Goal: Information Seeking & Learning: Learn about a topic

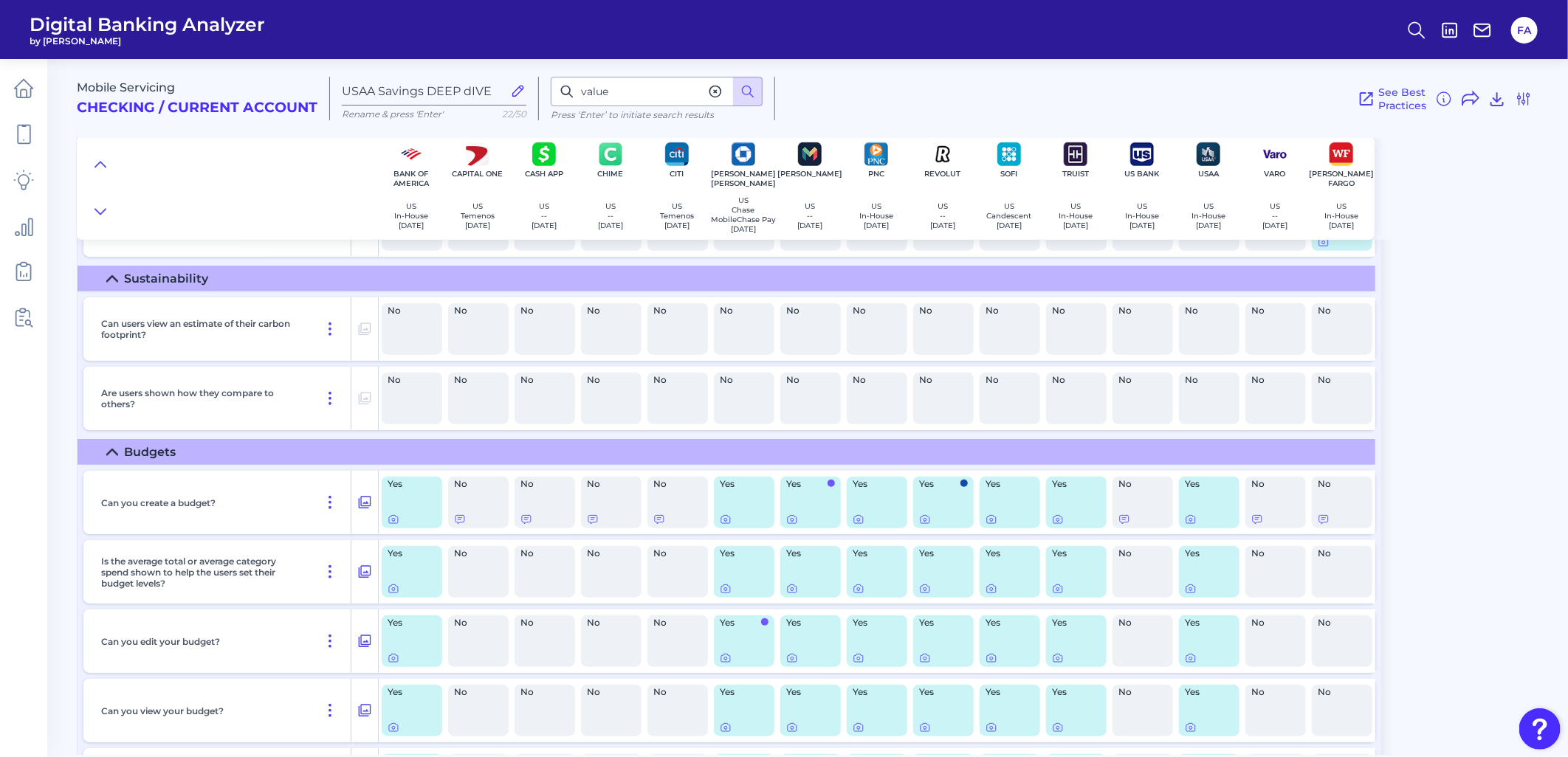
scroll to position [4089, 0]
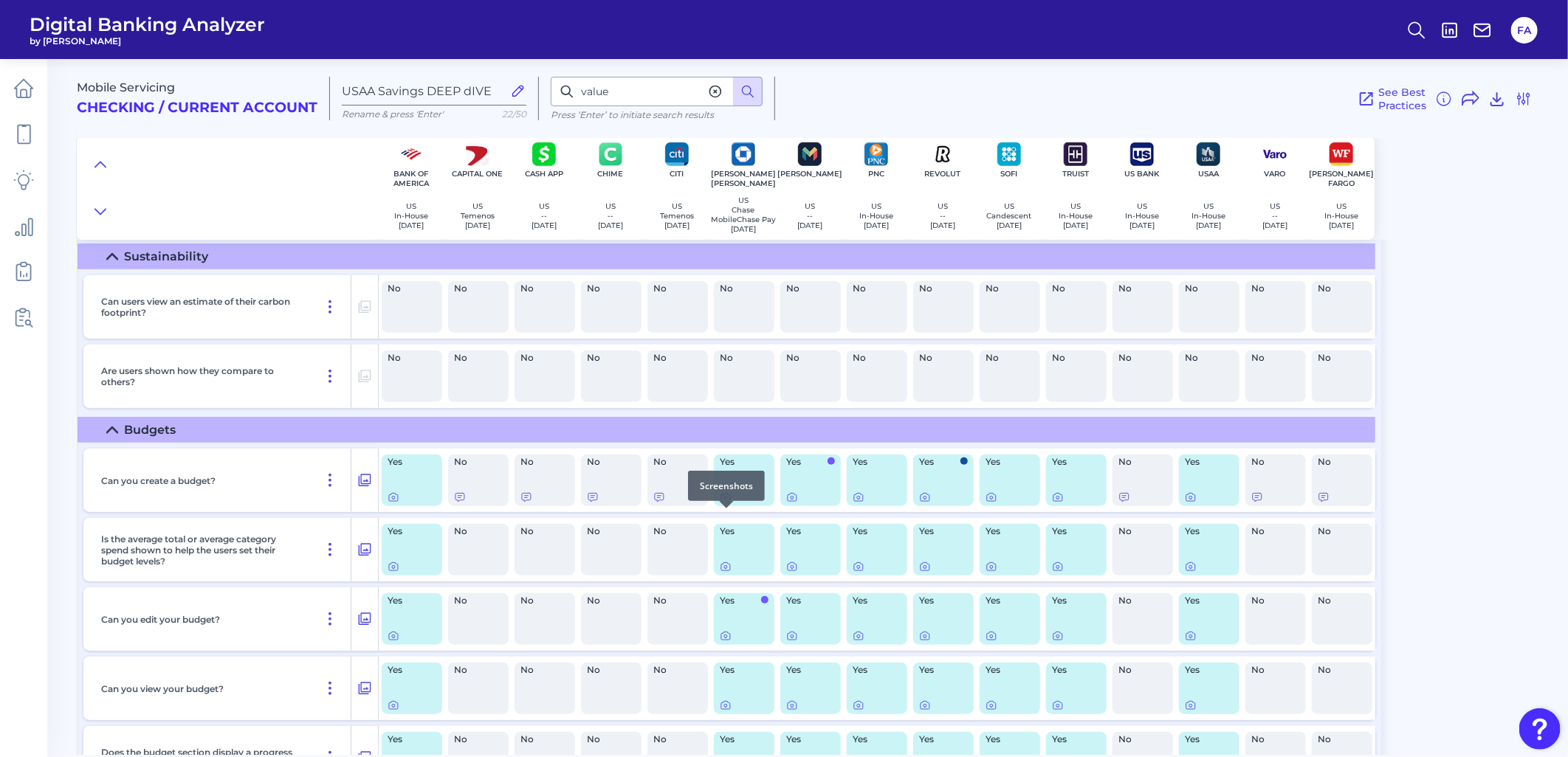
click at [725, 503] on icon at bounding box center [725, 496] width 12 height 12
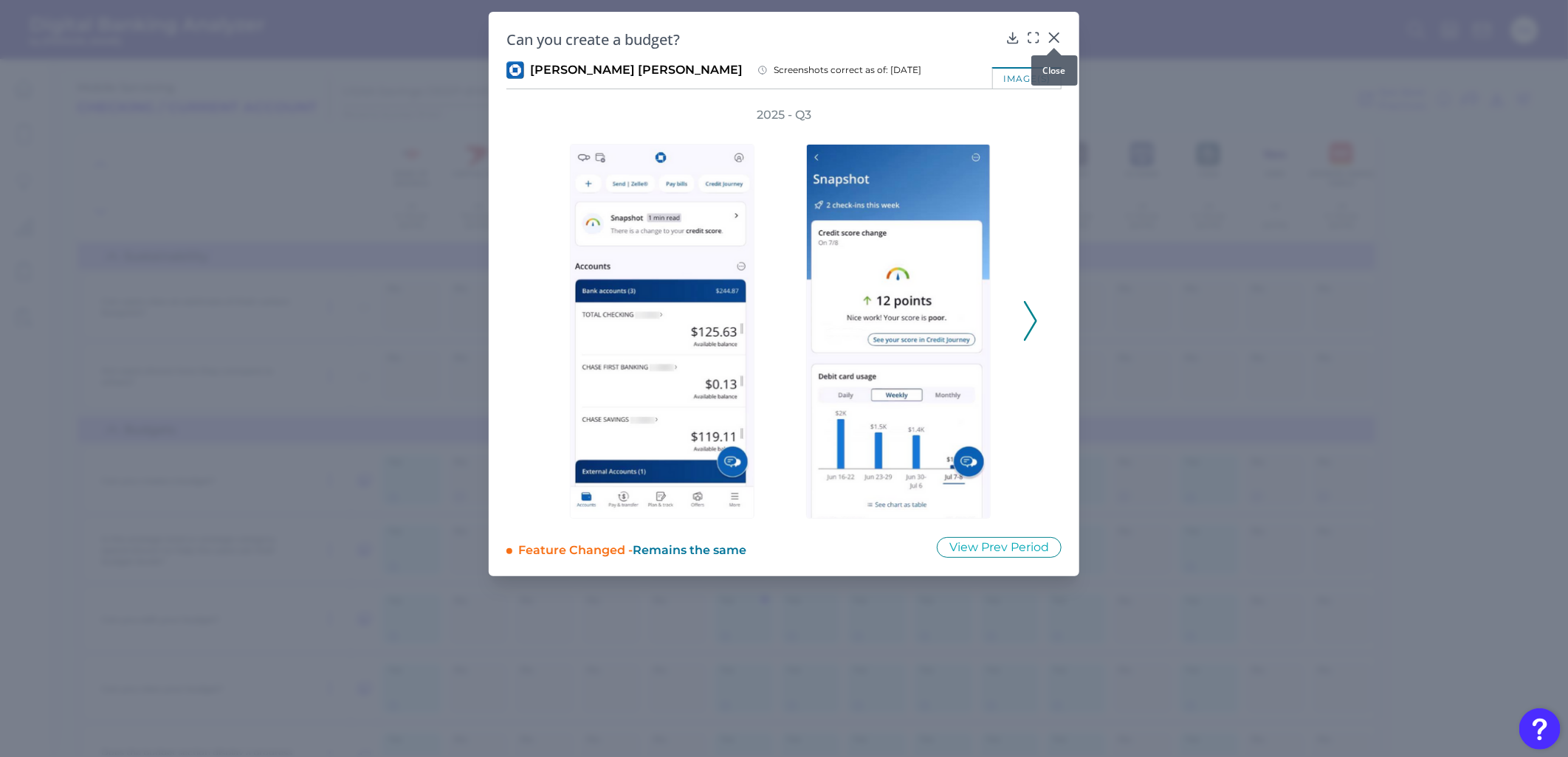
click at [1051, 39] on icon at bounding box center [1054, 37] width 15 height 15
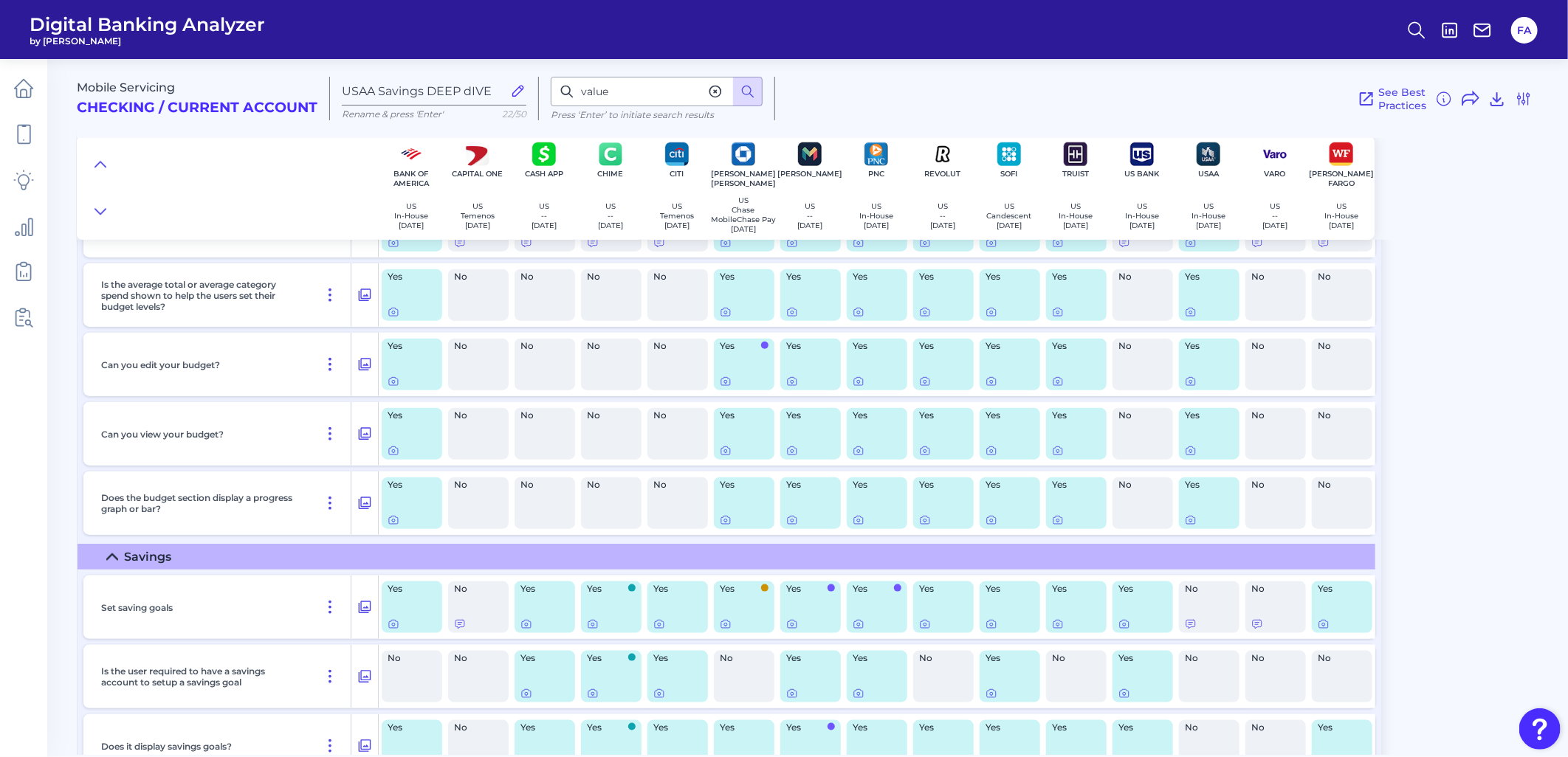
scroll to position [4498, 0]
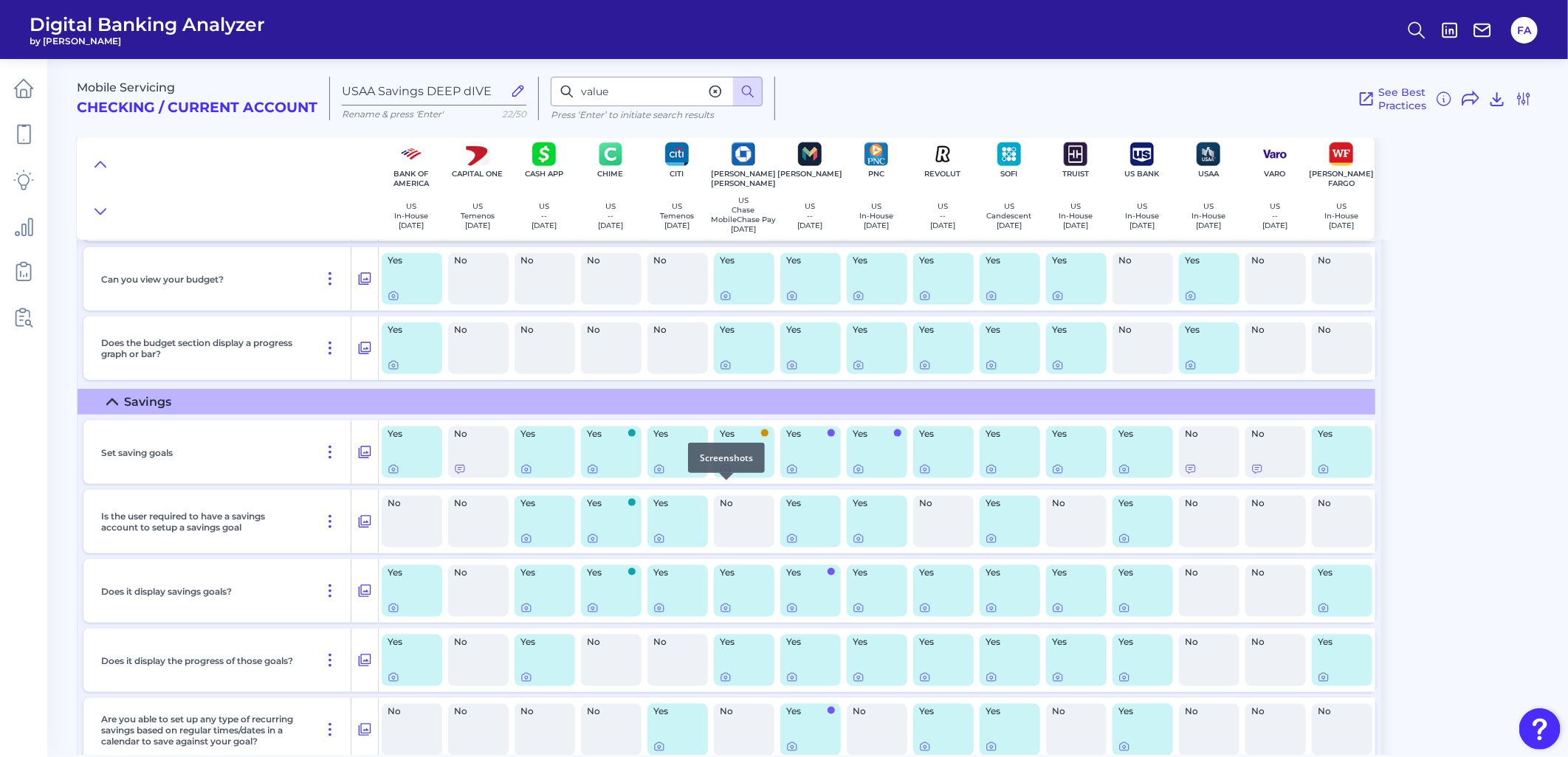
click at [732, 487] on div at bounding box center [726, 480] width 15 height 15
click at [727, 485] on div at bounding box center [726, 480] width 15 height 15
click at [719, 475] on icon at bounding box center [725, 469] width 12 height 12
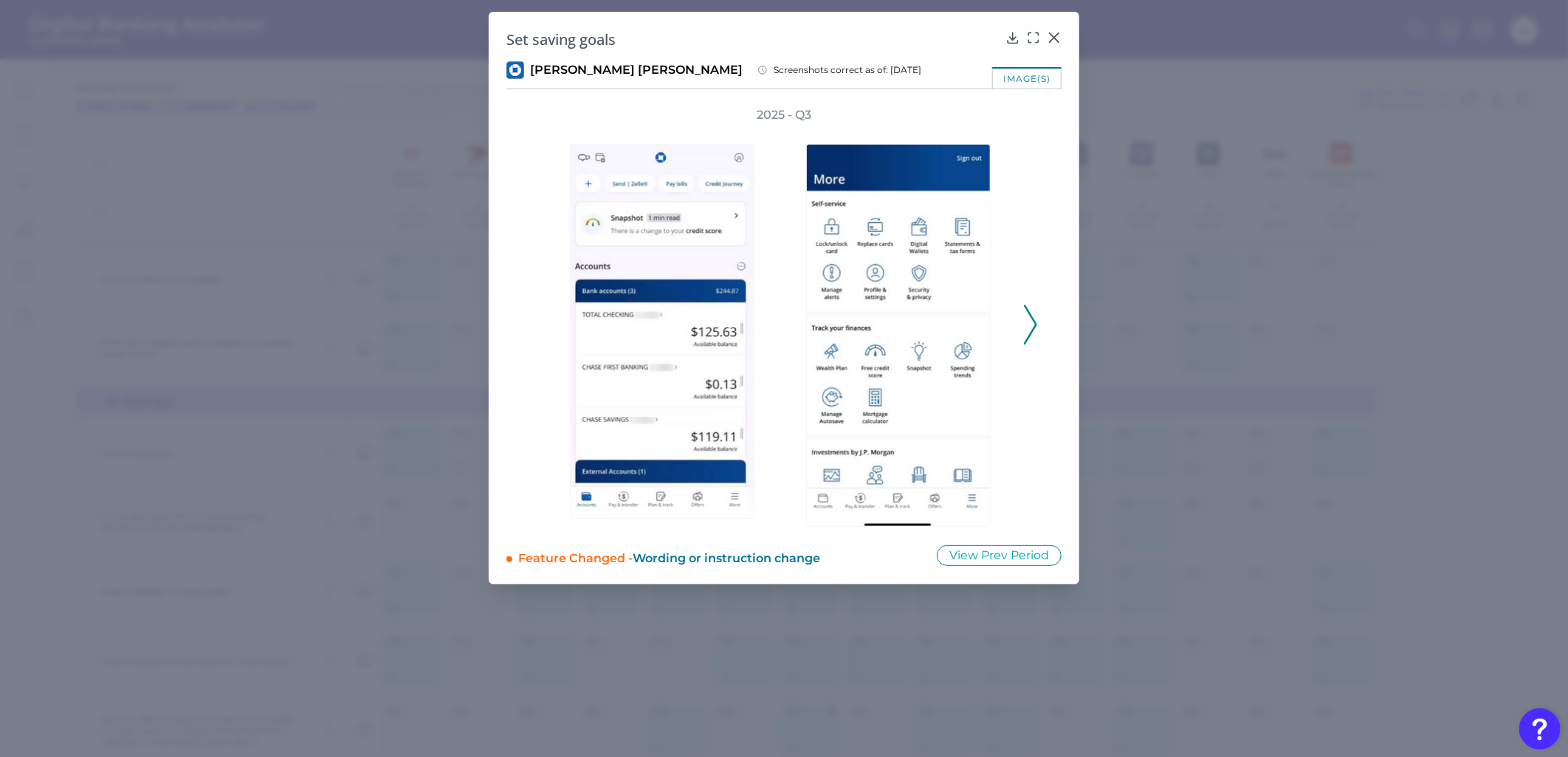
click at [1021, 328] on div "2025 - Q3" at bounding box center [784, 317] width 508 height 420
click at [1034, 329] on icon at bounding box center [1030, 325] width 13 height 40
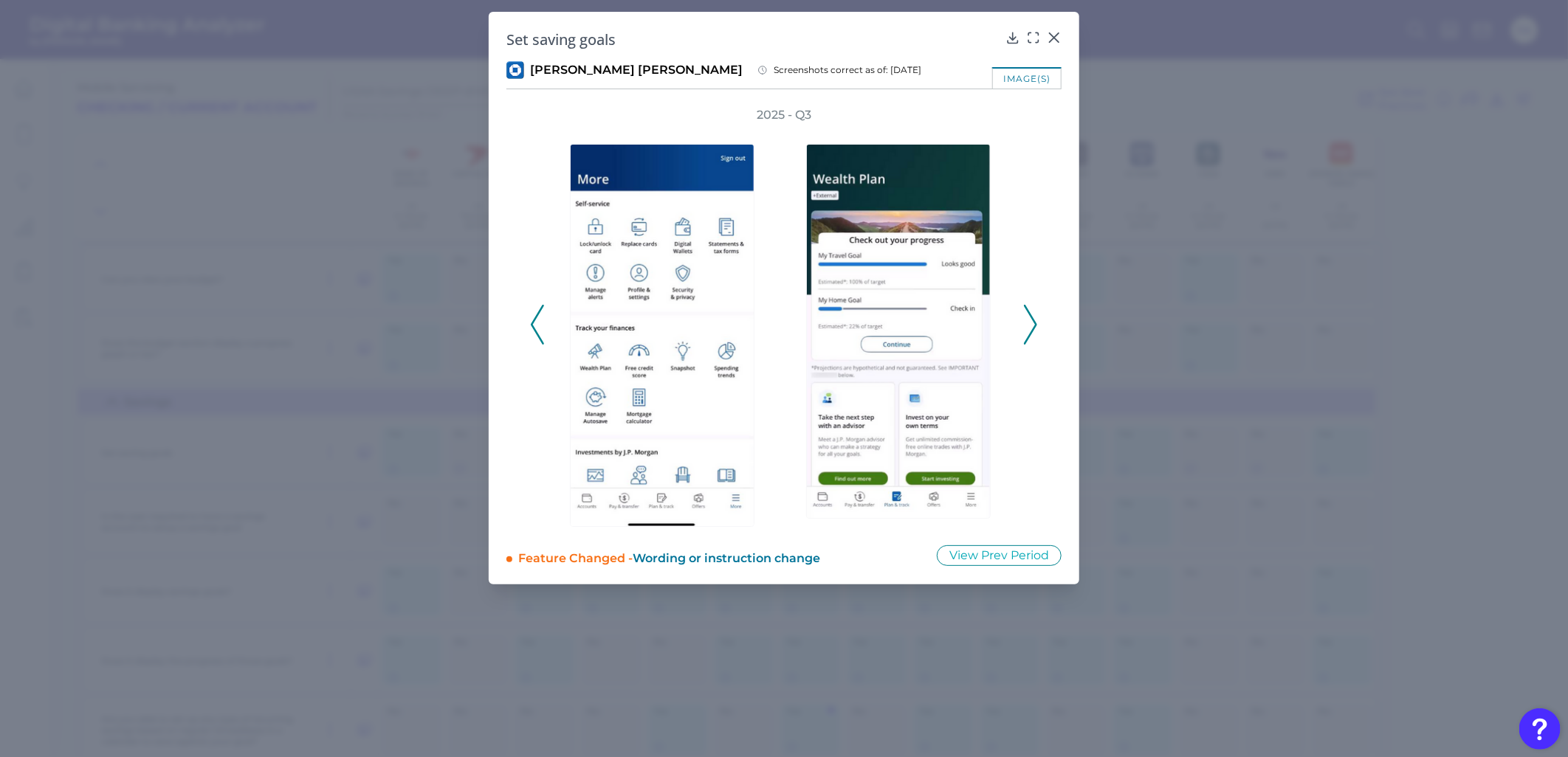
click at [1032, 329] on polyline at bounding box center [1030, 325] width 11 height 38
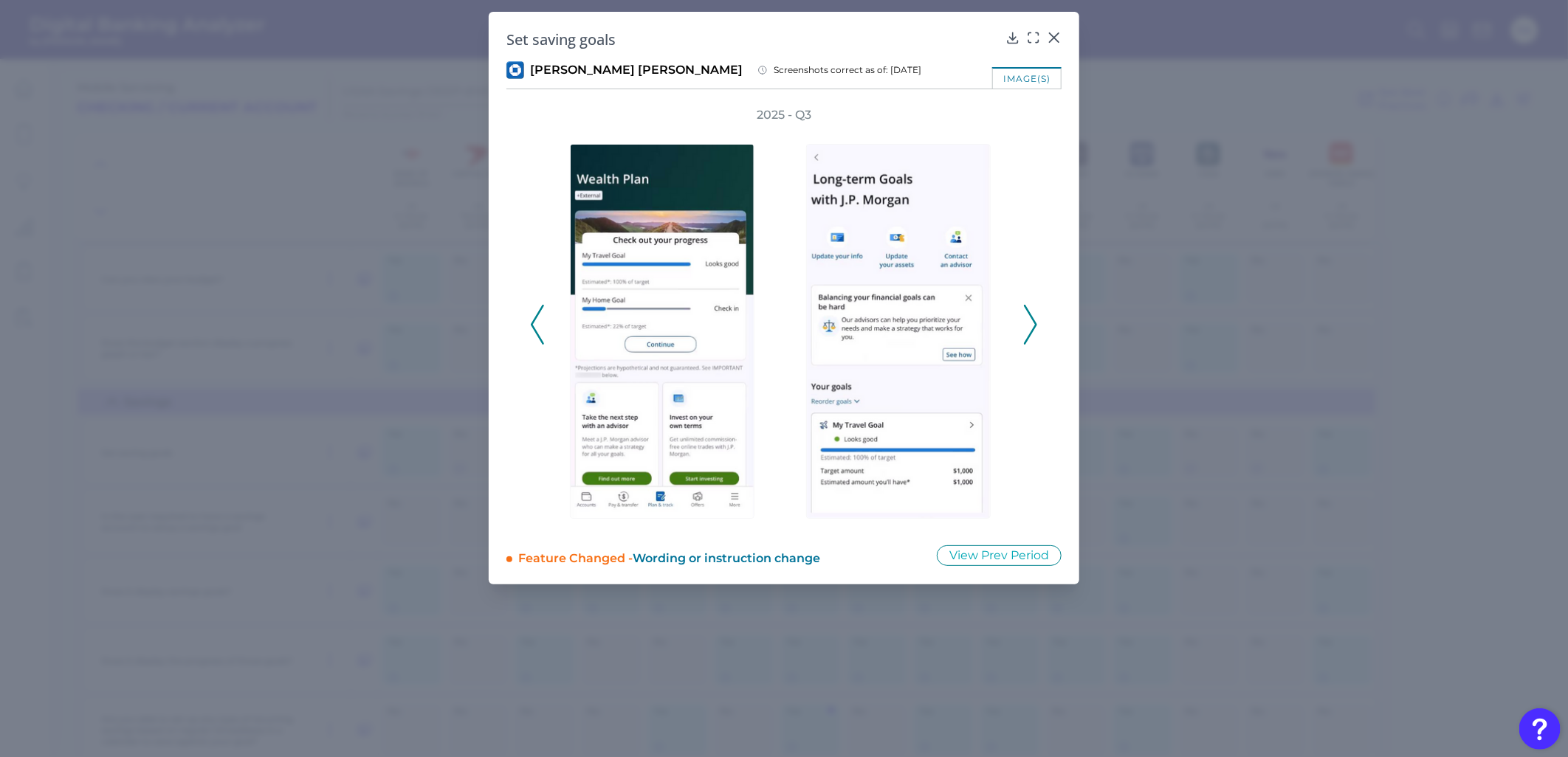
click at [1031, 328] on icon at bounding box center [1030, 325] width 13 height 40
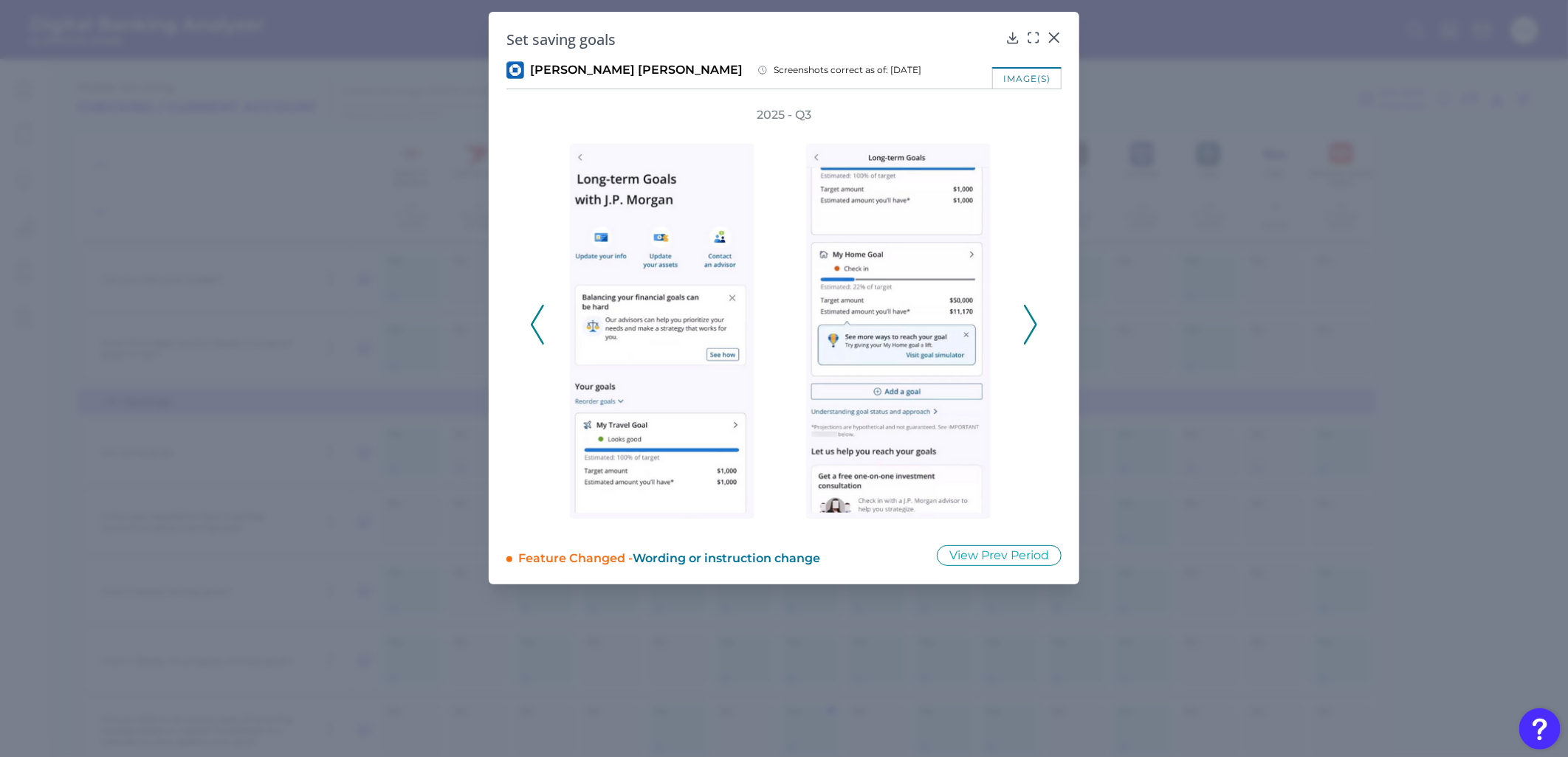
click at [1031, 328] on icon at bounding box center [1030, 325] width 13 height 40
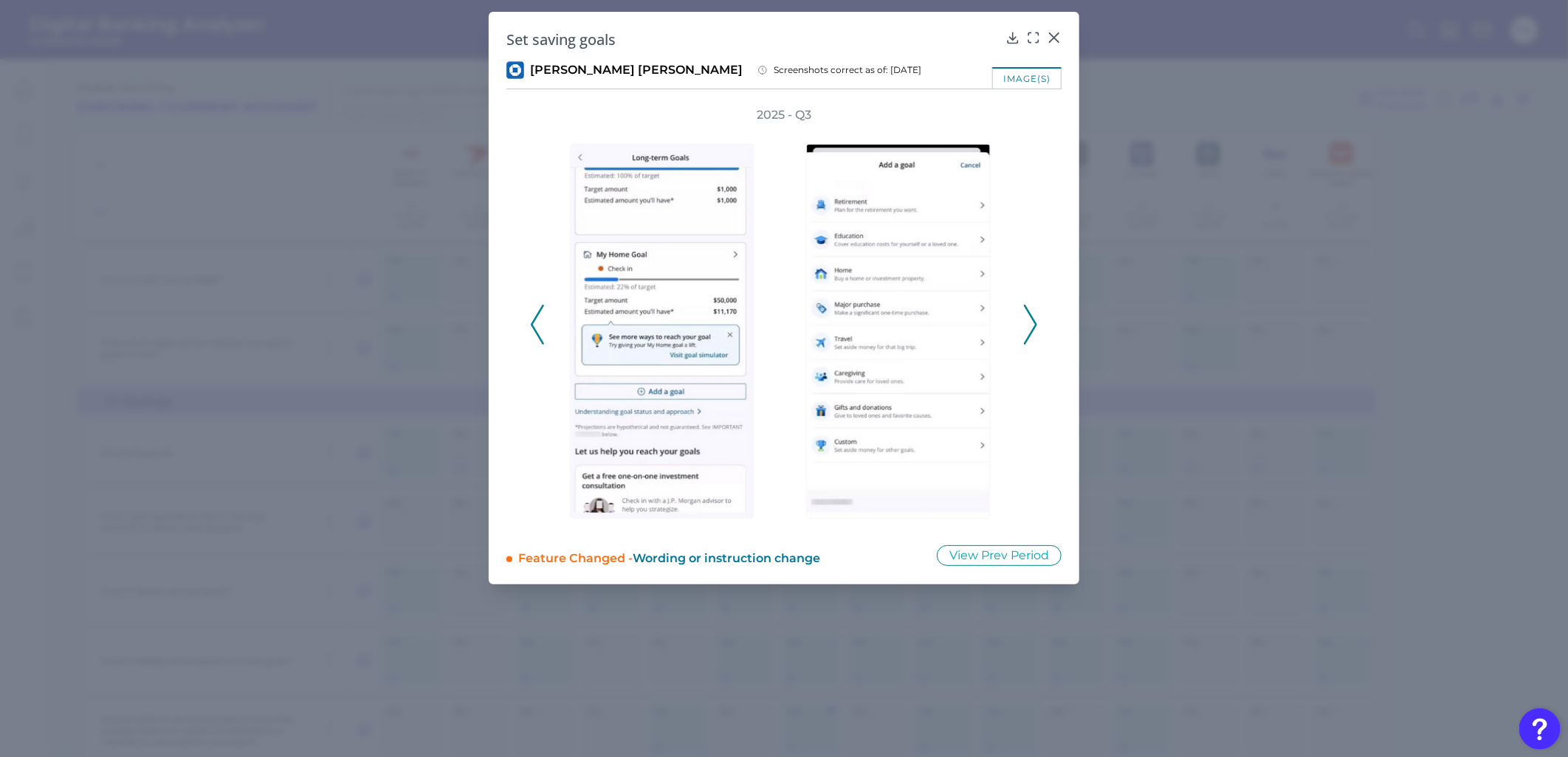
click at [1031, 328] on icon at bounding box center [1030, 325] width 13 height 40
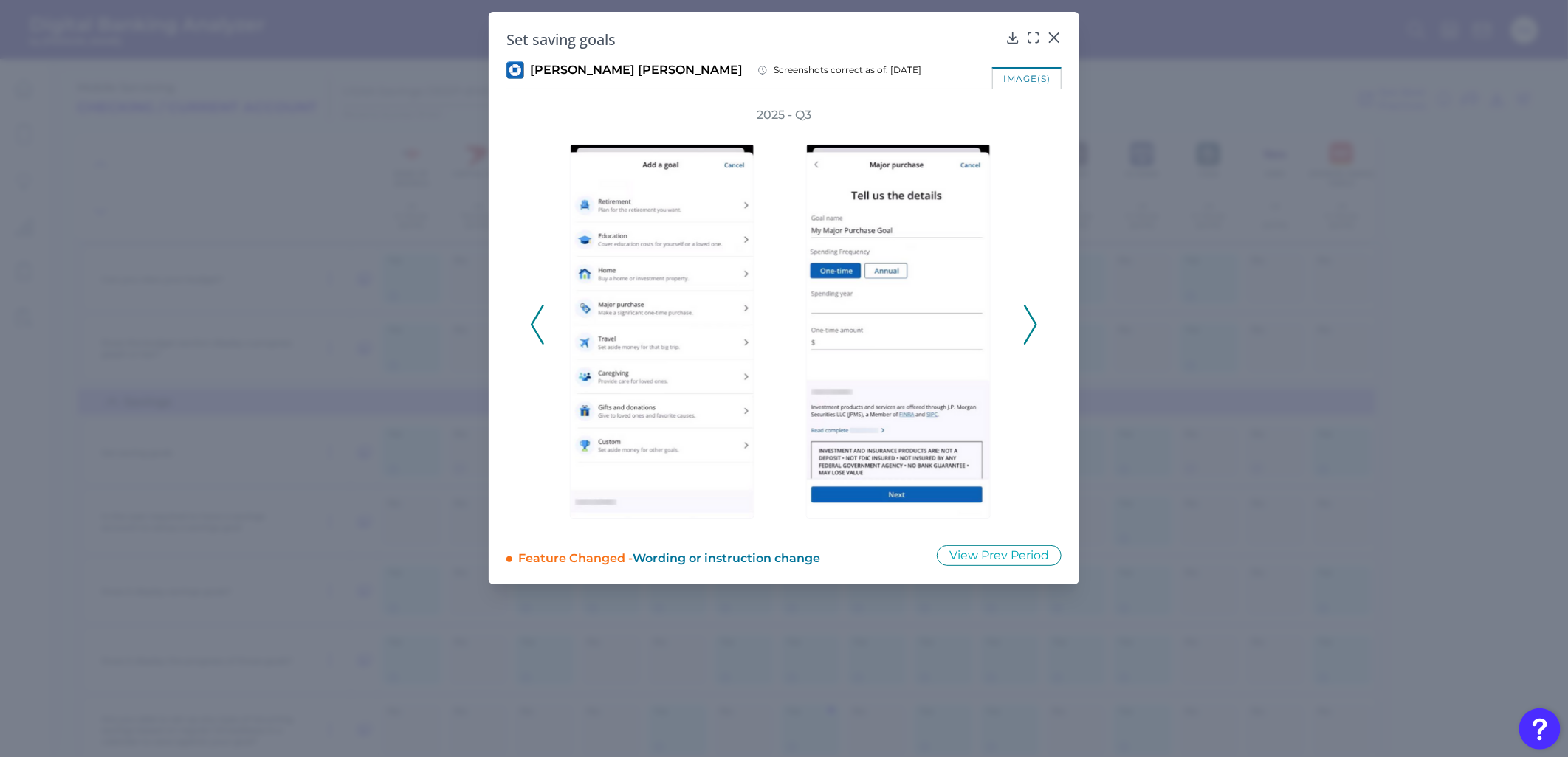
click at [1031, 328] on icon at bounding box center [1030, 325] width 13 height 40
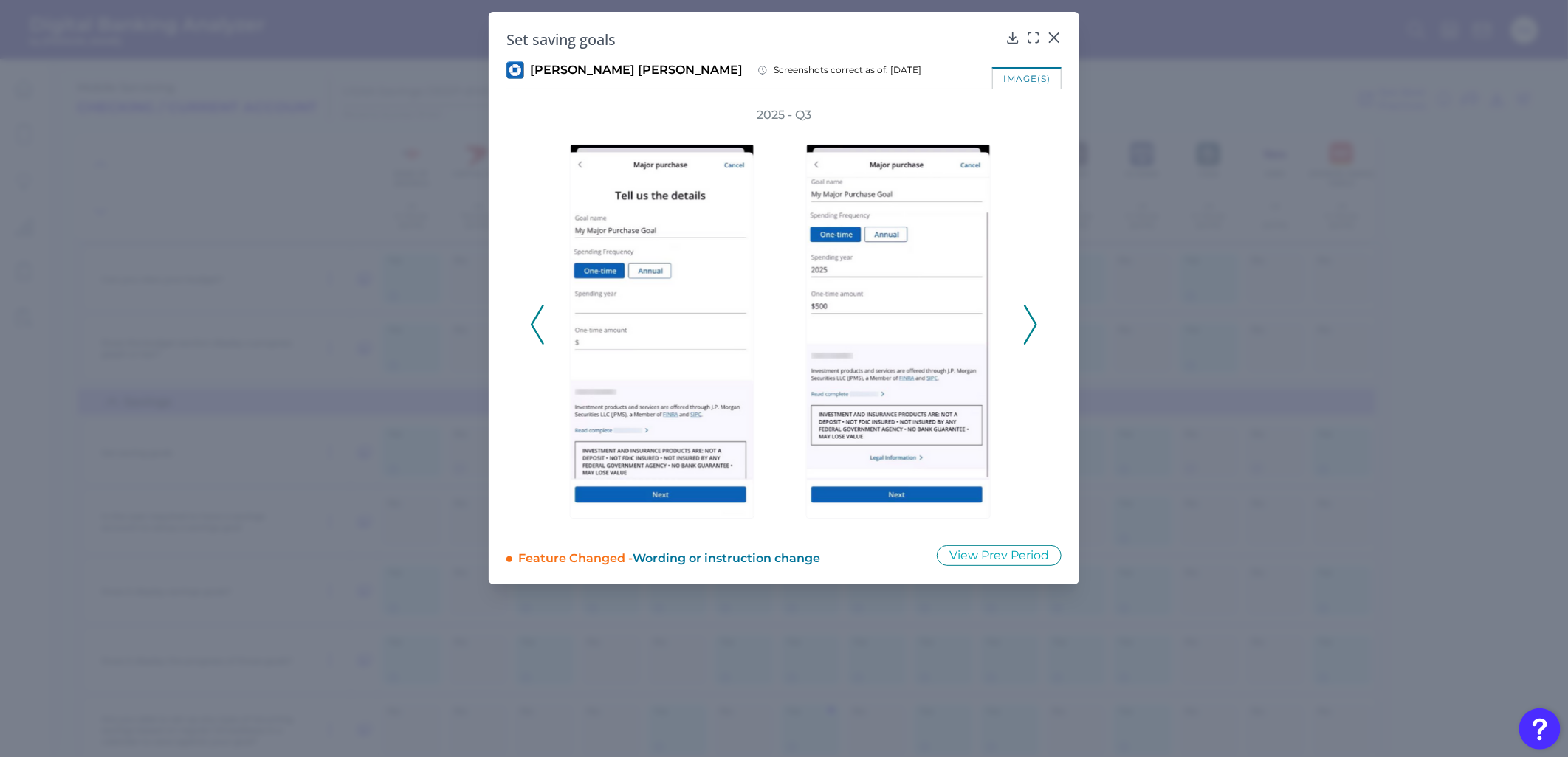
click at [1031, 329] on icon at bounding box center [1030, 325] width 13 height 40
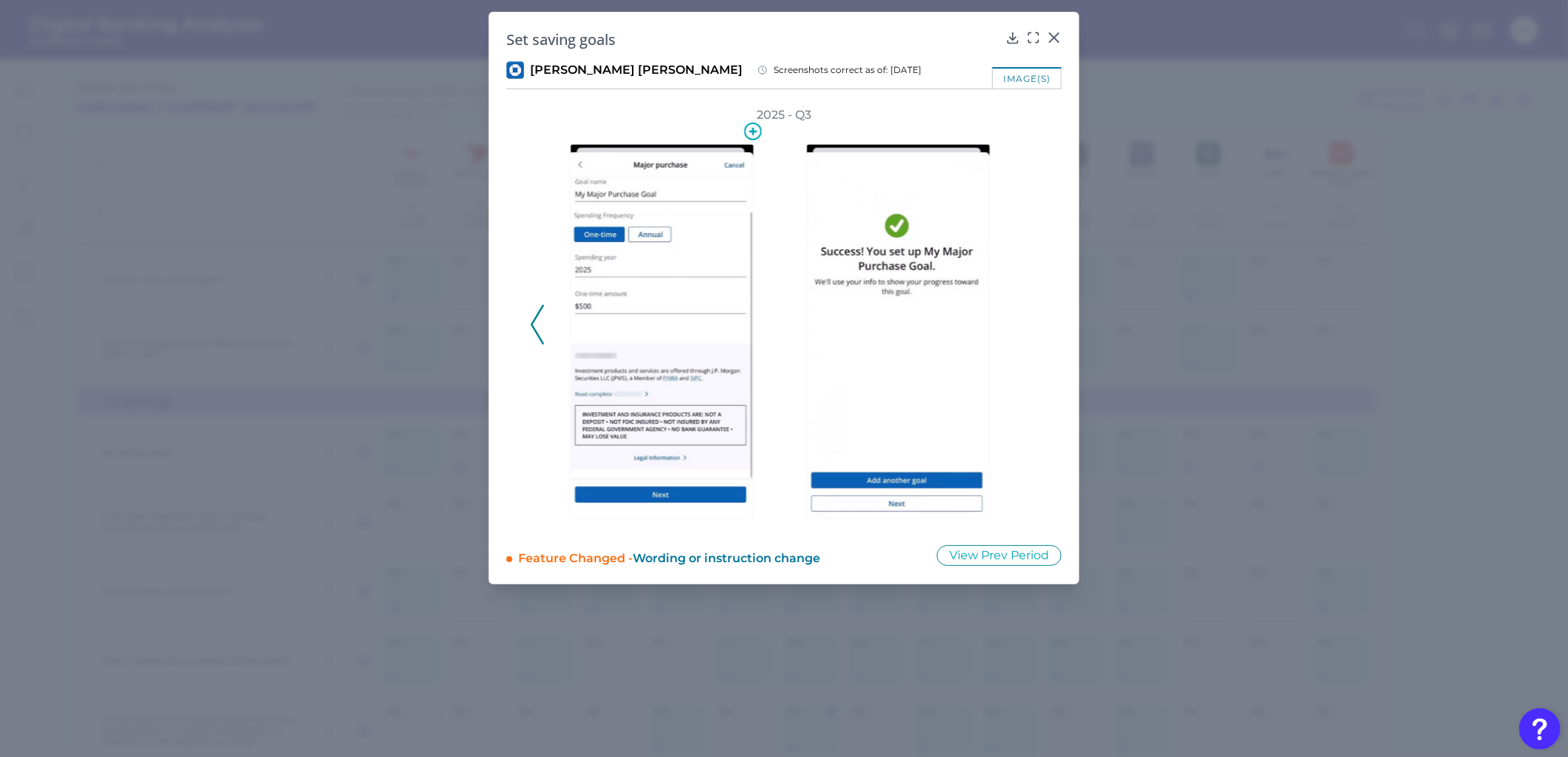
click at [672, 326] on img at bounding box center [662, 331] width 185 height 375
click at [902, 321] on img at bounding box center [898, 331] width 185 height 375
click at [1052, 38] on icon at bounding box center [1054, 37] width 9 height 9
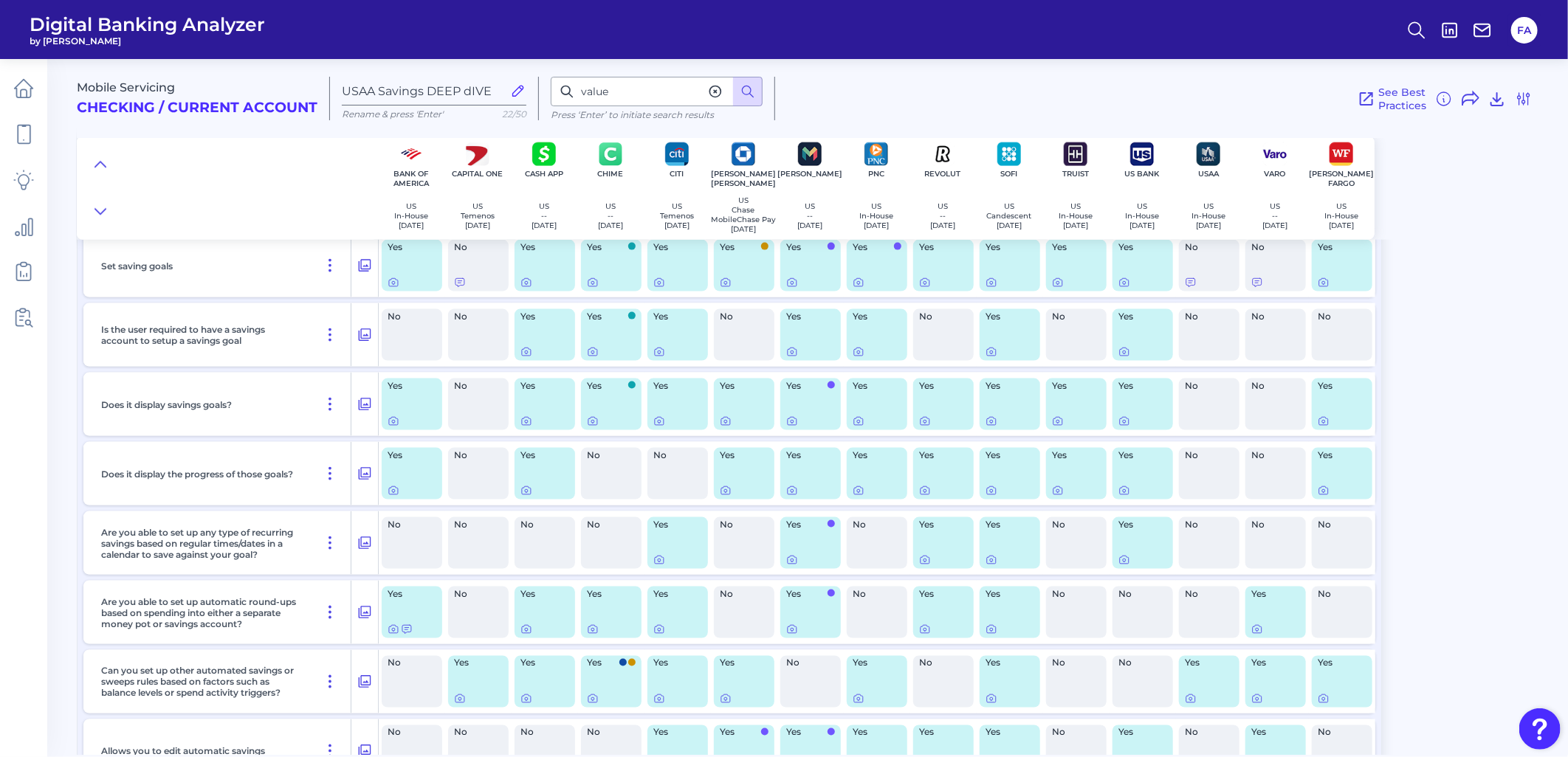
scroll to position [4689, 0]
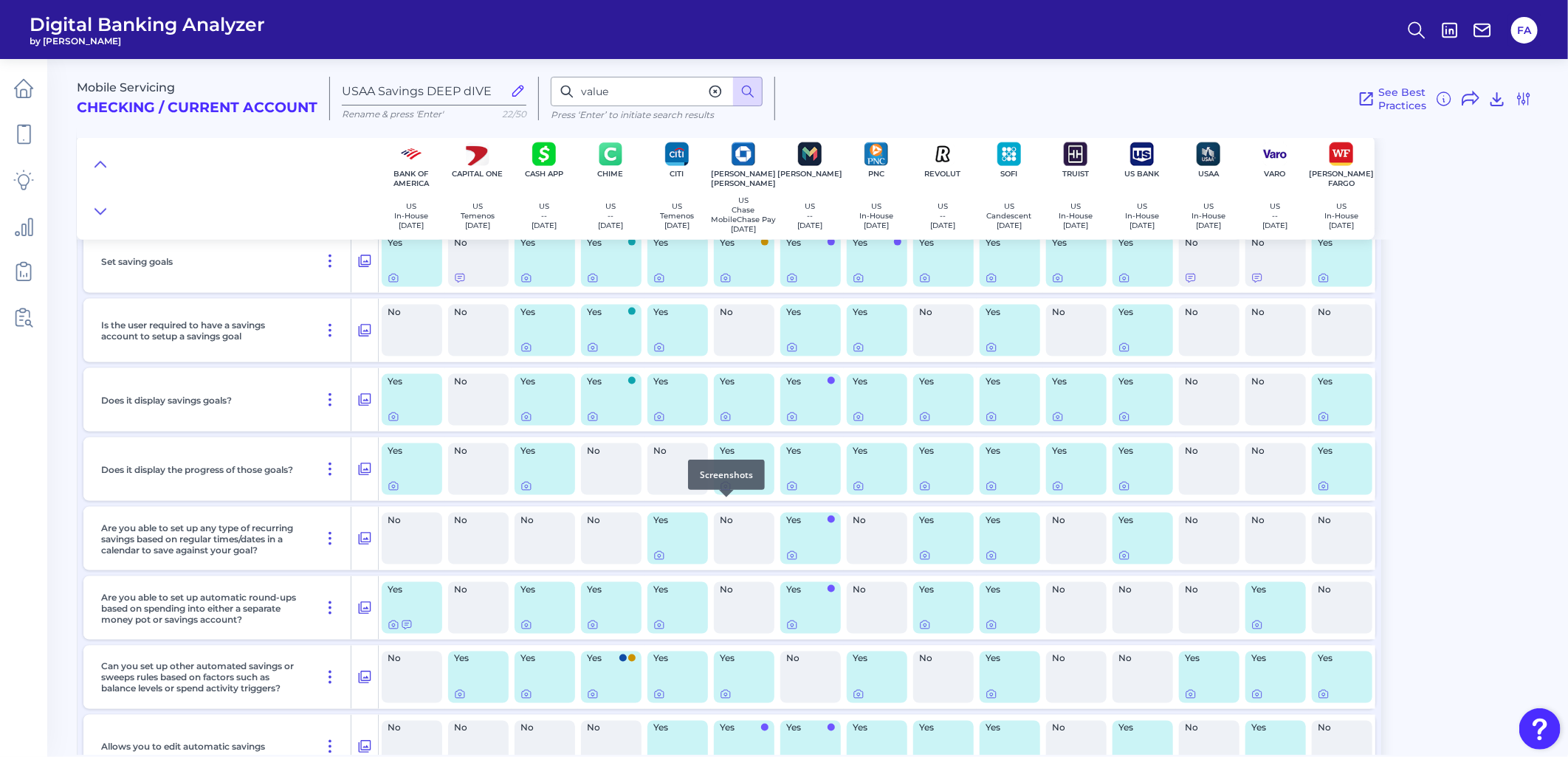
click at [728, 492] on icon at bounding box center [725, 485] width 12 height 12
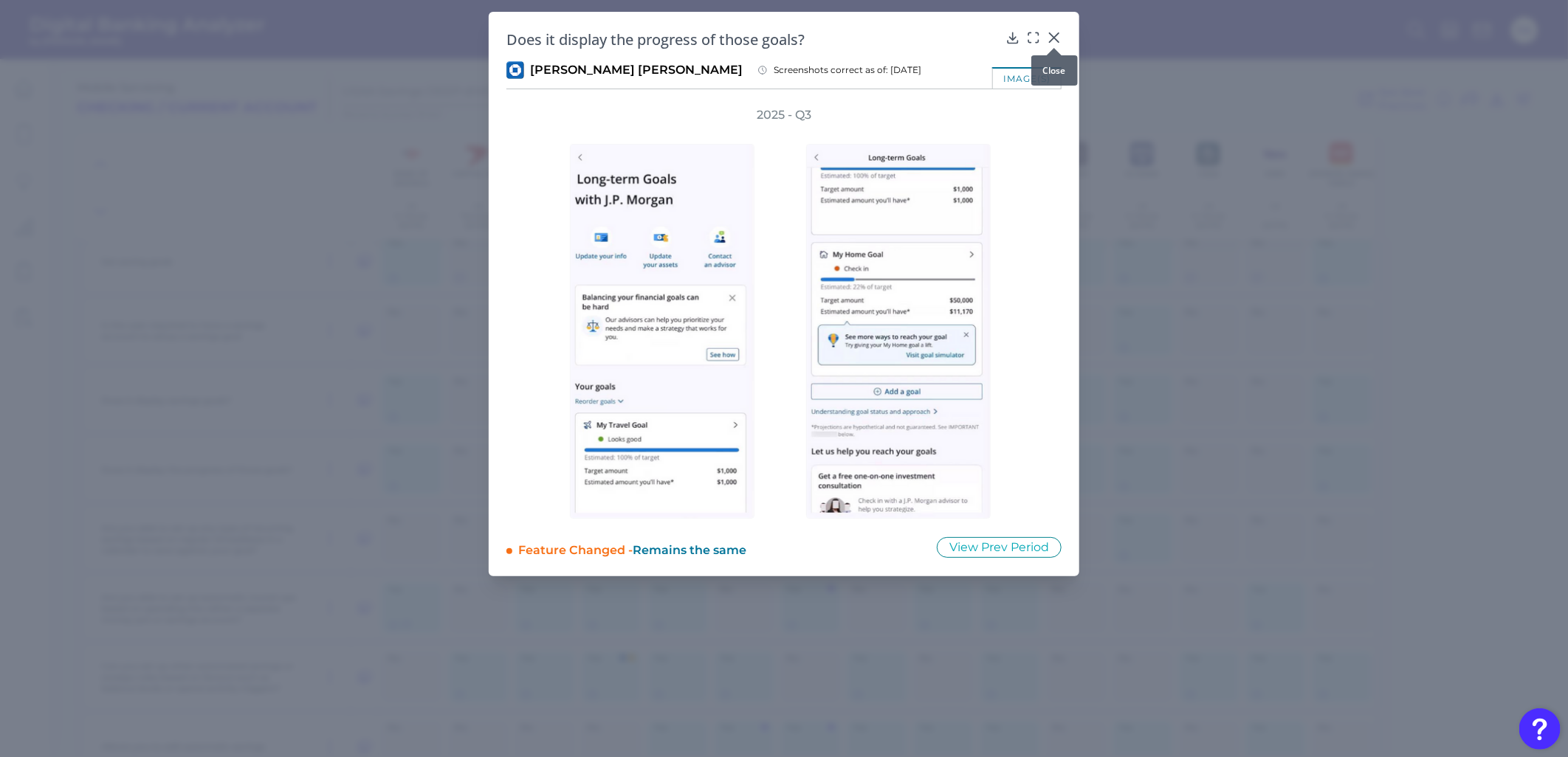
click at [1056, 33] on icon at bounding box center [1054, 37] width 15 height 15
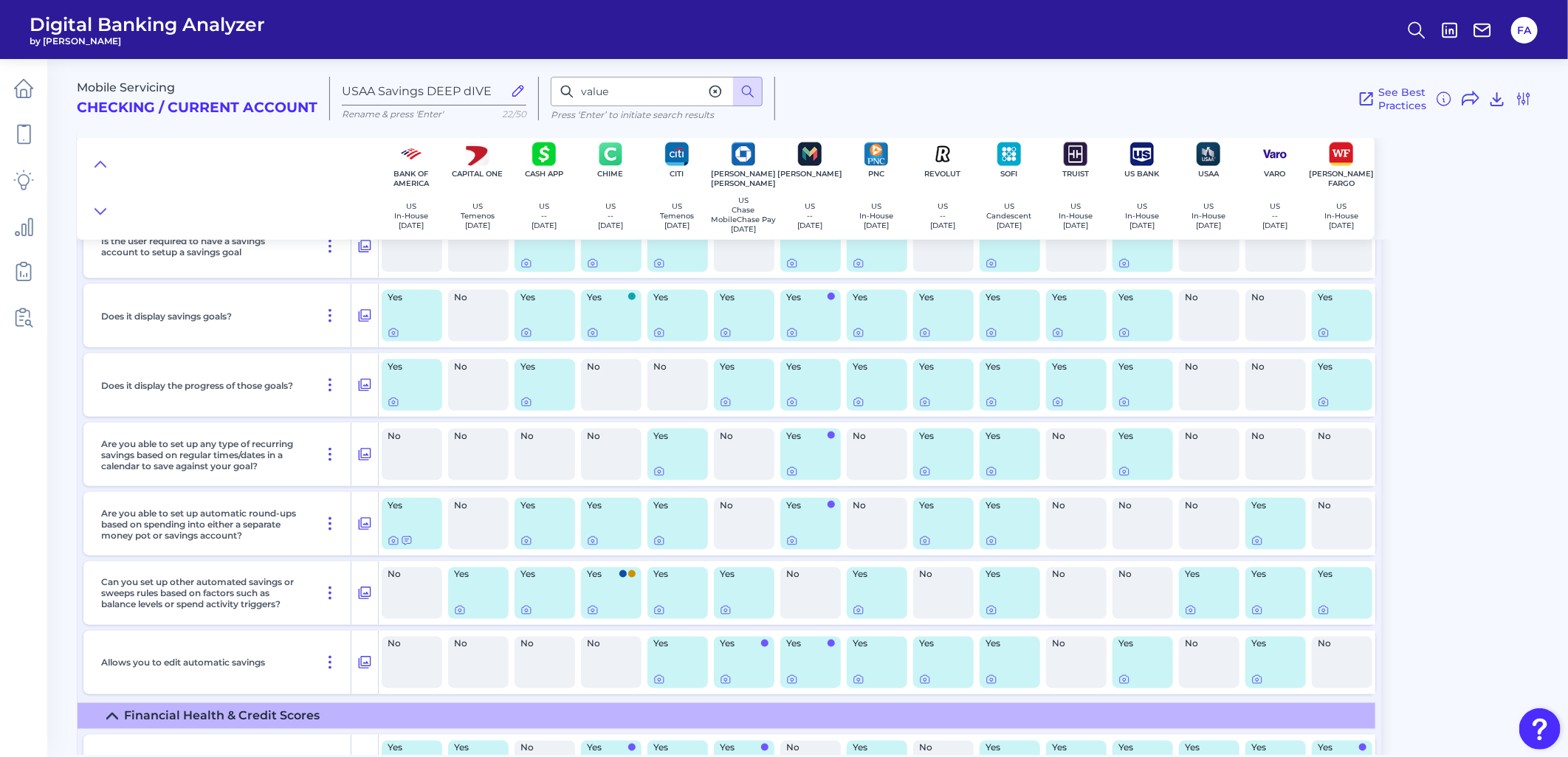
scroll to position [4854, 0]
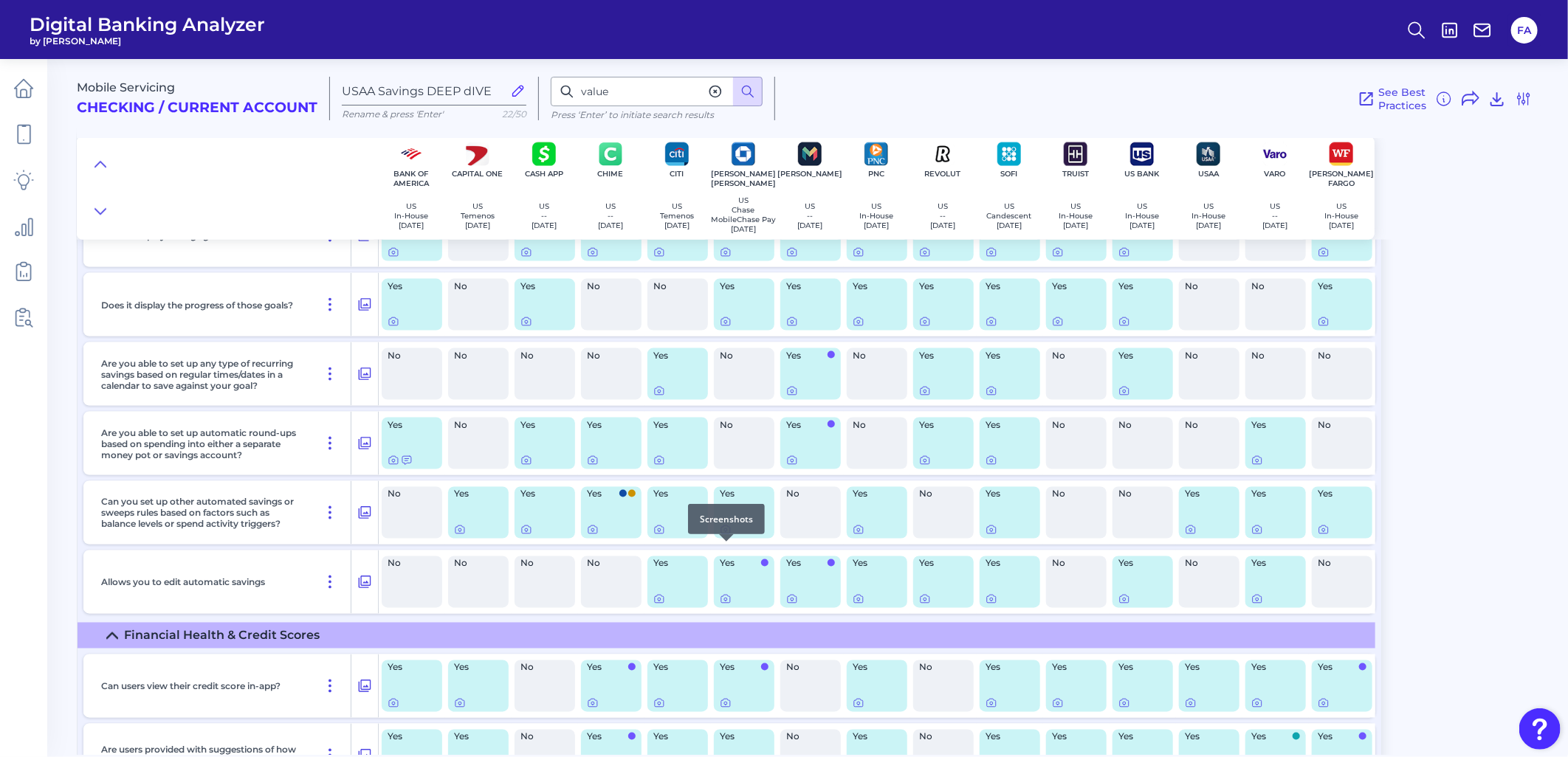
click at [725, 546] on div at bounding box center [726, 541] width 15 height 15
click at [724, 535] on icon at bounding box center [725, 529] width 12 height 12
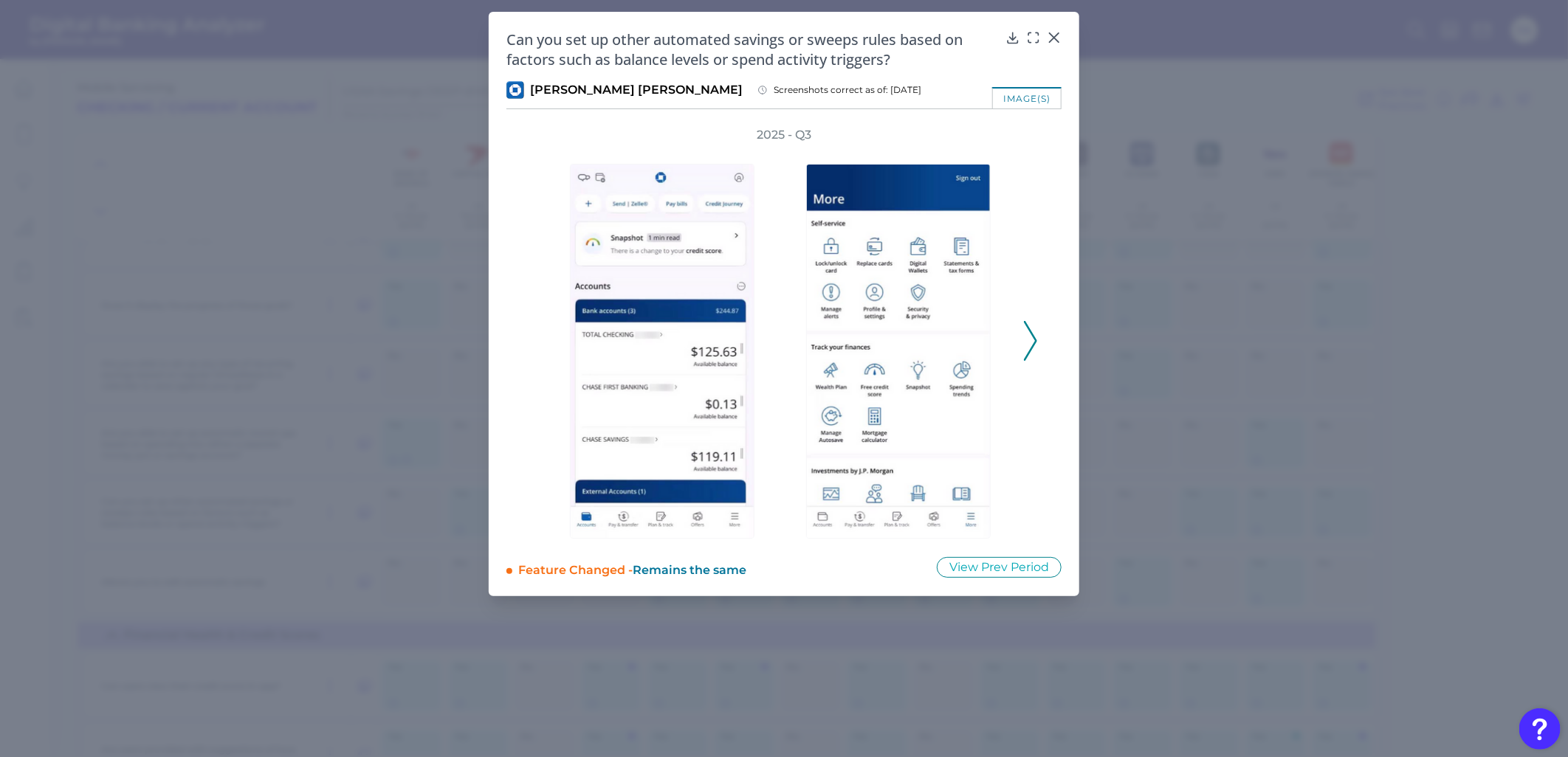
click at [1024, 343] on icon at bounding box center [1030, 340] width 13 height 40
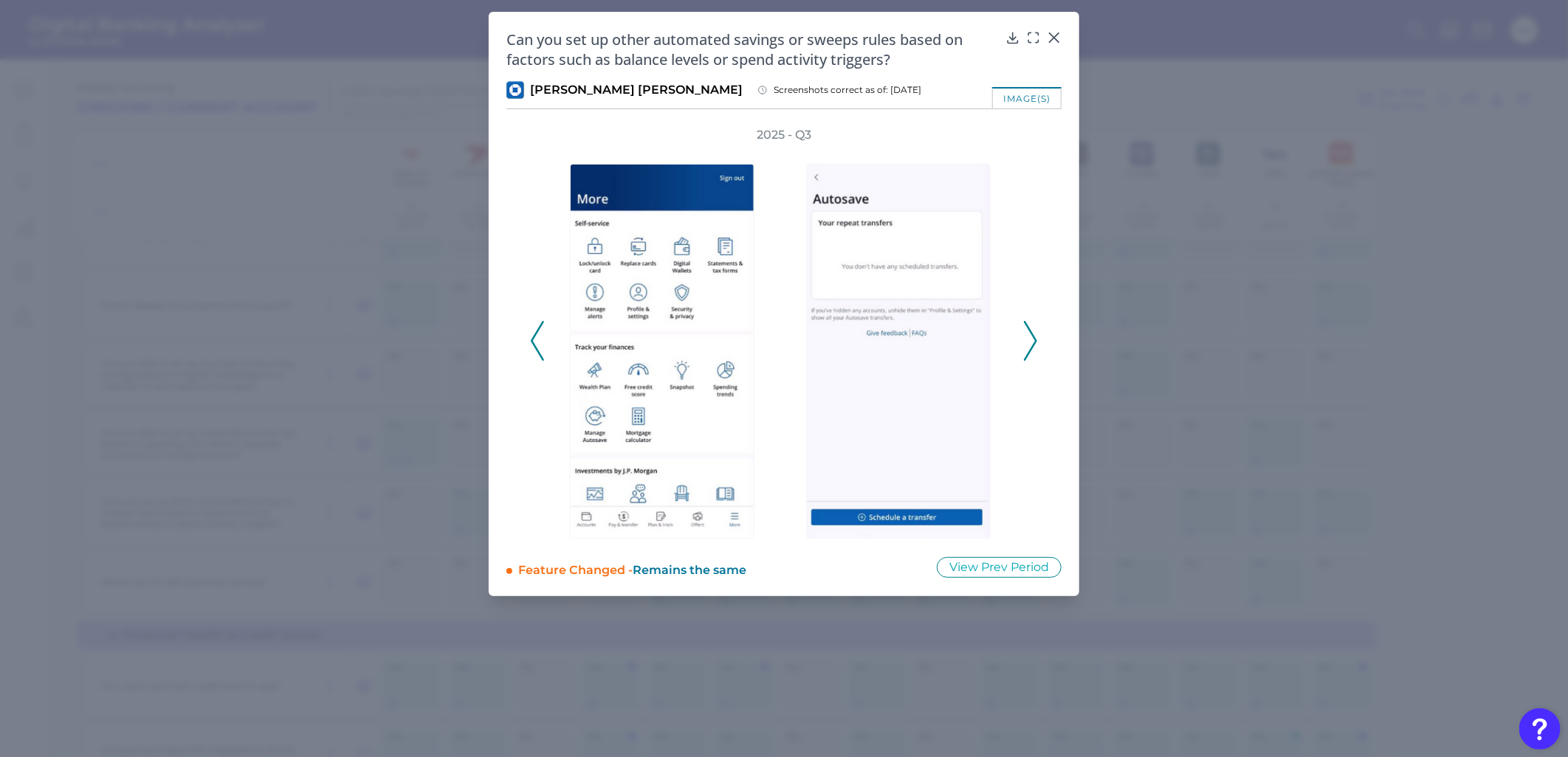
click at [1023, 342] on button at bounding box center [1030, 340] width 15 height 40
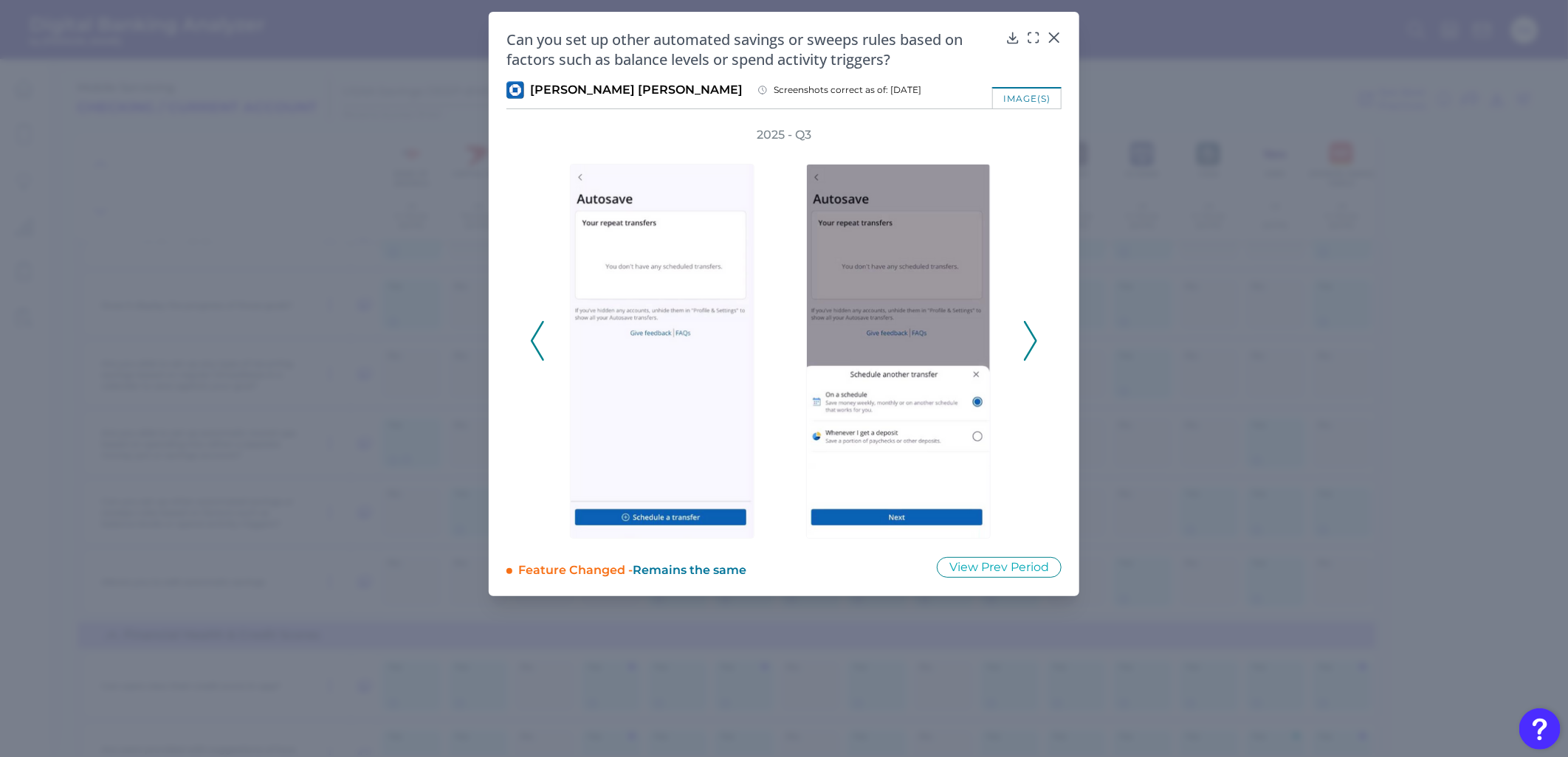
click at [1023, 342] on button at bounding box center [1030, 340] width 15 height 40
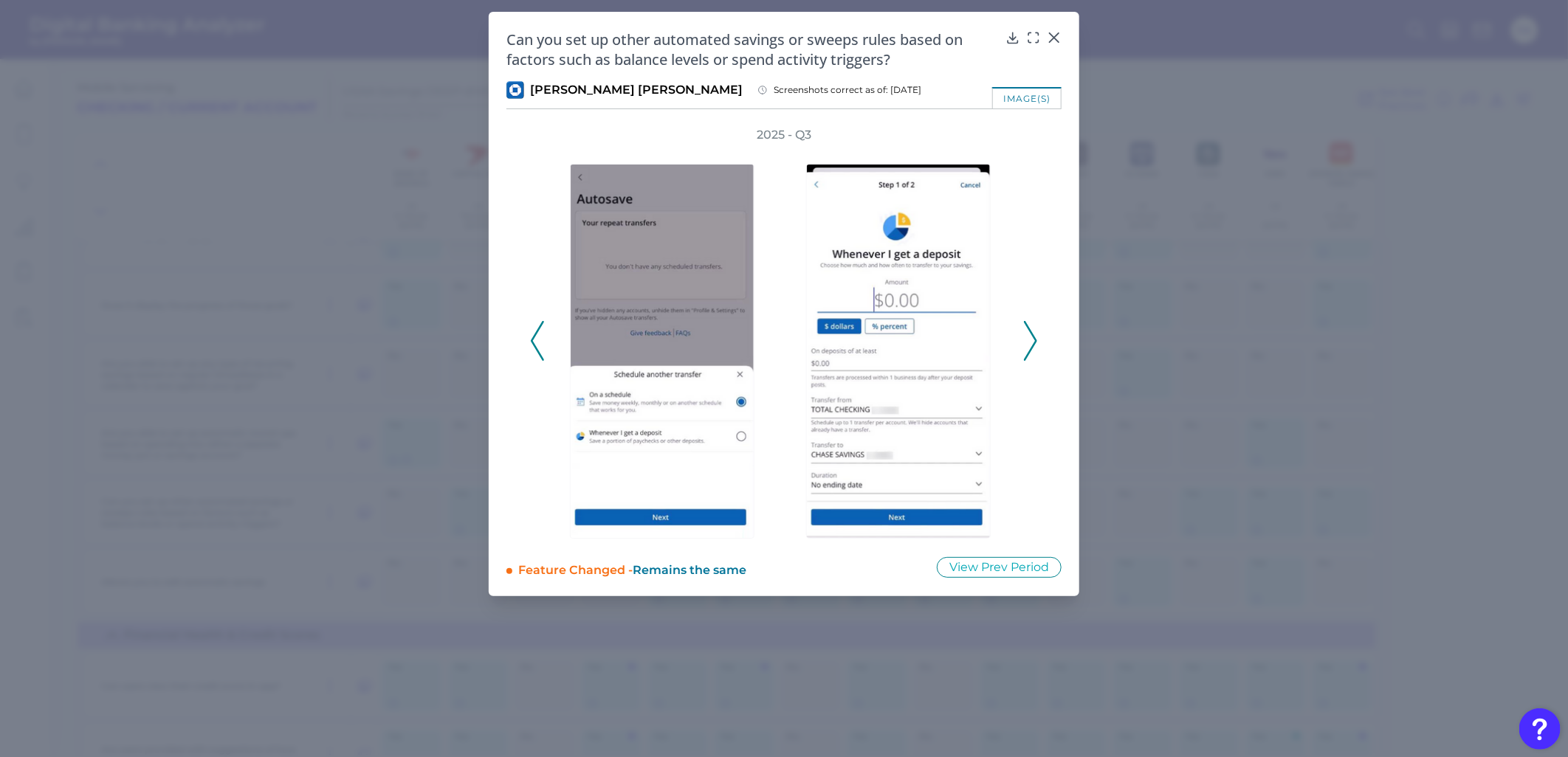
click at [1023, 342] on button at bounding box center [1030, 340] width 15 height 40
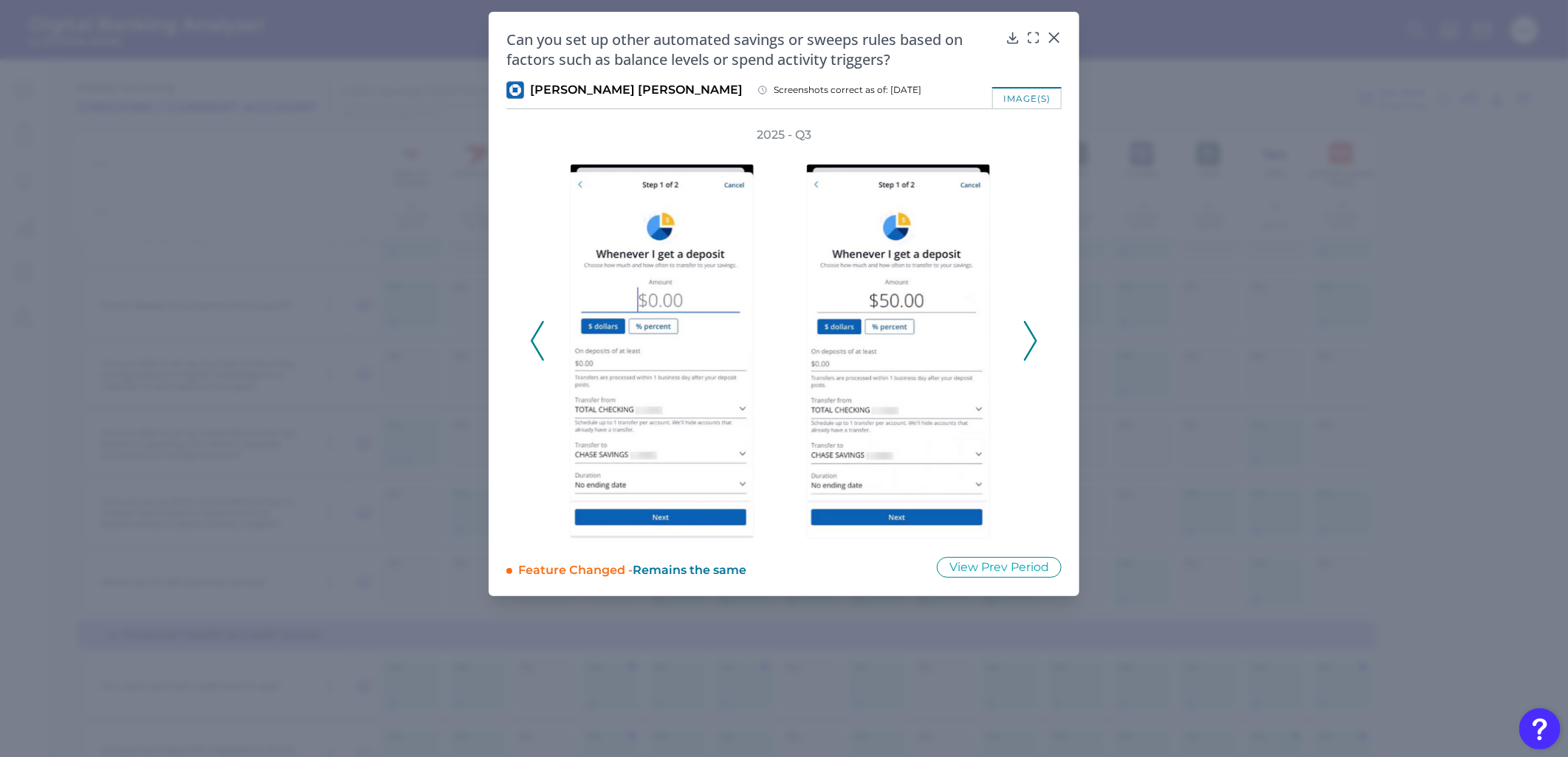
click at [1023, 342] on button at bounding box center [1030, 340] width 15 height 40
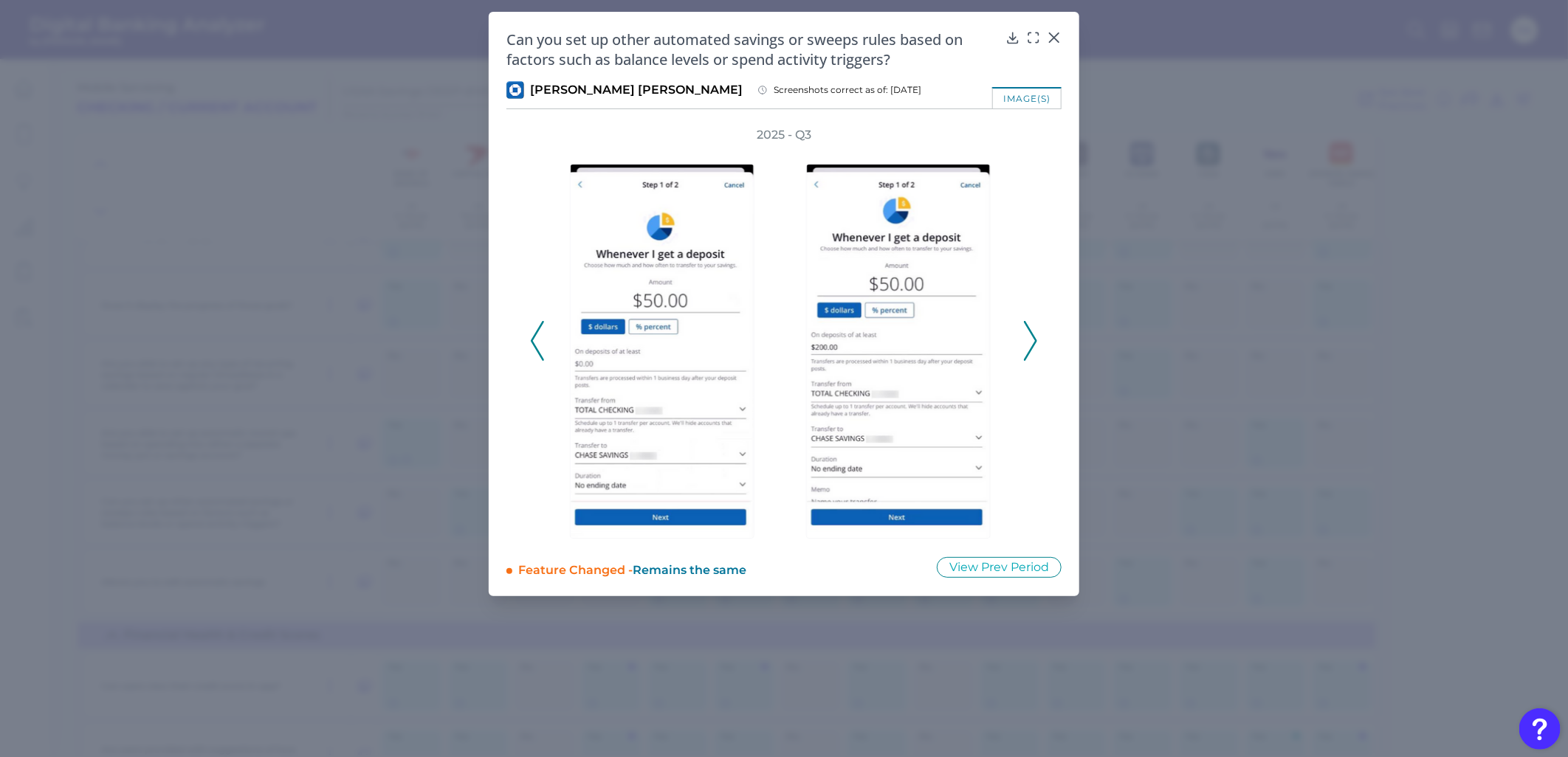
click at [1023, 342] on button at bounding box center [1030, 340] width 15 height 40
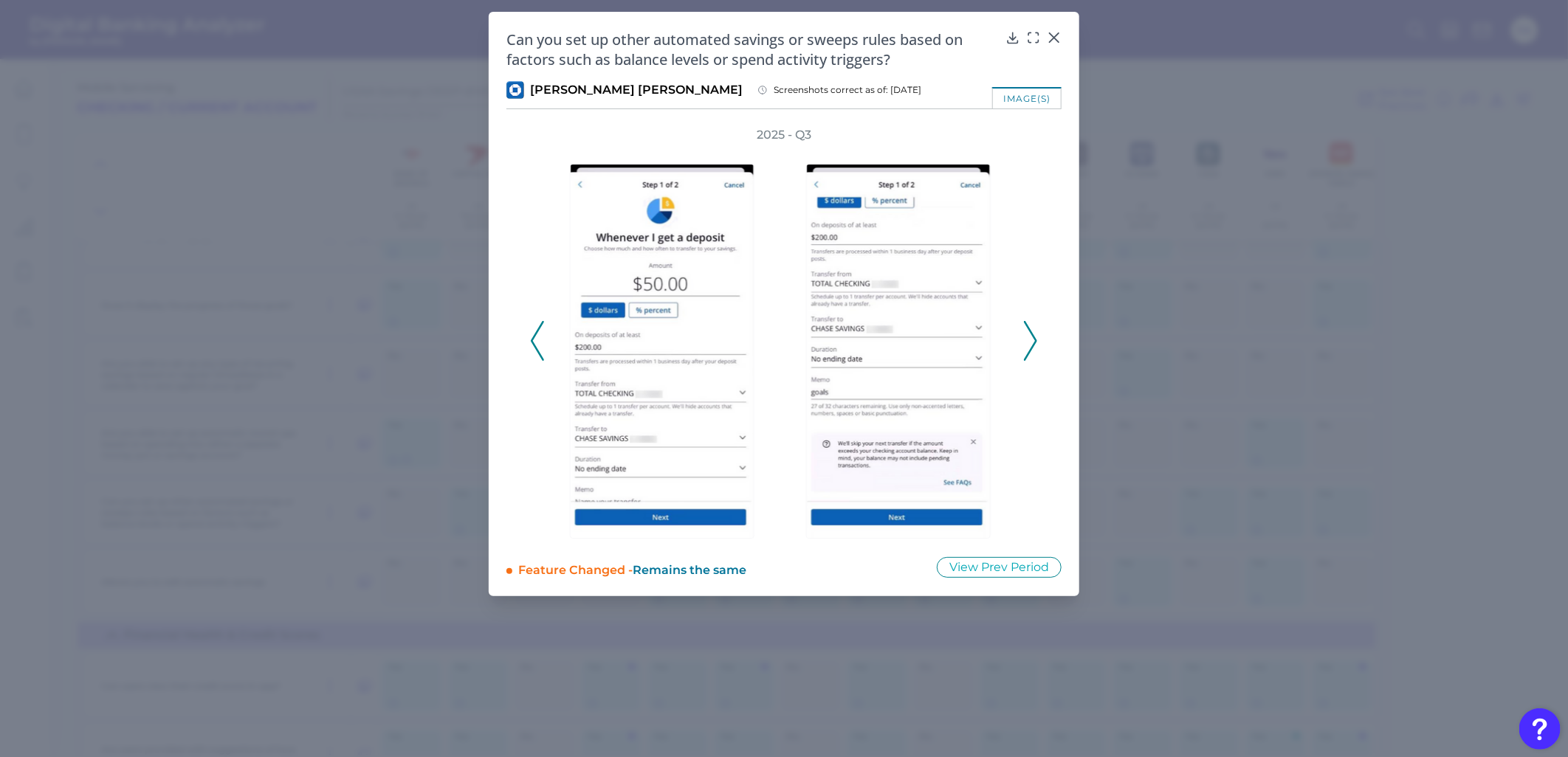
click at [1024, 337] on icon at bounding box center [1030, 340] width 13 height 40
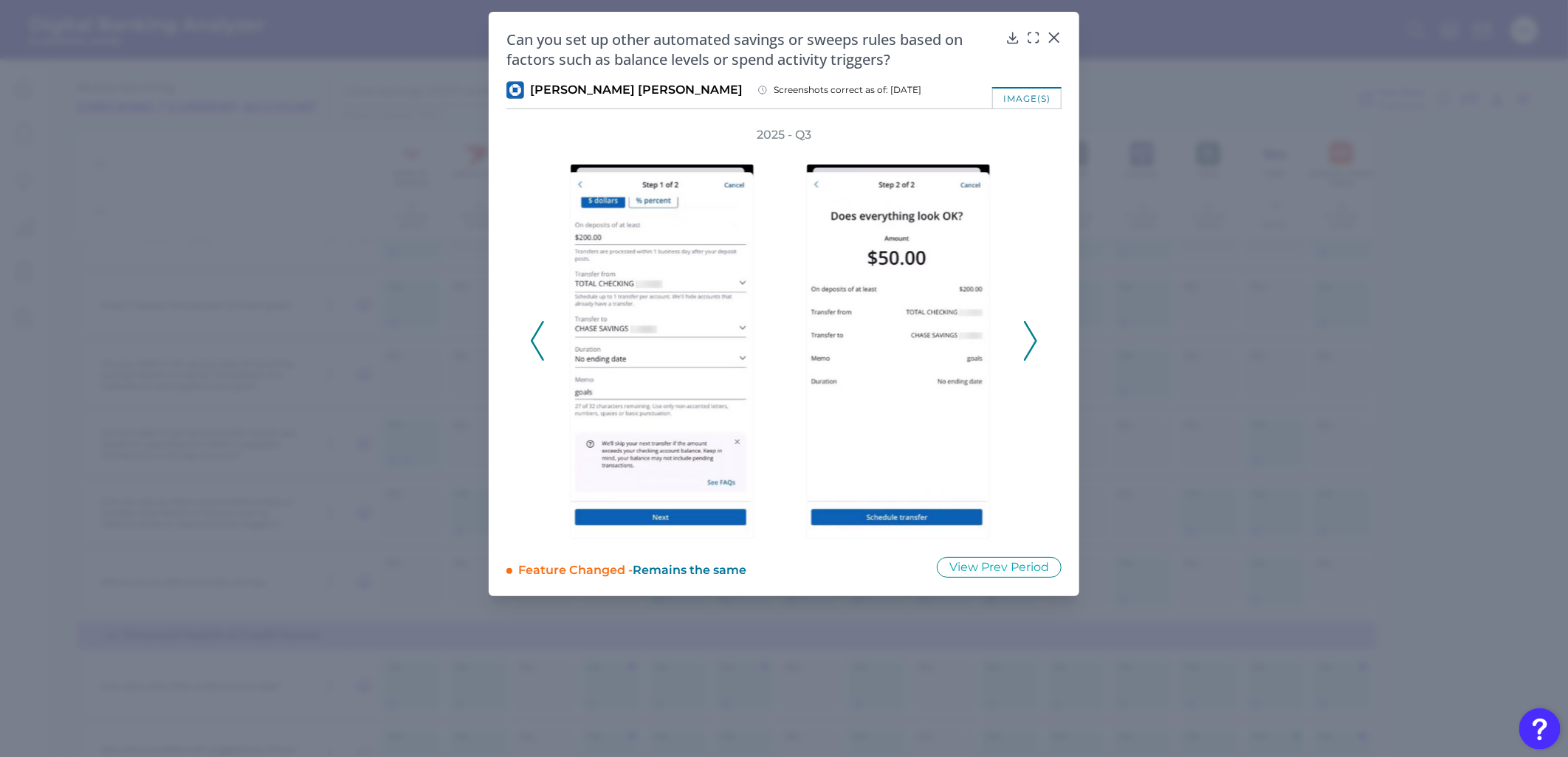
click at [524, 337] on div "2025 - Q3" at bounding box center [784, 333] width 555 height 412
click at [532, 337] on icon at bounding box center [537, 340] width 13 height 40
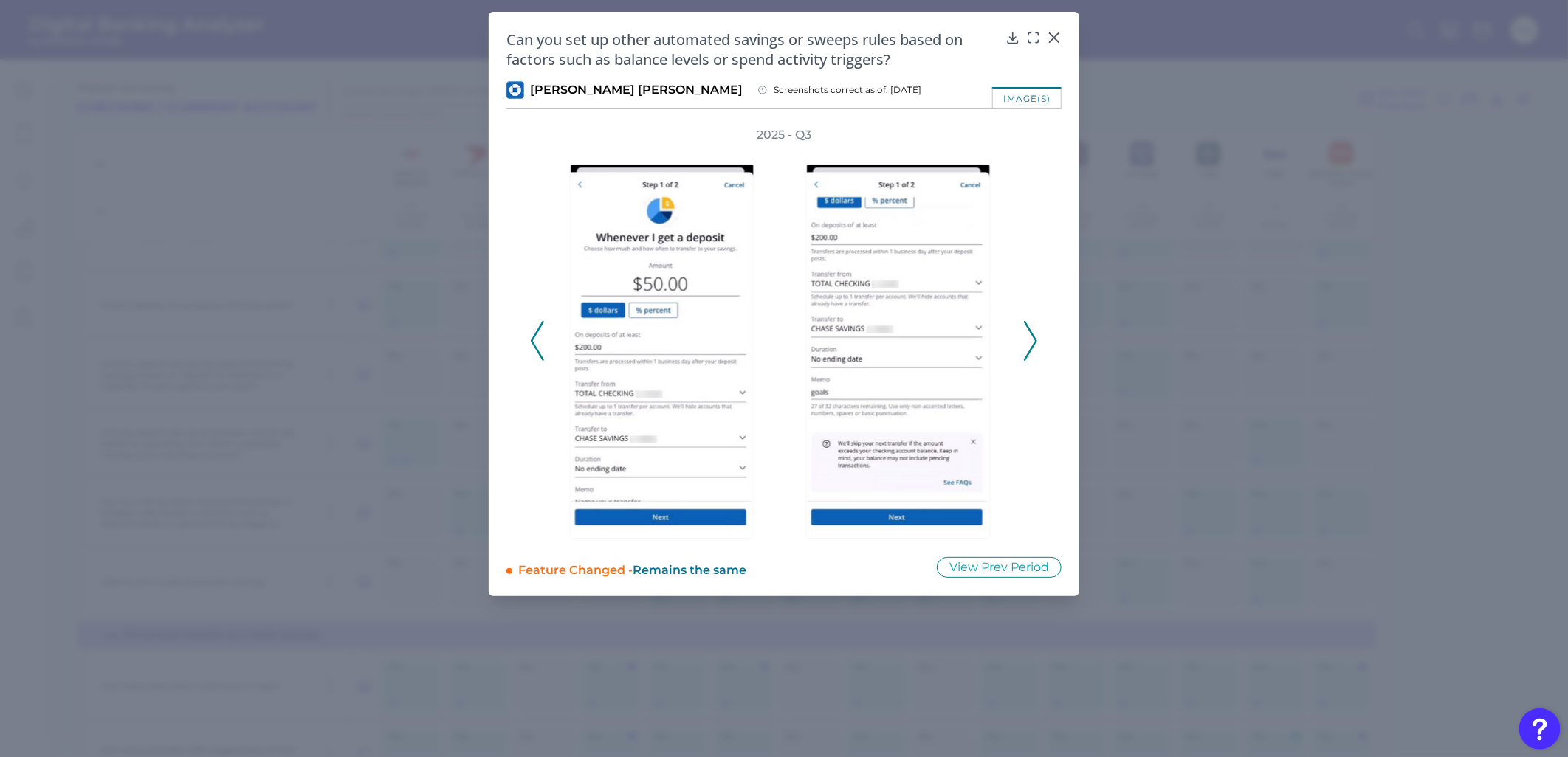
click at [532, 337] on icon at bounding box center [537, 340] width 13 height 40
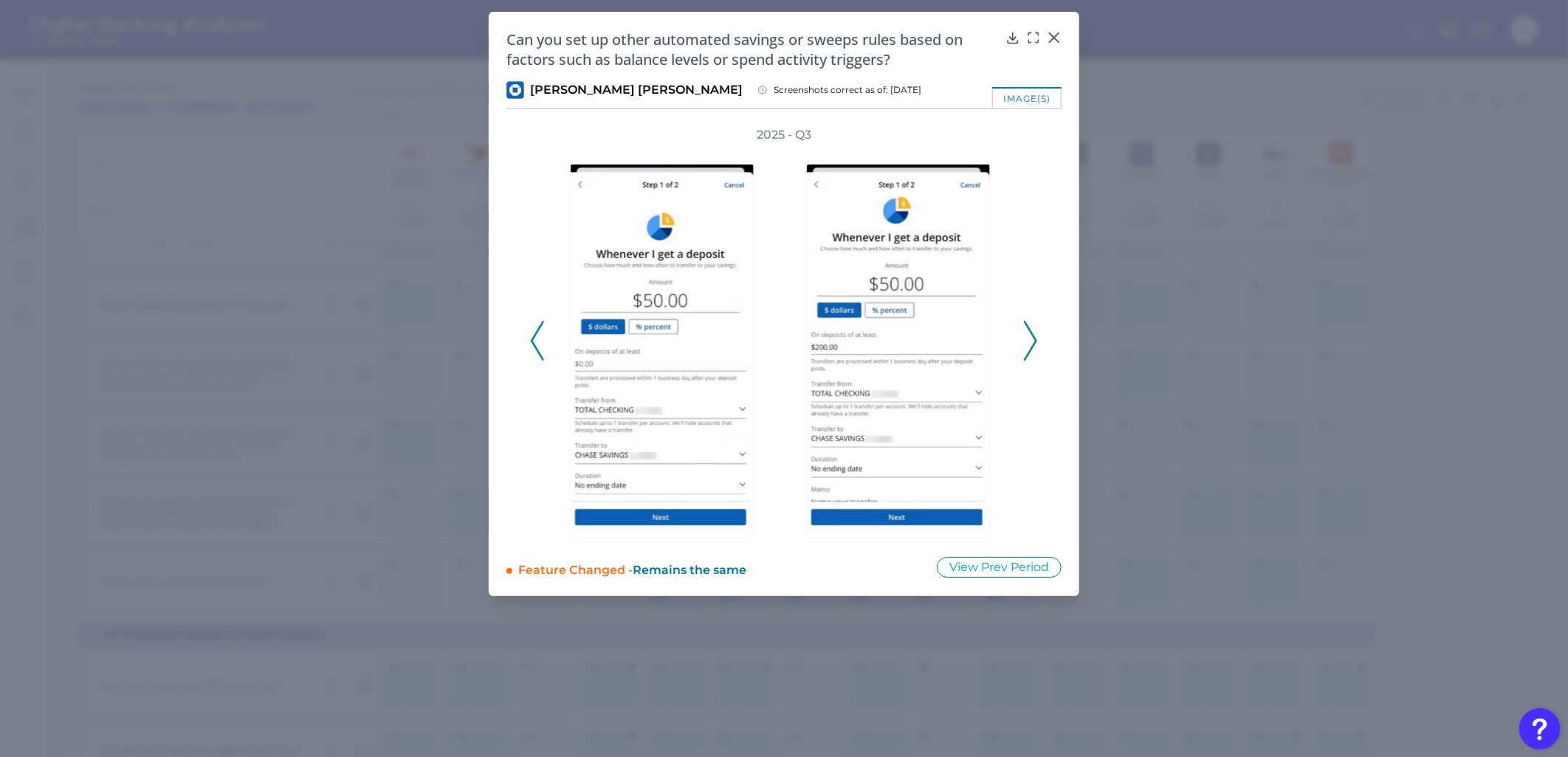
click at [531, 337] on icon at bounding box center [537, 340] width 13 height 40
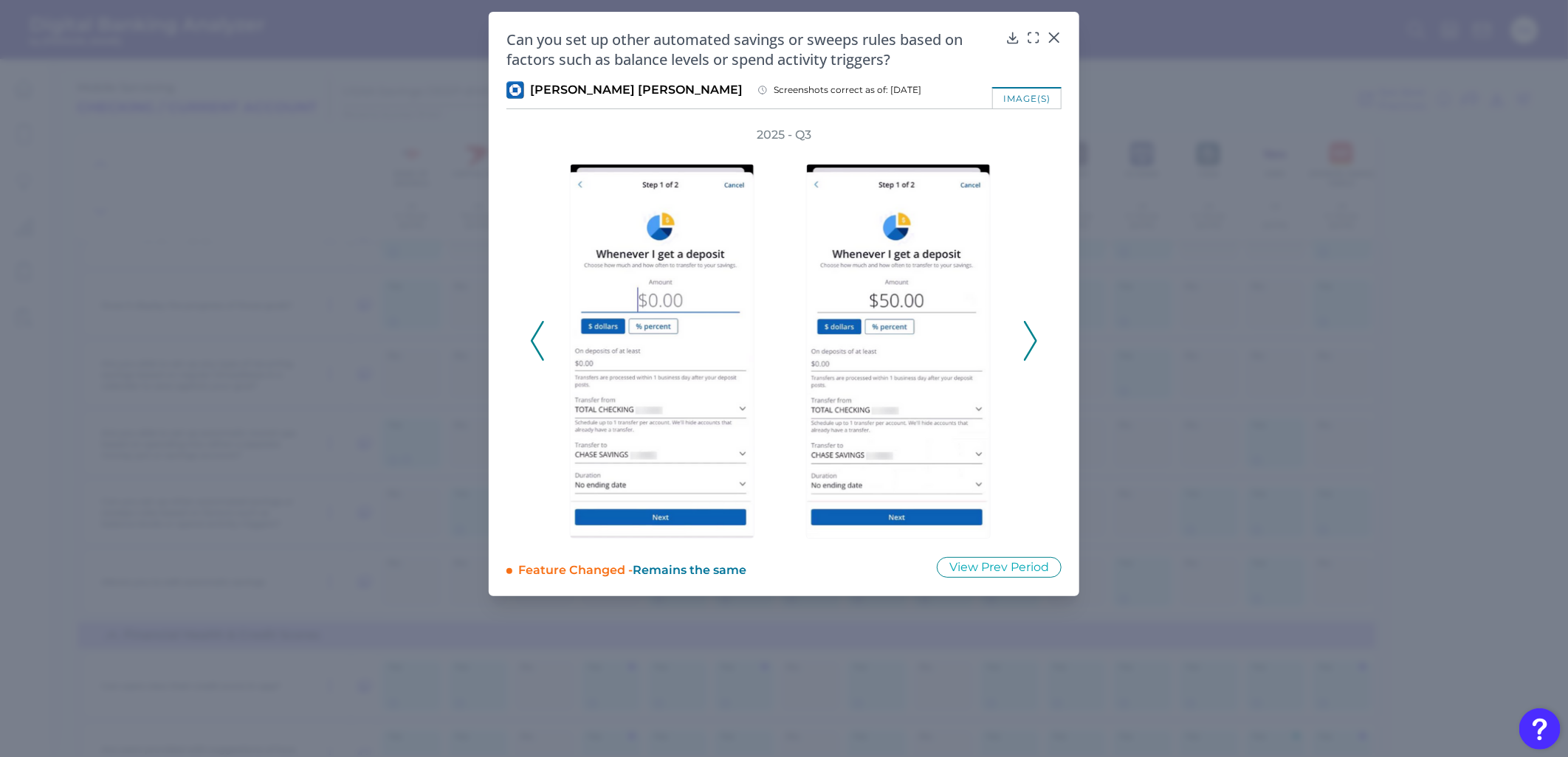
click at [531, 337] on icon at bounding box center [537, 340] width 13 height 40
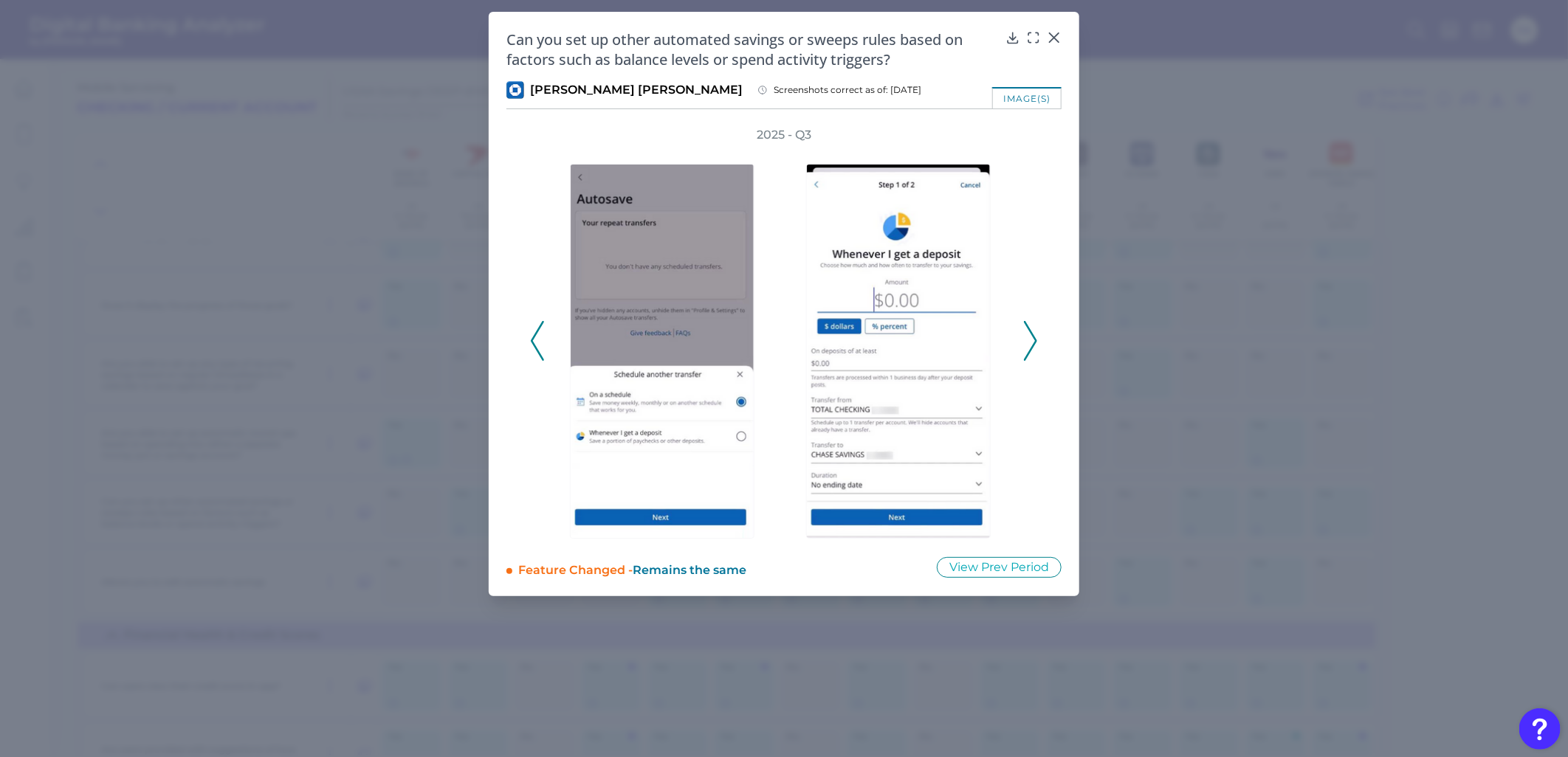
click at [531, 337] on icon at bounding box center [537, 340] width 13 height 40
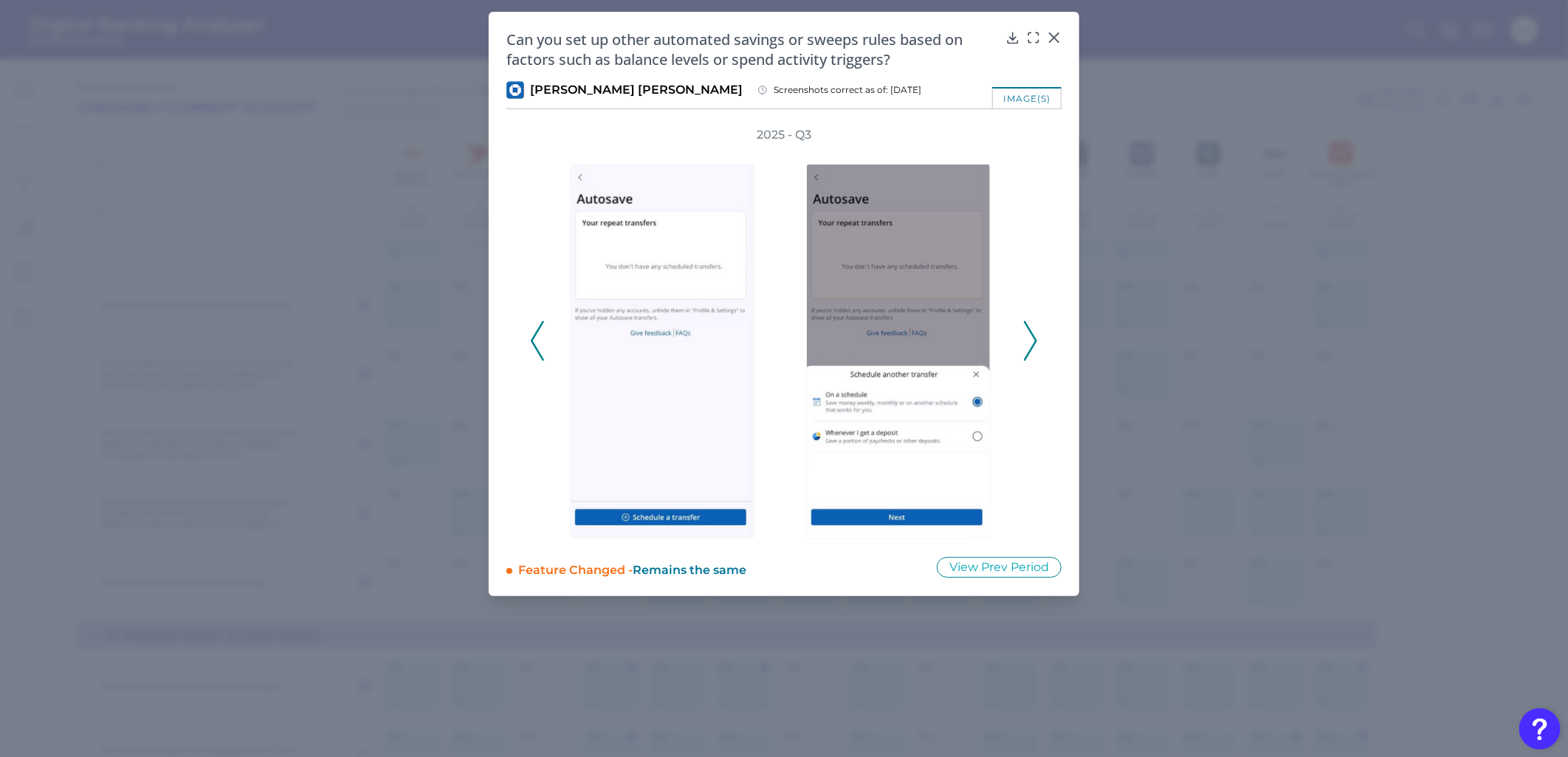
click at [598, 314] on img at bounding box center [662, 351] width 185 height 375
click at [558, 322] on div at bounding box center [666, 340] width 221 height 395
click at [547, 323] on div at bounding box center [666, 340] width 236 height 395
click at [522, 348] on div "2025 - Q3" at bounding box center [784, 333] width 555 height 412
click at [535, 348] on icon at bounding box center [537, 340] width 13 height 40
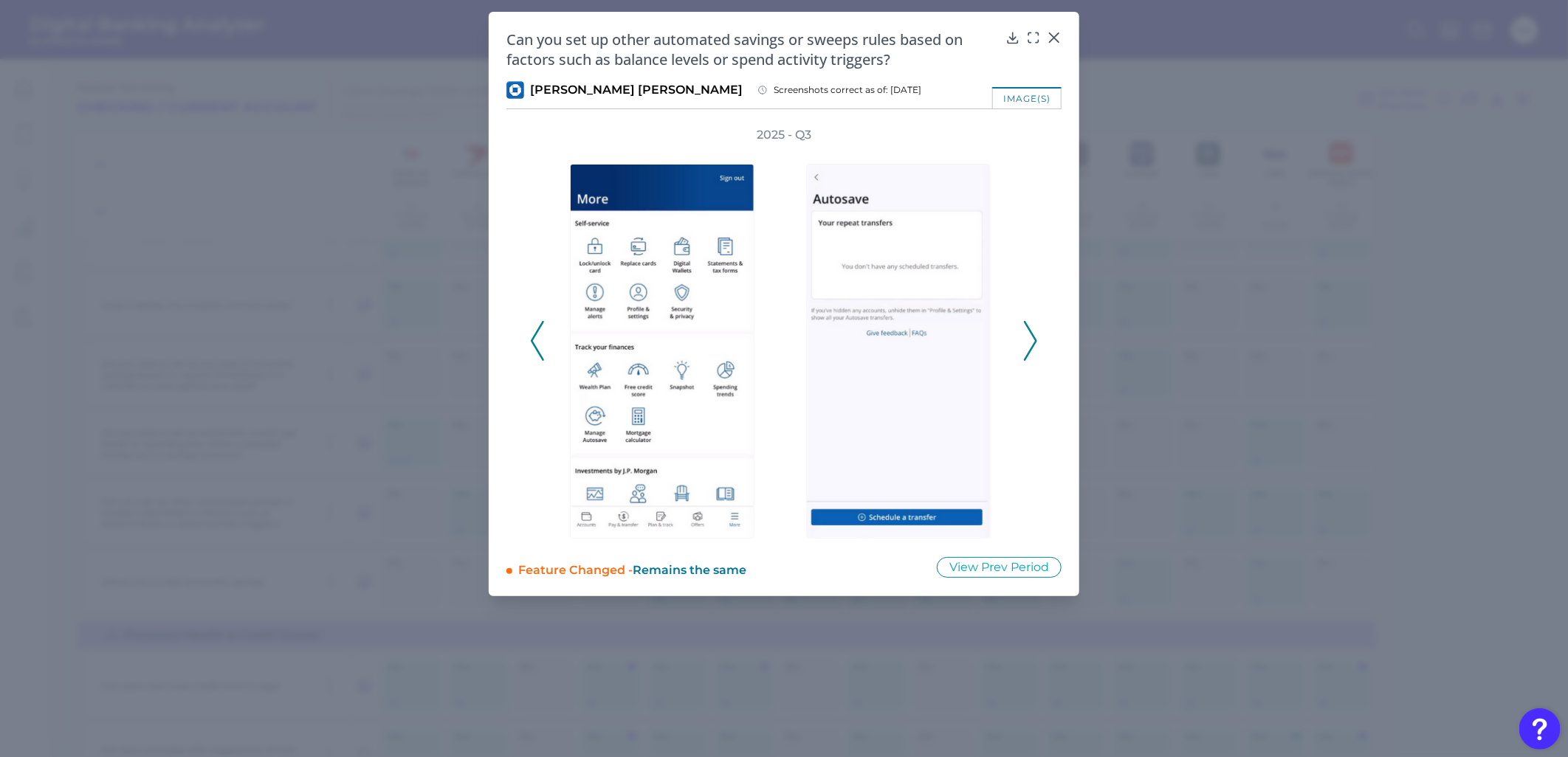
click at [1034, 325] on icon at bounding box center [1030, 340] width 13 height 40
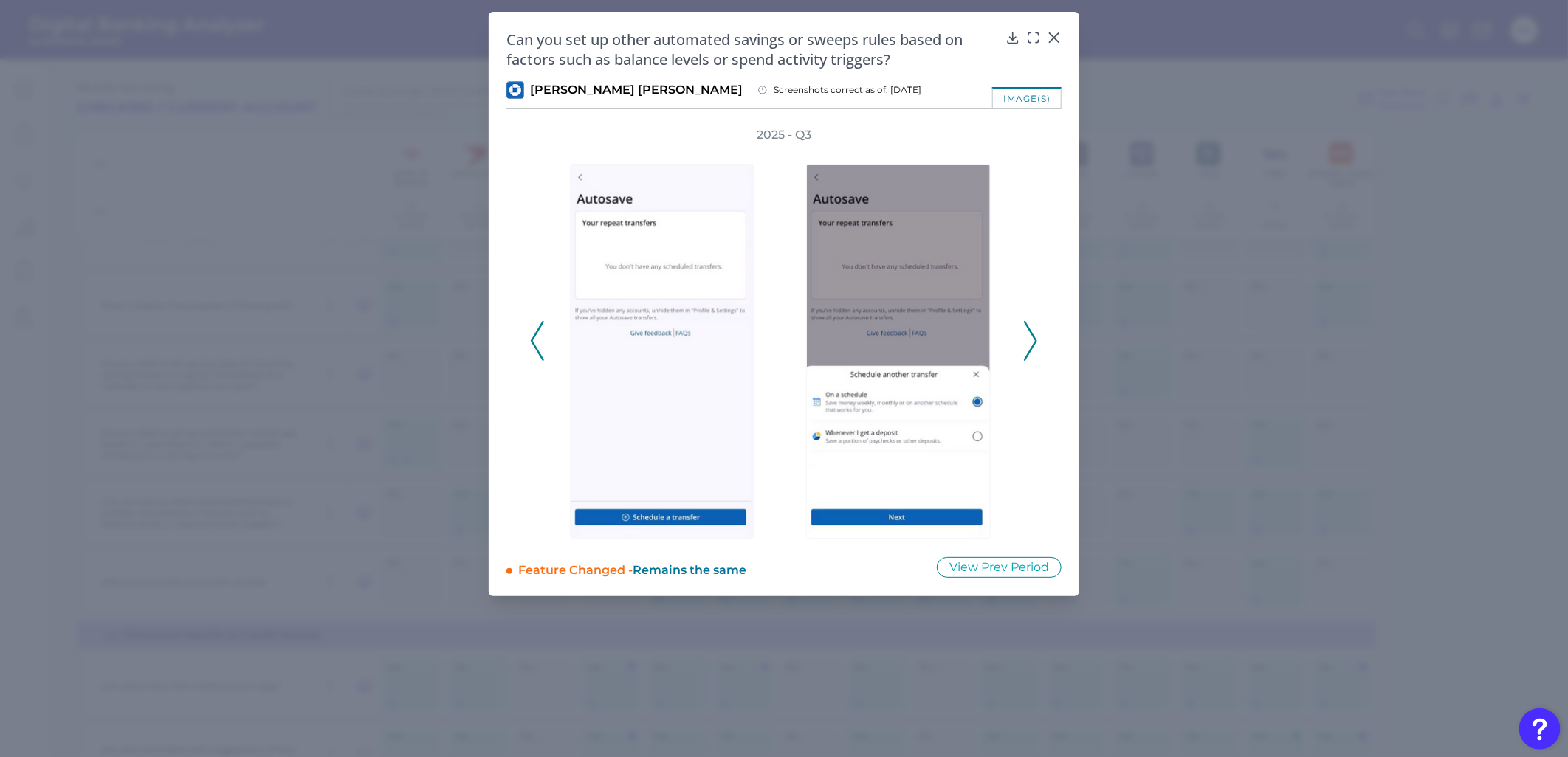
click at [1031, 330] on polyline at bounding box center [1030, 340] width 11 height 38
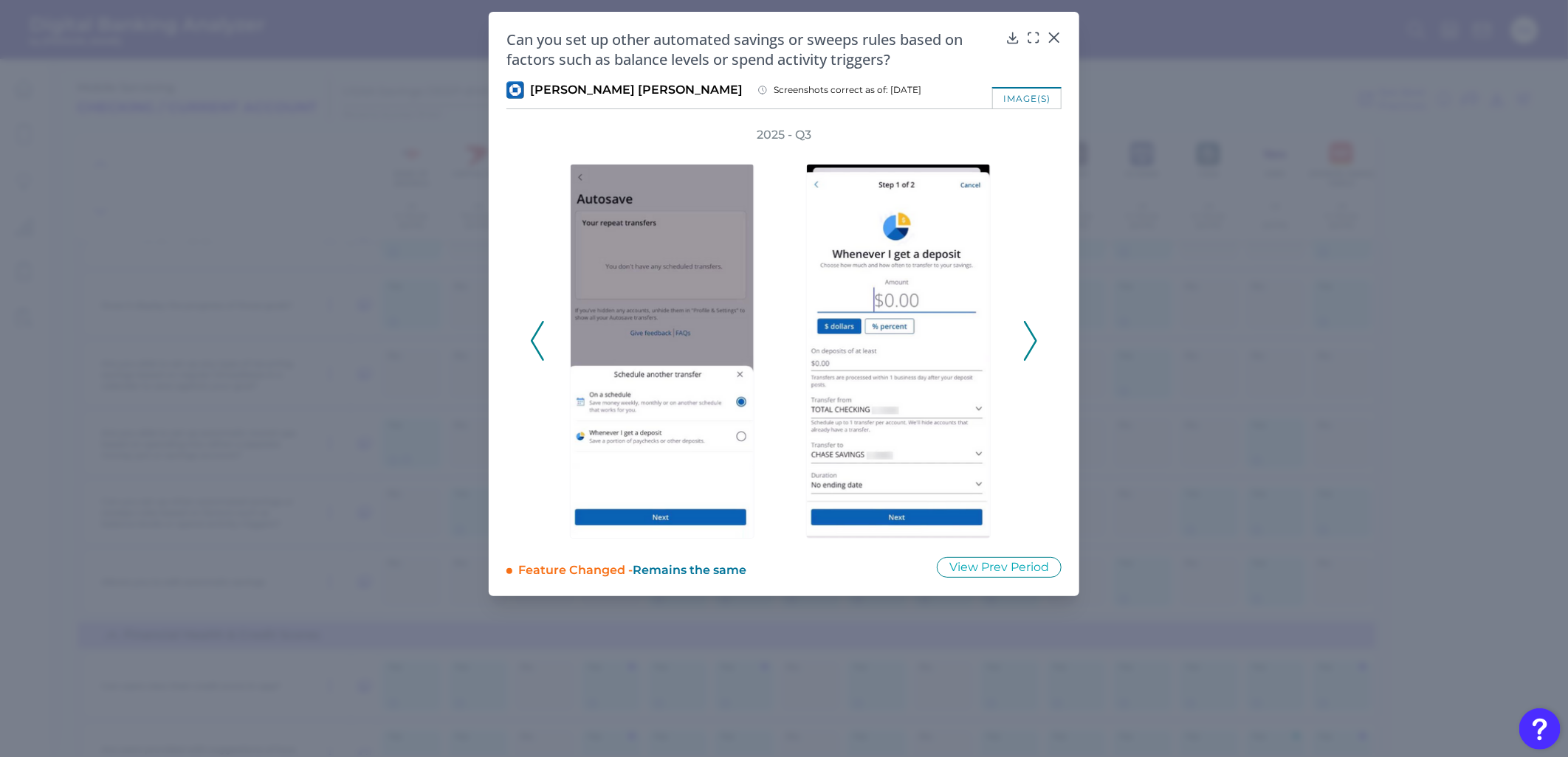
click at [1024, 330] on icon at bounding box center [1030, 340] width 13 height 40
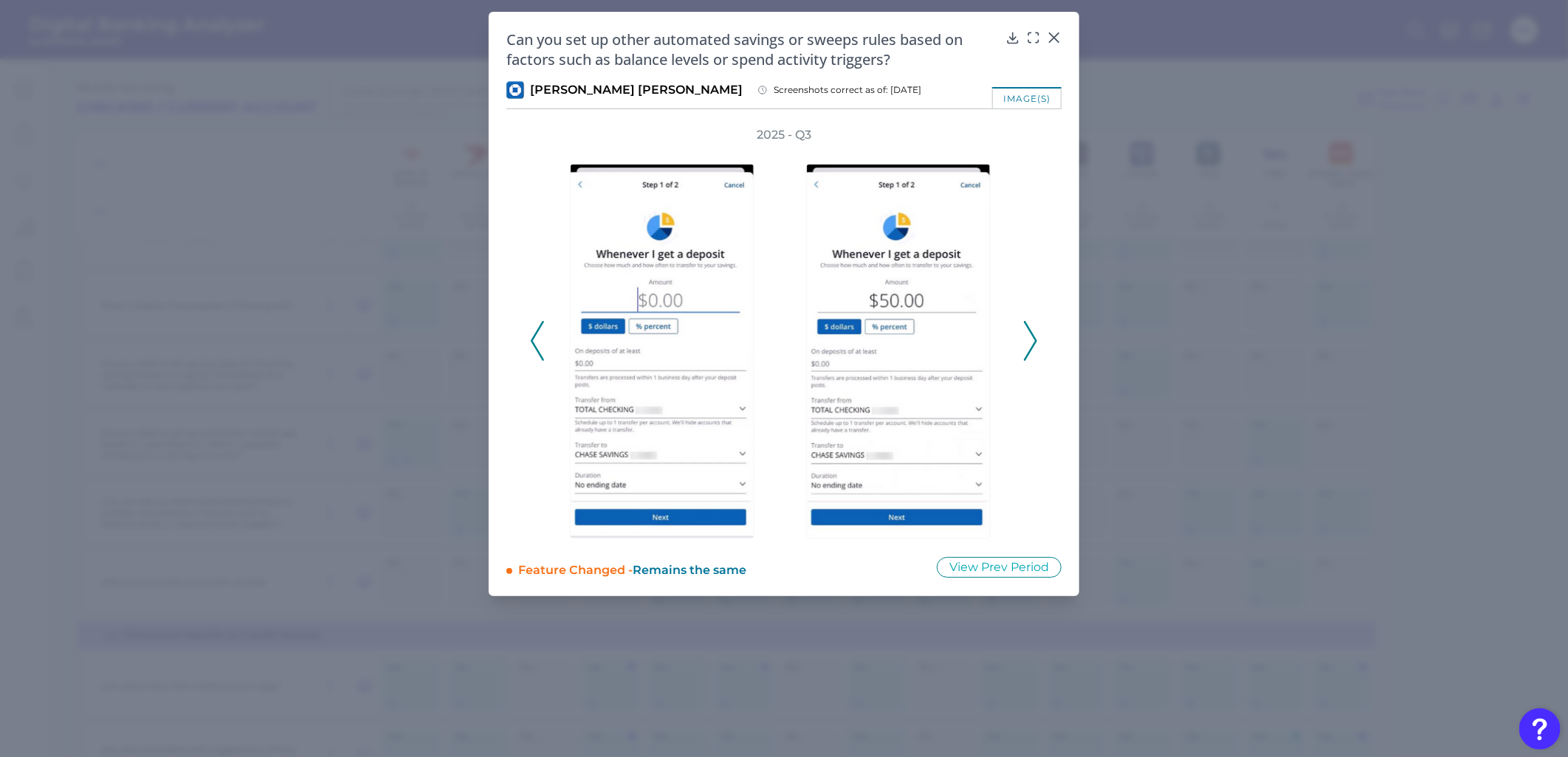
click at [1024, 330] on icon at bounding box center [1030, 340] width 13 height 40
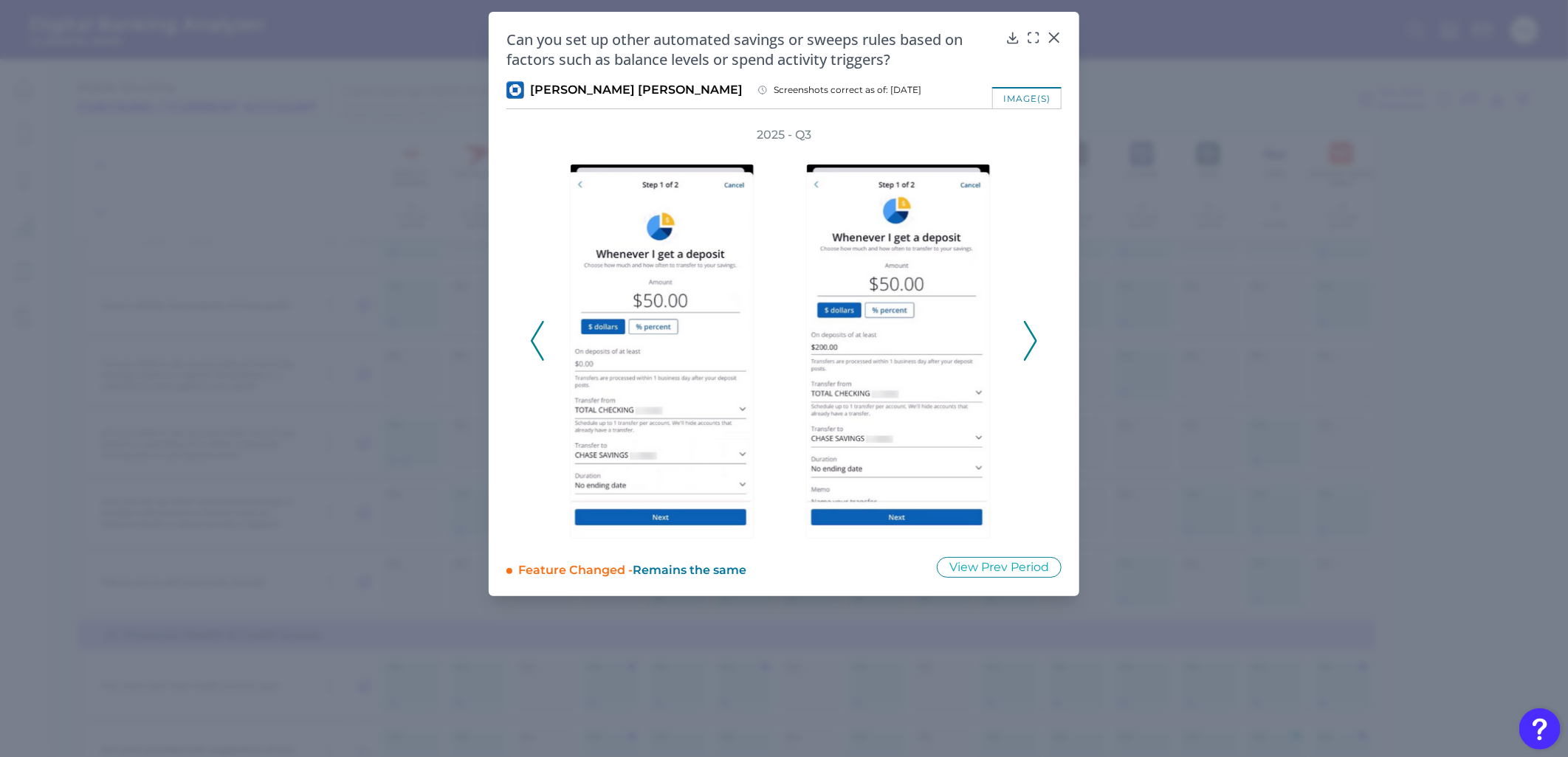
click at [525, 337] on div "2025 - Q3" at bounding box center [784, 333] width 555 height 412
click at [534, 335] on div "2025 - Q3" at bounding box center [784, 333] width 555 height 412
click at [534, 335] on polyline at bounding box center [537, 340] width 11 height 38
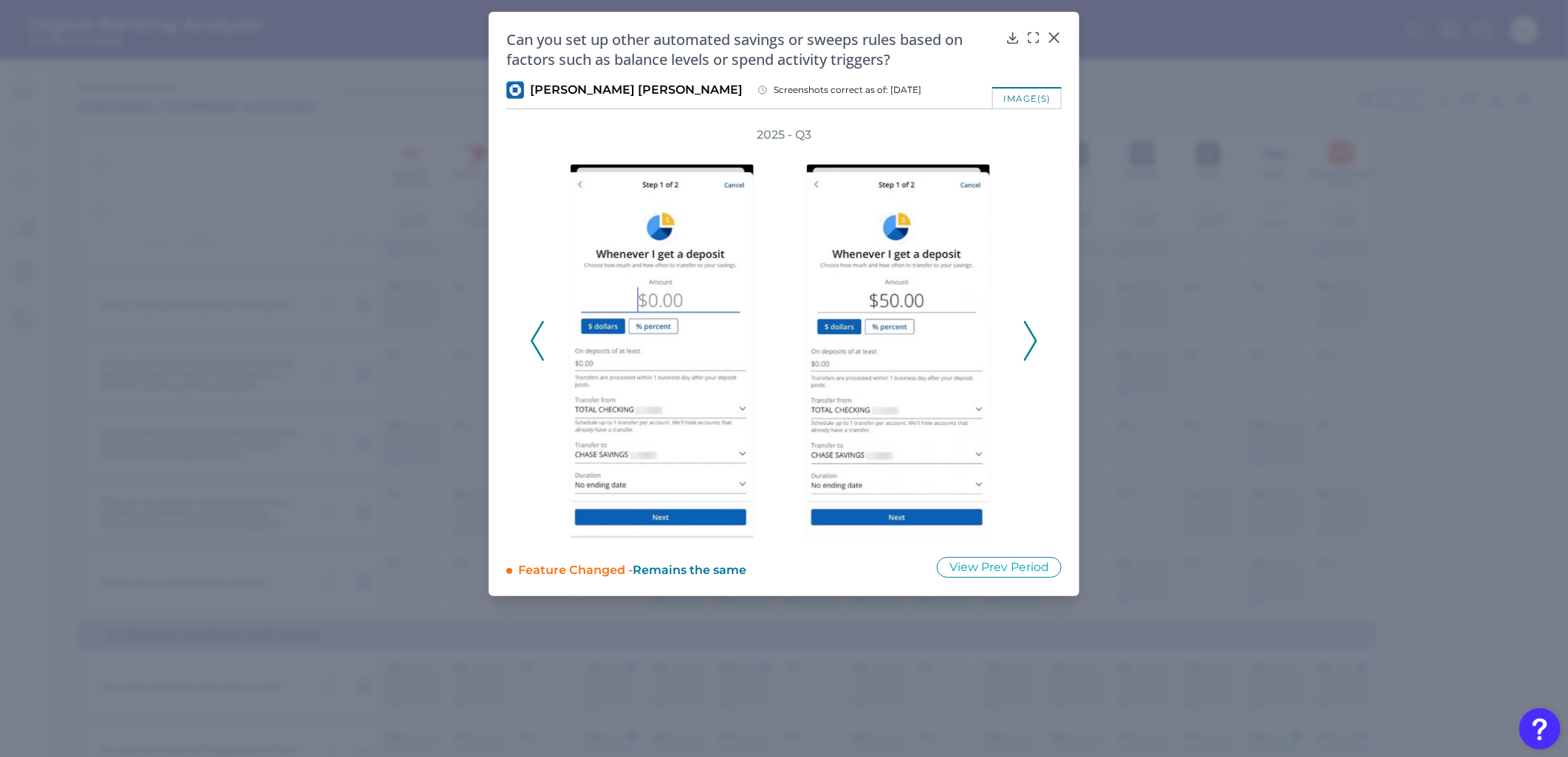
click at [534, 335] on polyline at bounding box center [537, 340] width 11 height 38
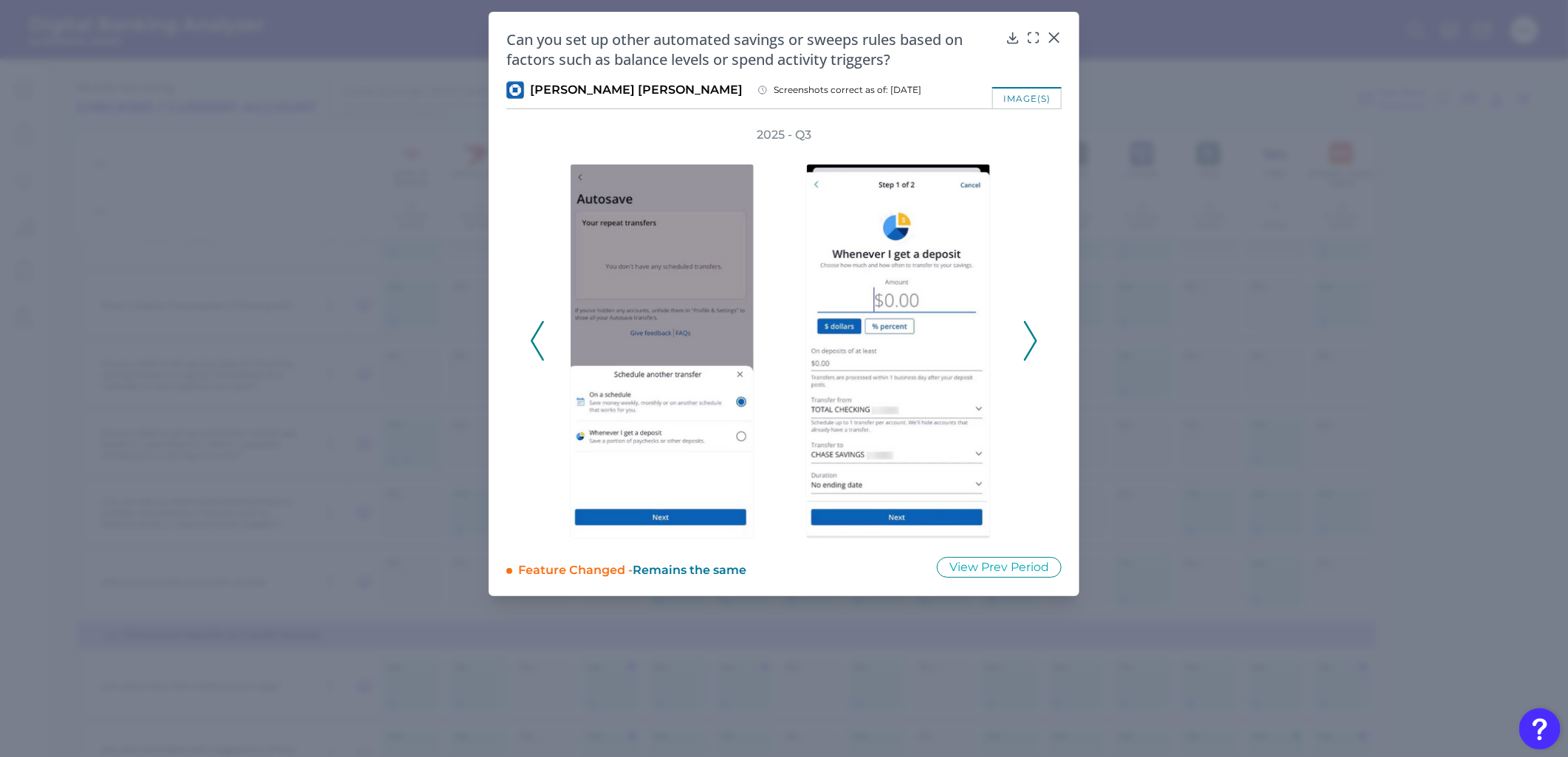
click at [534, 335] on polyline at bounding box center [537, 340] width 11 height 38
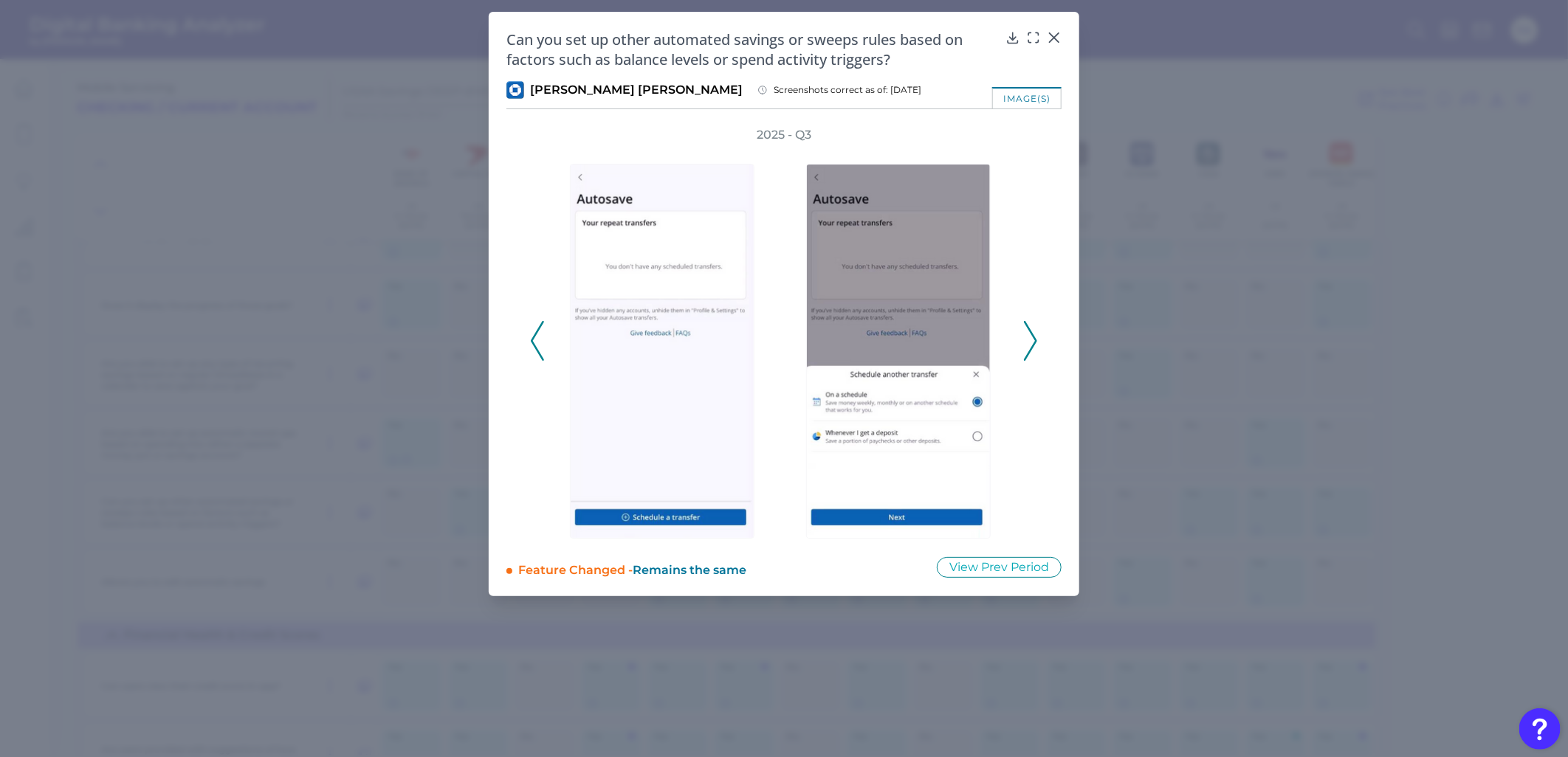
click at [534, 335] on polyline at bounding box center [537, 340] width 11 height 38
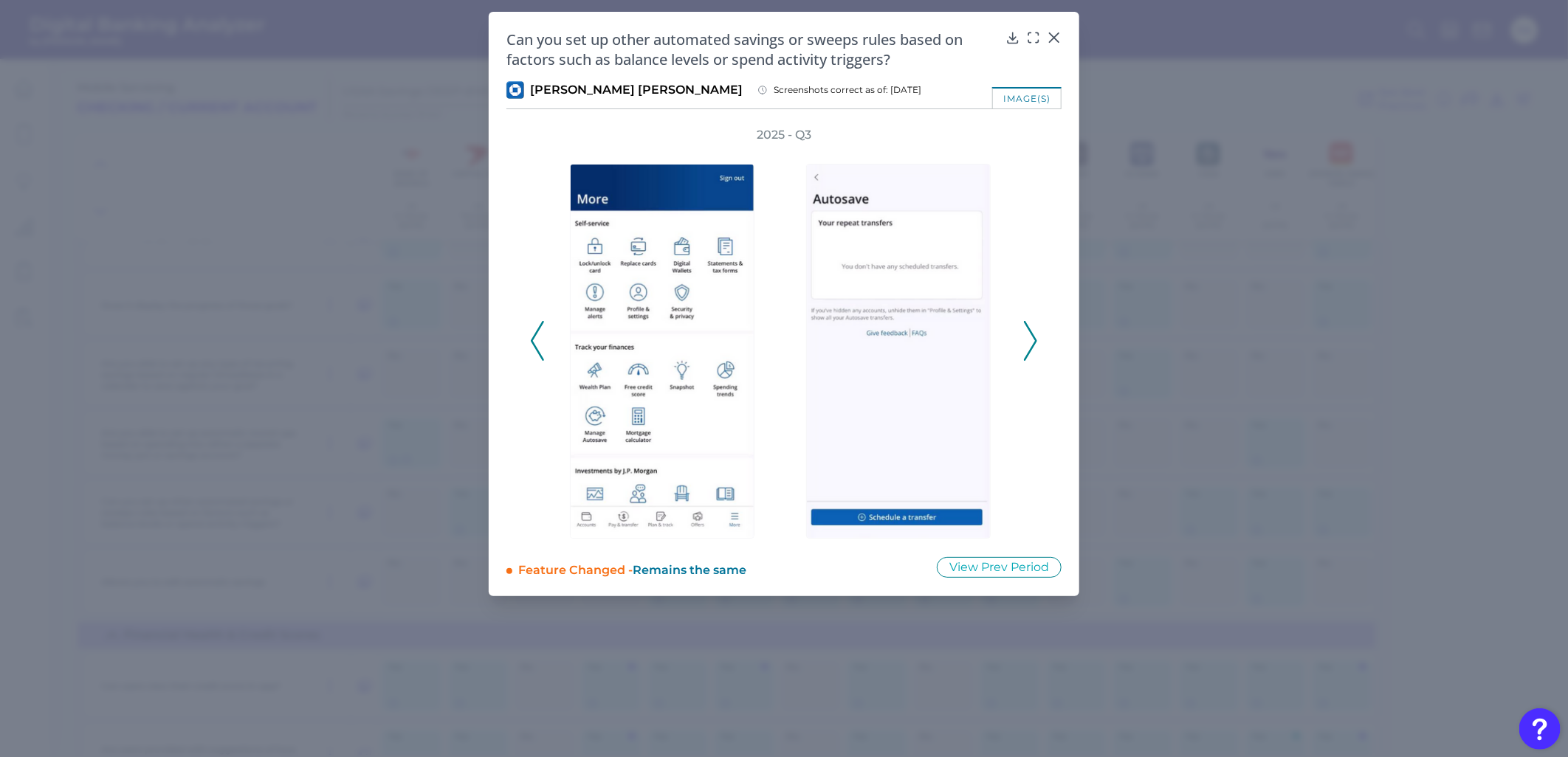
click at [534, 335] on polyline at bounding box center [537, 340] width 11 height 38
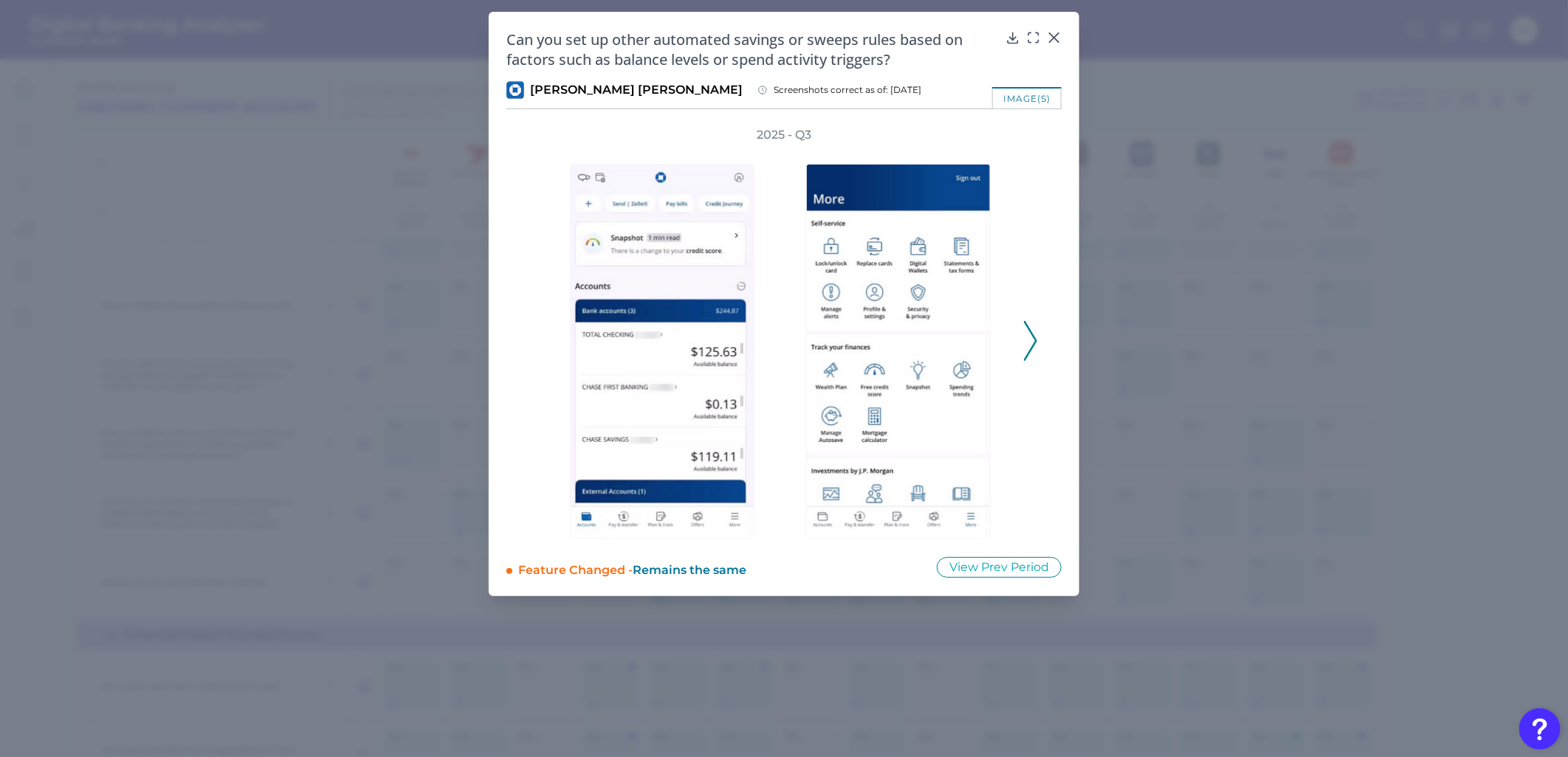
click at [534, 335] on div "2025 - Q3" at bounding box center [784, 333] width 508 height 412
click at [733, 456] on img at bounding box center [662, 351] width 185 height 375
click at [718, 410] on img at bounding box center [662, 351] width 185 height 375
click at [727, 371] on img at bounding box center [662, 351] width 185 height 375
click at [728, 363] on img at bounding box center [662, 351] width 185 height 375
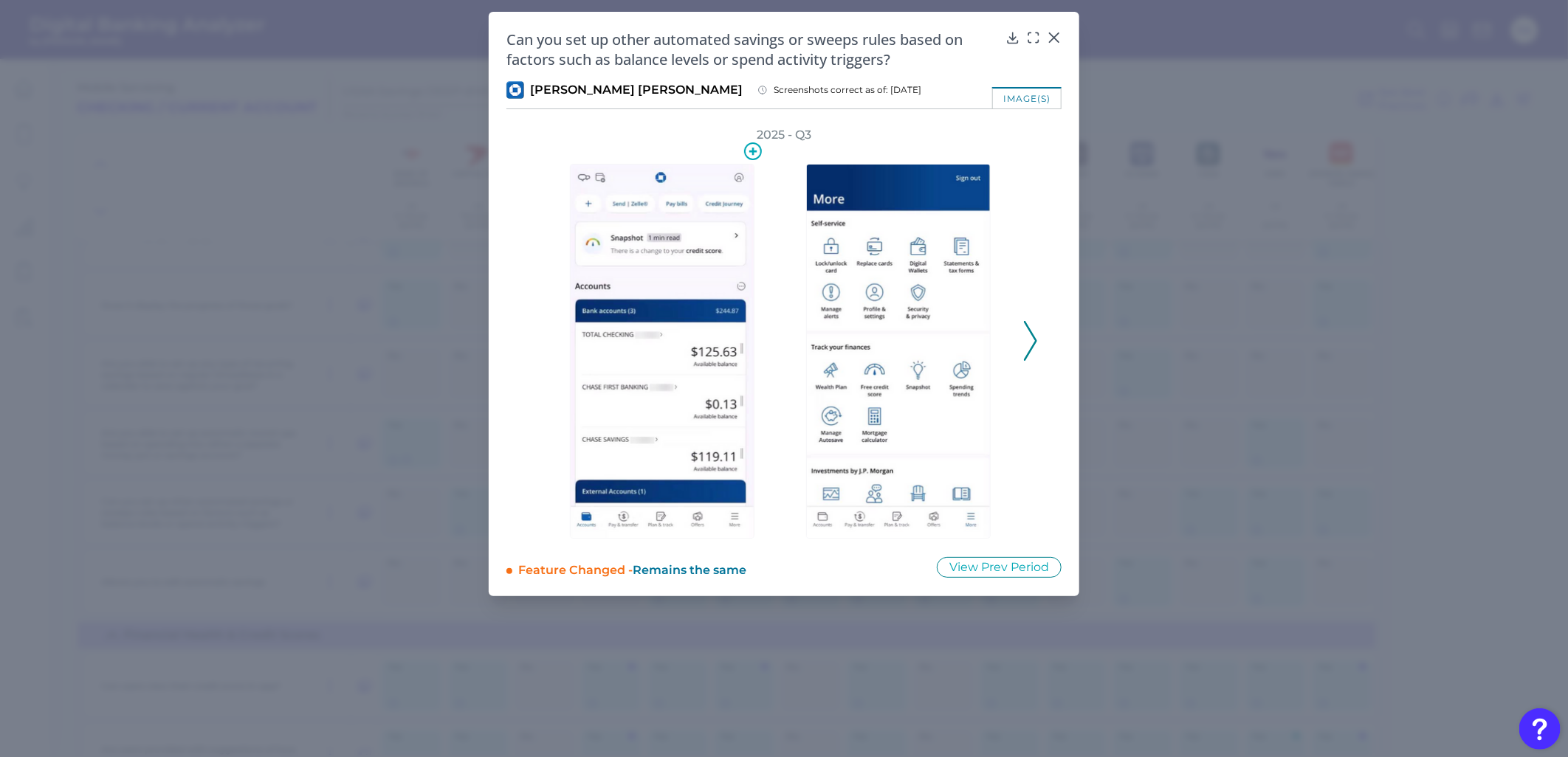
click at [670, 434] on img at bounding box center [662, 351] width 185 height 375
click at [746, 248] on img at bounding box center [662, 351] width 185 height 375
click at [1058, 38] on icon at bounding box center [1054, 37] width 15 height 15
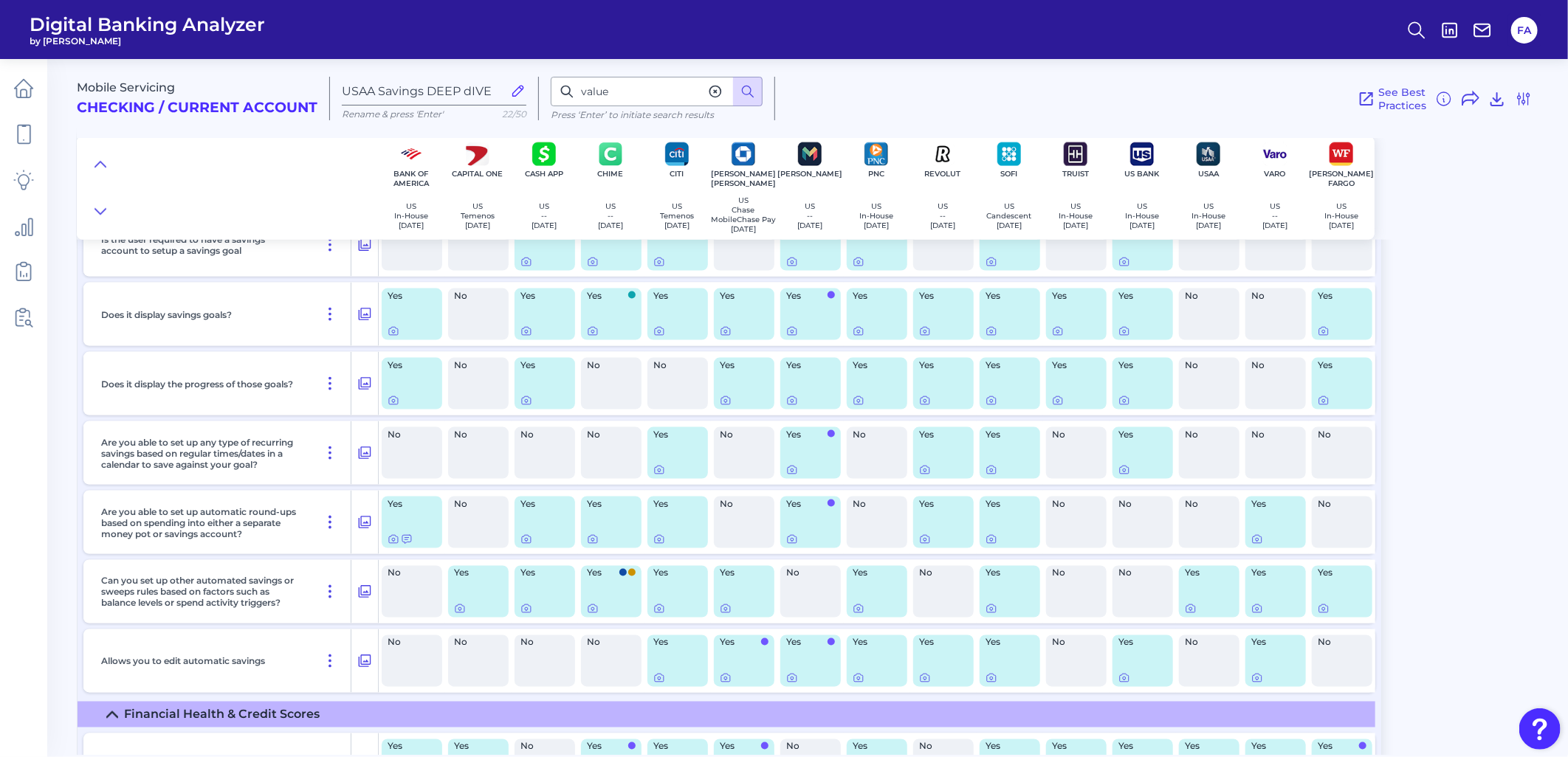
scroll to position [4745, 0]
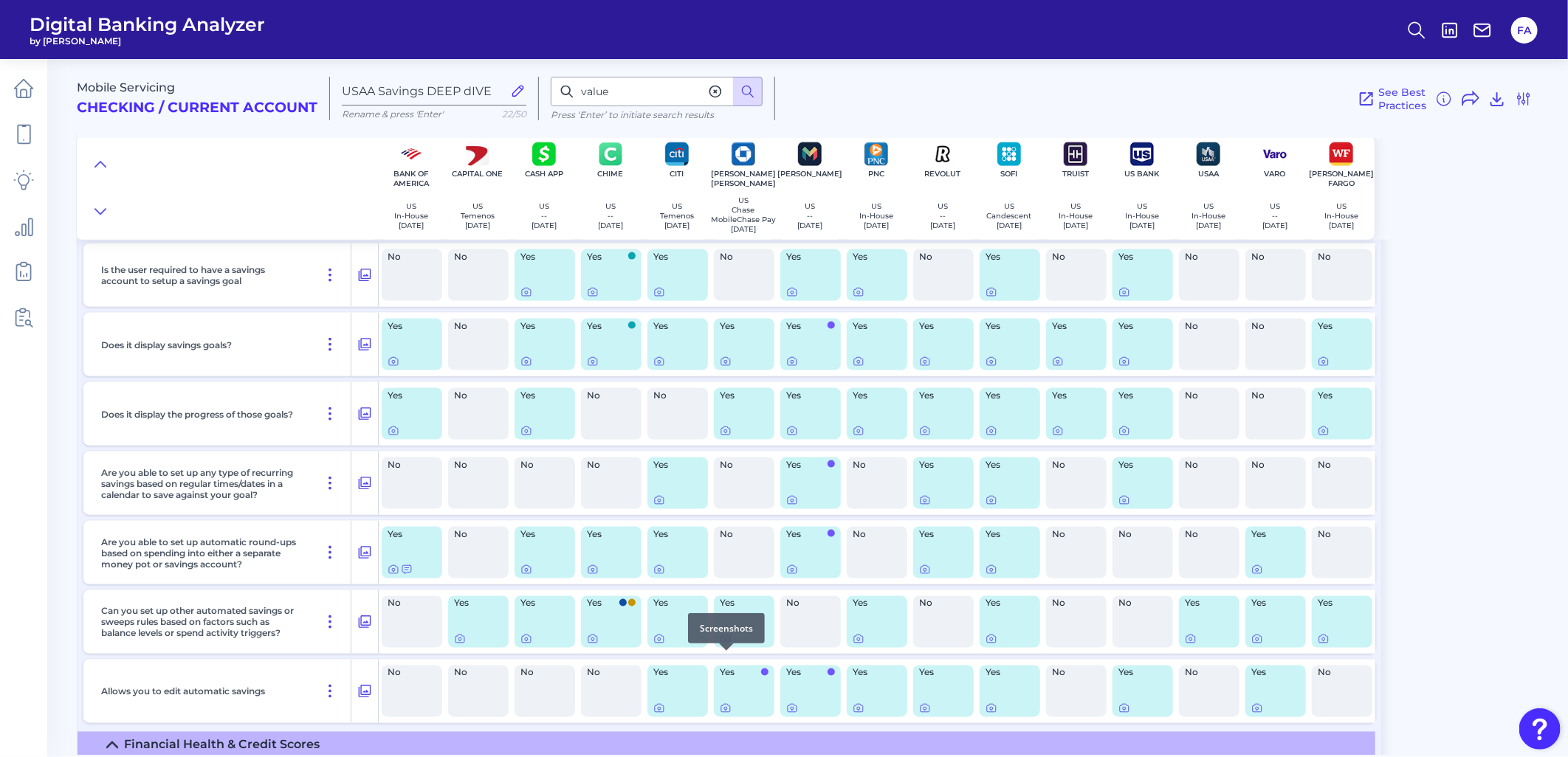
click at [724, 645] on icon at bounding box center [725, 638] width 12 height 12
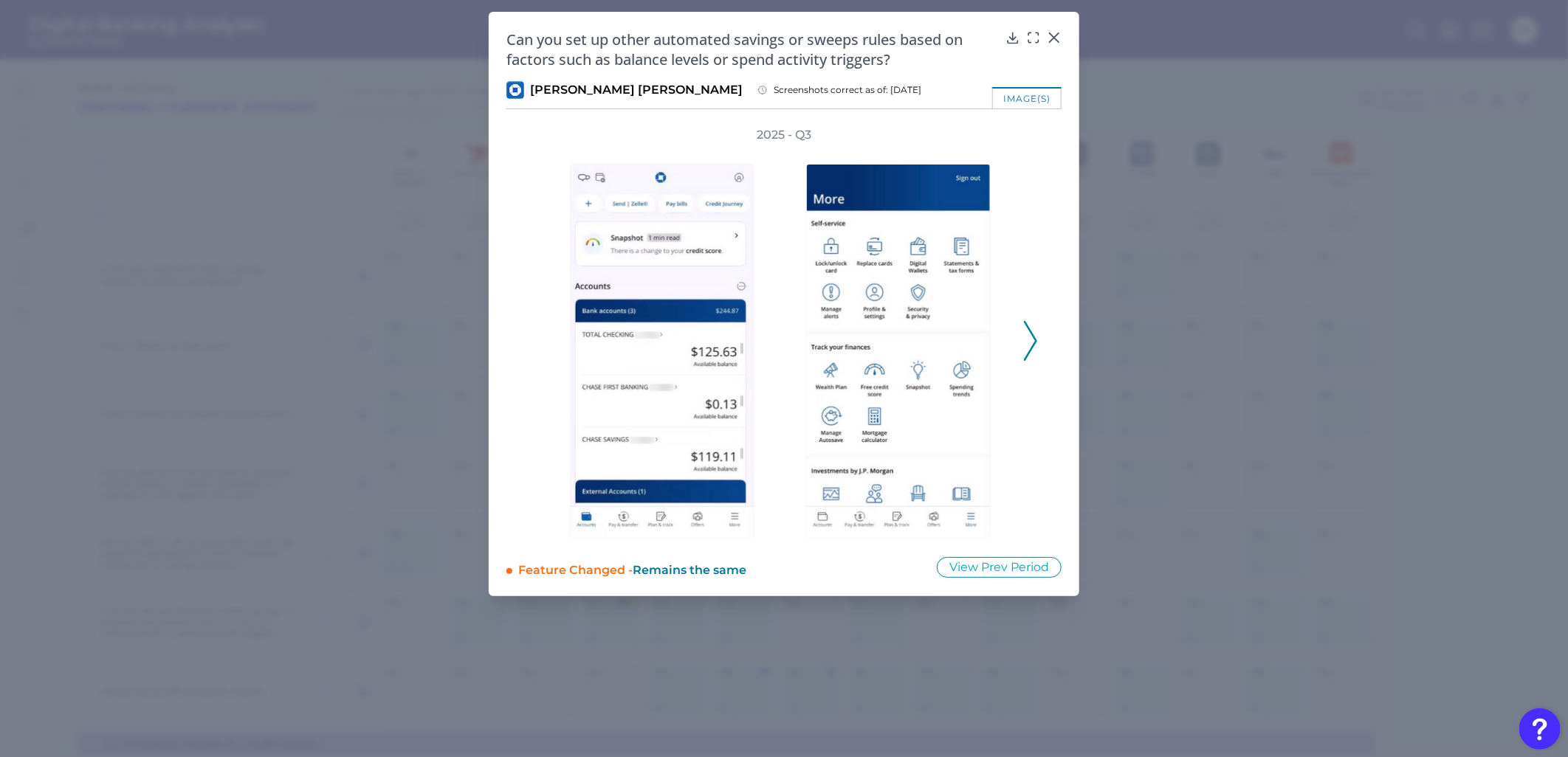
click at [1022, 337] on div "2025 - Q3" at bounding box center [784, 333] width 508 height 412
click at [1023, 338] on button at bounding box center [1030, 340] width 15 height 40
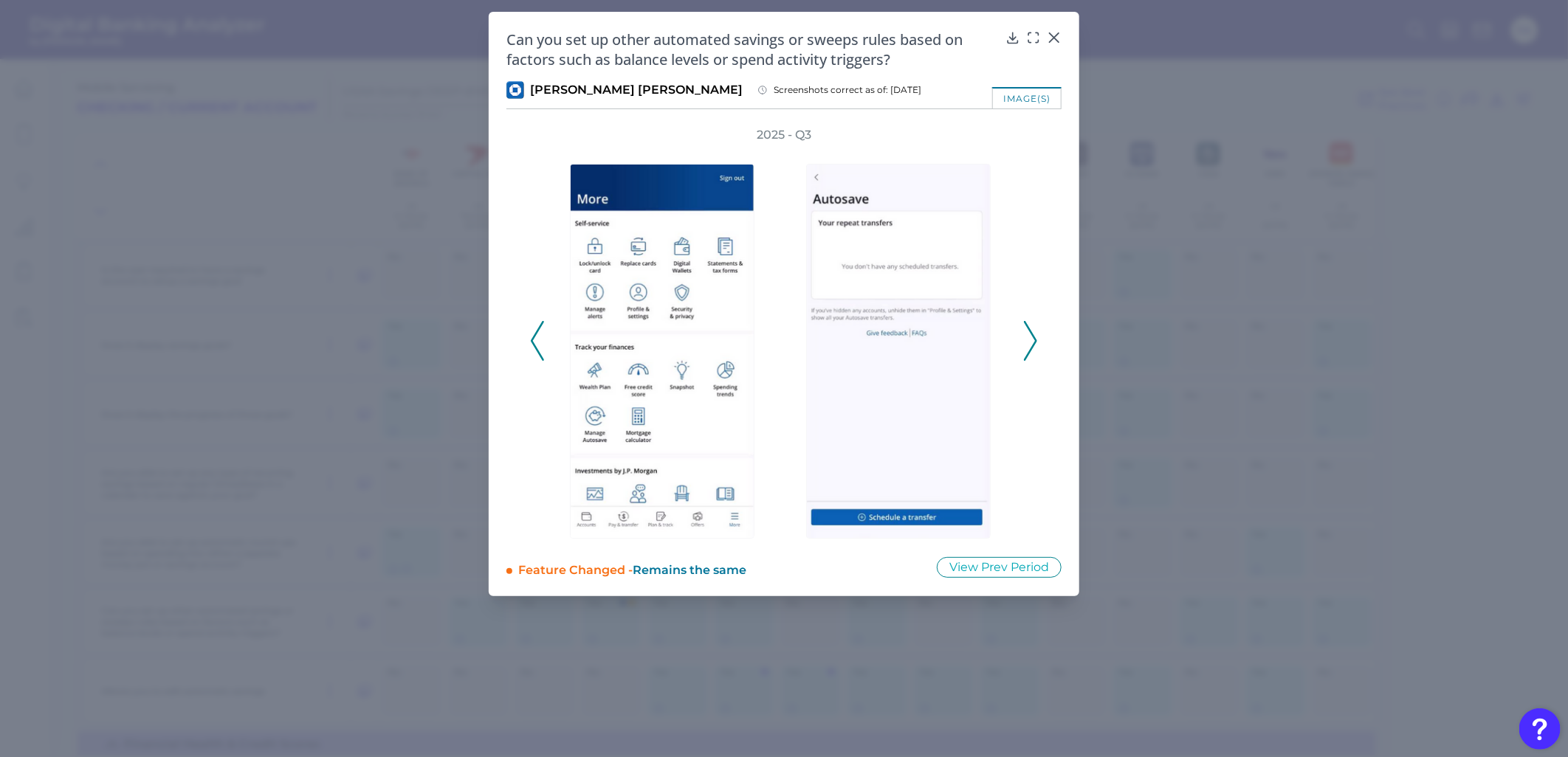
click at [1024, 340] on icon at bounding box center [1030, 340] width 13 height 40
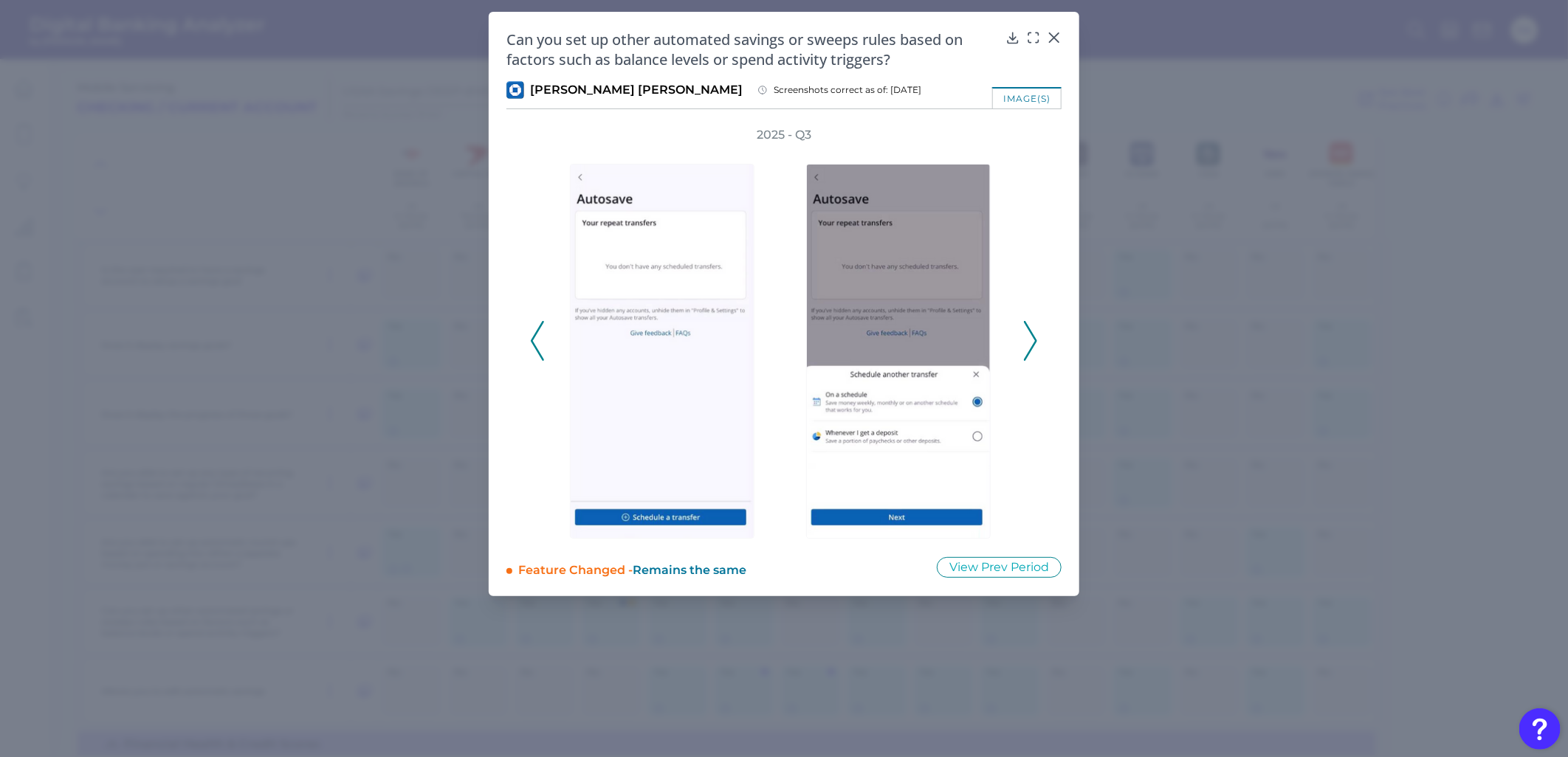
click at [1036, 340] on icon at bounding box center [1030, 340] width 13 height 40
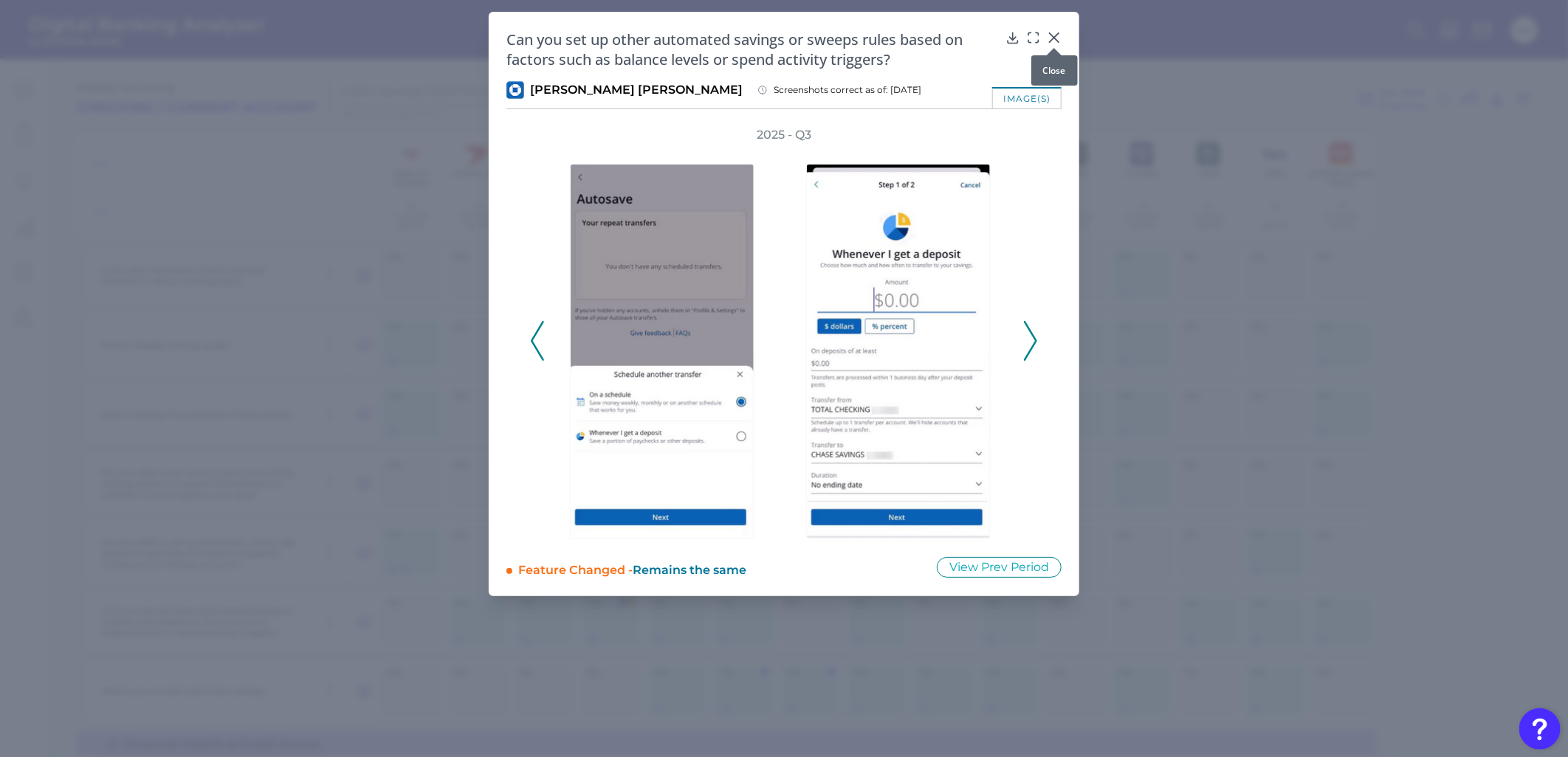
click at [1053, 35] on icon at bounding box center [1054, 37] width 15 height 15
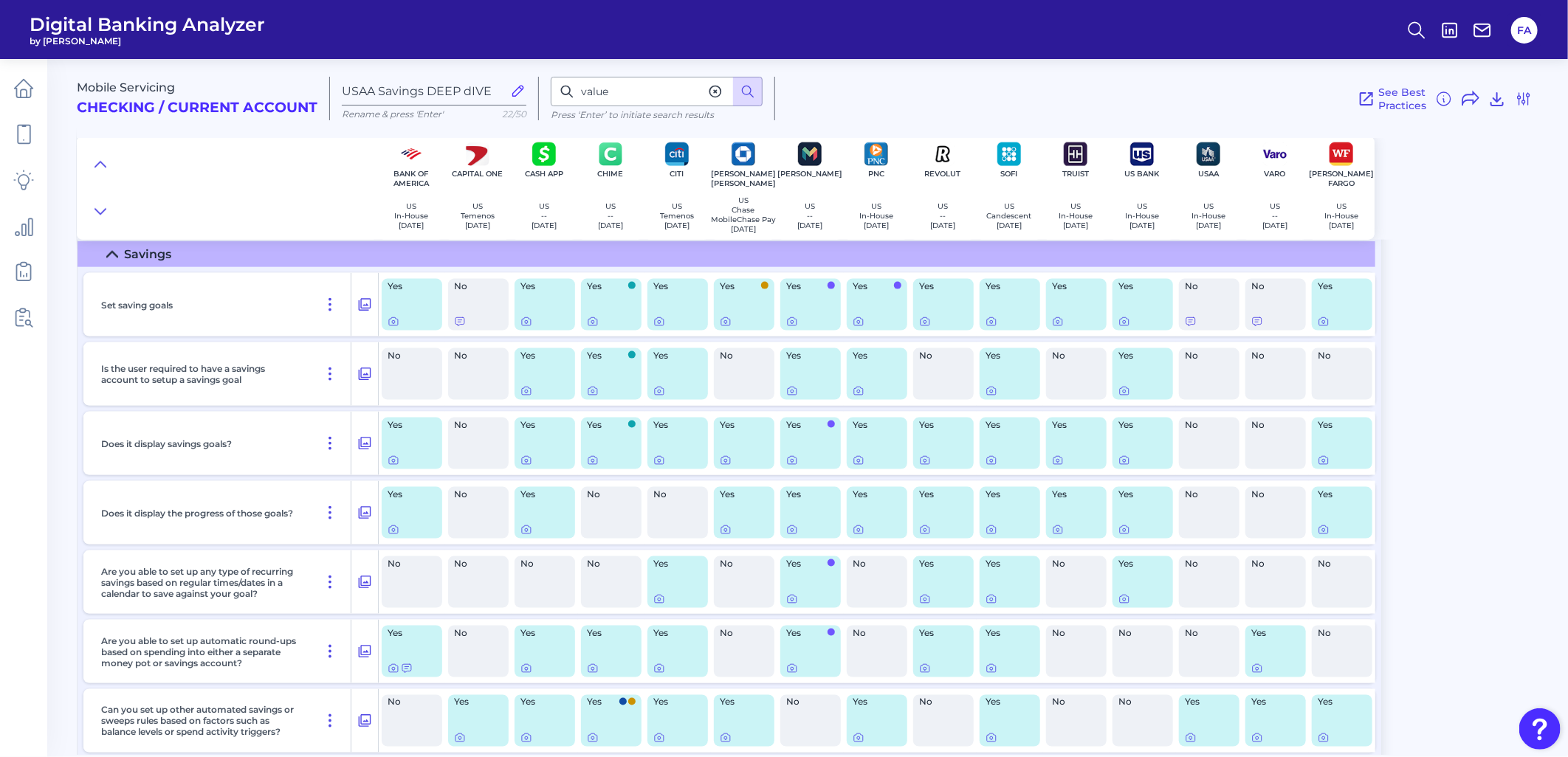
scroll to position [4608, 0]
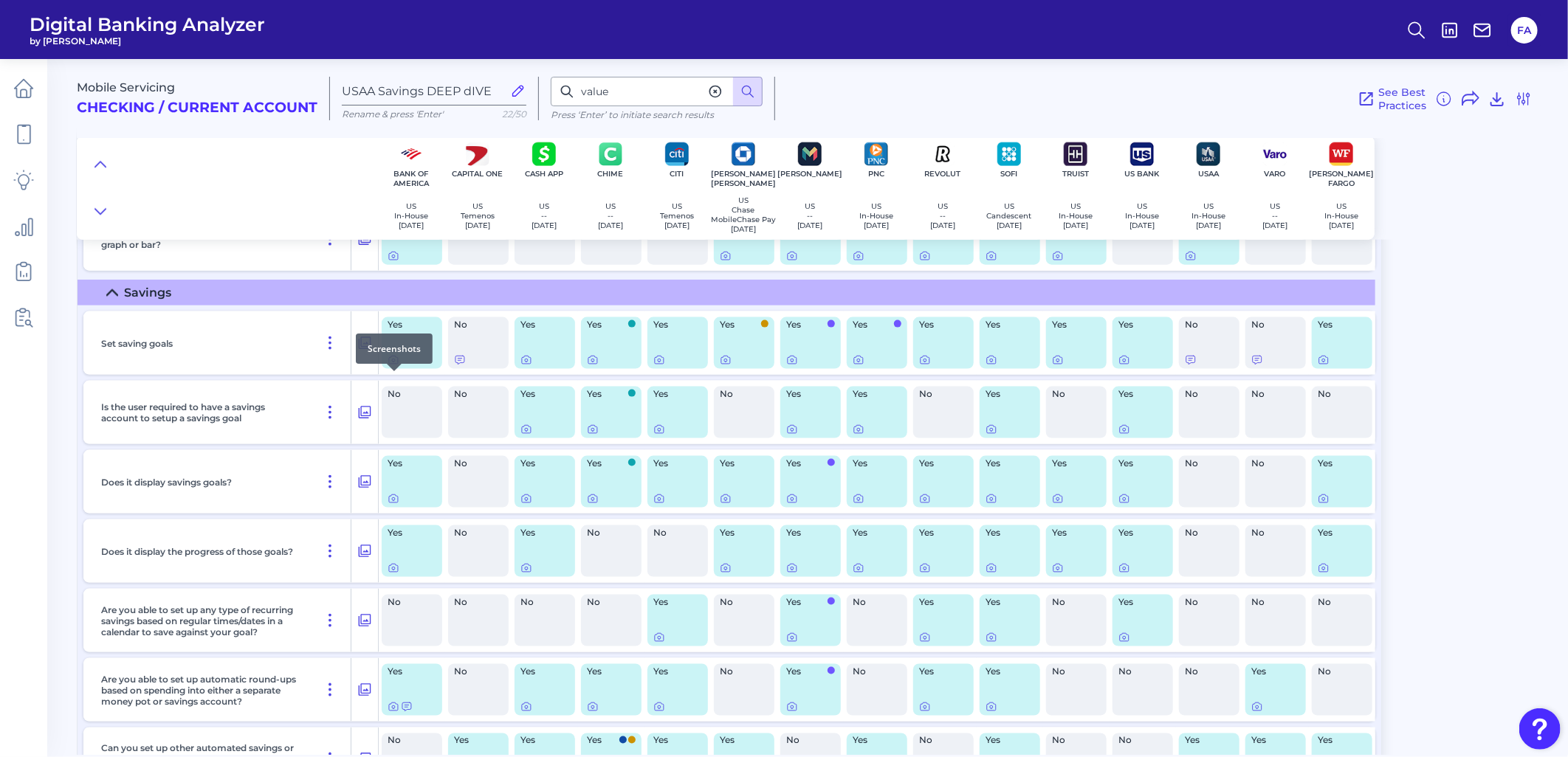
click at [387, 366] on icon at bounding box center [393, 359] width 12 height 12
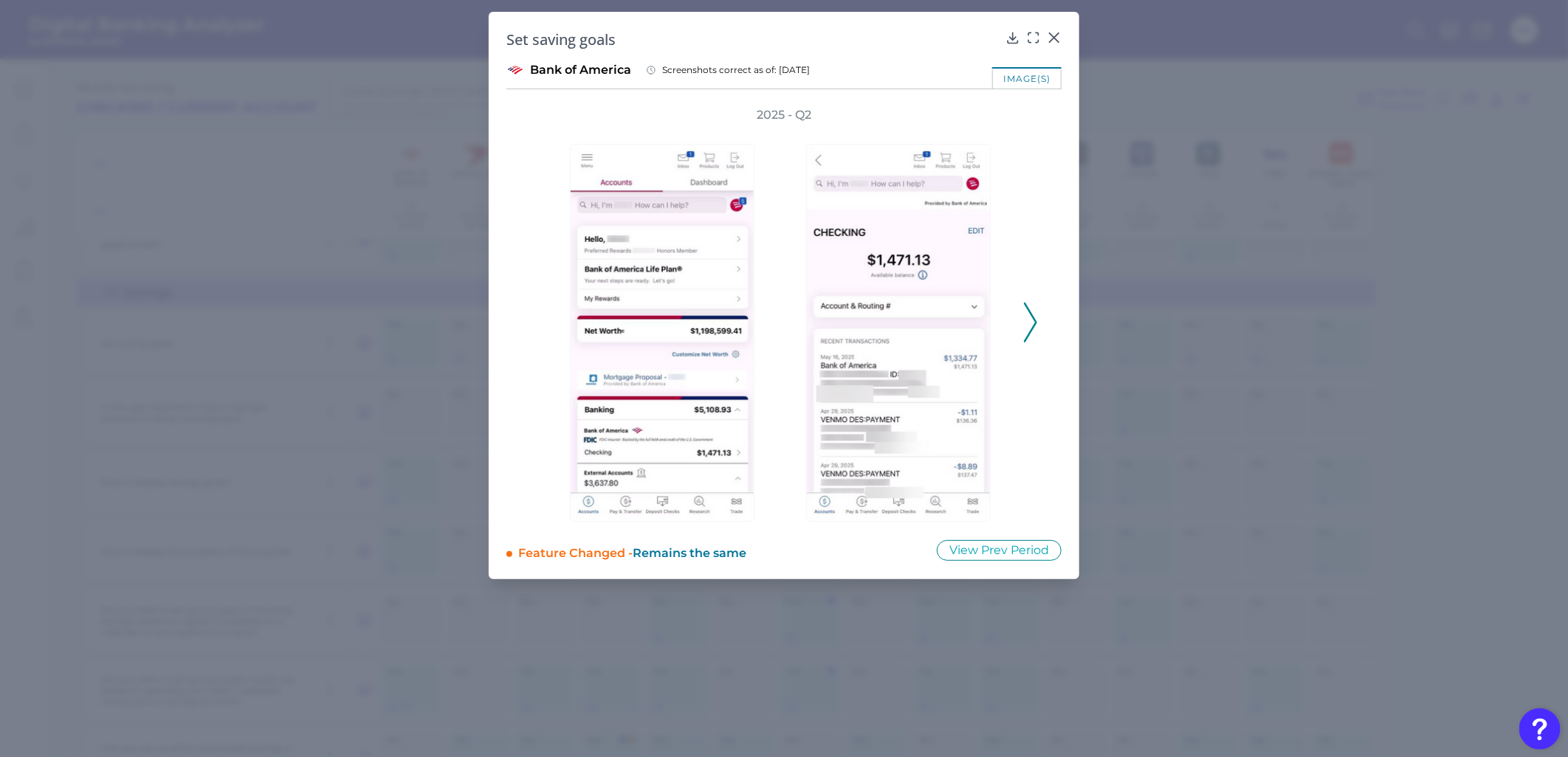
click at [1036, 318] on icon at bounding box center [1030, 322] width 13 height 40
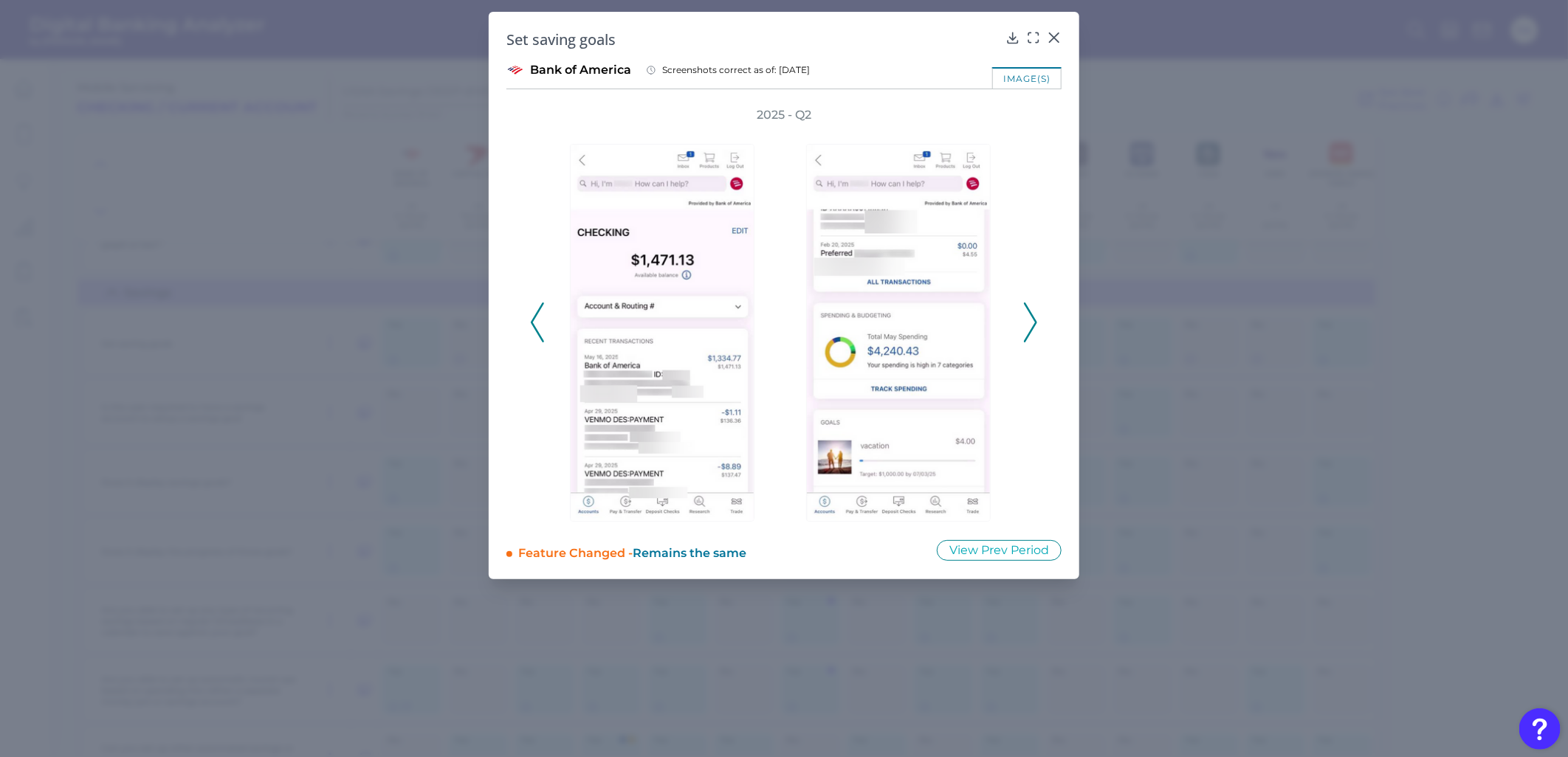
click at [1028, 318] on icon at bounding box center [1030, 322] width 13 height 40
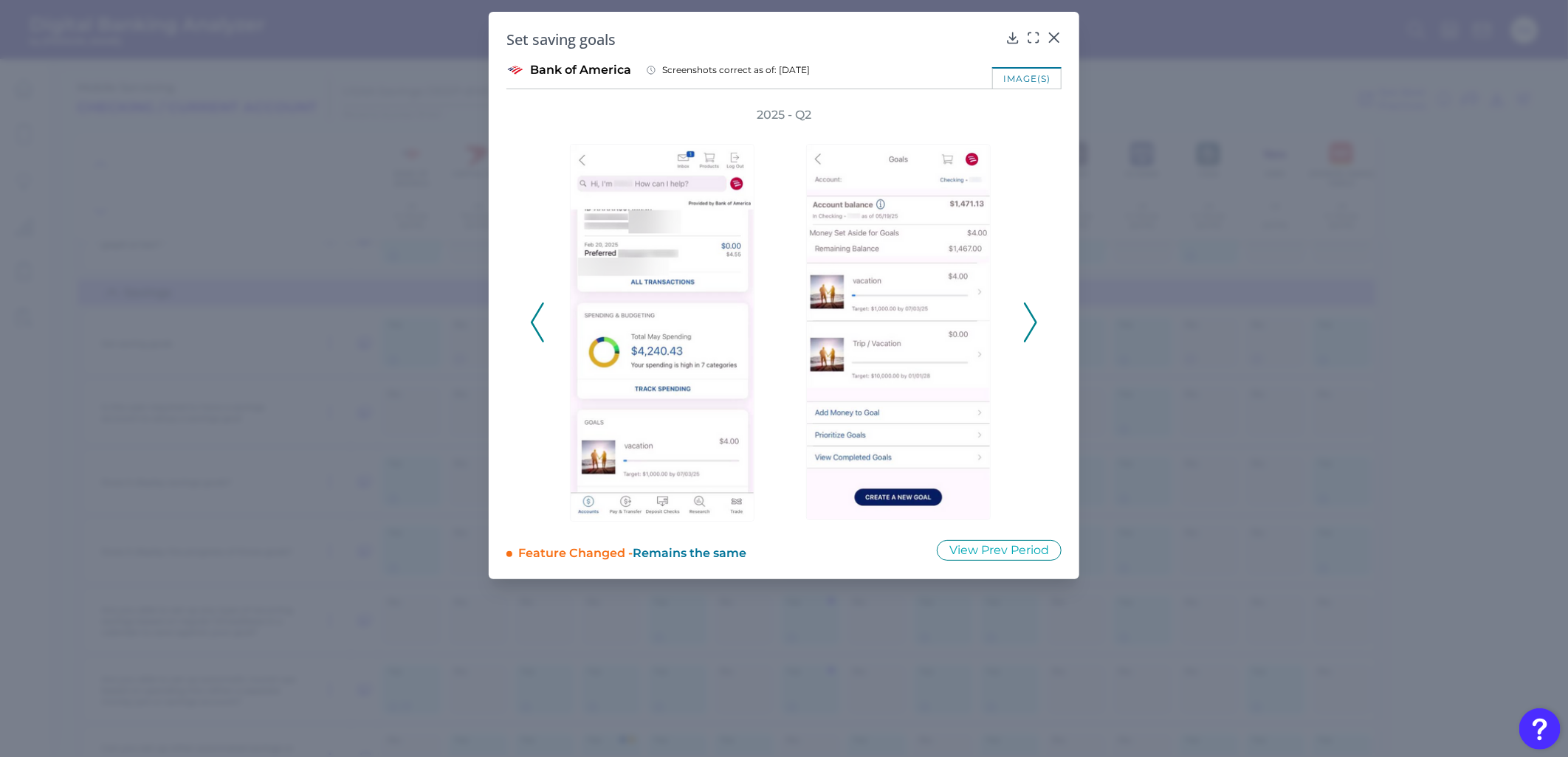
click at [1028, 318] on icon at bounding box center [1030, 322] width 13 height 40
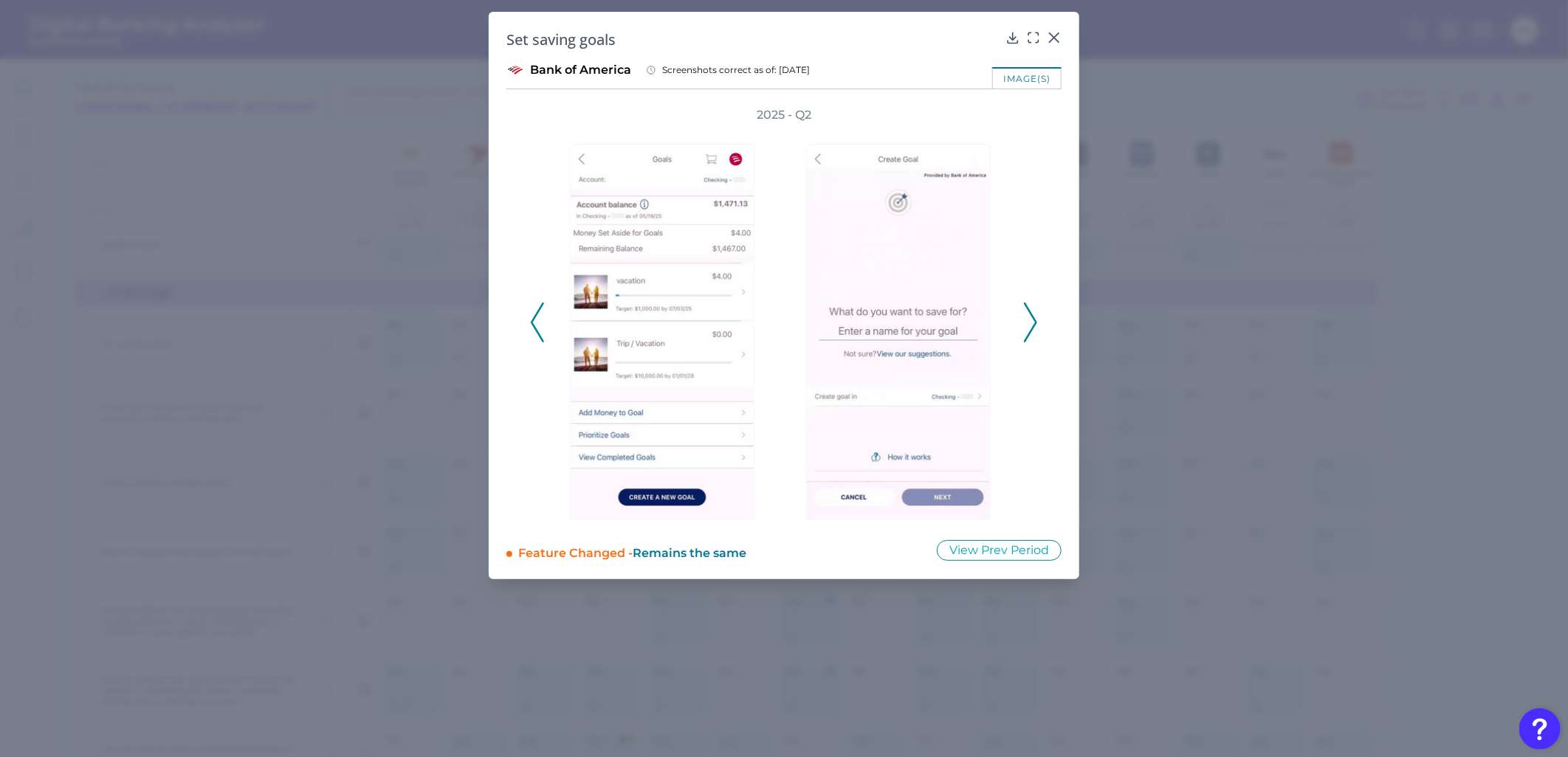
click at [1028, 318] on icon at bounding box center [1030, 322] width 13 height 40
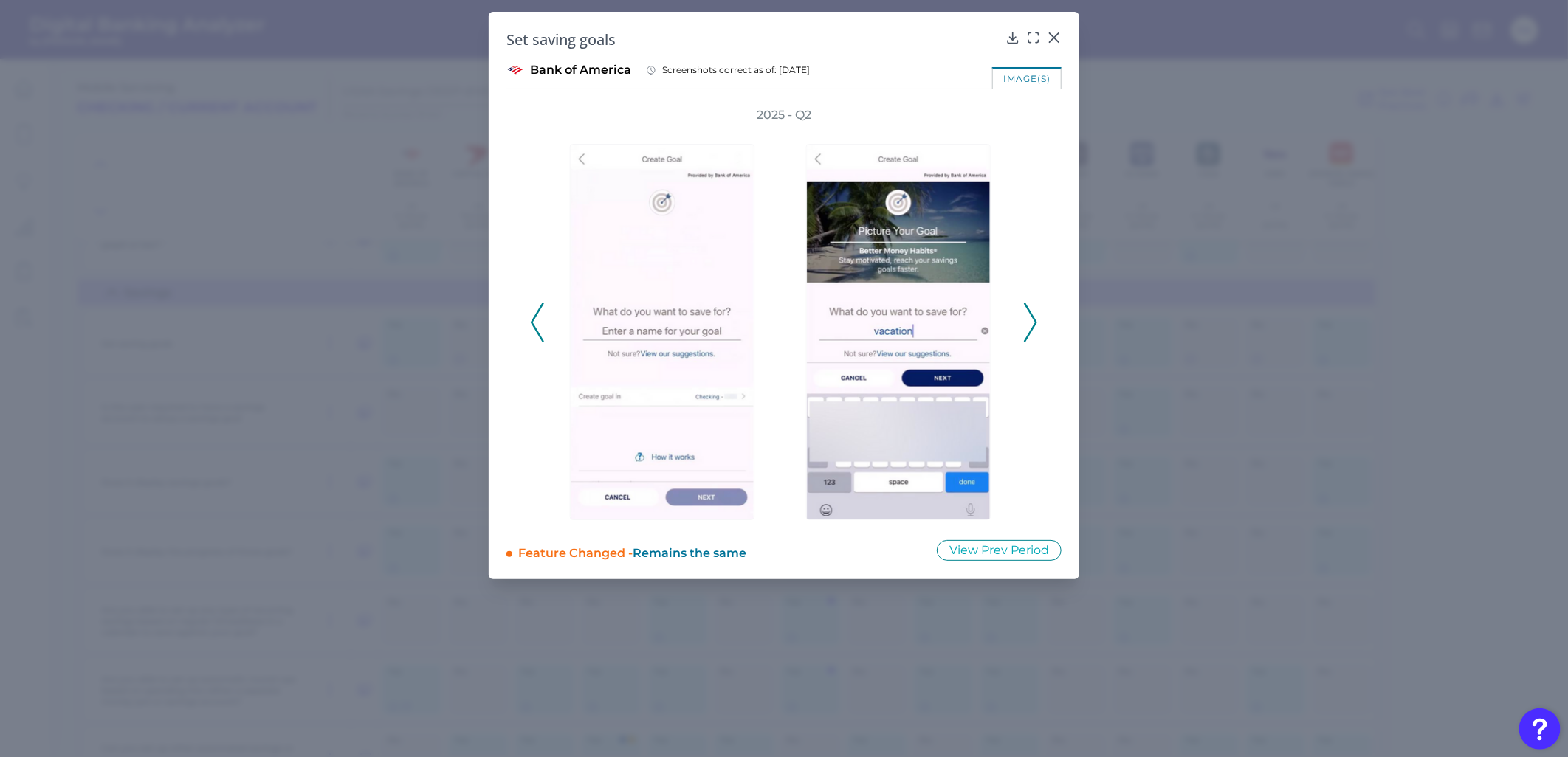
click at [1028, 318] on icon at bounding box center [1030, 322] width 13 height 40
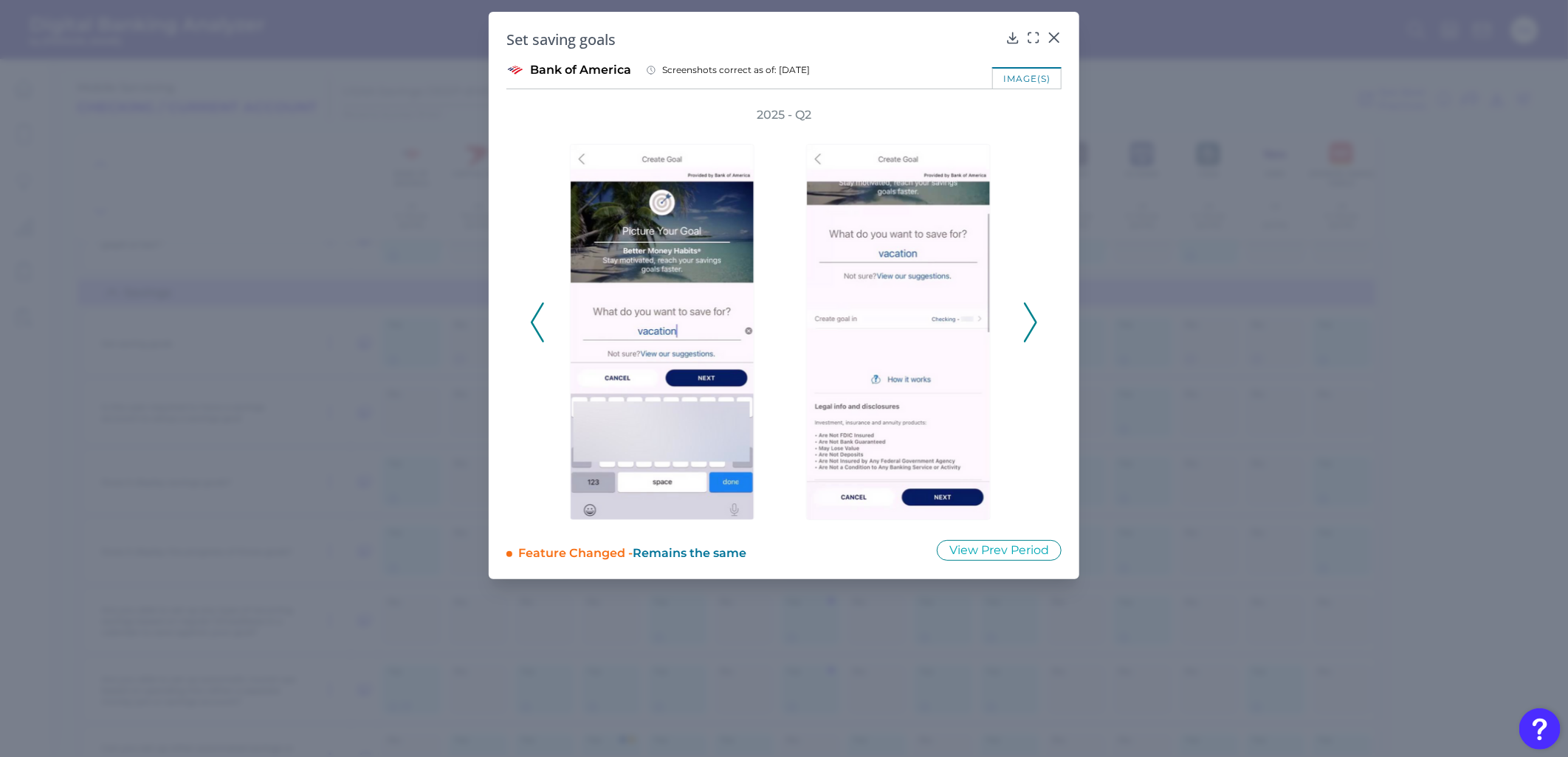
click at [1028, 318] on icon at bounding box center [1030, 322] width 13 height 40
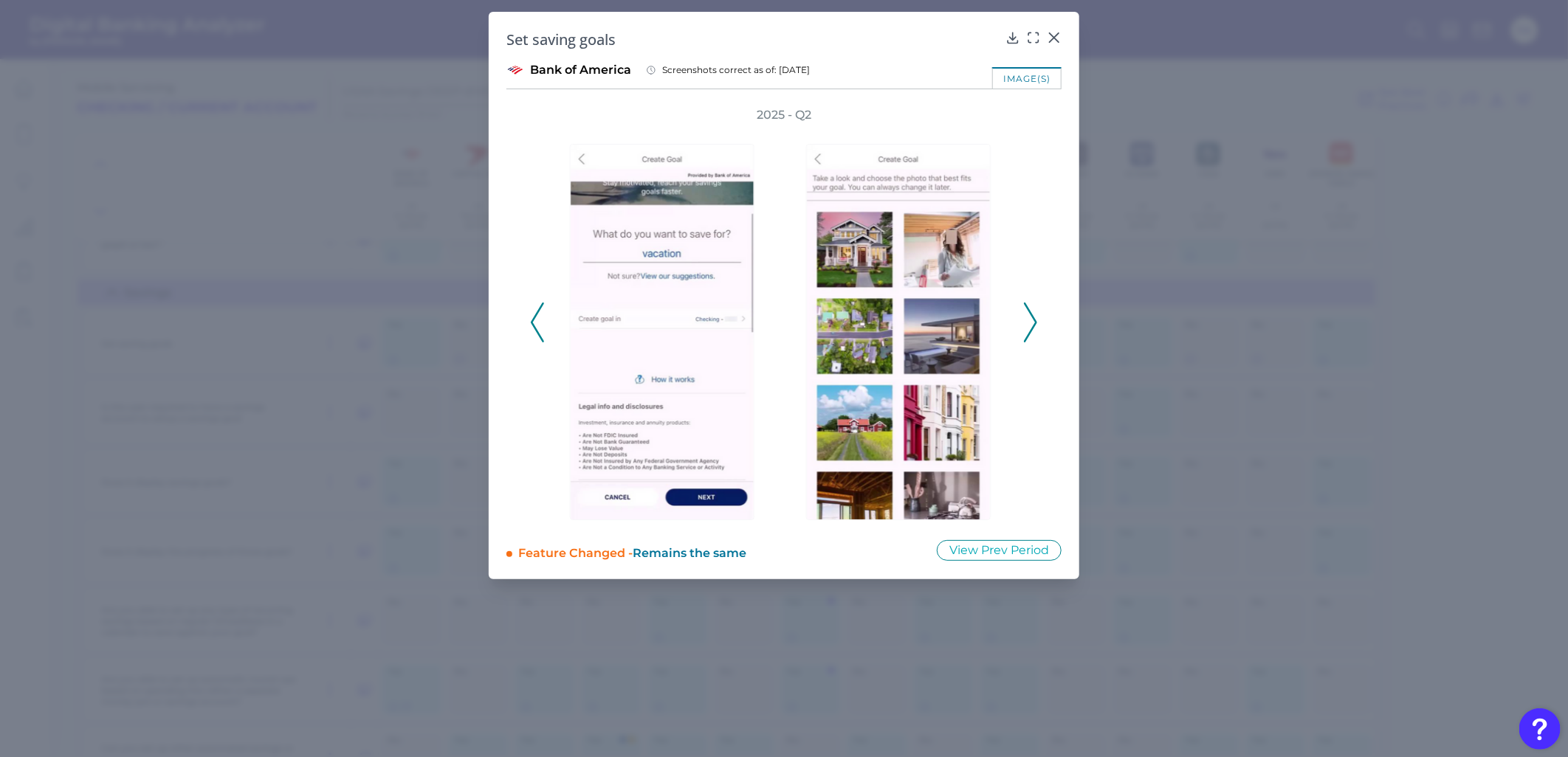
click at [1028, 318] on icon at bounding box center [1030, 322] width 13 height 40
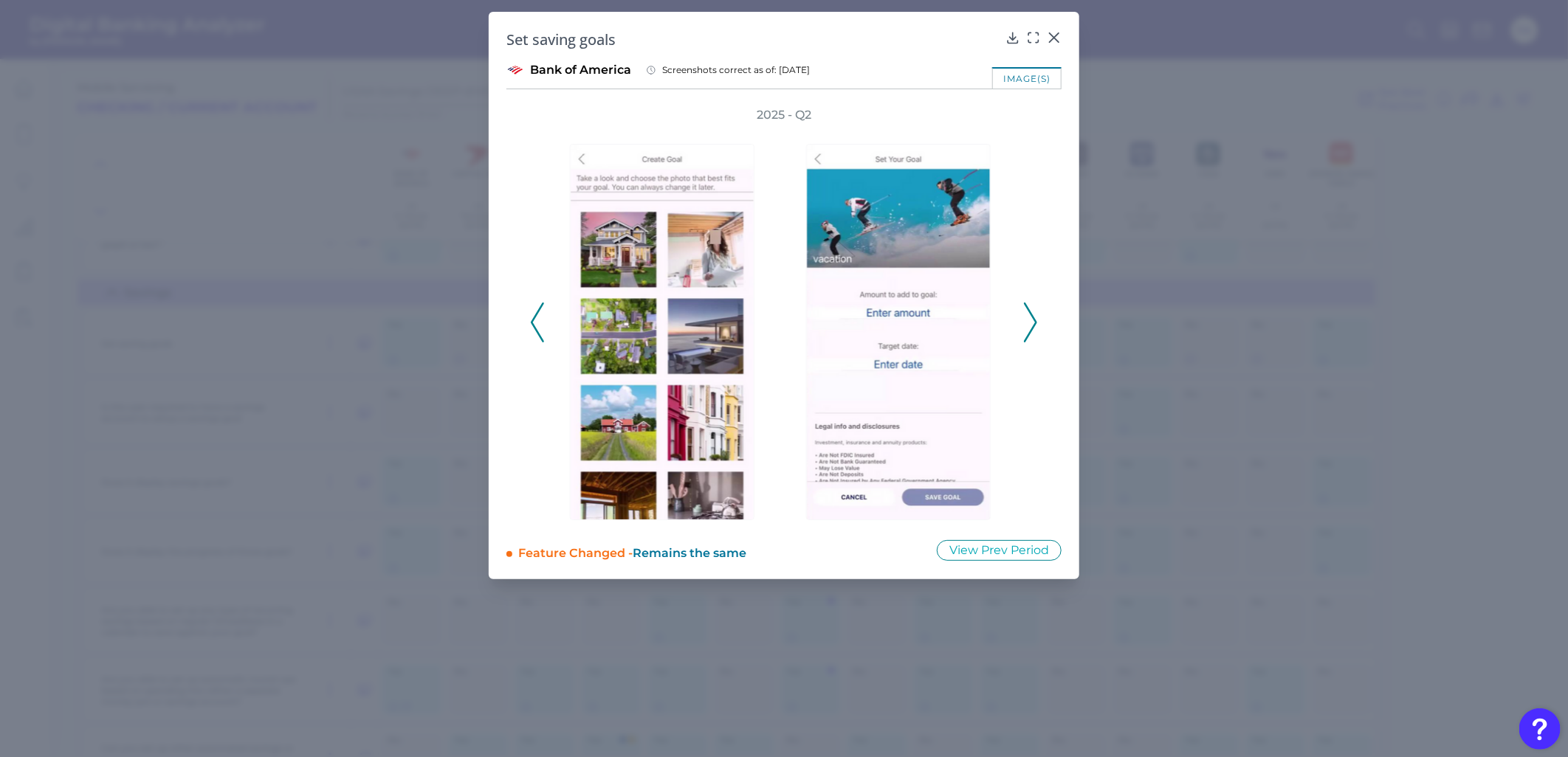
click at [1028, 318] on icon at bounding box center [1030, 322] width 13 height 40
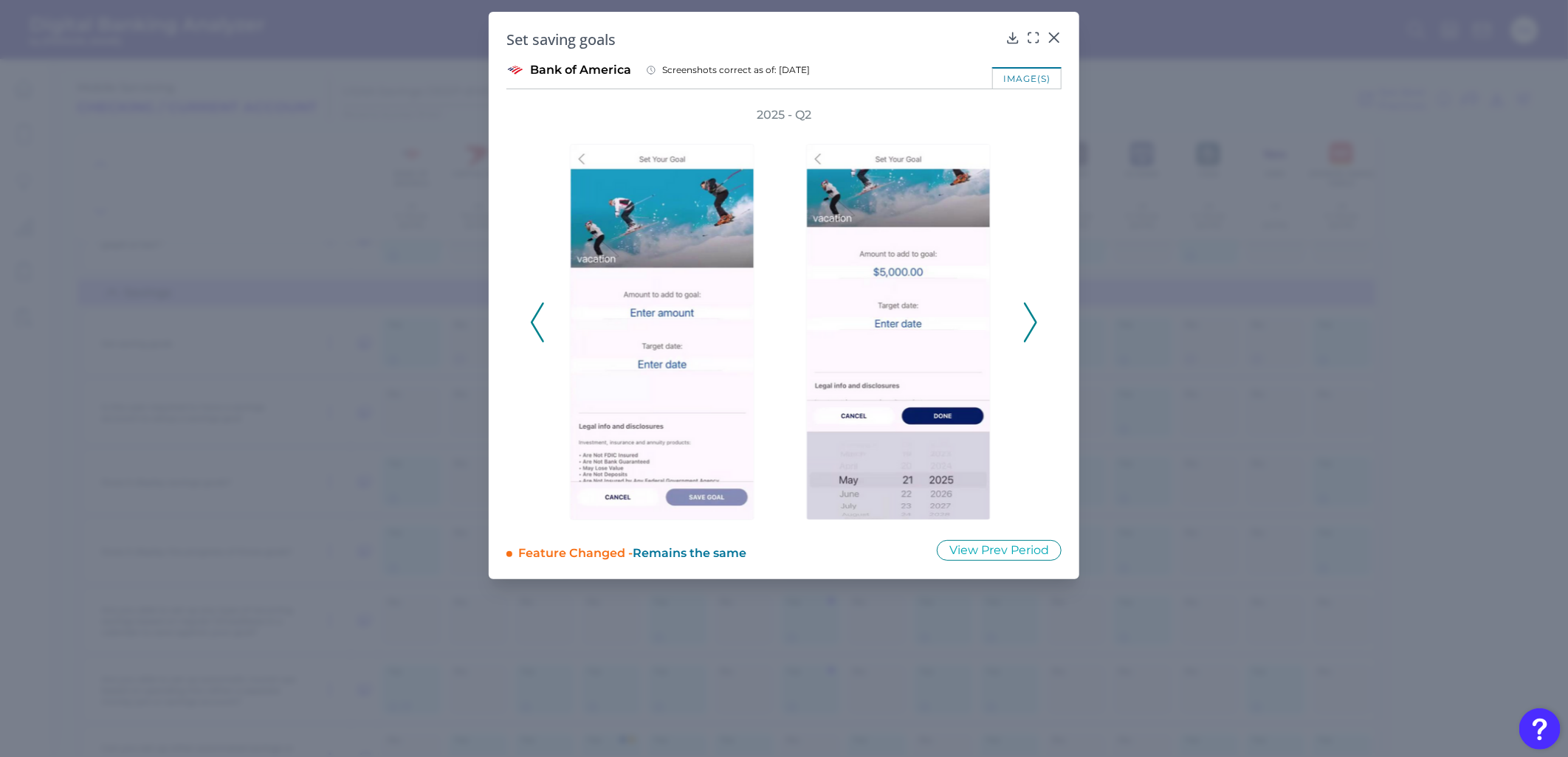
click at [1028, 318] on icon at bounding box center [1030, 322] width 13 height 40
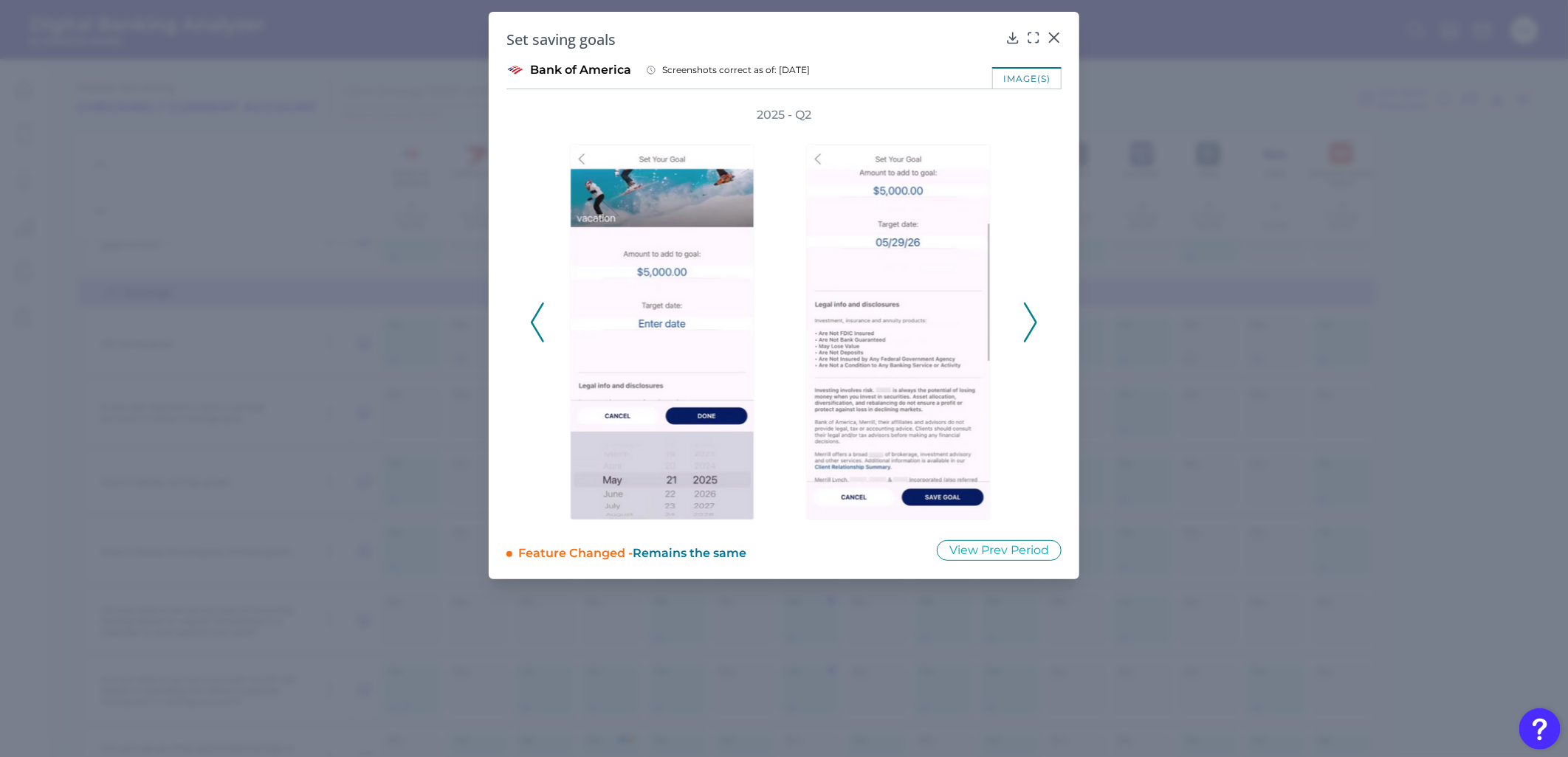
click at [1028, 318] on icon at bounding box center [1030, 322] width 13 height 40
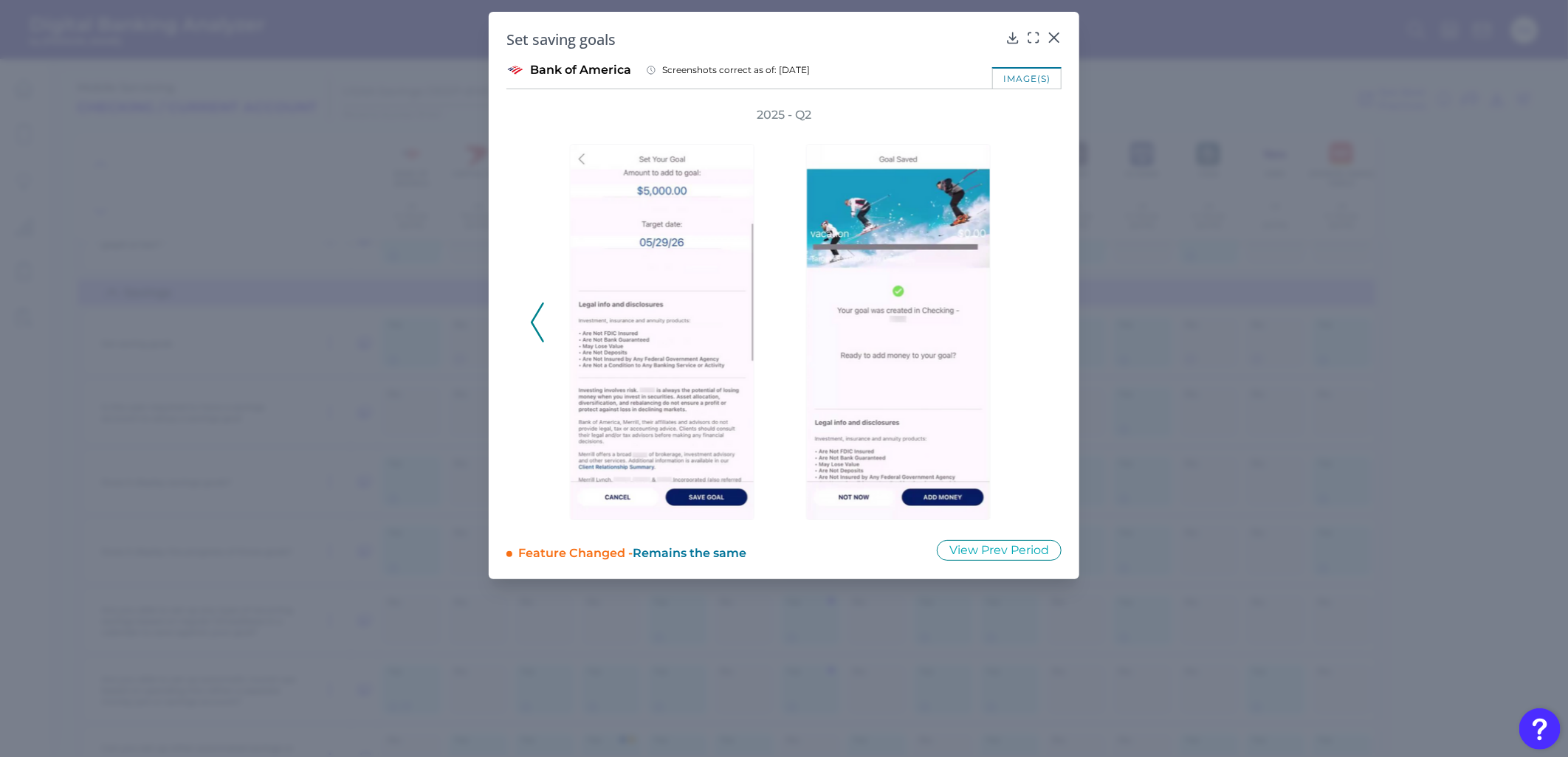
click at [519, 327] on div "2025 - Q2" at bounding box center [784, 314] width 555 height 415
click at [523, 327] on div "2025 - Q2" at bounding box center [784, 314] width 555 height 415
click at [528, 323] on div "2025 - Q2" at bounding box center [784, 314] width 555 height 415
click at [531, 323] on icon at bounding box center [537, 322] width 13 height 40
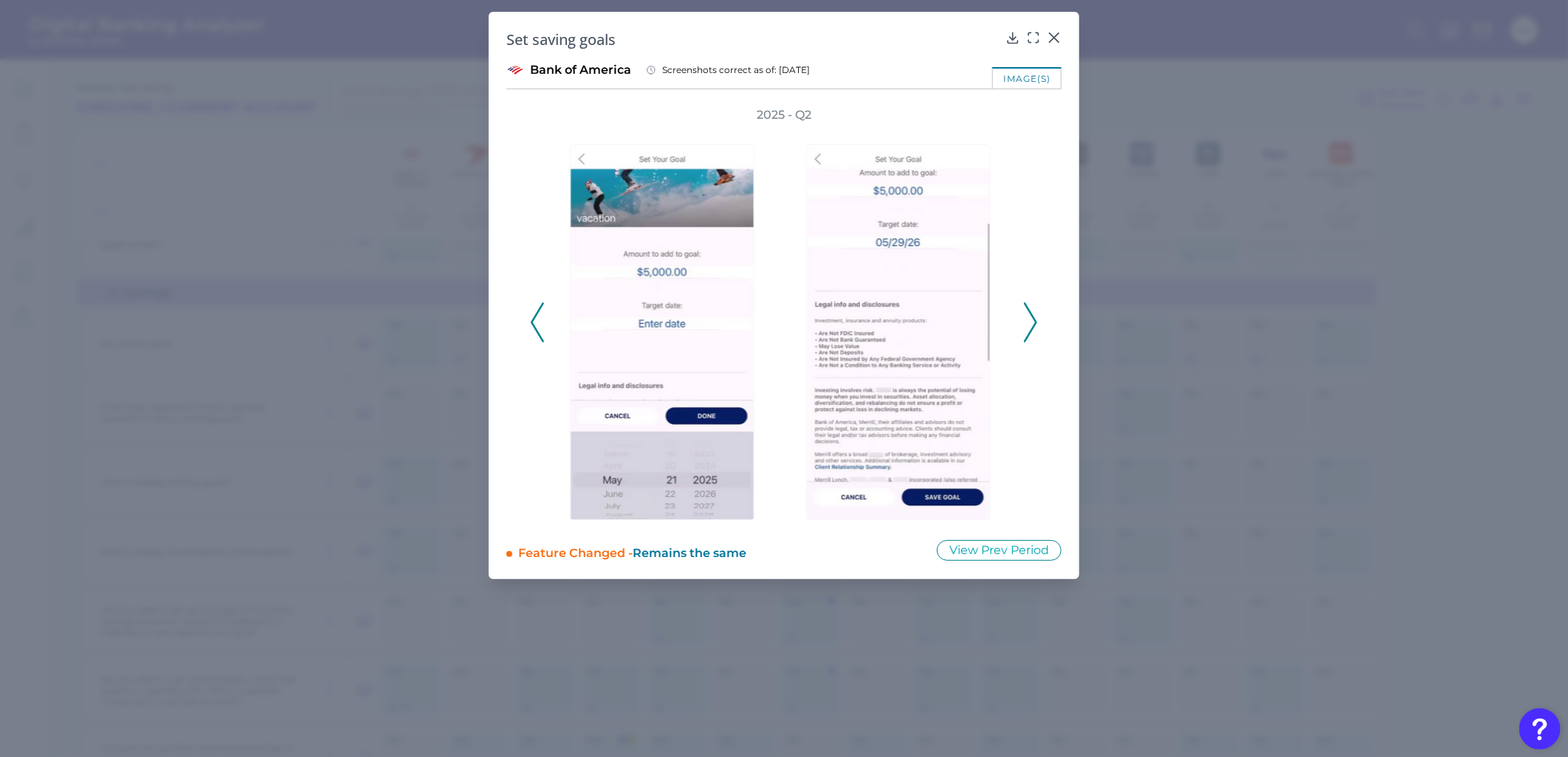
click at [531, 323] on icon at bounding box center [537, 322] width 13 height 40
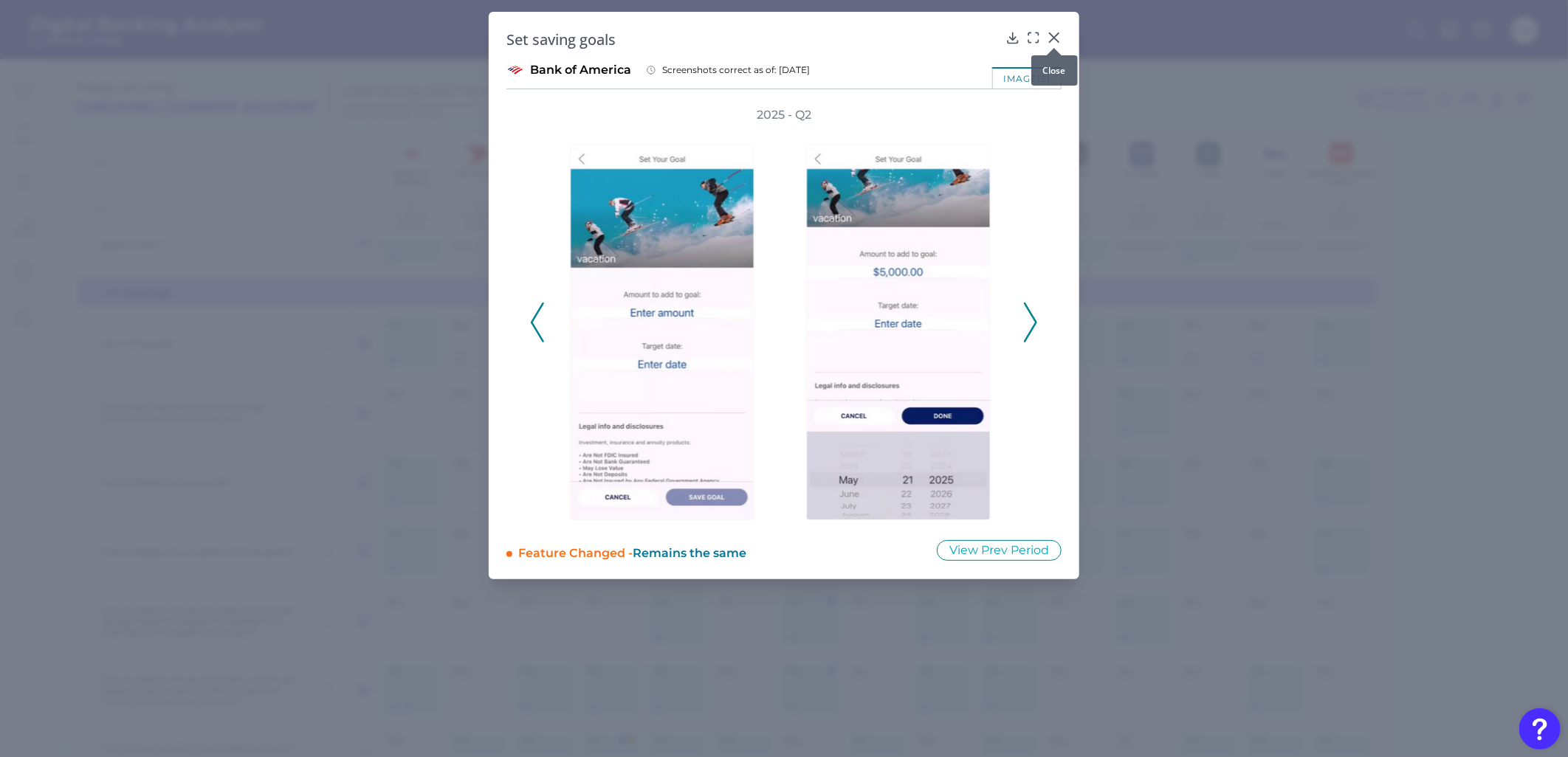
click at [1052, 36] on icon at bounding box center [1054, 37] width 9 height 9
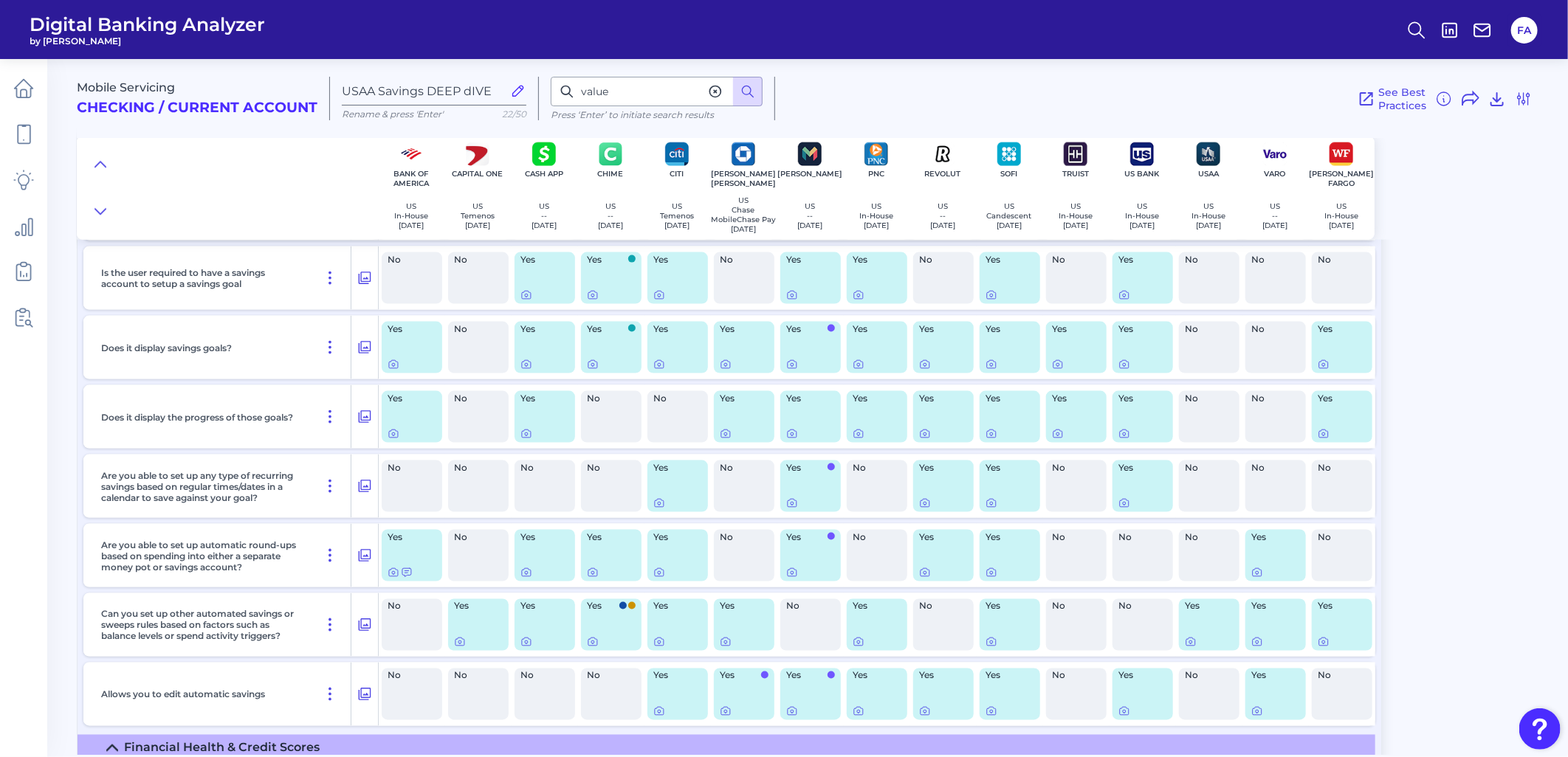
scroll to position [4745, 0]
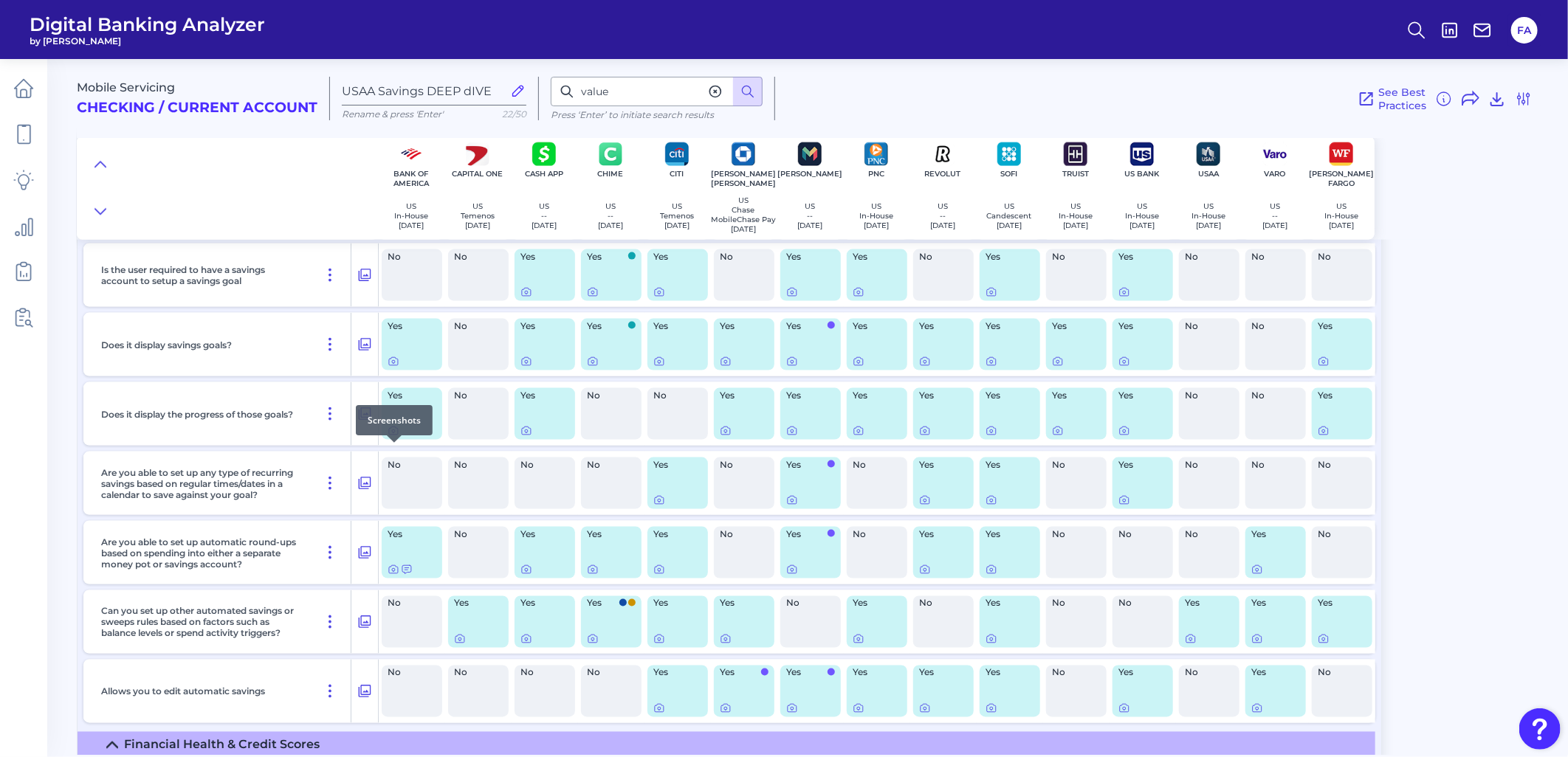
click at [395, 437] on icon at bounding box center [393, 431] width 12 height 12
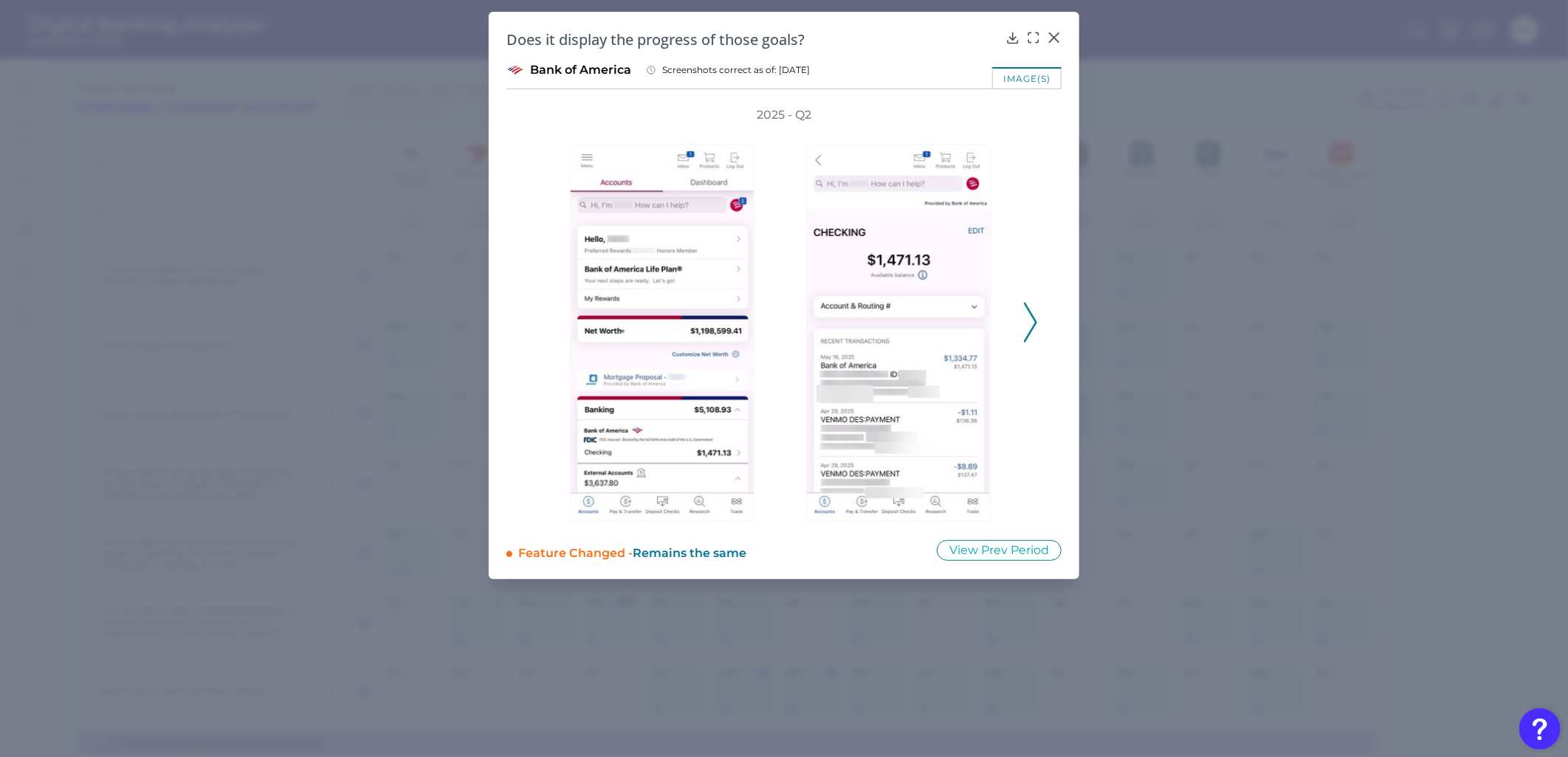
click at [1038, 329] on div "2025 - Q2" at bounding box center [784, 314] width 555 height 415
click at [1029, 329] on icon at bounding box center [1030, 322] width 13 height 40
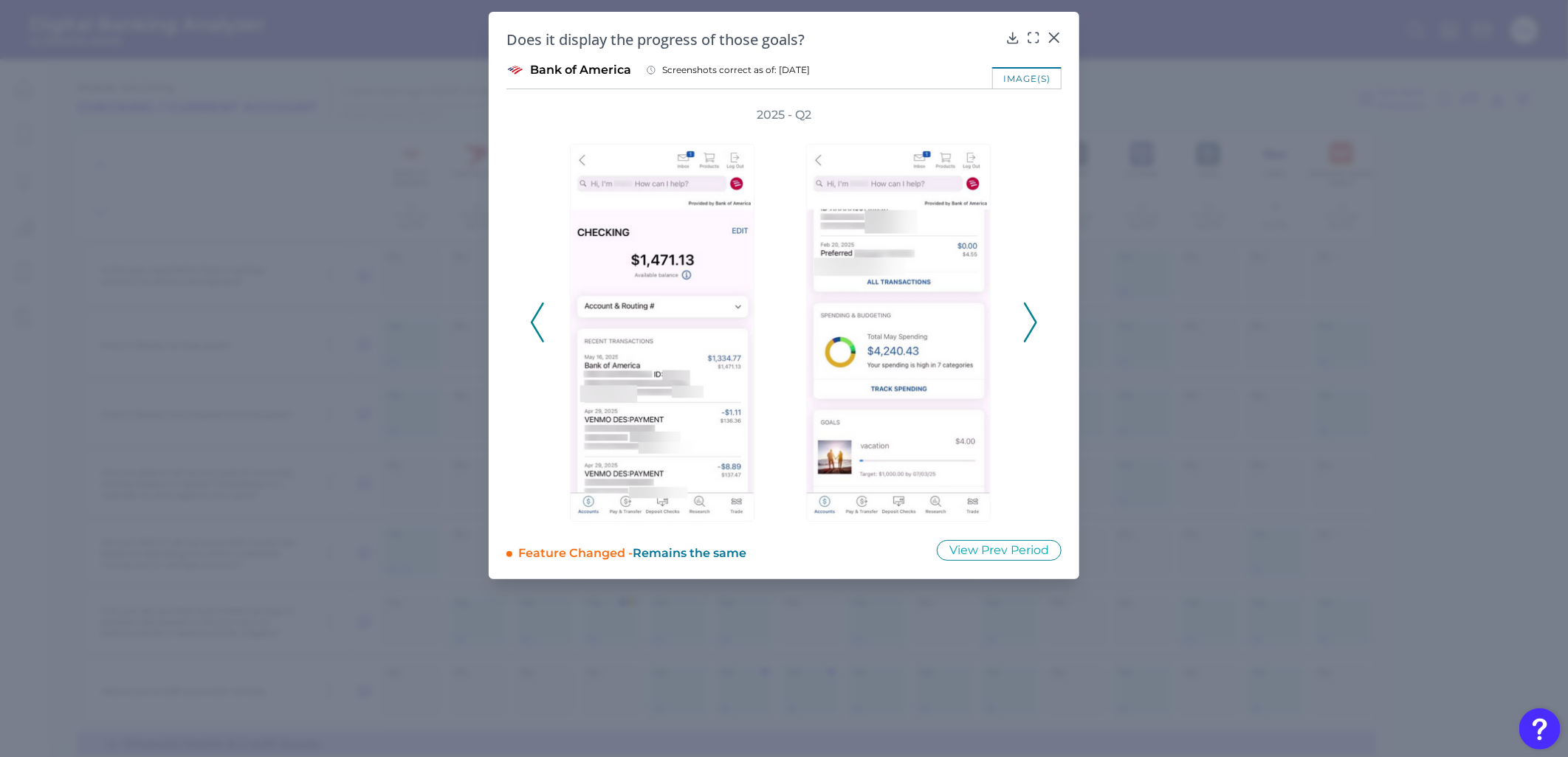
click at [1029, 329] on icon at bounding box center [1030, 322] width 13 height 40
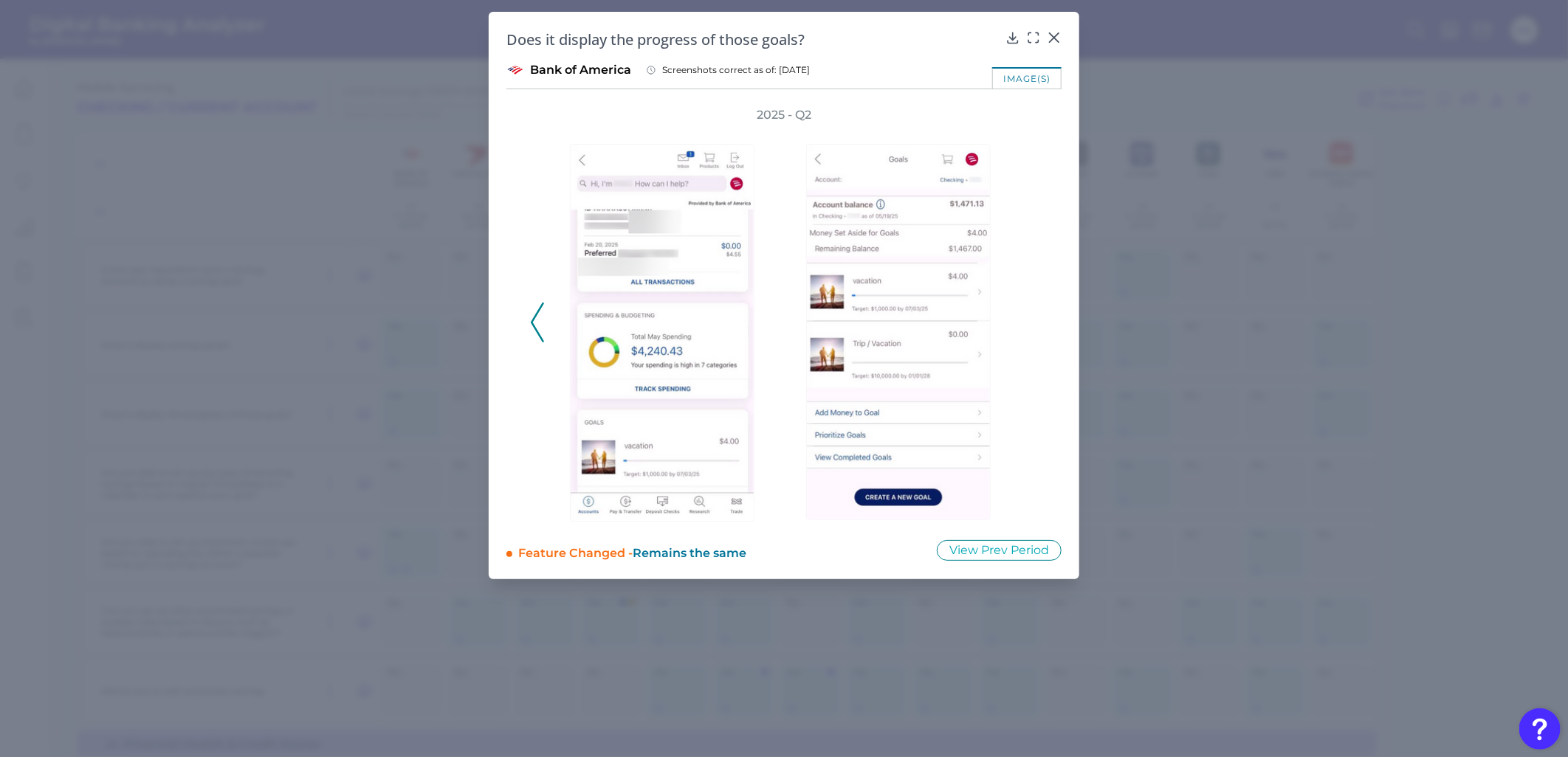
click at [1063, 35] on div "Does it display the progress of those goals? Bank of America Screenshots correc…" at bounding box center [784, 295] width 590 height 567
click at [1055, 40] on div at bounding box center [1054, 48] width 15 height 15
click at [1051, 39] on icon at bounding box center [1054, 37] width 15 height 15
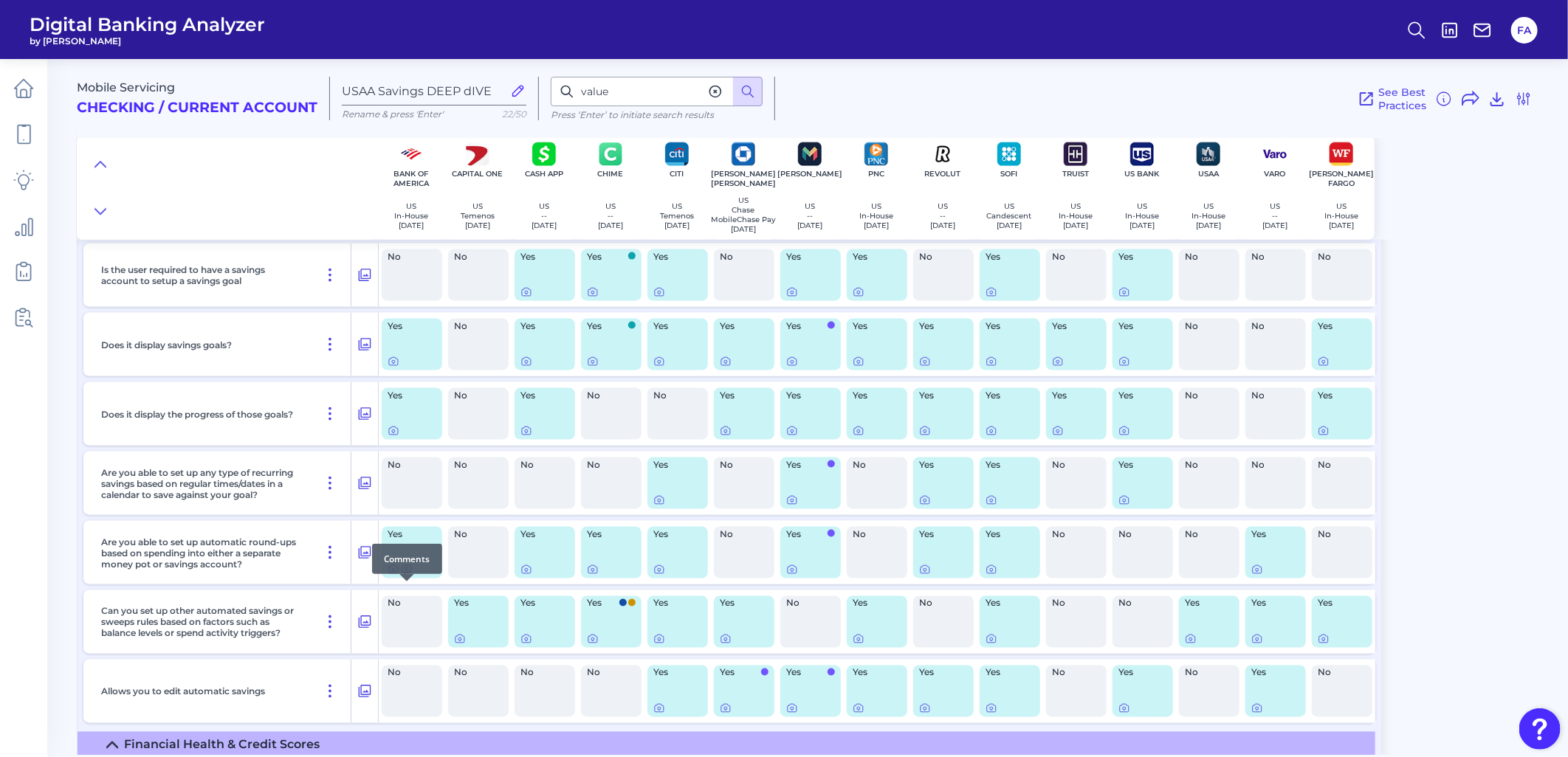
click at [401, 576] on icon at bounding box center [406, 569] width 12 height 12
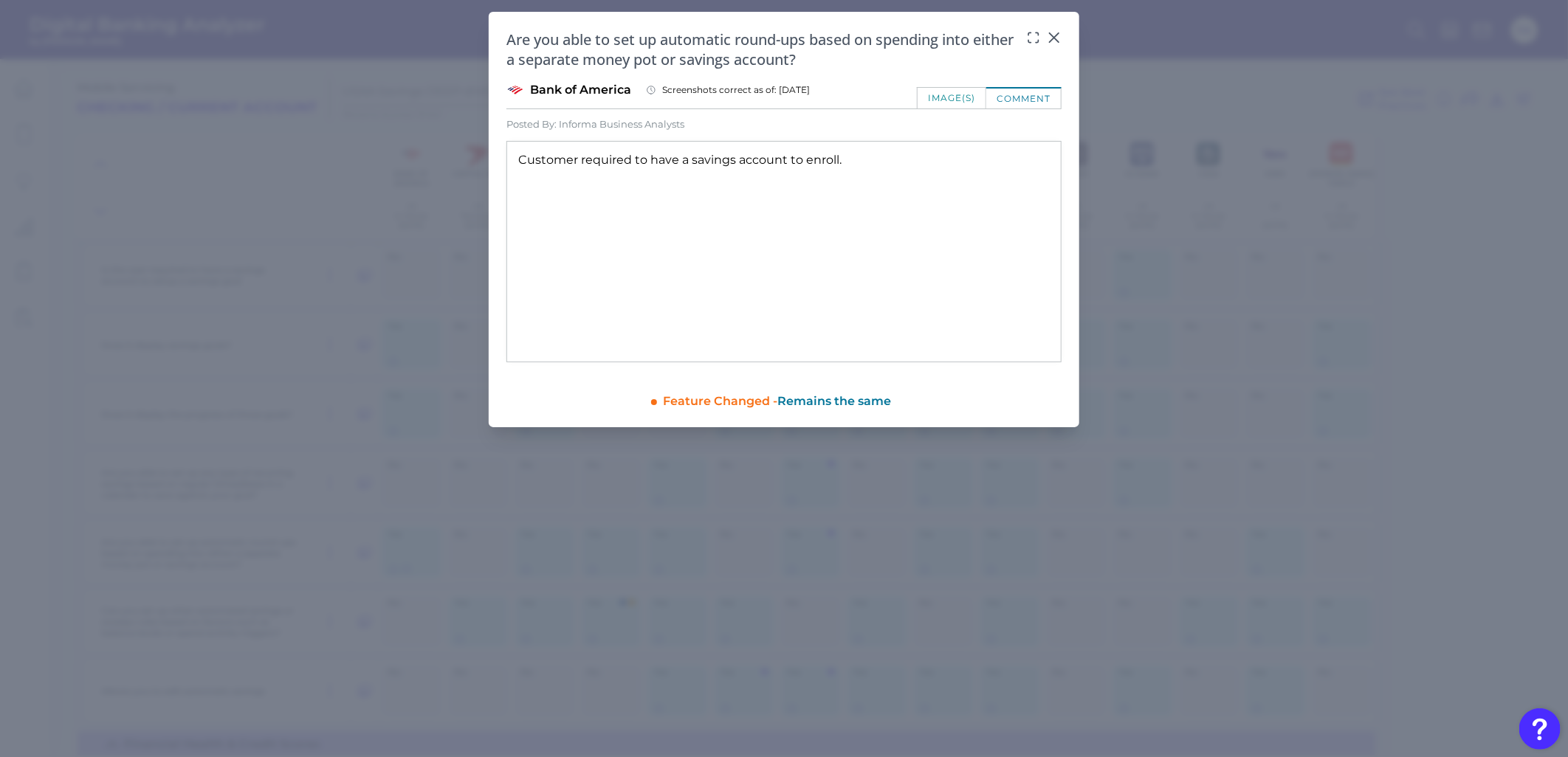
click at [1043, 40] on div "Are you able to set up automatic round-ups based on spending into either a sepa…" at bounding box center [784, 49] width 555 height 40
click at [1053, 38] on icon at bounding box center [1054, 37] width 9 height 9
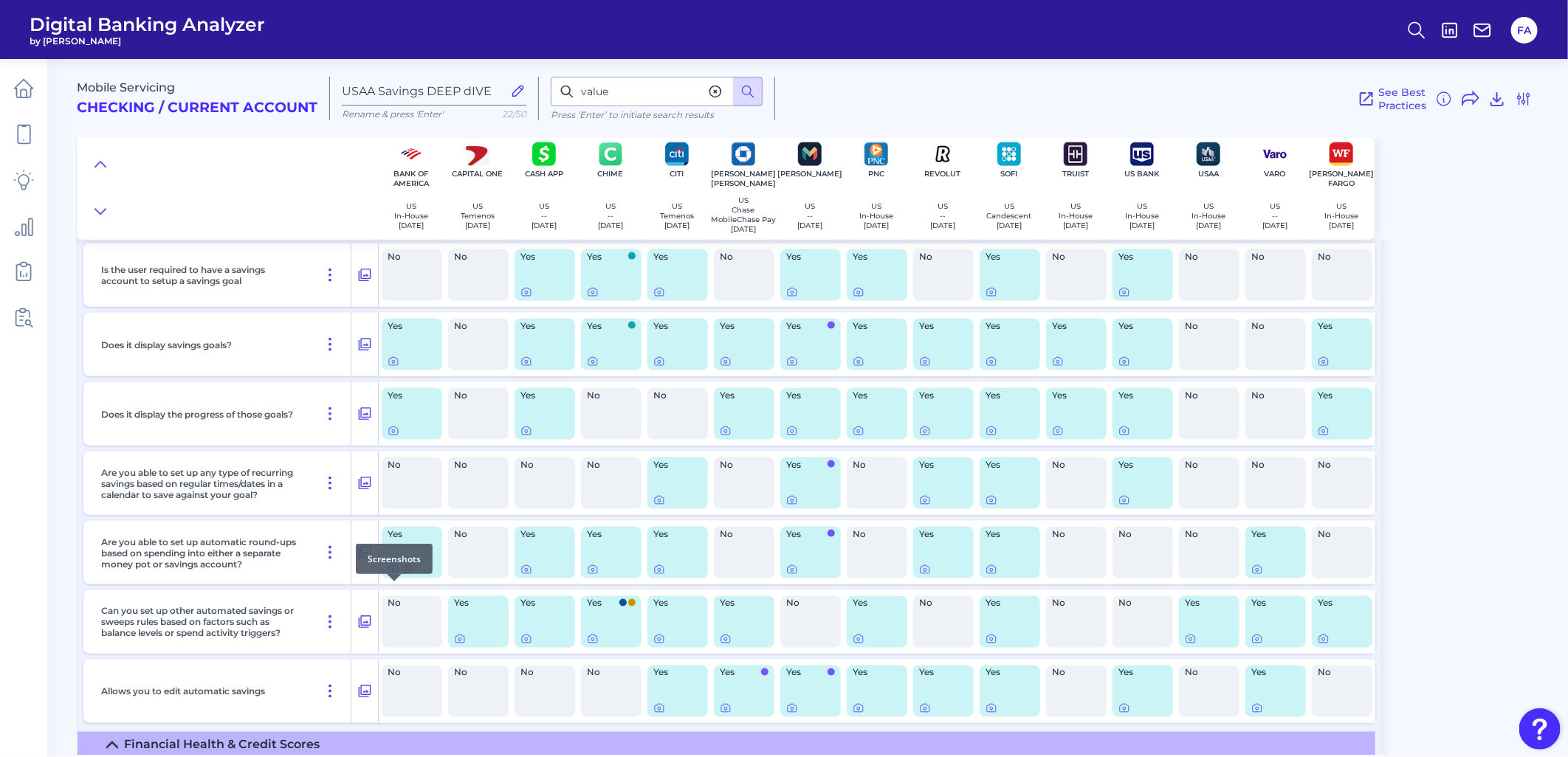
click at [388, 588] on div at bounding box center [394, 581] width 15 height 15
click at [395, 588] on div at bounding box center [394, 581] width 15 height 15
click at [393, 576] on icon at bounding box center [393, 569] width 12 height 12
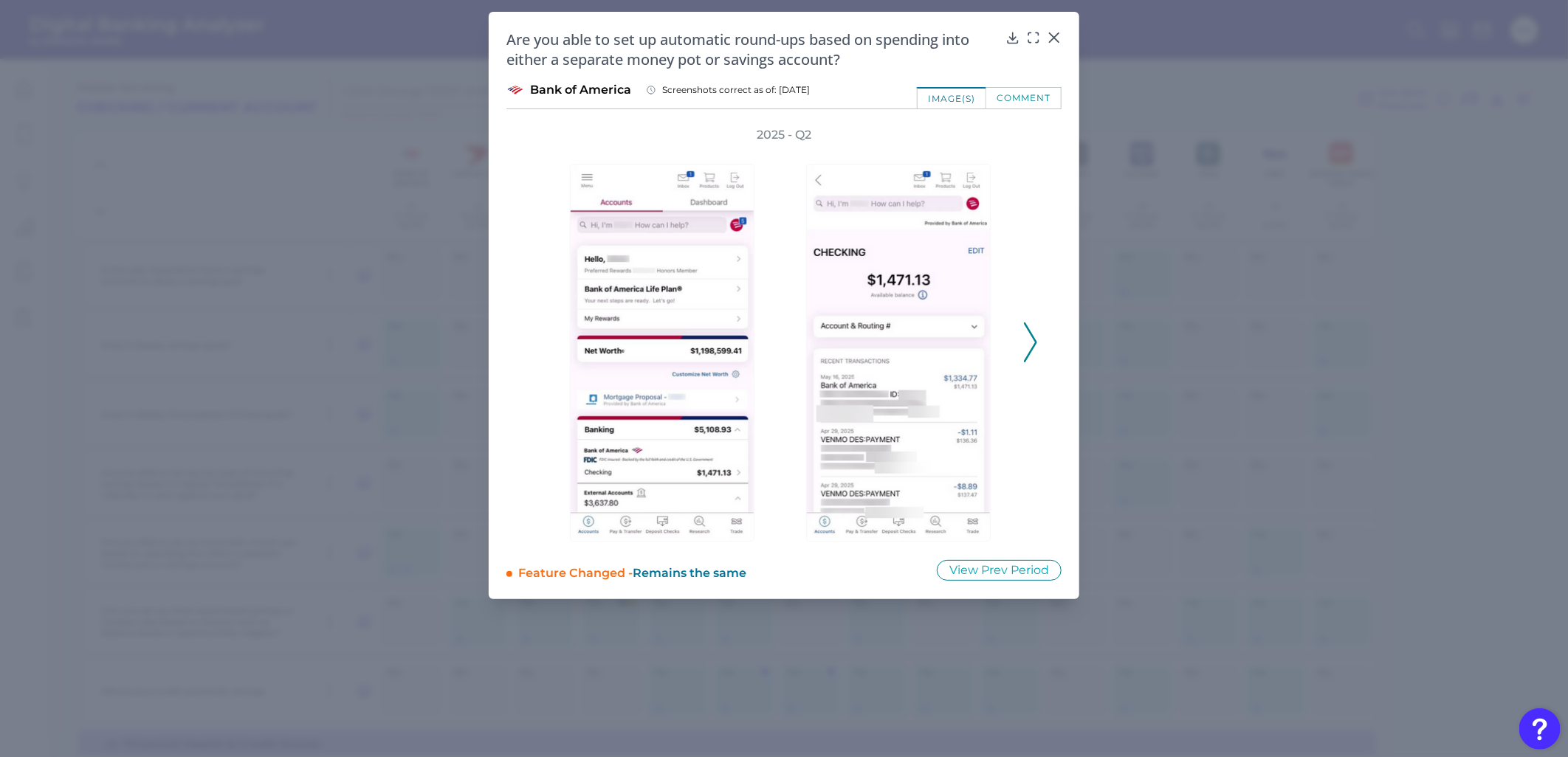
click at [1029, 322] on icon at bounding box center [1030, 342] width 13 height 40
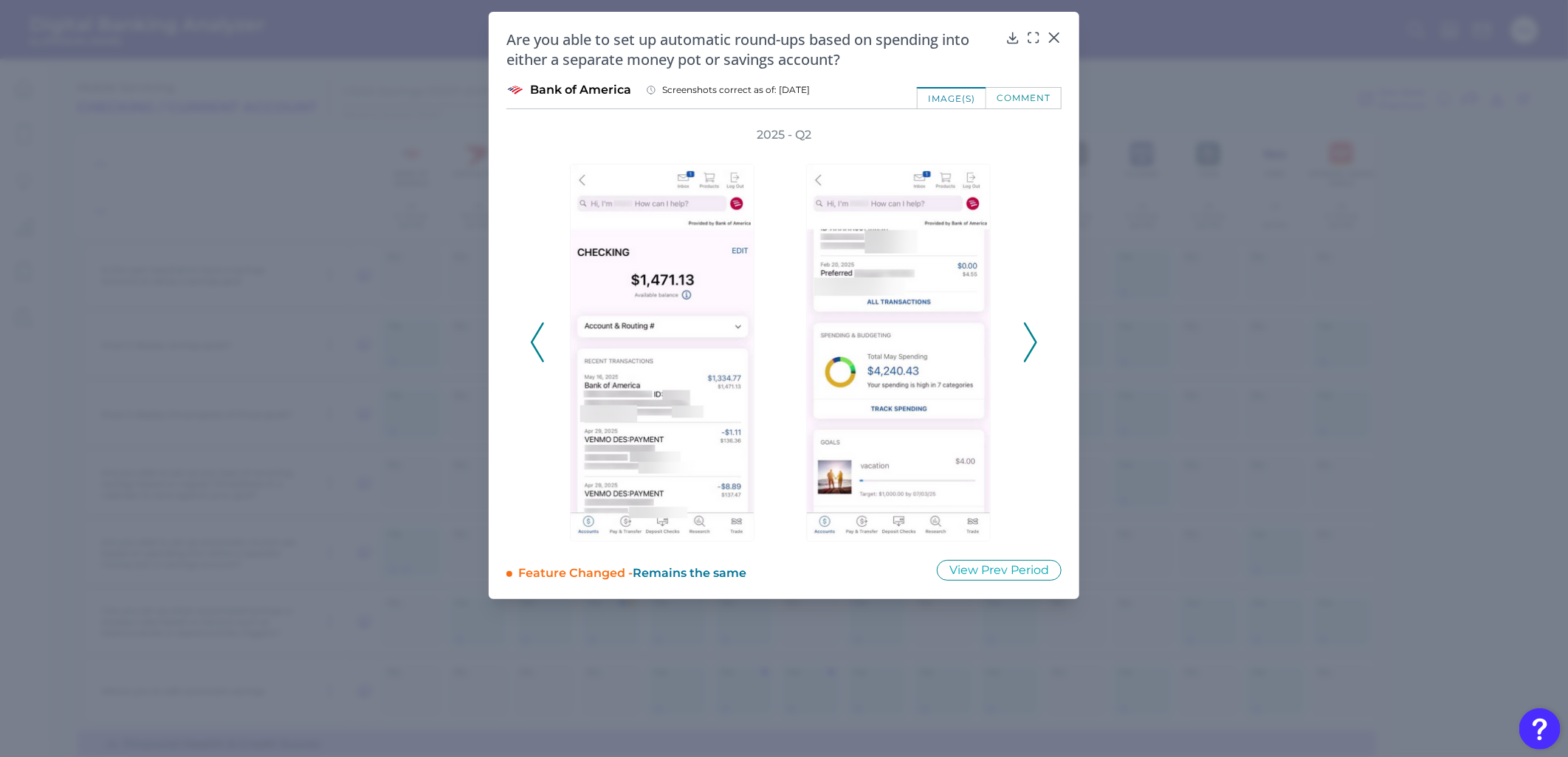
click at [1029, 322] on icon at bounding box center [1030, 342] width 13 height 40
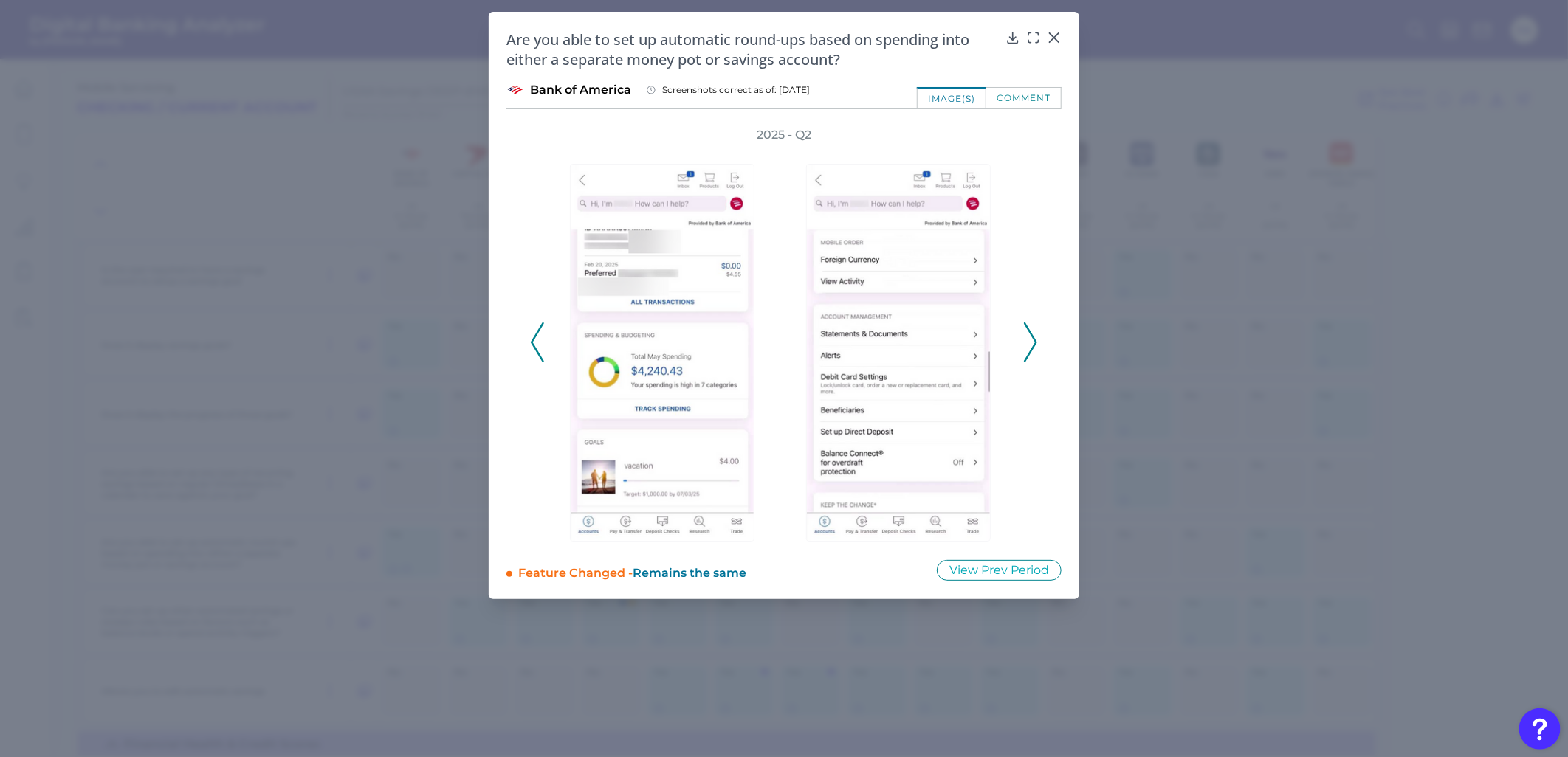
click at [1029, 322] on icon at bounding box center [1030, 342] width 13 height 40
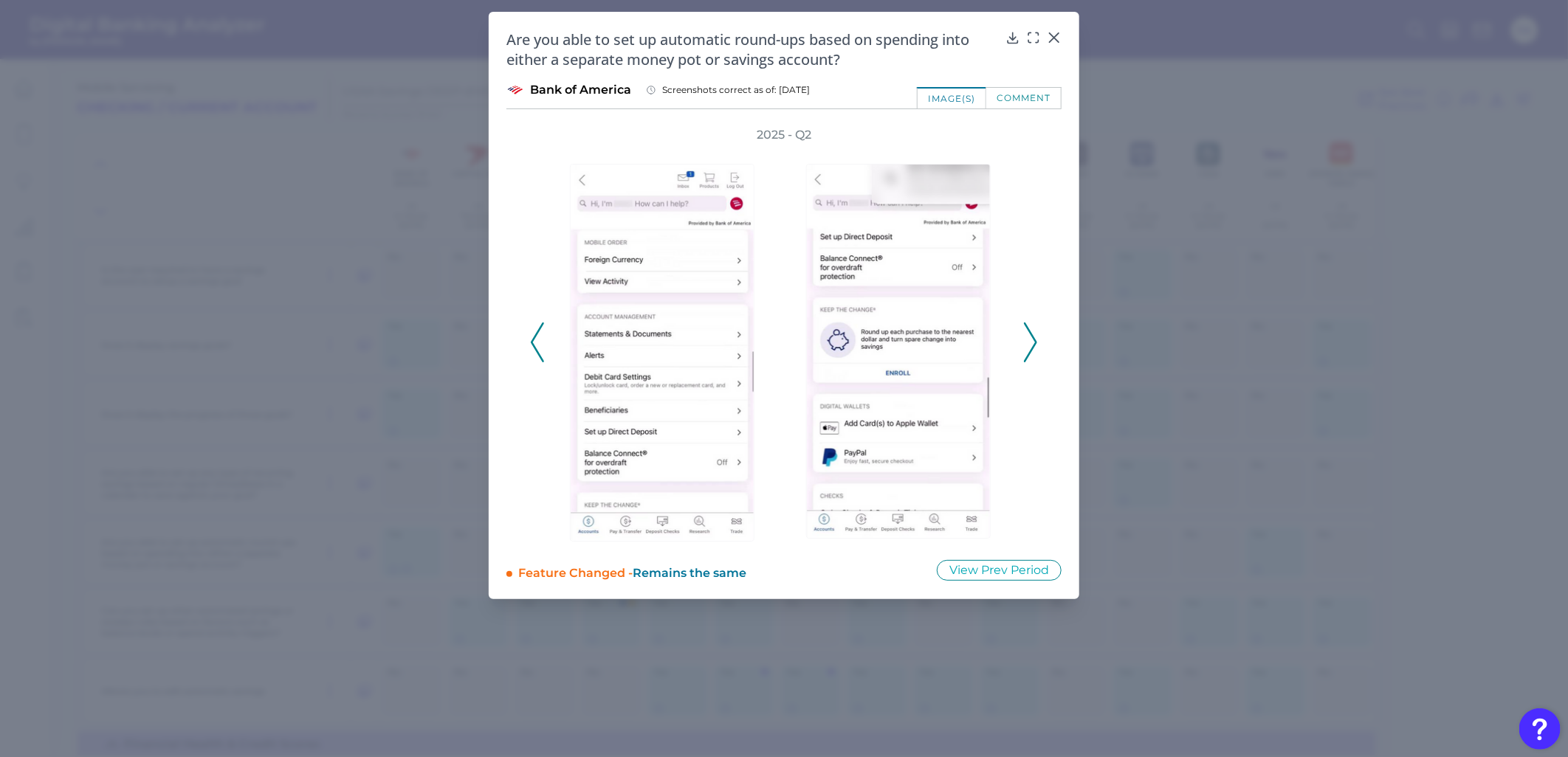
click at [1029, 322] on icon at bounding box center [1030, 342] width 13 height 40
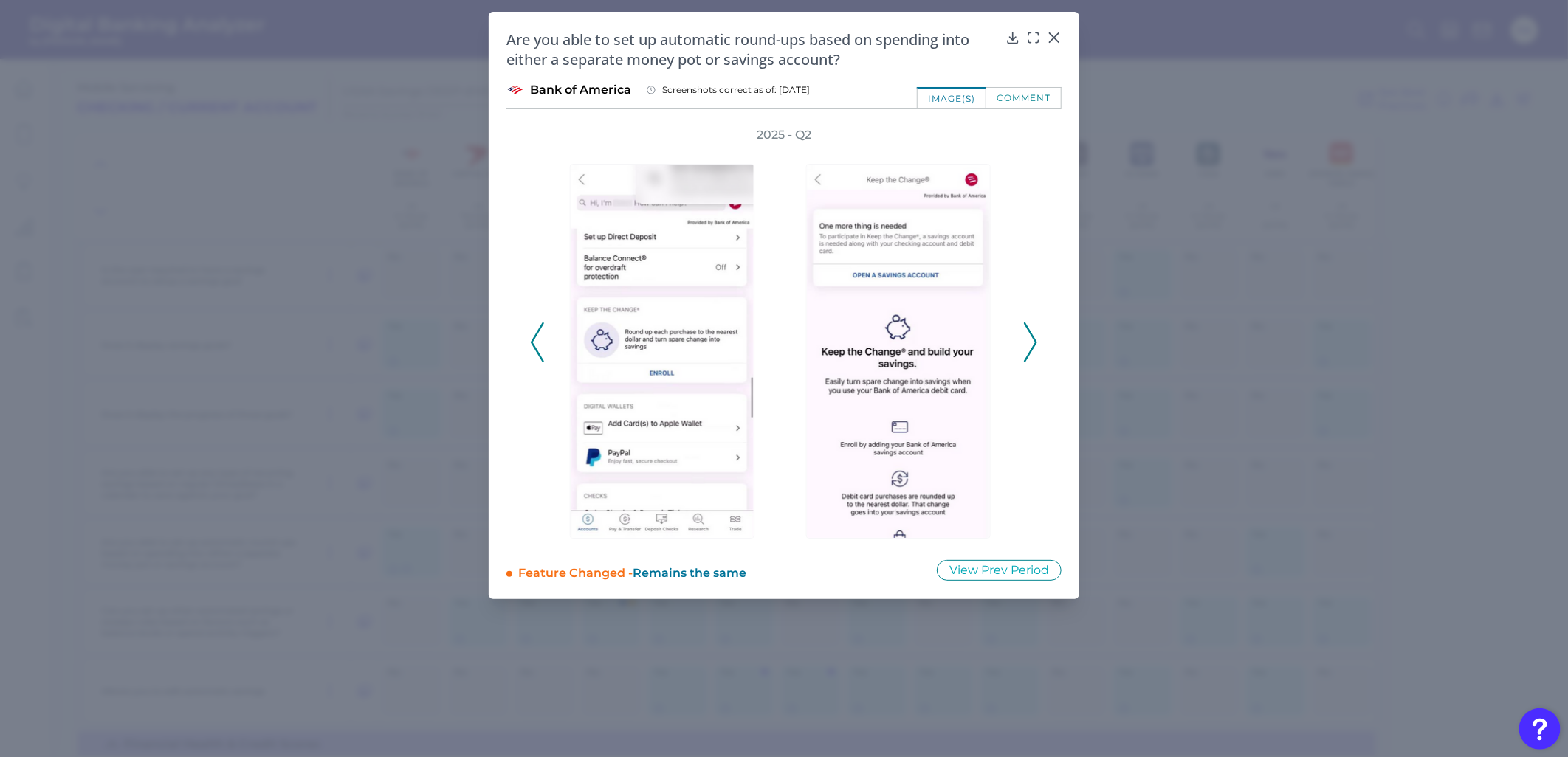
click at [1029, 322] on icon at bounding box center [1030, 342] width 13 height 40
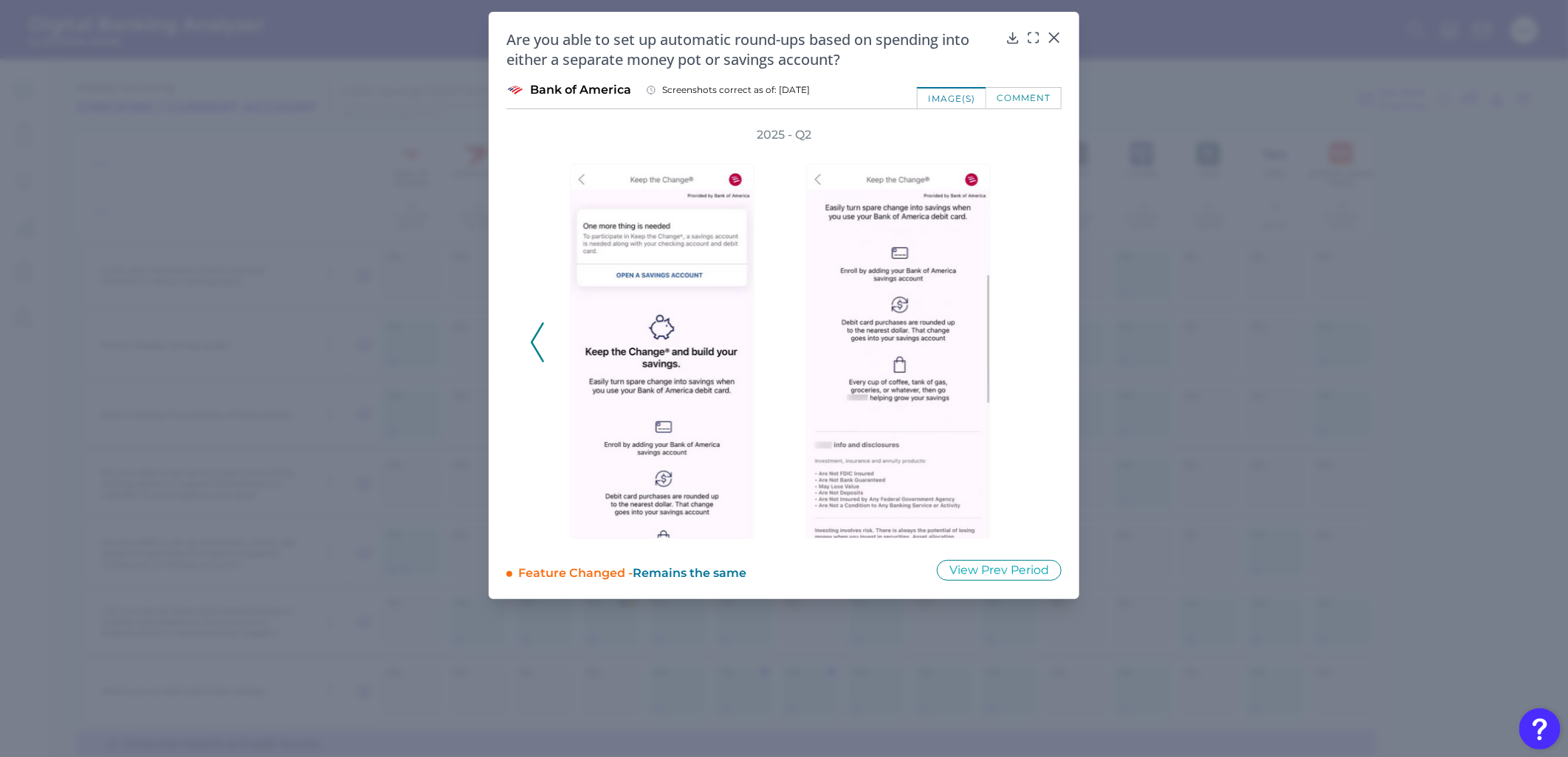
click at [1029, 321] on div "2025 - Q2" at bounding box center [784, 334] width 508 height 415
drag, startPoint x: 1060, startPoint y: 35, endPoint x: 1054, endPoint y: 43, distance: 10.0
click at [1054, 42] on body "Digital Banking Analyzer by Curinos FA Mobile Servicing Checking / Current Acco…" at bounding box center [784, 378] width 1568 height 757
click at [1053, 41] on div at bounding box center [1054, 48] width 15 height 15
click at [1052, 38] on icon at bounding box center [1054, 37] width 15 height 15
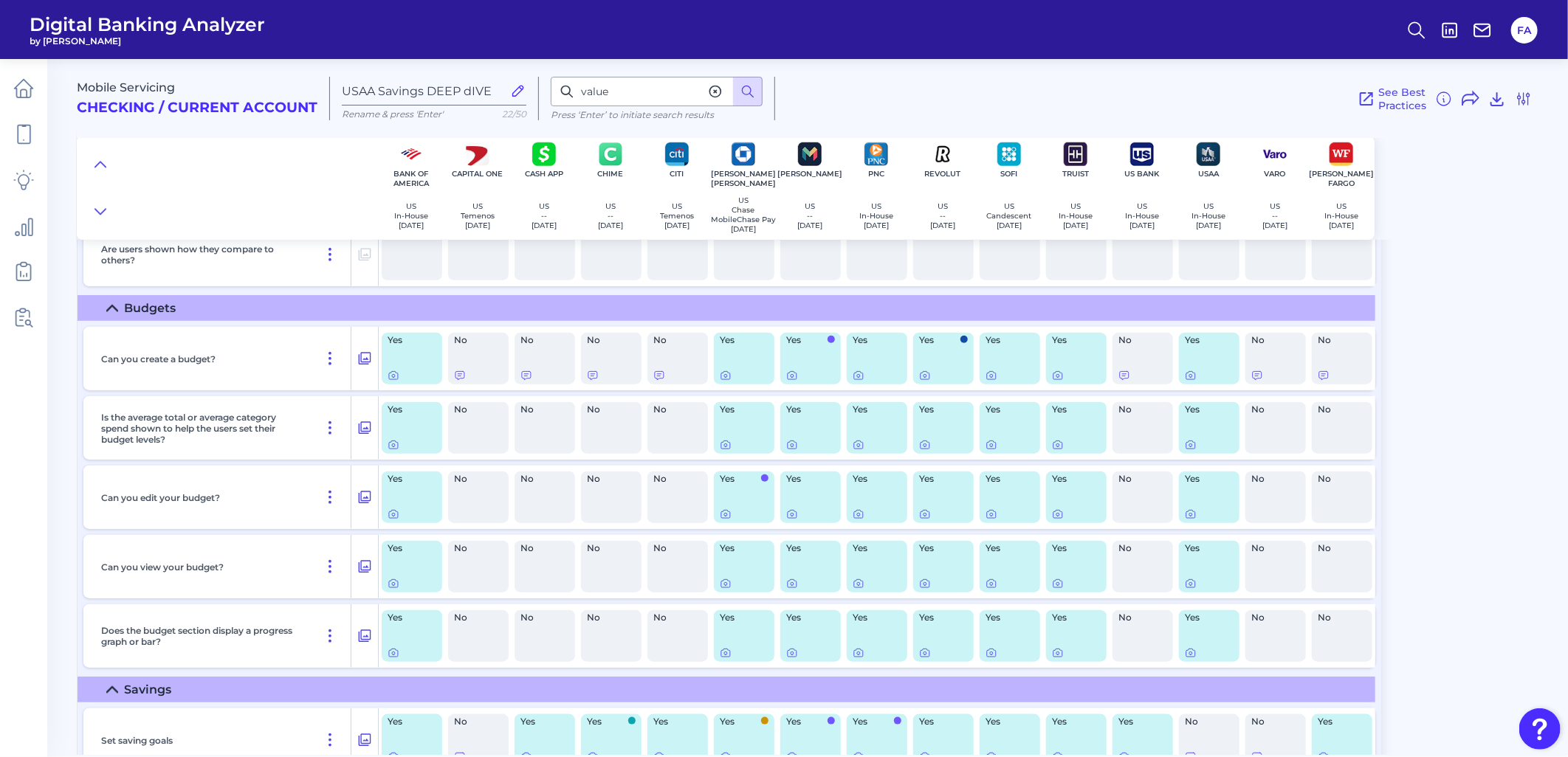
scroll to position [4171, 0]
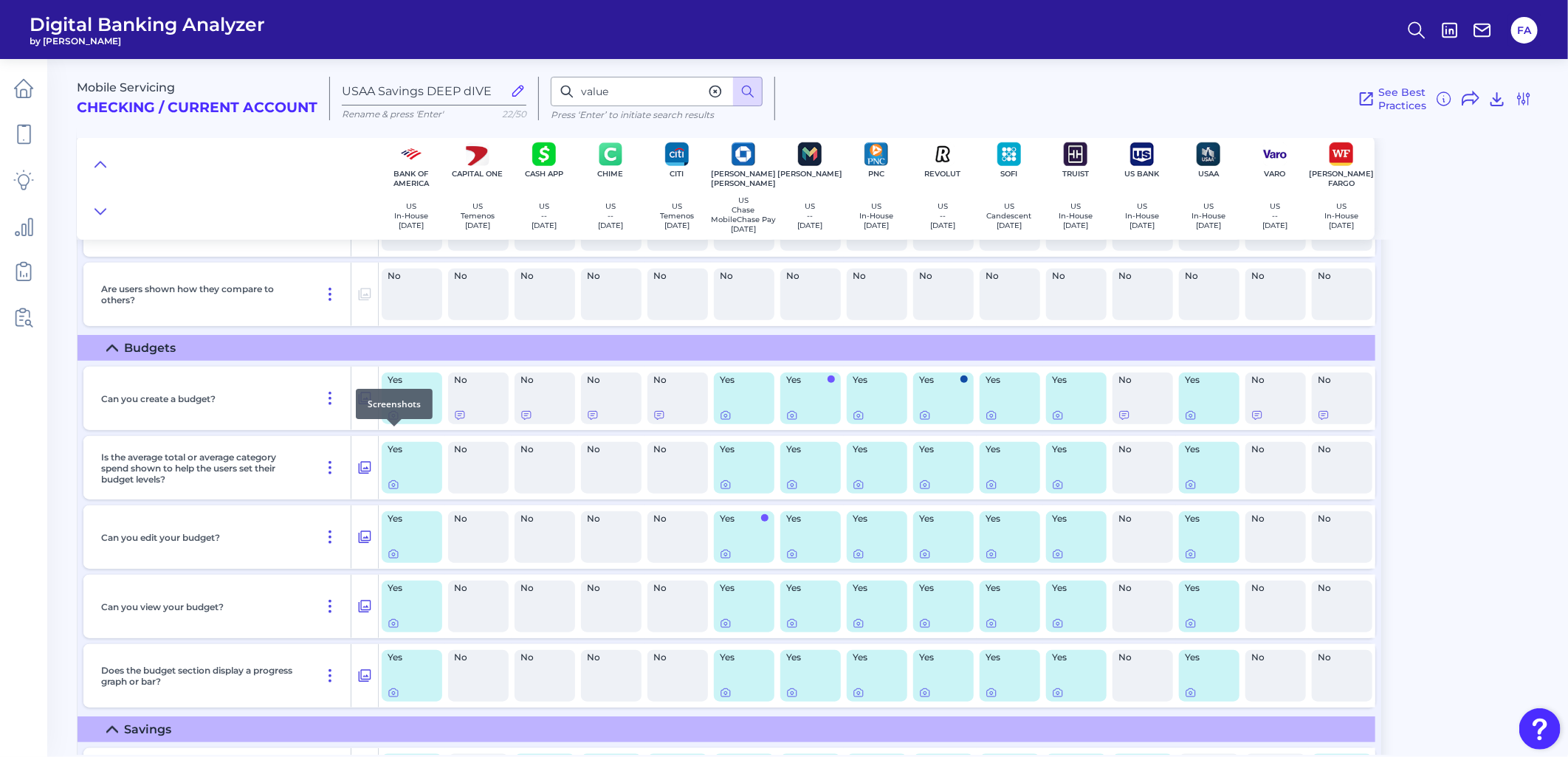
click at [394, 431] on div at bounding box center [394, 426] width 15 height 15
click at [394, 421] on icon at bounding box center [393, 415] width 12 height 12
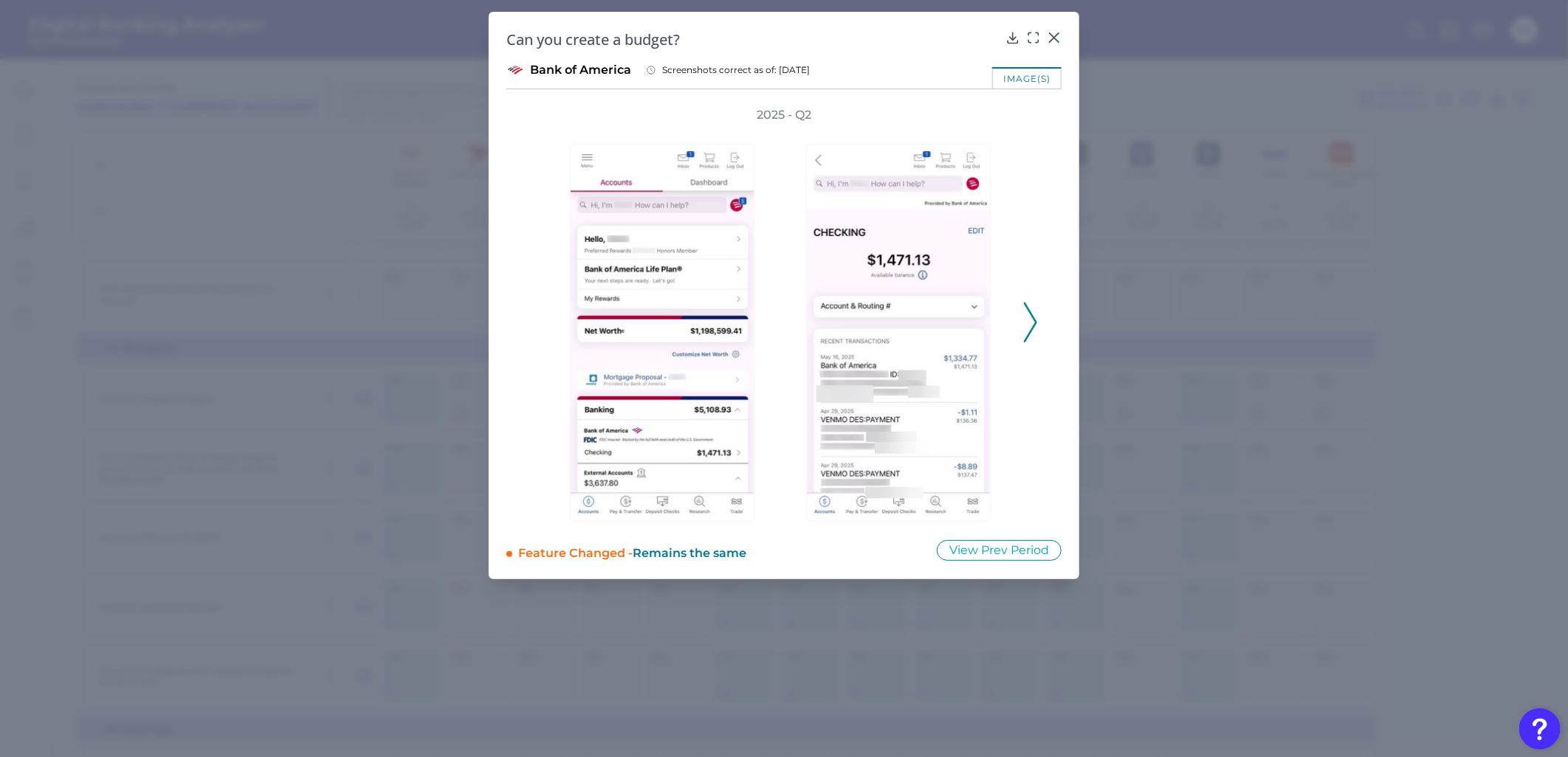
click at [1044, 328] on div "2025 - Q2" at bounding box center [784, 314] width 555 height 415
click at [1035, 321] on icon at bounding box center [1030, 322] width 13 height 40
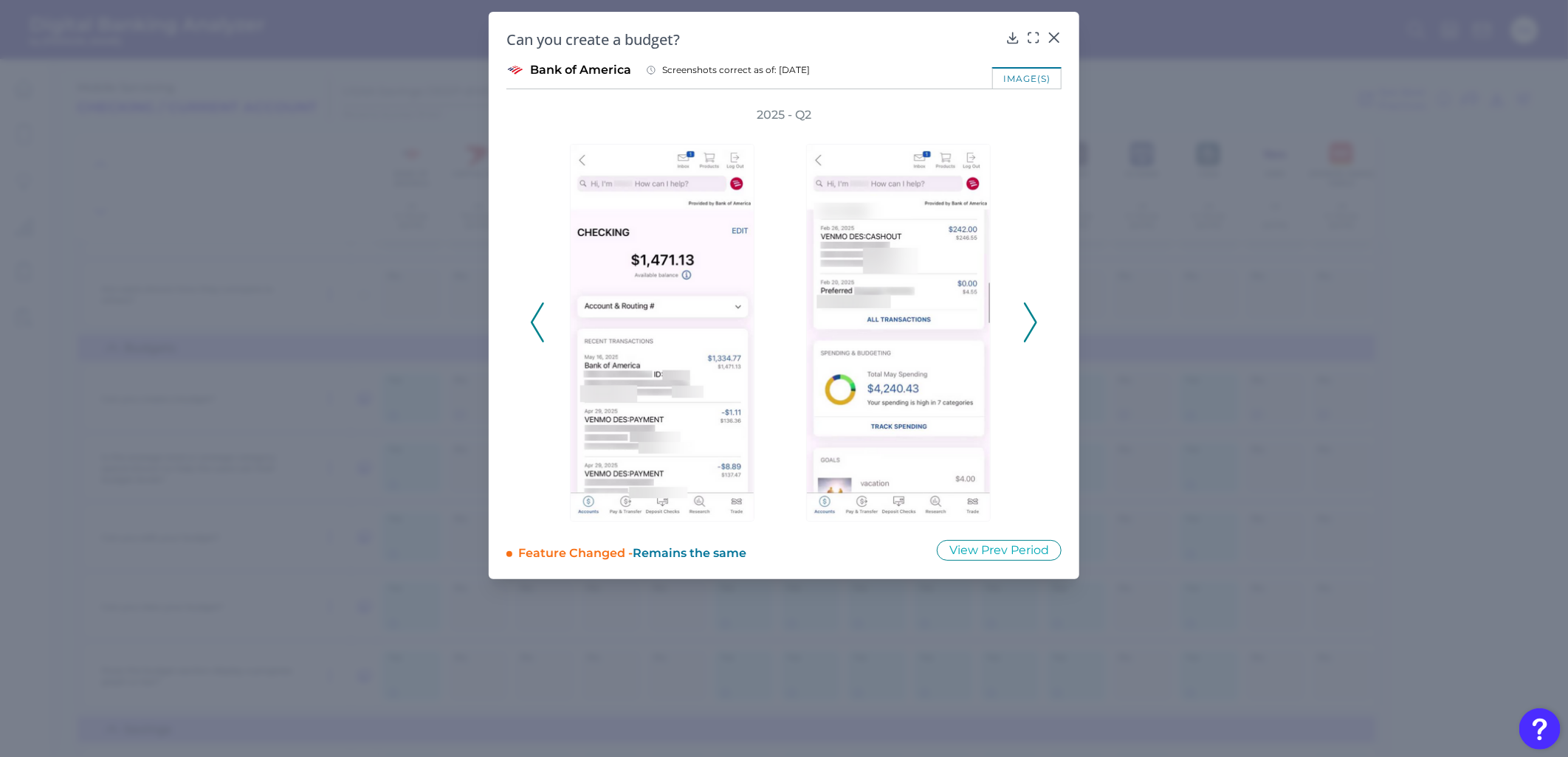
click at [1034, 321] on icon at bounding box center [1030, 322] width 13 height 40
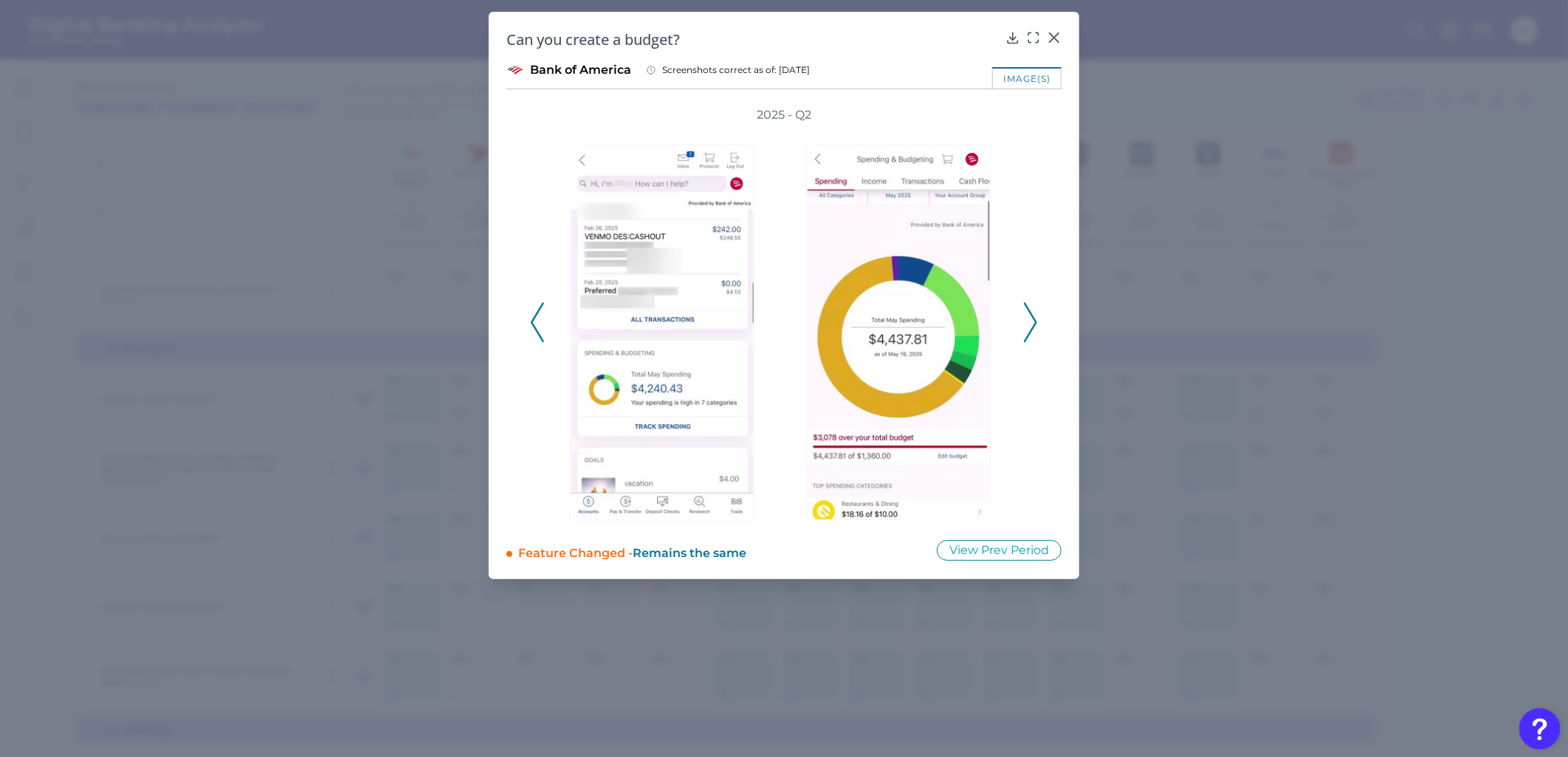
click at [1034, 321] on icon at bounding box center [1030, 322] width 13 height 40
click at [1052, 27] on div "Can you create a budget? Bank of America Screenshots correct as of: 2025-05-19 …" at bounding box center [784, 295] width 590 height 567
click at [1055, 35] on icon at bounding box center [1054, 37] width 15 height 15
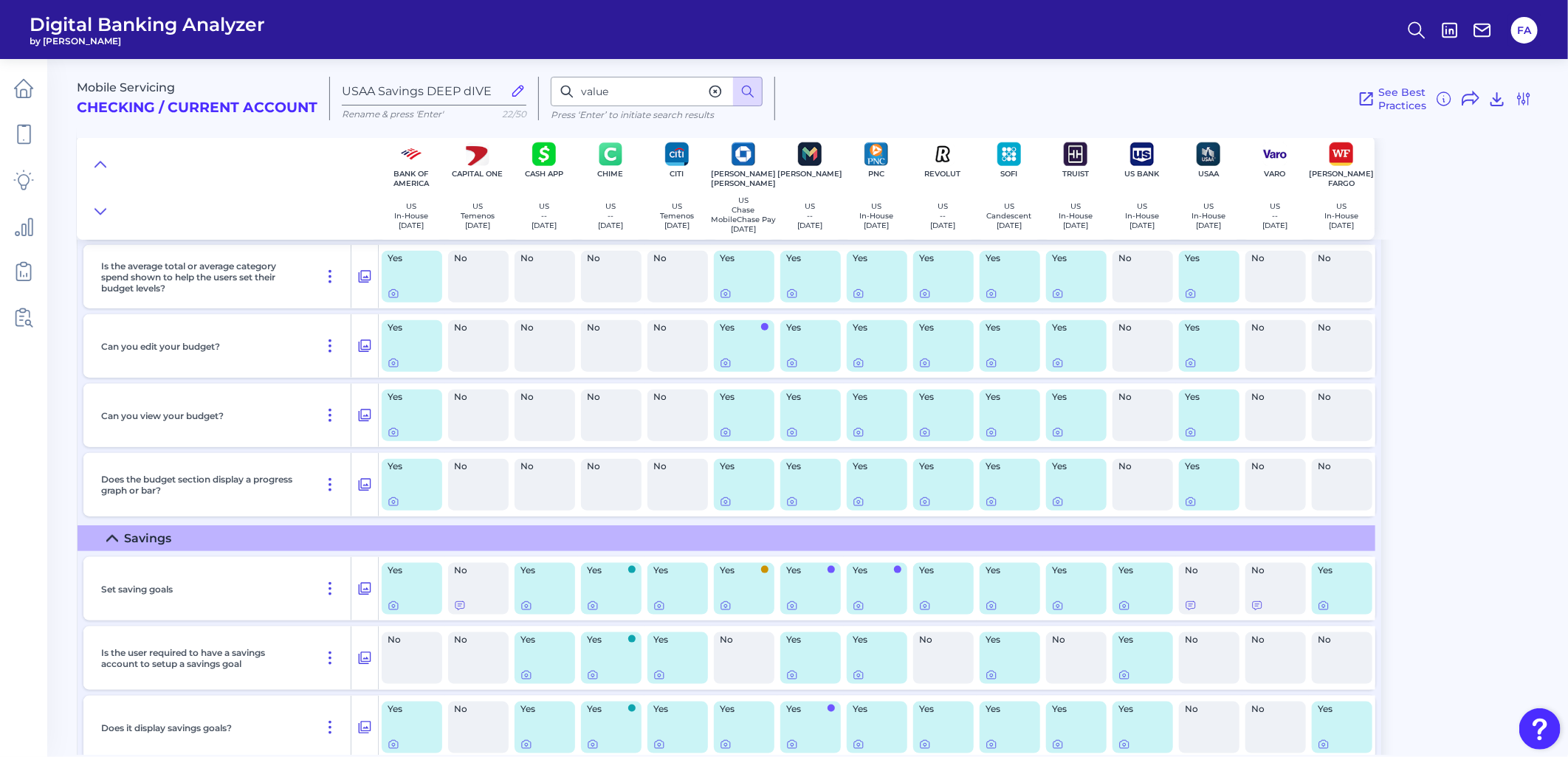
scroll to position [4525, 0]
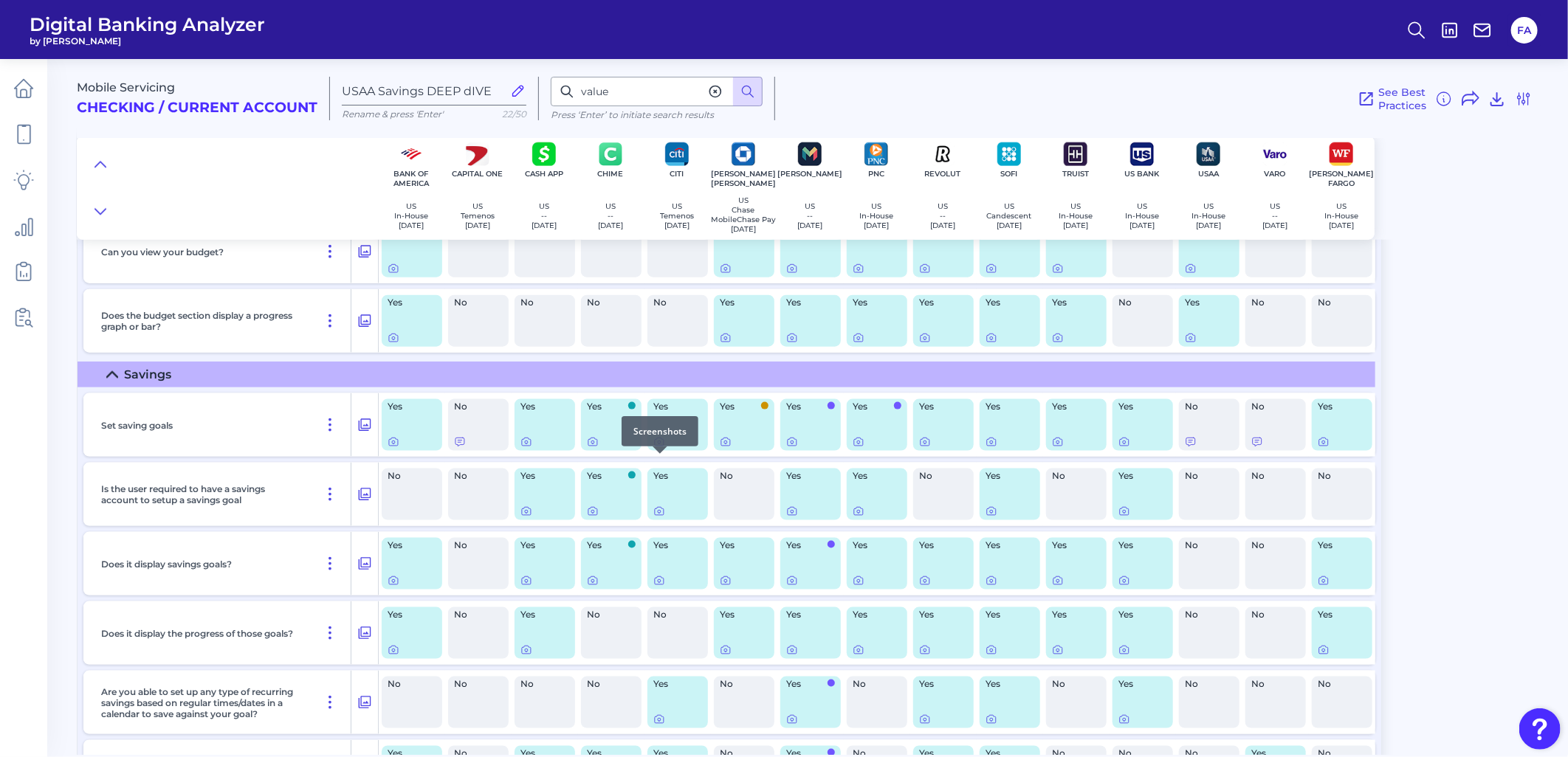
click at [658, 458] on div at bounding box center [660, 454] width 15 height 15
click at [660, 461] on body "Digital Banking Analyzer by Curinos FA Mobile Servicing Checking / Current Acco…" at bounding box center [784, 378] width 1568 height 757
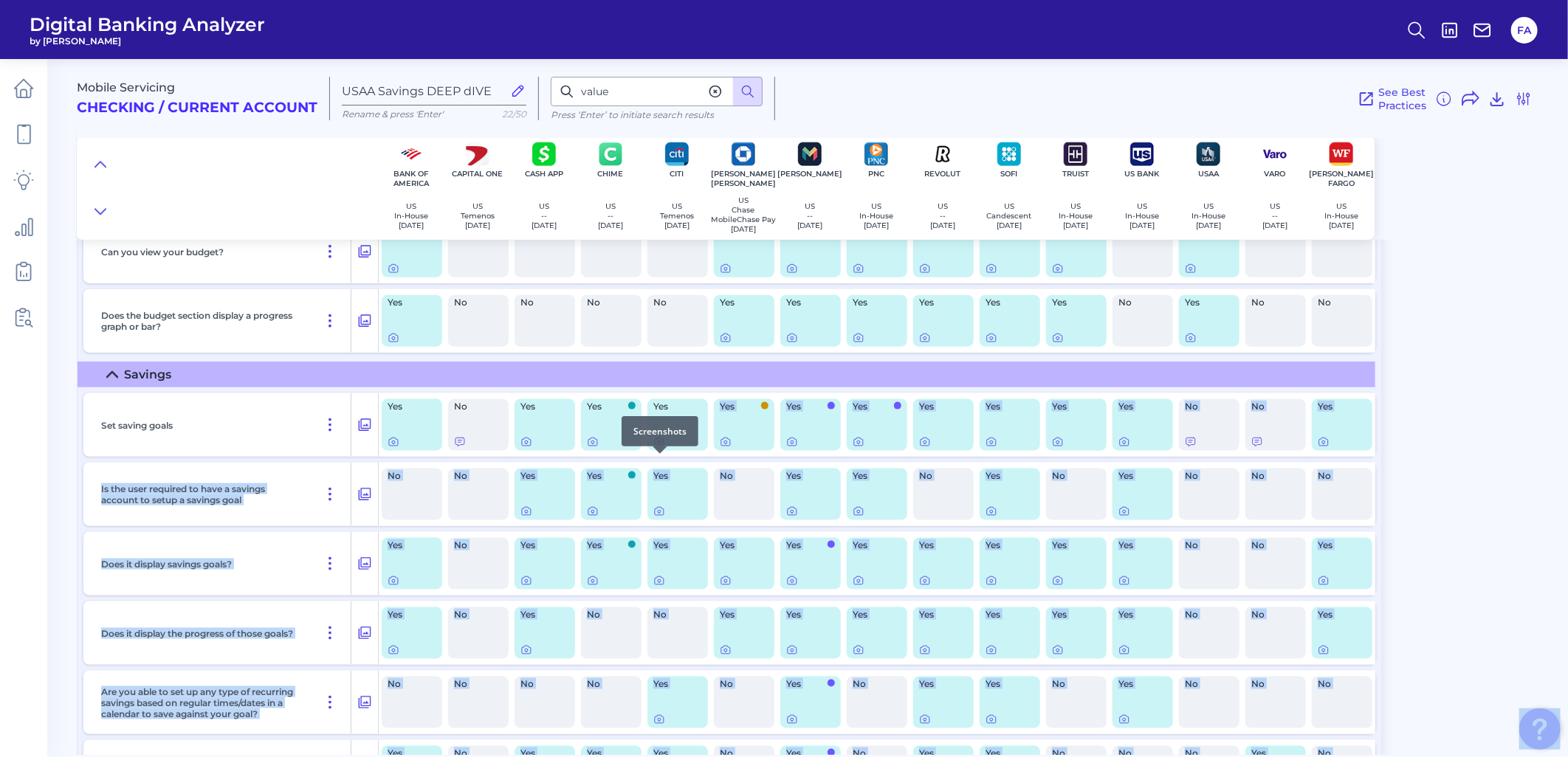
click at [660, 447] on icon at bounding box center [658, 442] width 12 height 12
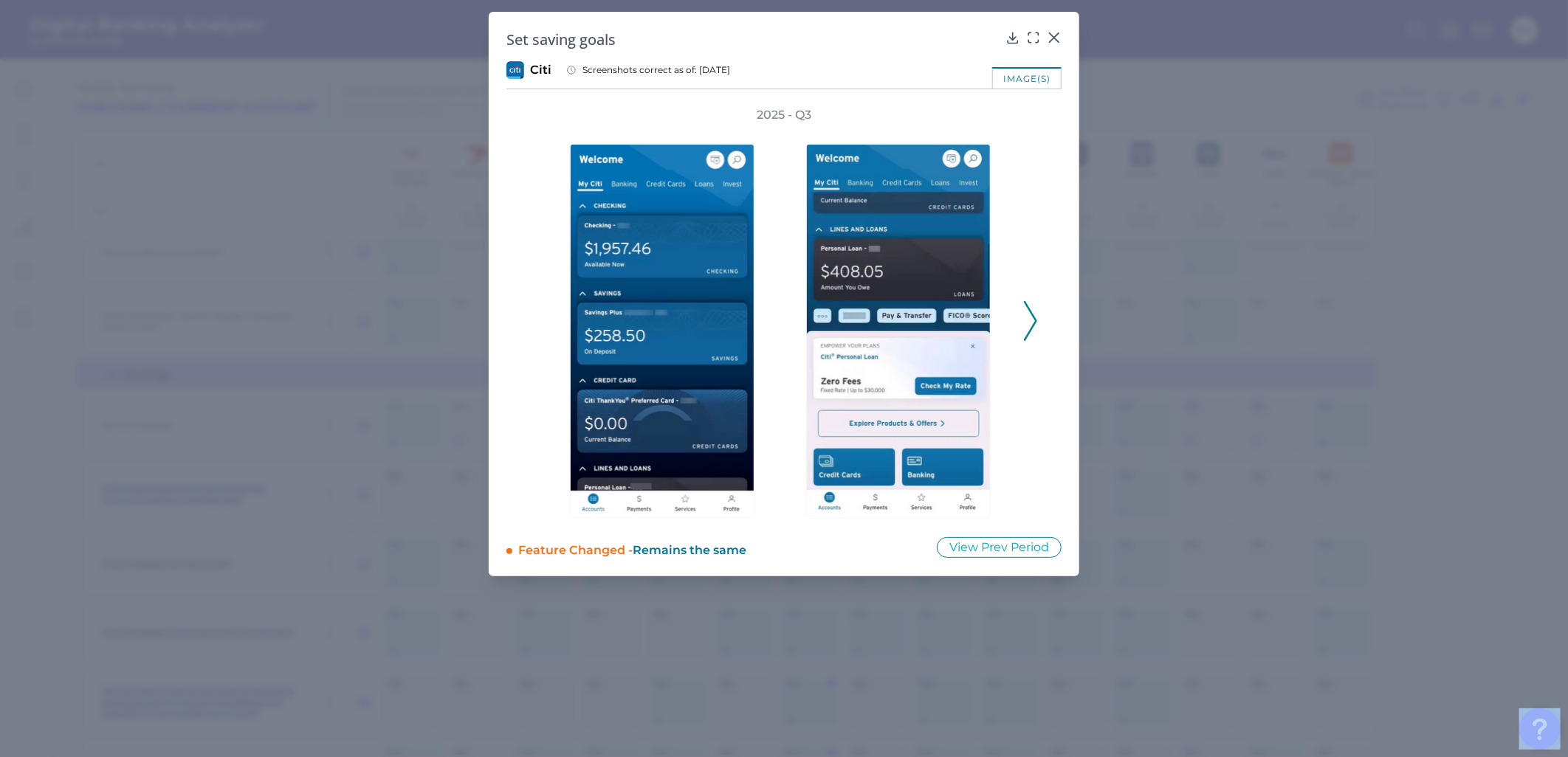
click at [1027, 318] on icon at bounding box center [1030, 321] width 13 height 40
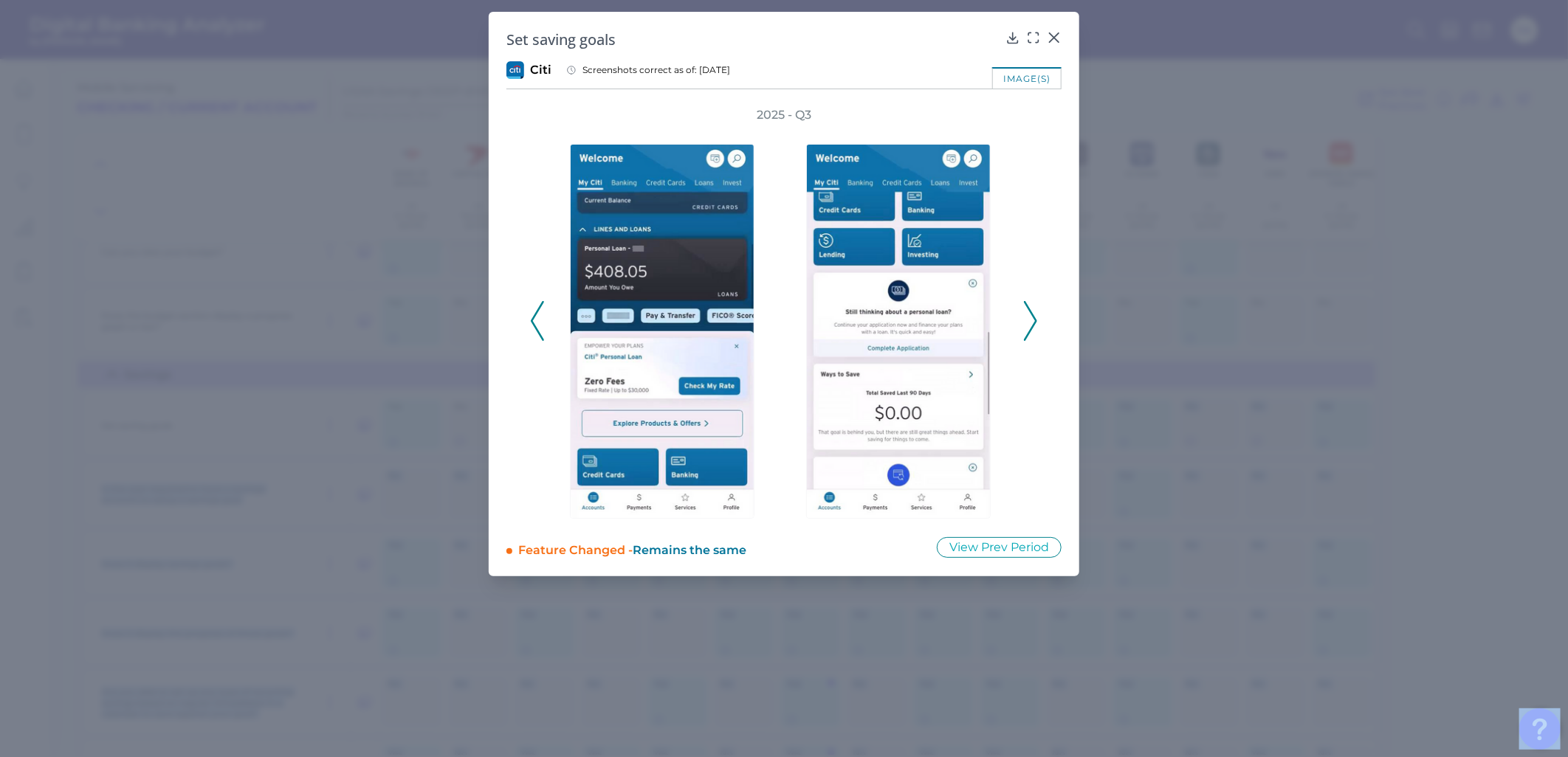
click at [1027, 318] on icon at bounding box center [1030, 321] width 13 height 40
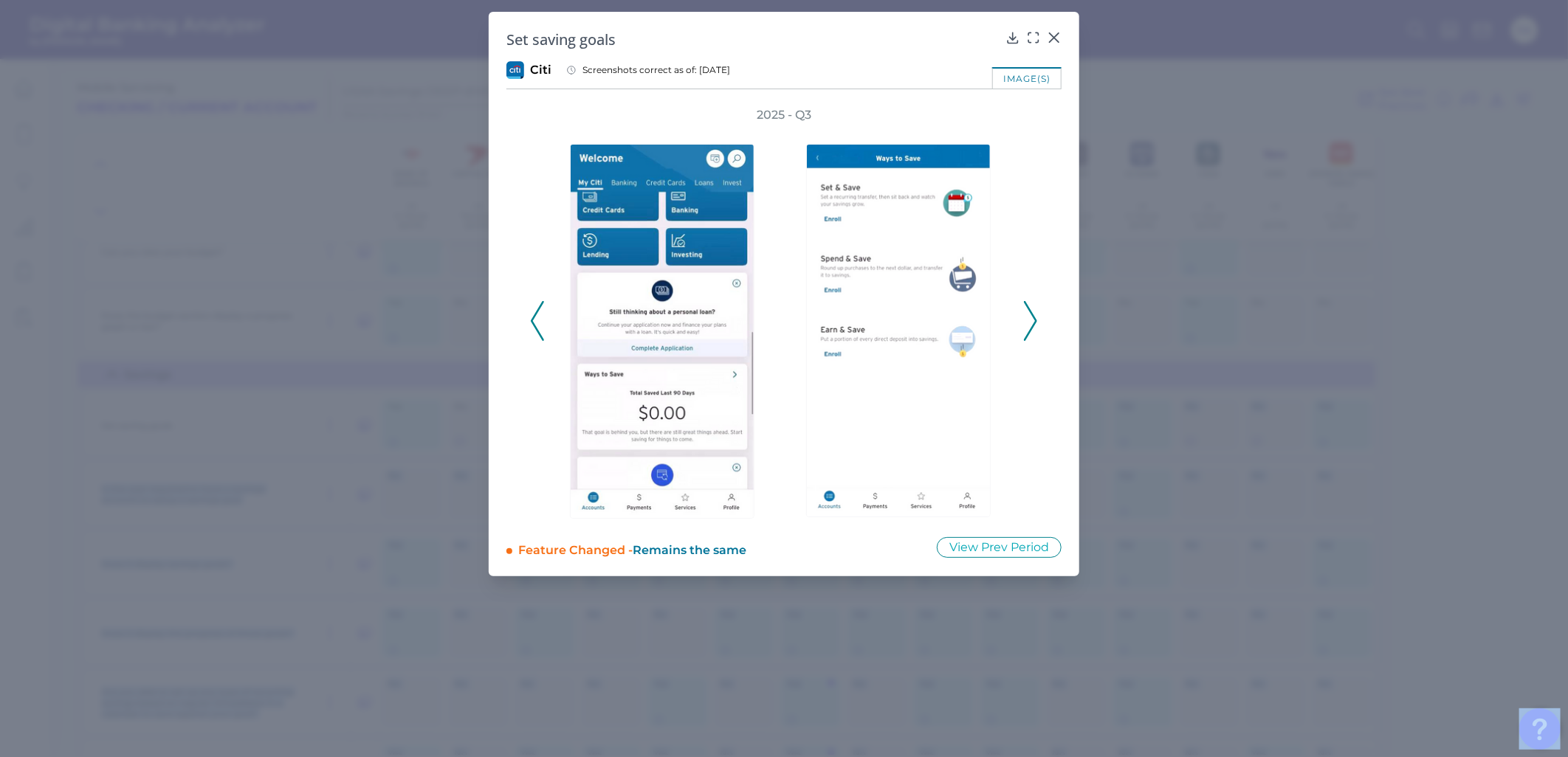
click at [1027, 318] on icon at bounding box center [1030, 321] width 13 height 40
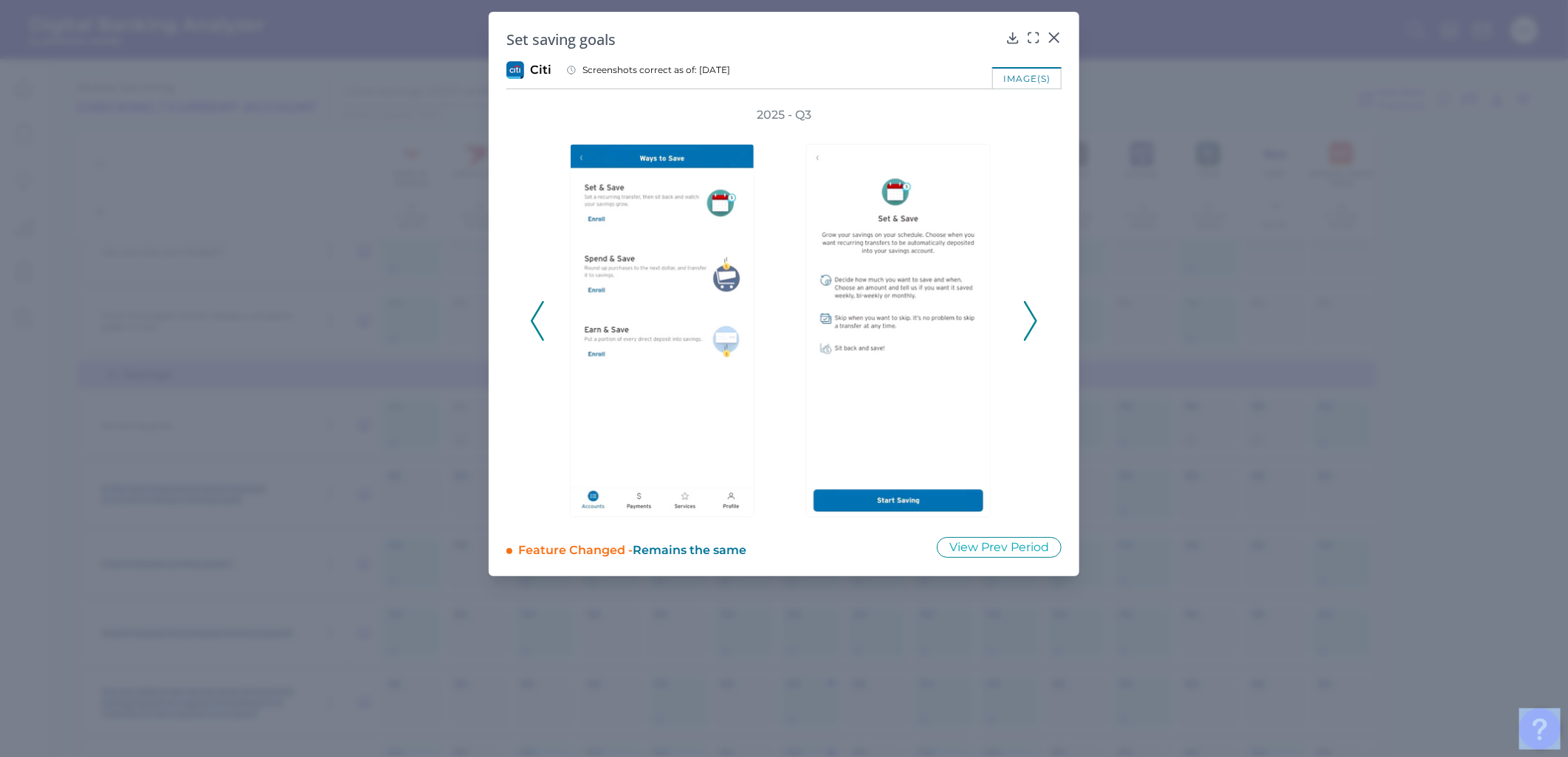
click at [1027, 318] on icon at bounding box center [1030, 321] width 13 height 40
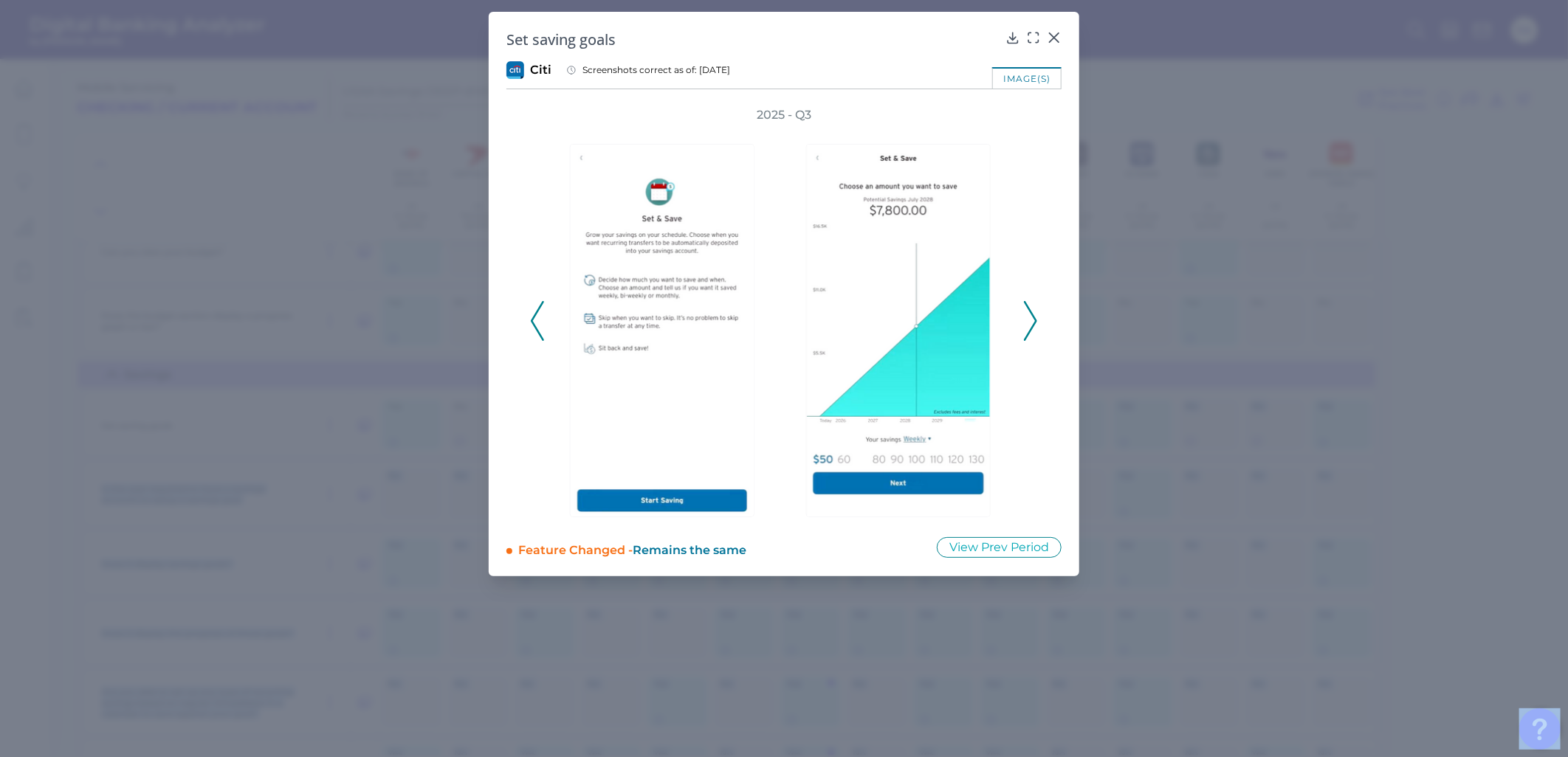
click at [1027, 318] on icon at bounding box center [1030, 321] width 13 height 40
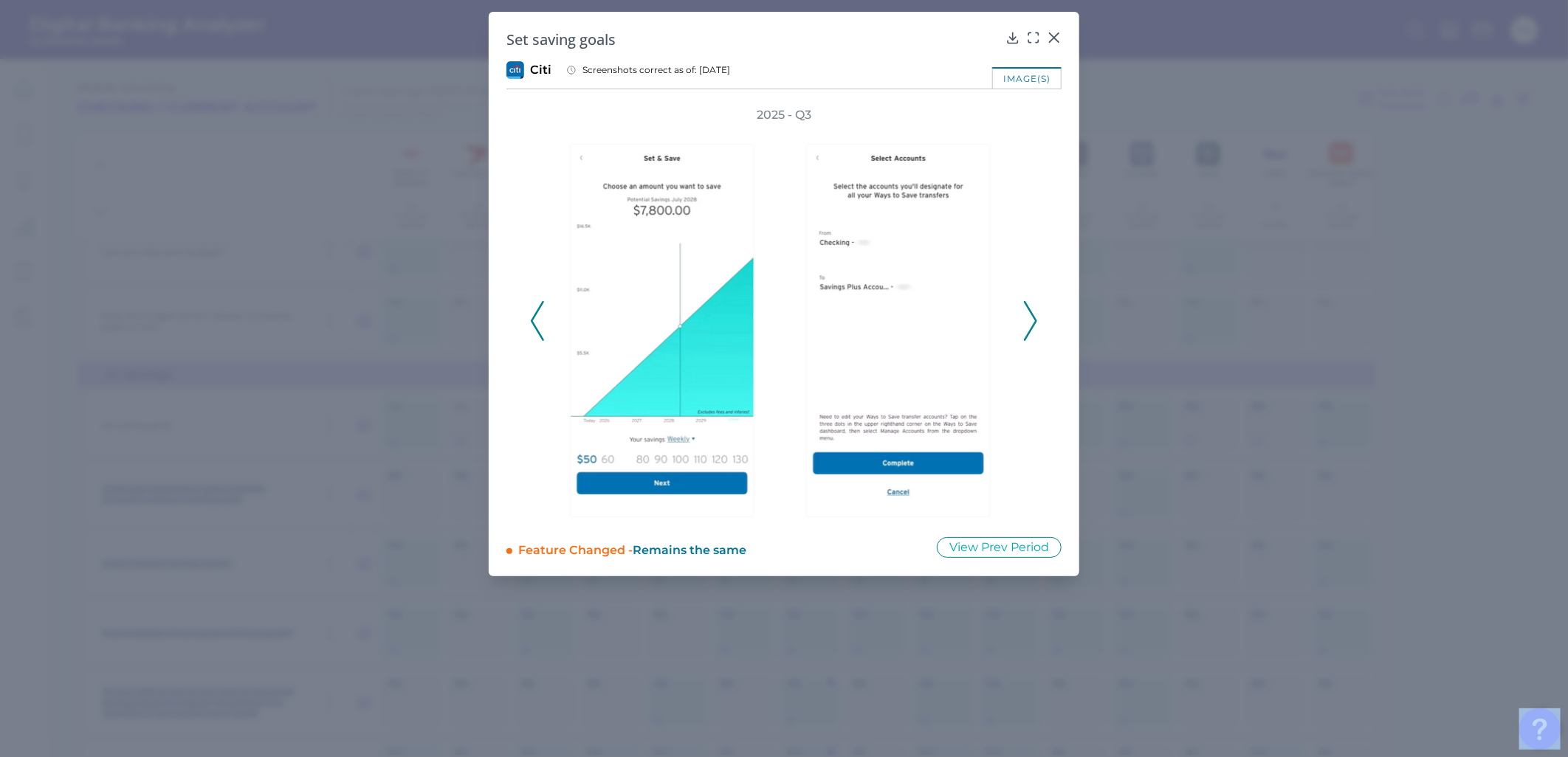
click at [1027, 318] on icon at bounding box center [1030, 321] width 13 height 40
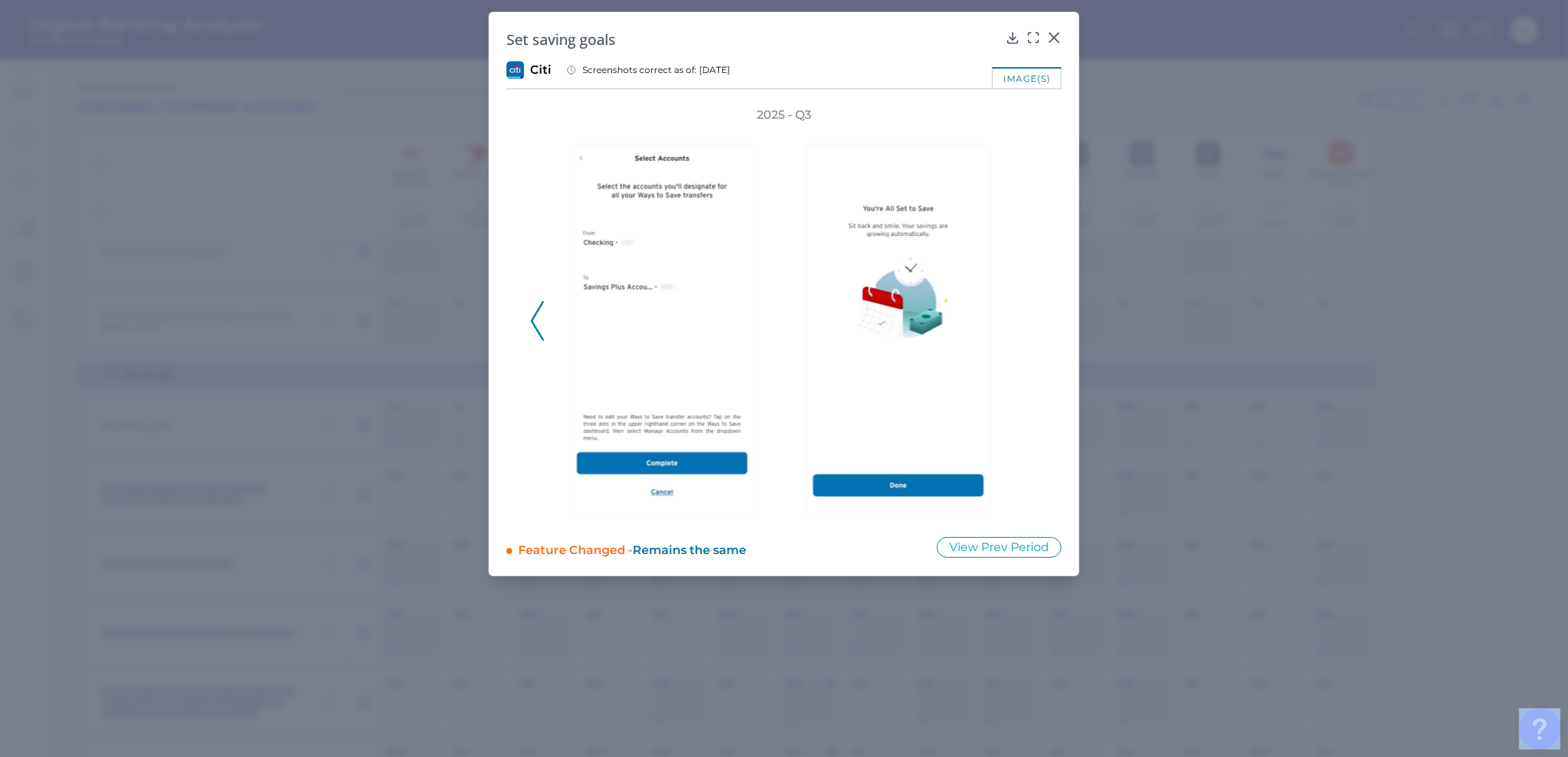
click at [1043, 32] on div "Set saving goals" at bounding box center [784, 39] width 555 height 20
click at [1050, 32] on icon at bounding box center [1054, 37] width 15 height 15
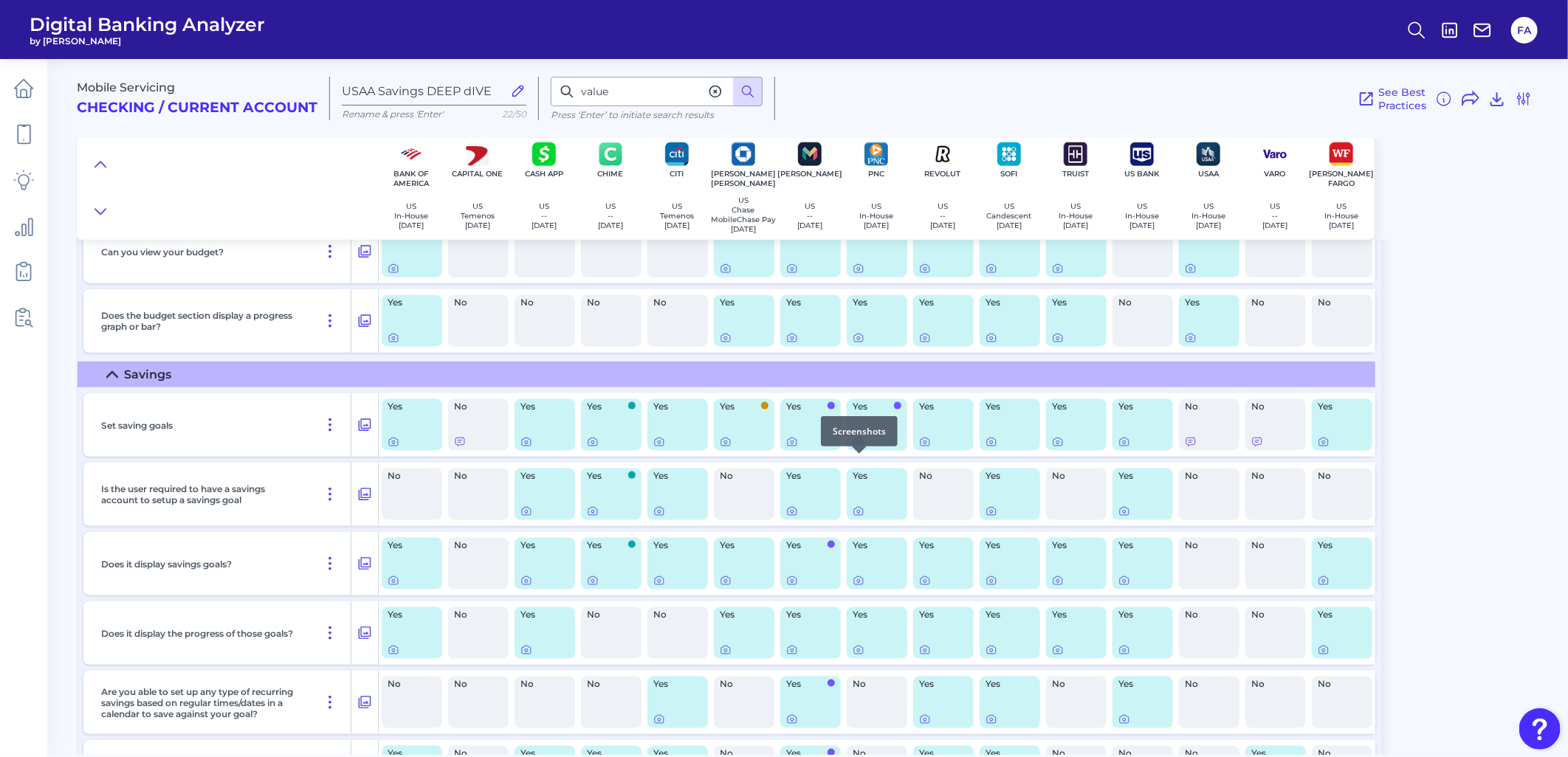
click at [854, 447] on icon at bounding box center [858, 442] width 12 height 12
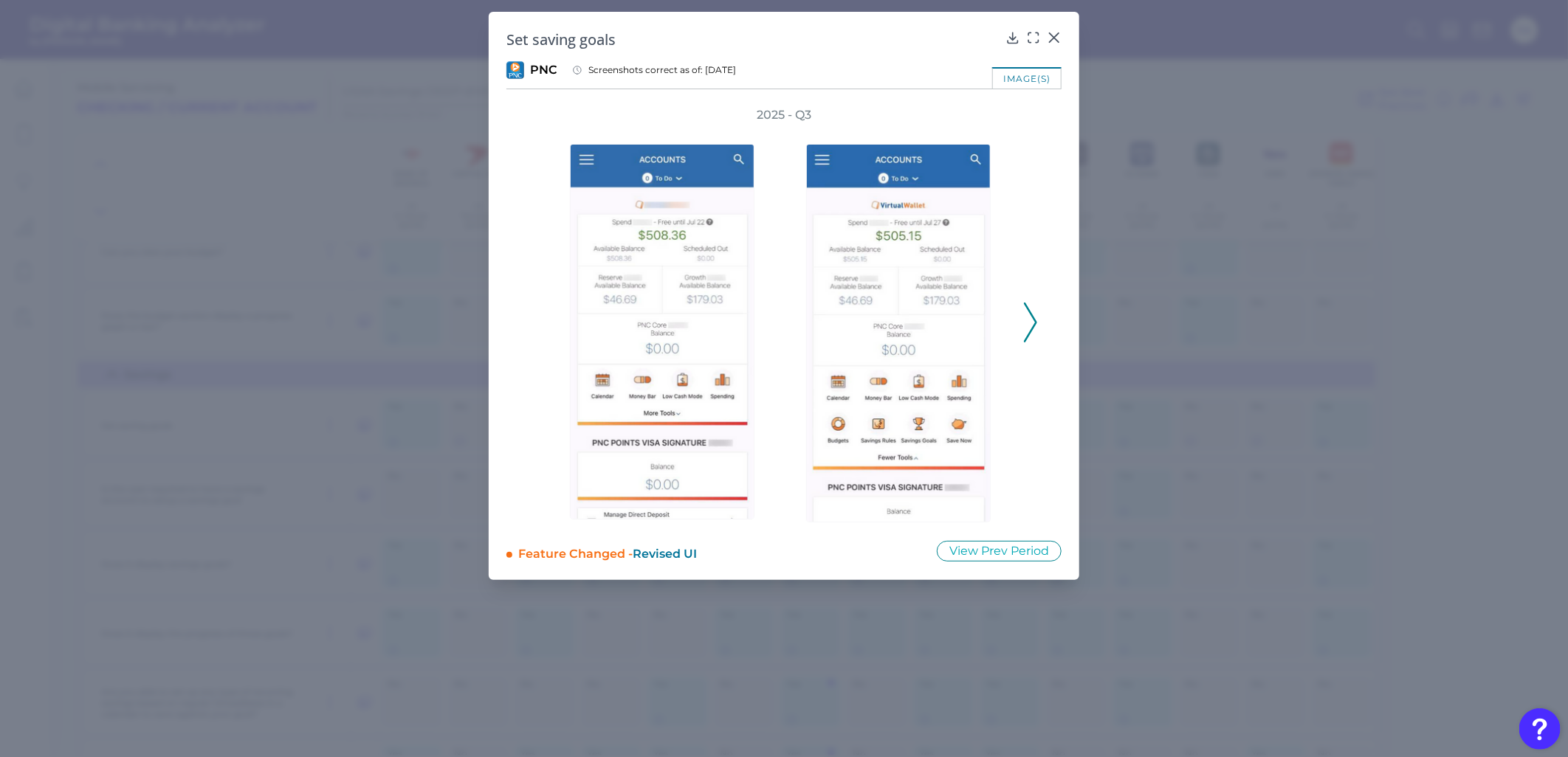
click at [1023, 329] on button at bounding box center [1030, 322] width 15 height 40
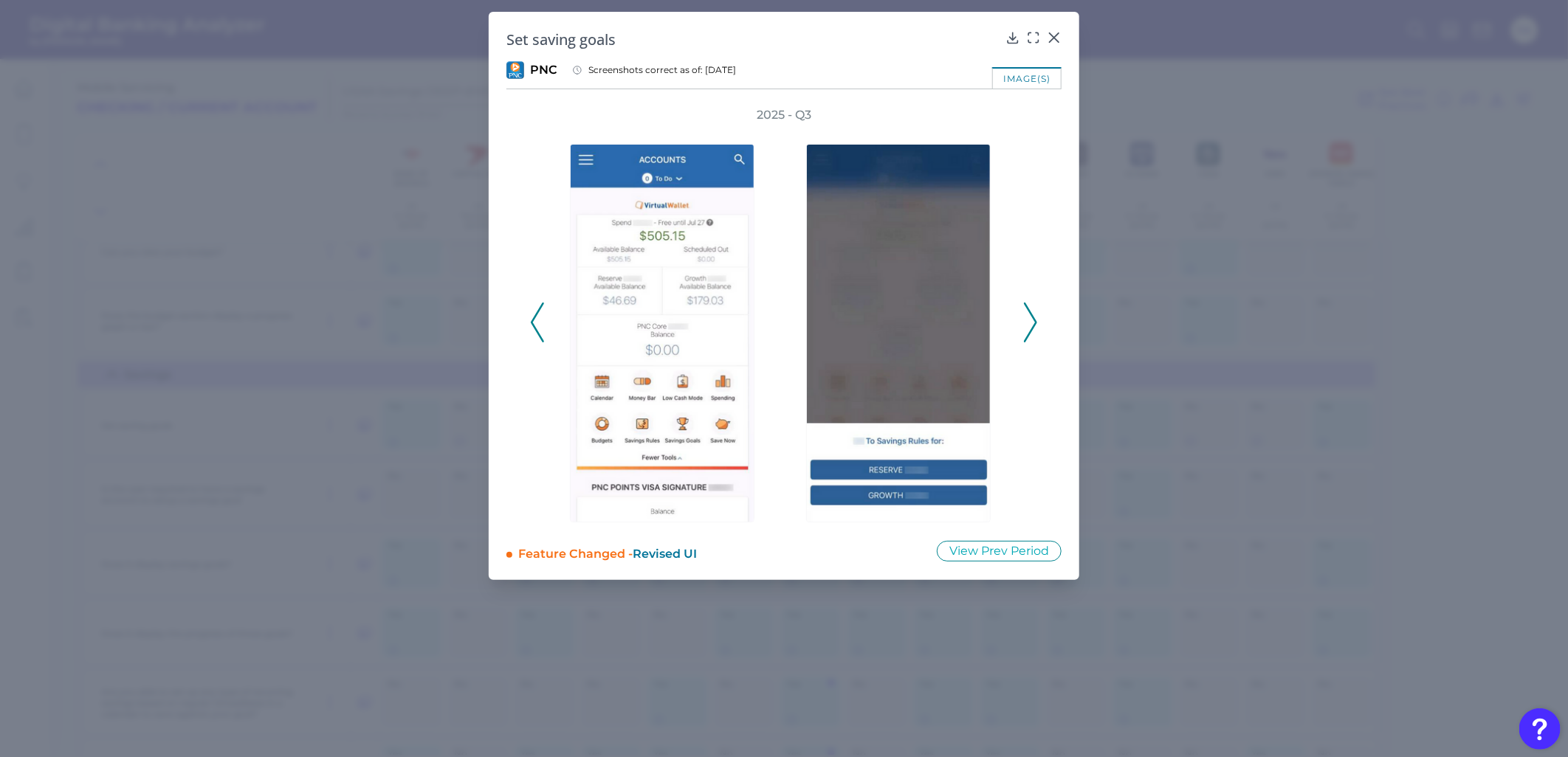
click at [1026, 329] on icon at bounding box center [1030, 322] width 13 height 40
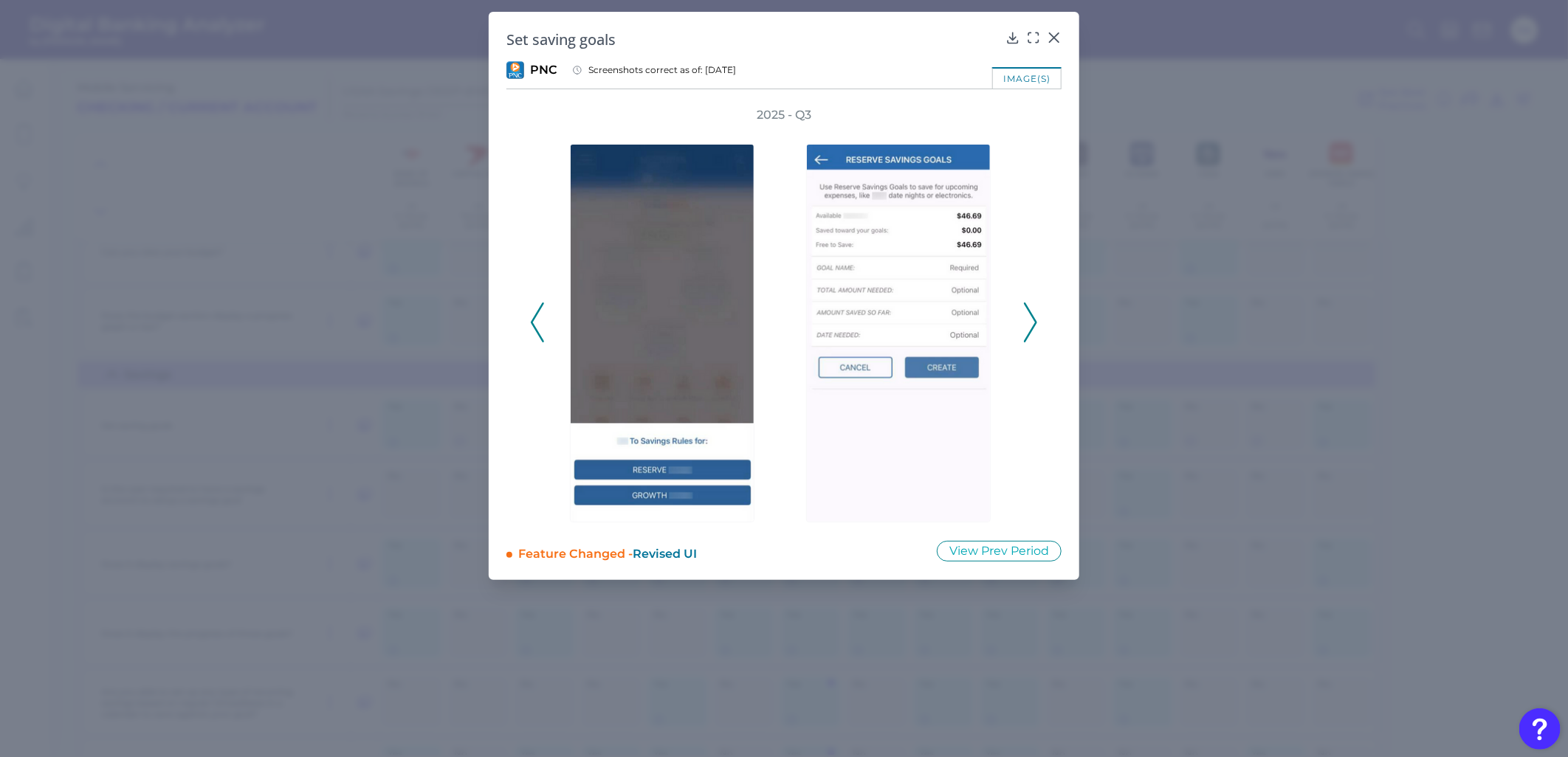
click at [1026, 329] on icon at bounding box center [1030, 322] width 13 height 40
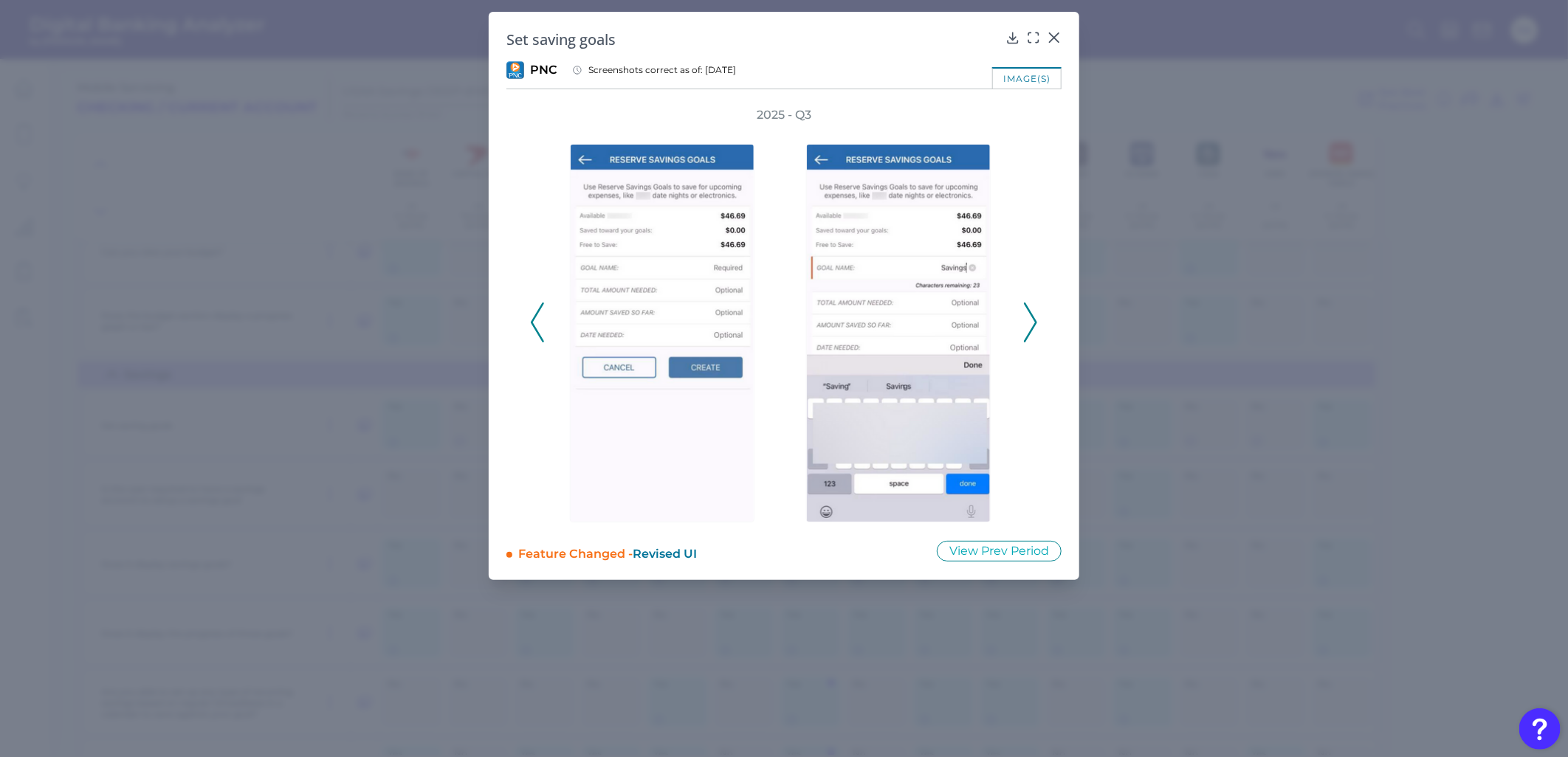
click at [1026, 329] on icon at bounding box center [1030, 322] width 13 height 40
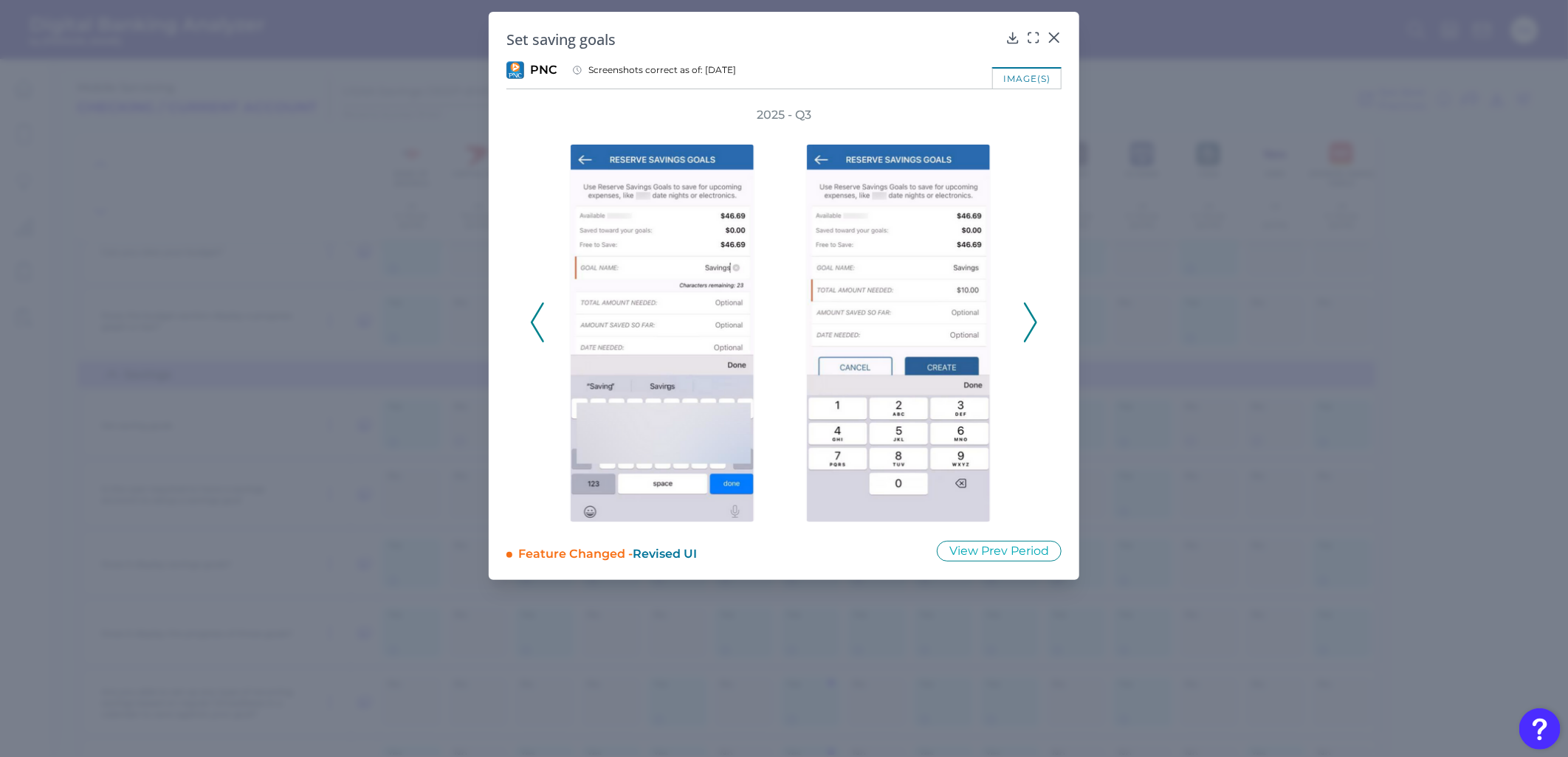
click at [1026, 329] on icon at bounding box center [1030, 322] width 13 height 40
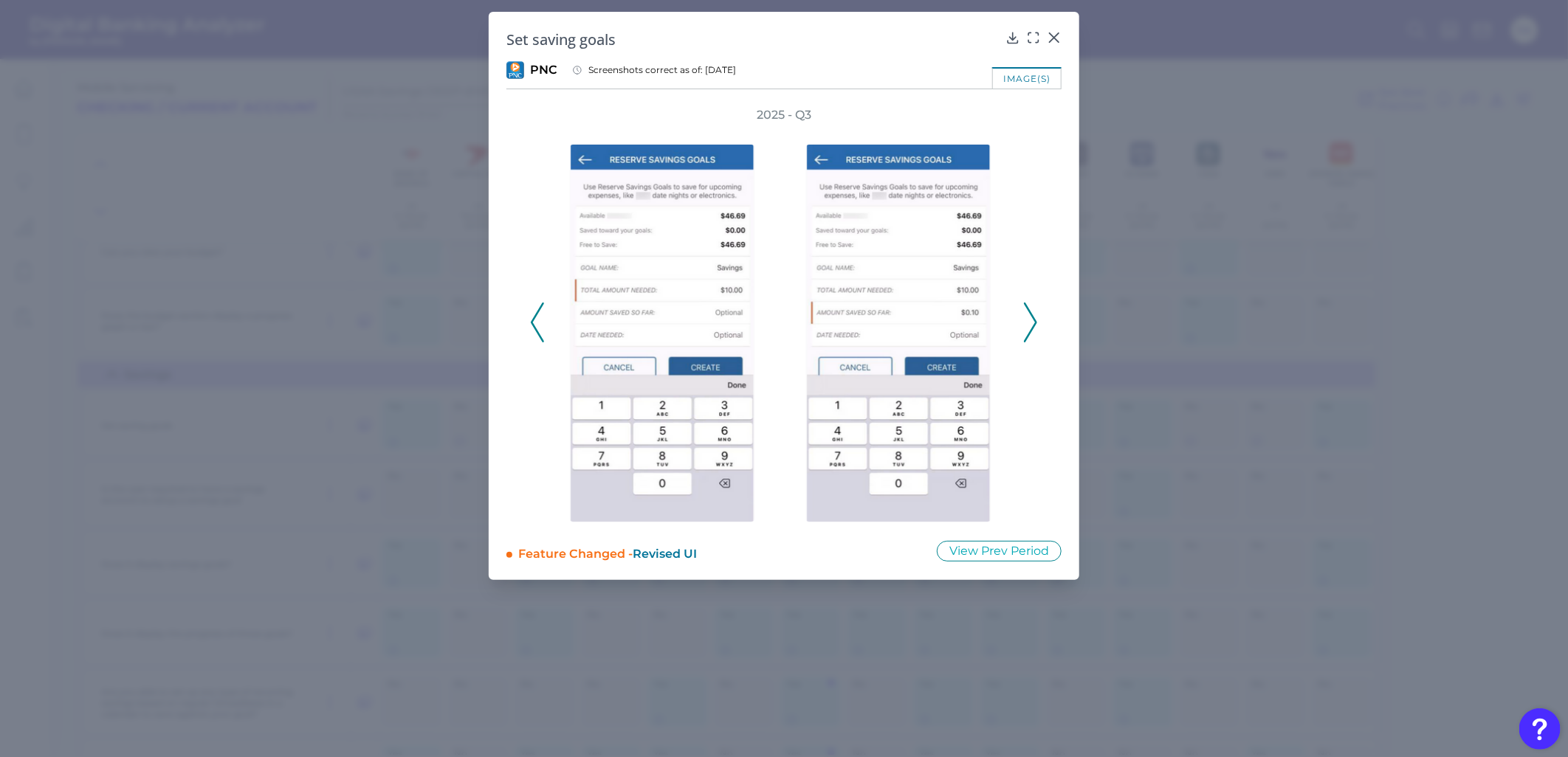
click at [1026, 329] on icon at bounding box center [1030, 322] width 13 height 40
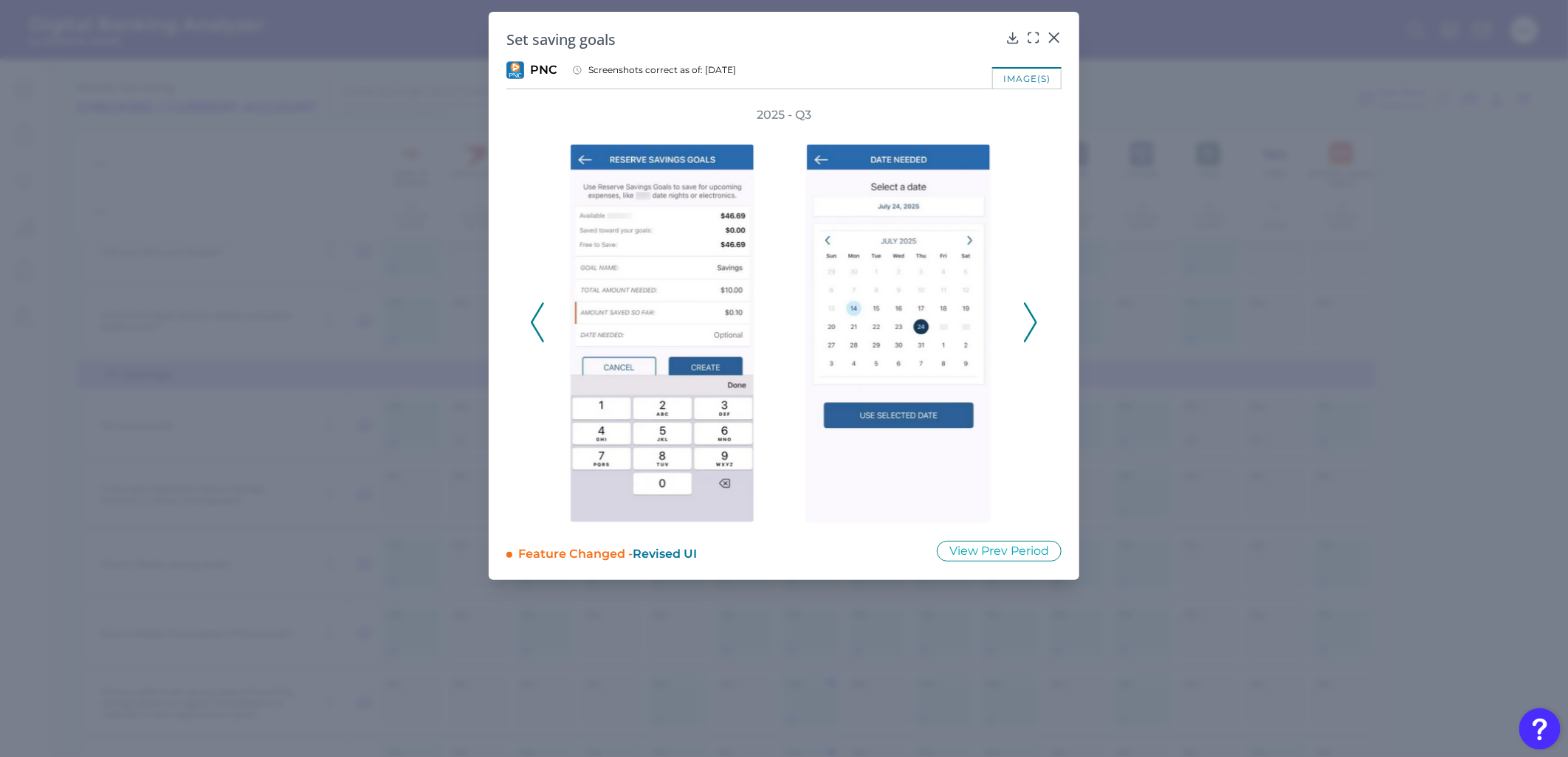
click at [1026, 329] on icon at bounding box center [1030, 322] width 13 height 40
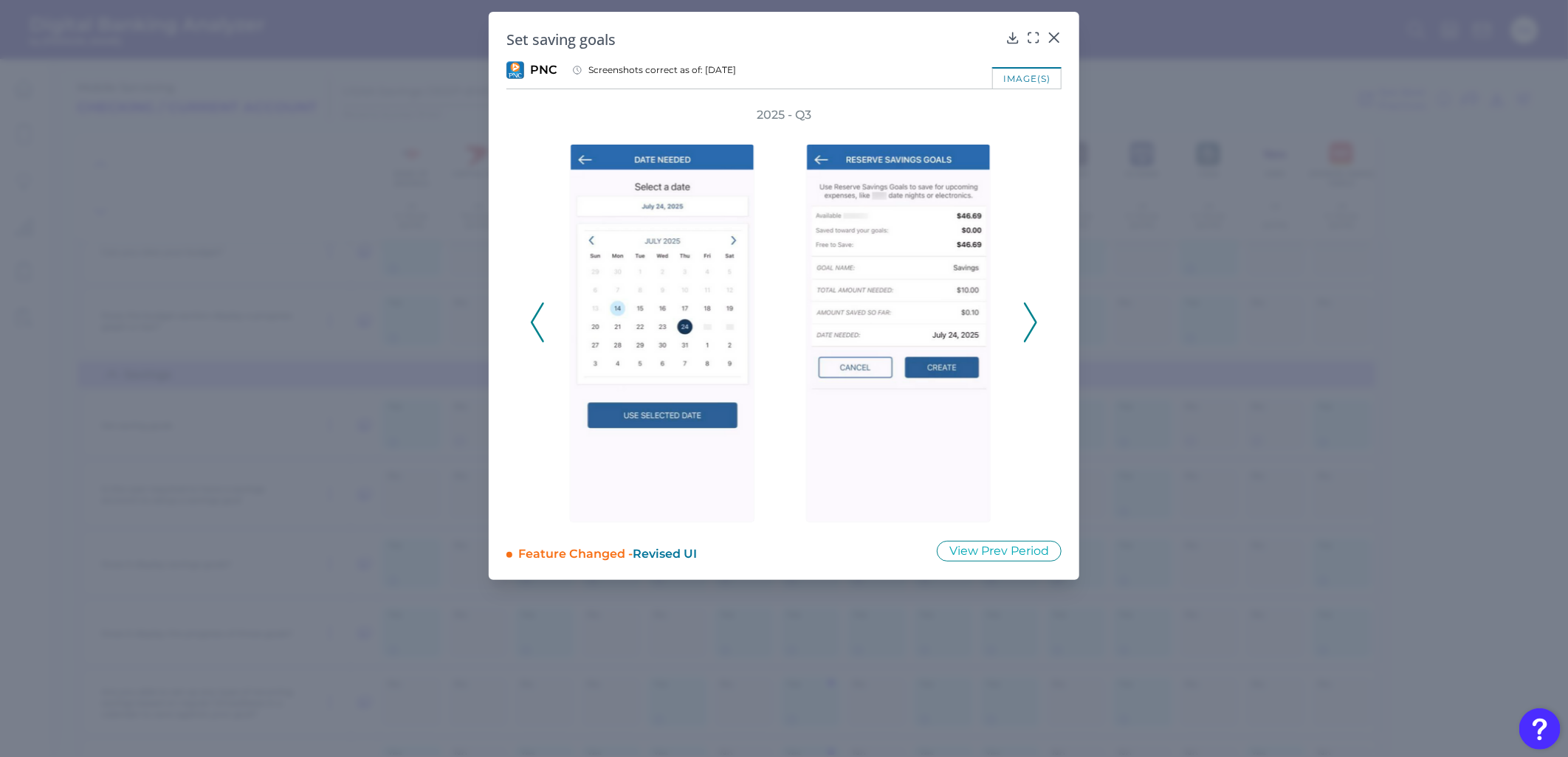
click at [1026, 329] on icon at bounding box center [1030, 322] width 13 height 40
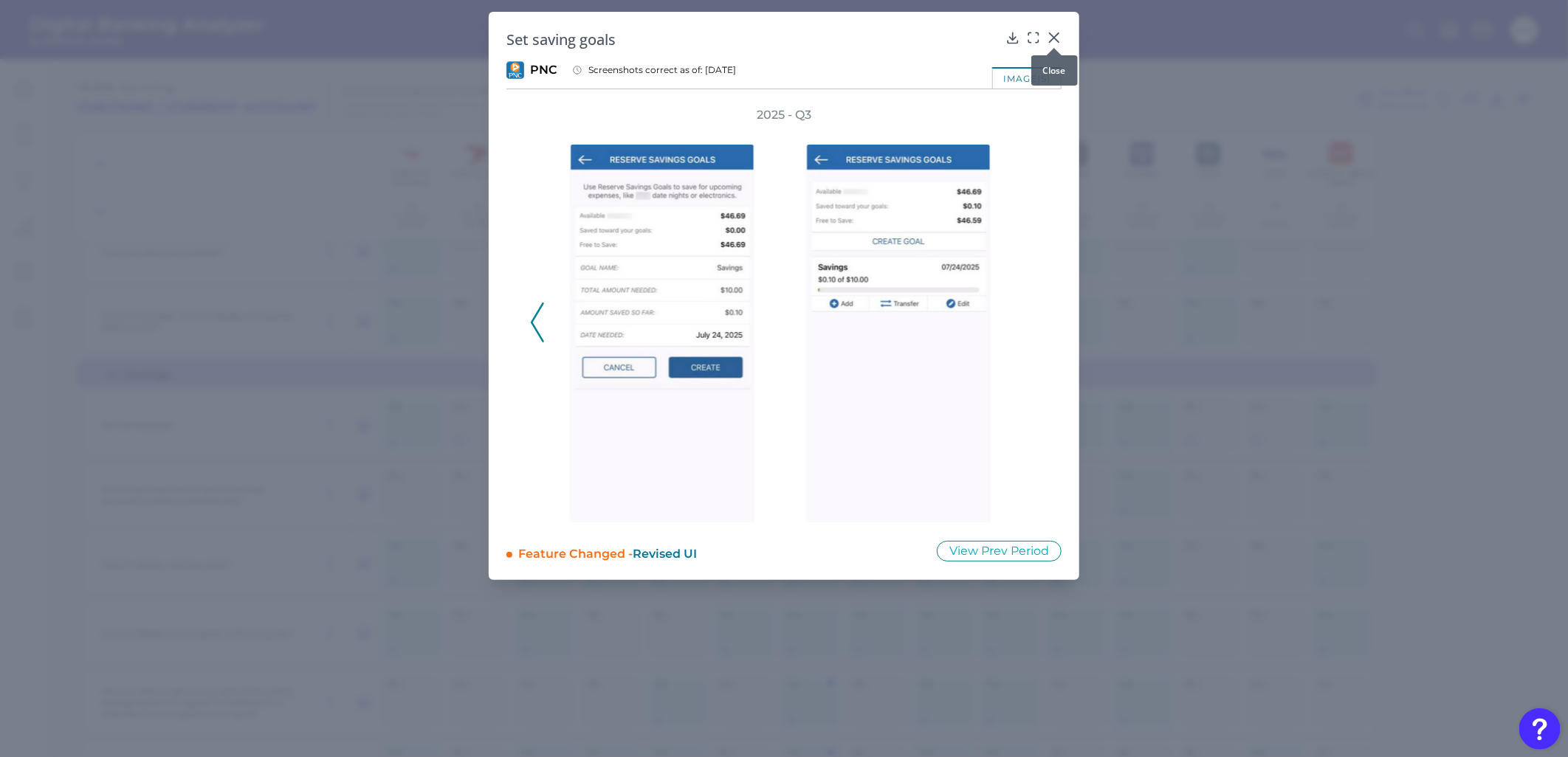
click at [1055, 36] on icon at bounding box center [1054, 37] width 15 height 15
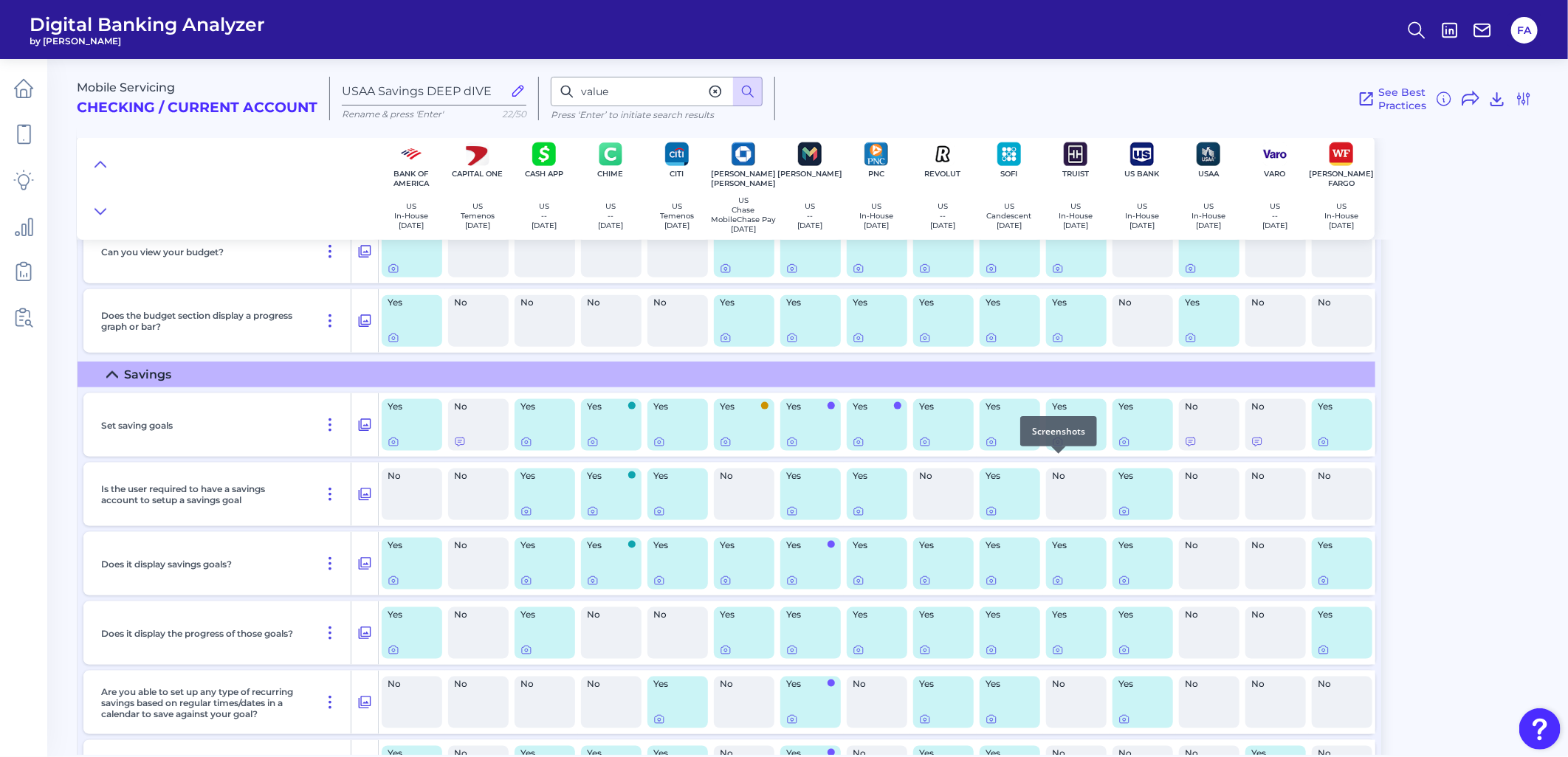
click at [1059, 444] on icon at bounding box center [1058, 443] width 3 height 3
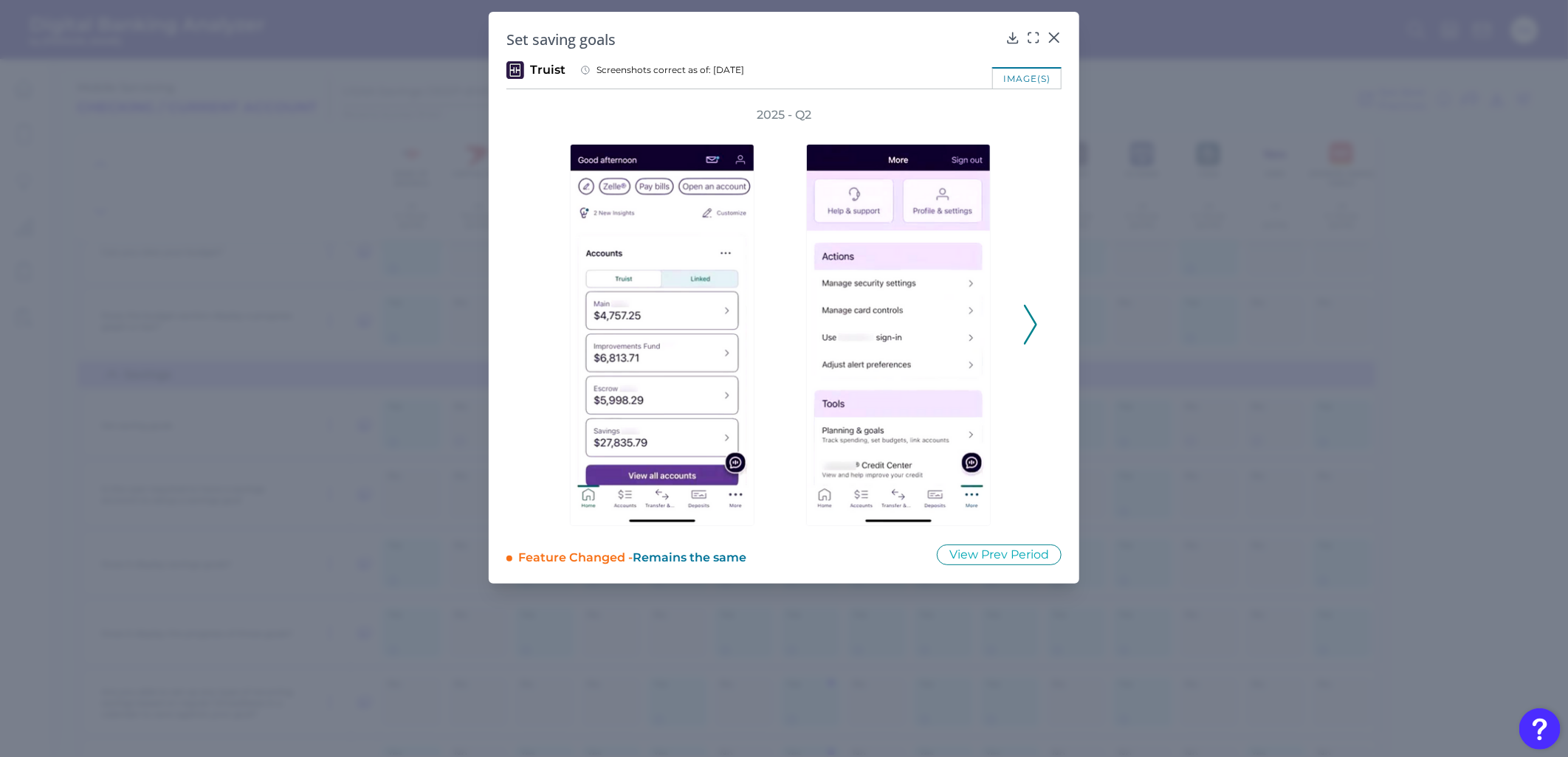
click at [1039, 341] on div "2025 - Q2" at bounding box center [784, 316] width 555 height 419
click at [1008, 325] on div at bounding box center [902, 325] width 221 height 403
click at [1024, 322] on icon at bounding box center [1030, 325] width 13 height 40
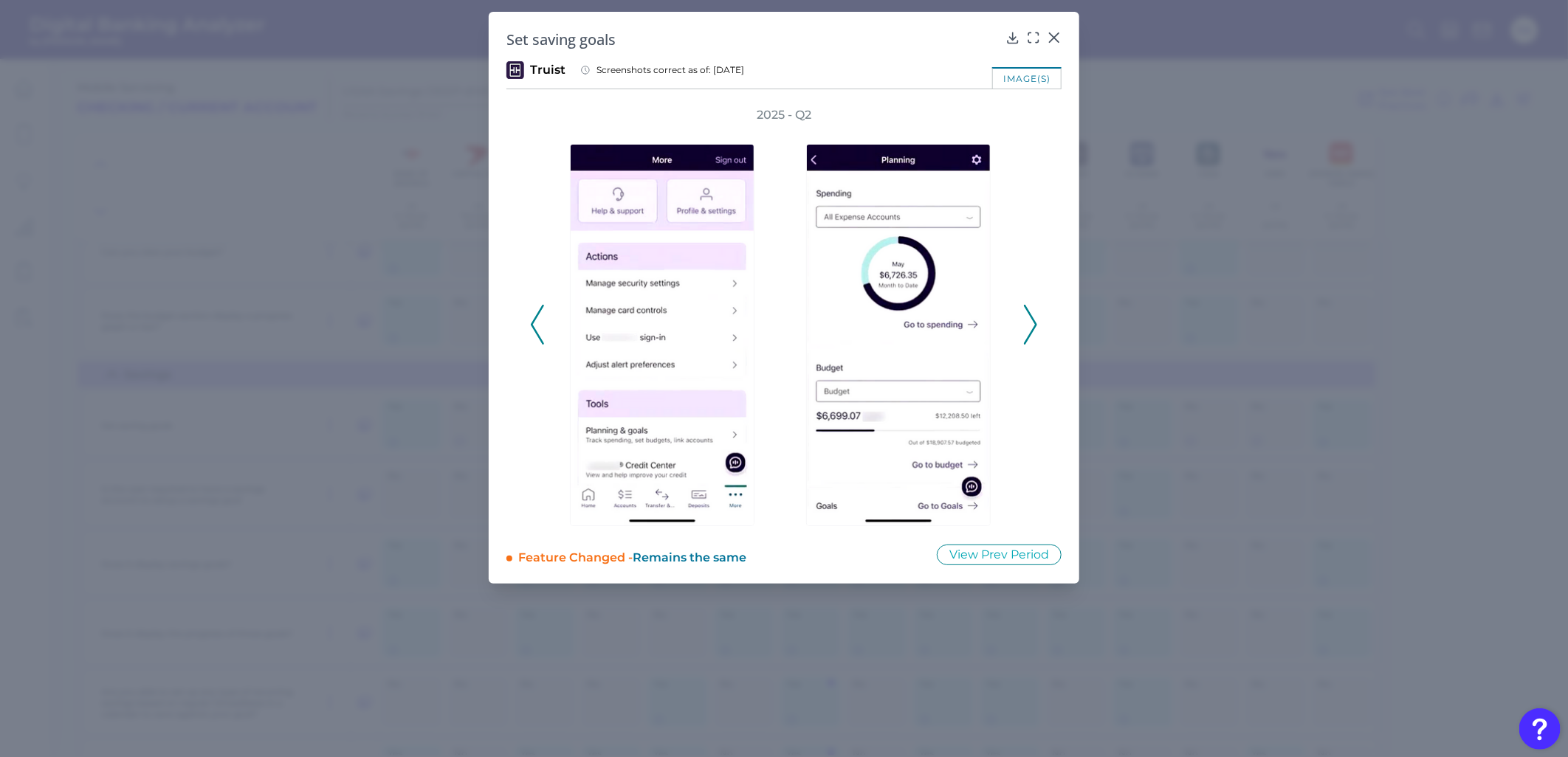
click at [1031, 326] on icon at bounding box center [1030, 325] width 13 height 40
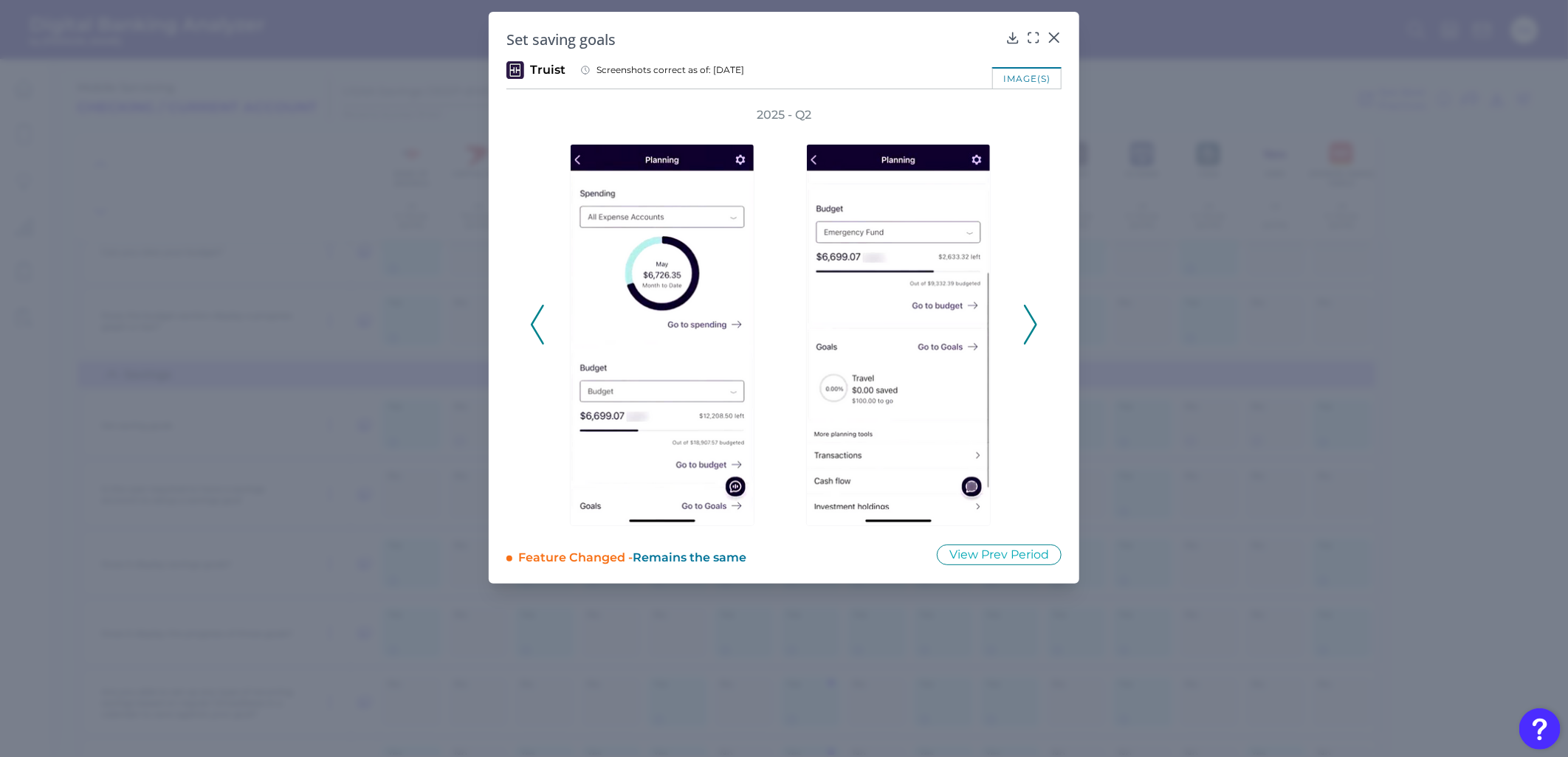
click at [1031, 326] on icon at bounding box center [1030, 325] width 13 height 40
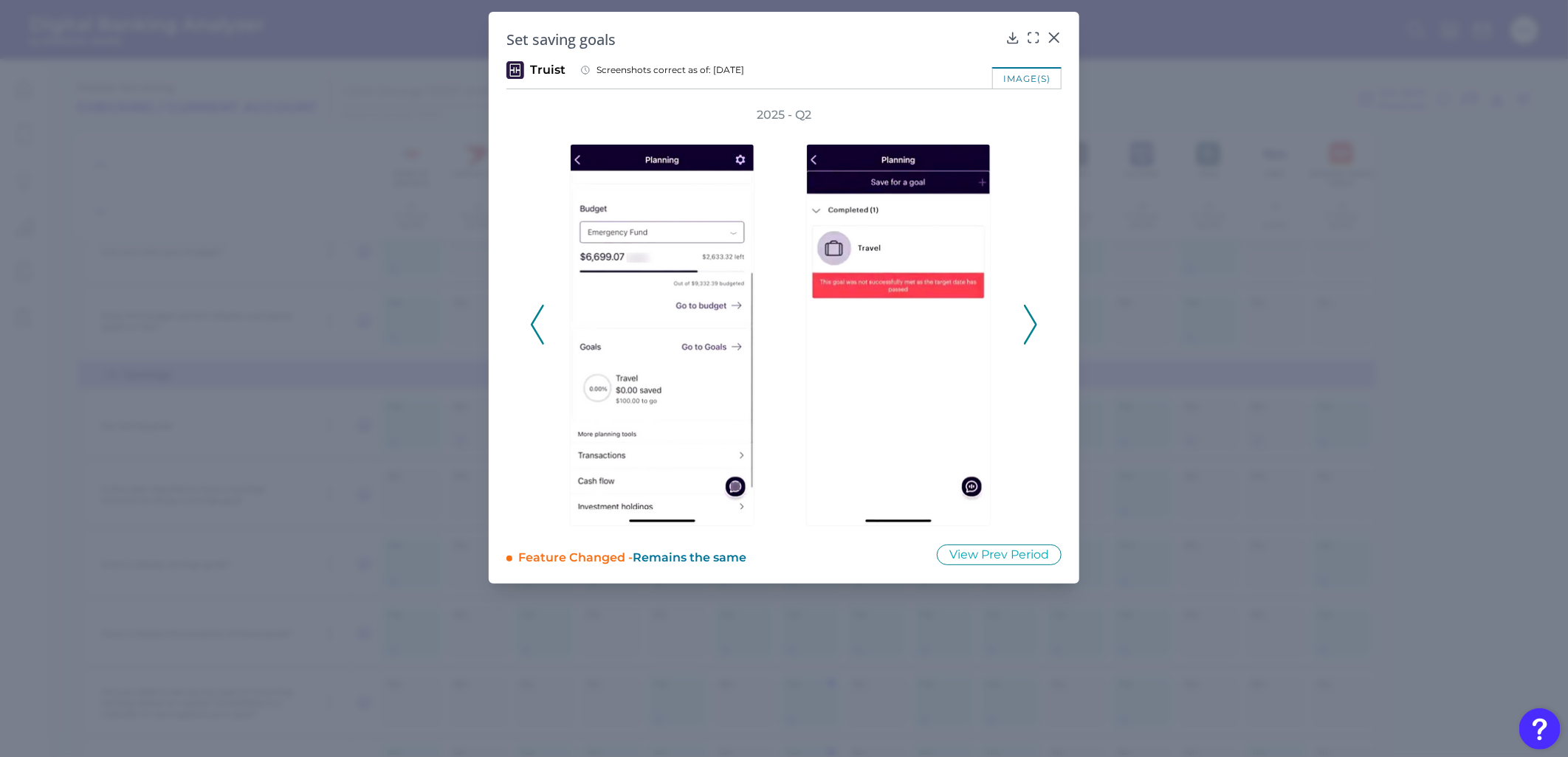
click at [1031, 326] on icon at bounding box center [1030, 325] width 13 height 40
click at [1054, 33] on icon at bounding box center [1054, 37] width 15 height 15
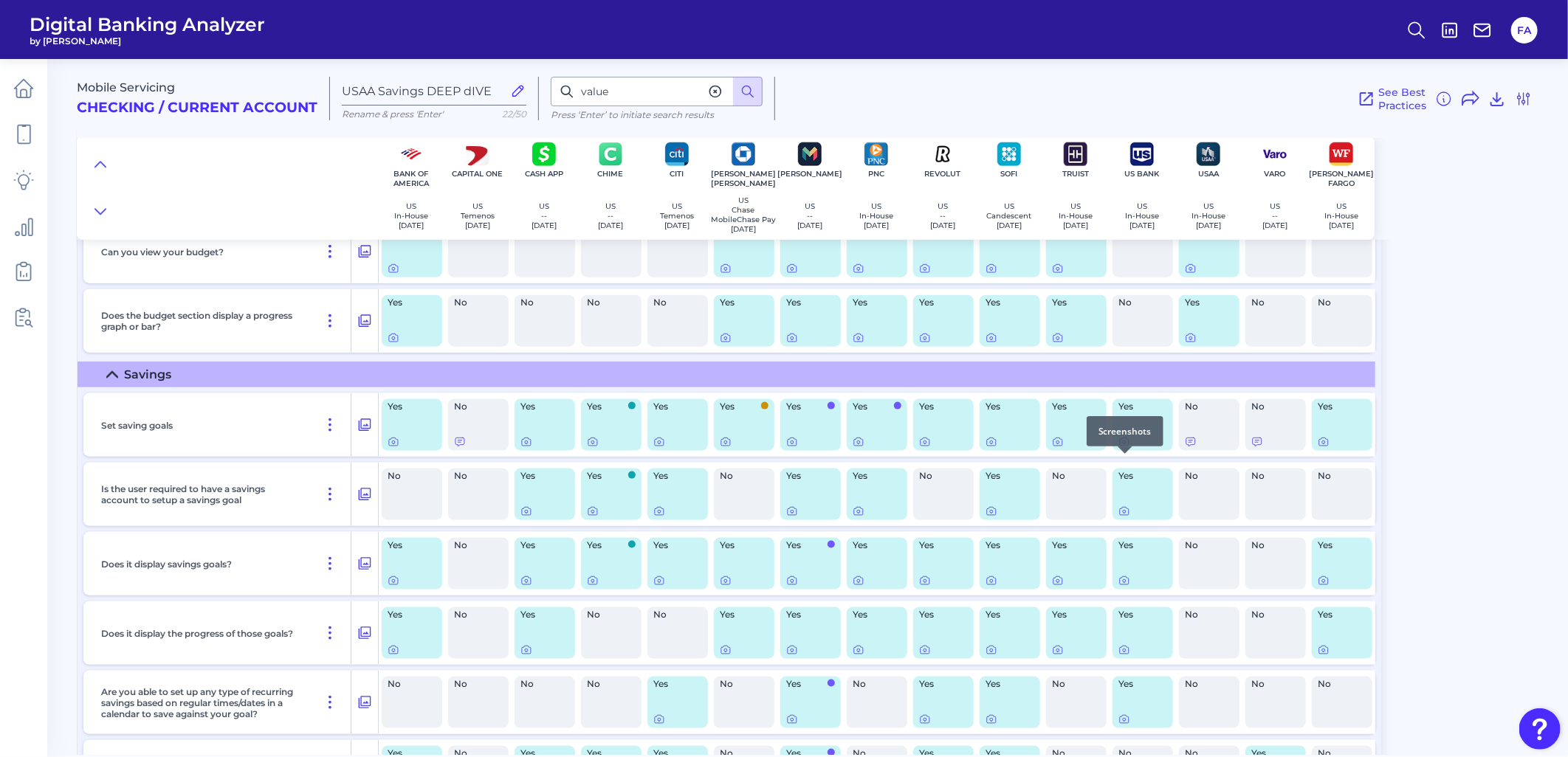
click at [1122, 447] on icon at bounding box center [1124, 442] width 12 height 12
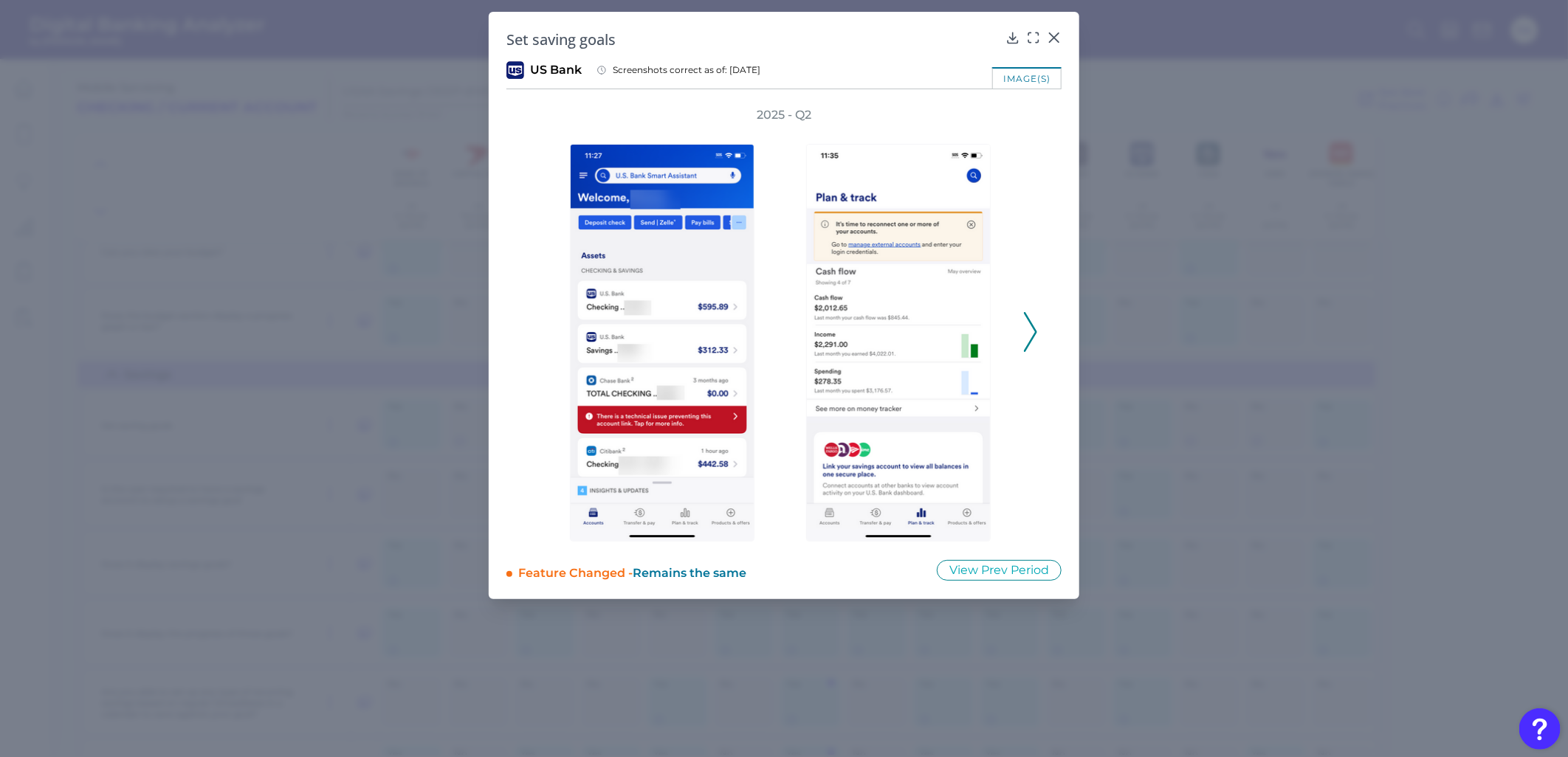
click at [1038, 321] on div "2025 - Q2" at bounding box center [784, 324] width 555 height 435
click at [1033, 323] on icon at bounding box center [1030, 332] width 13 height 40
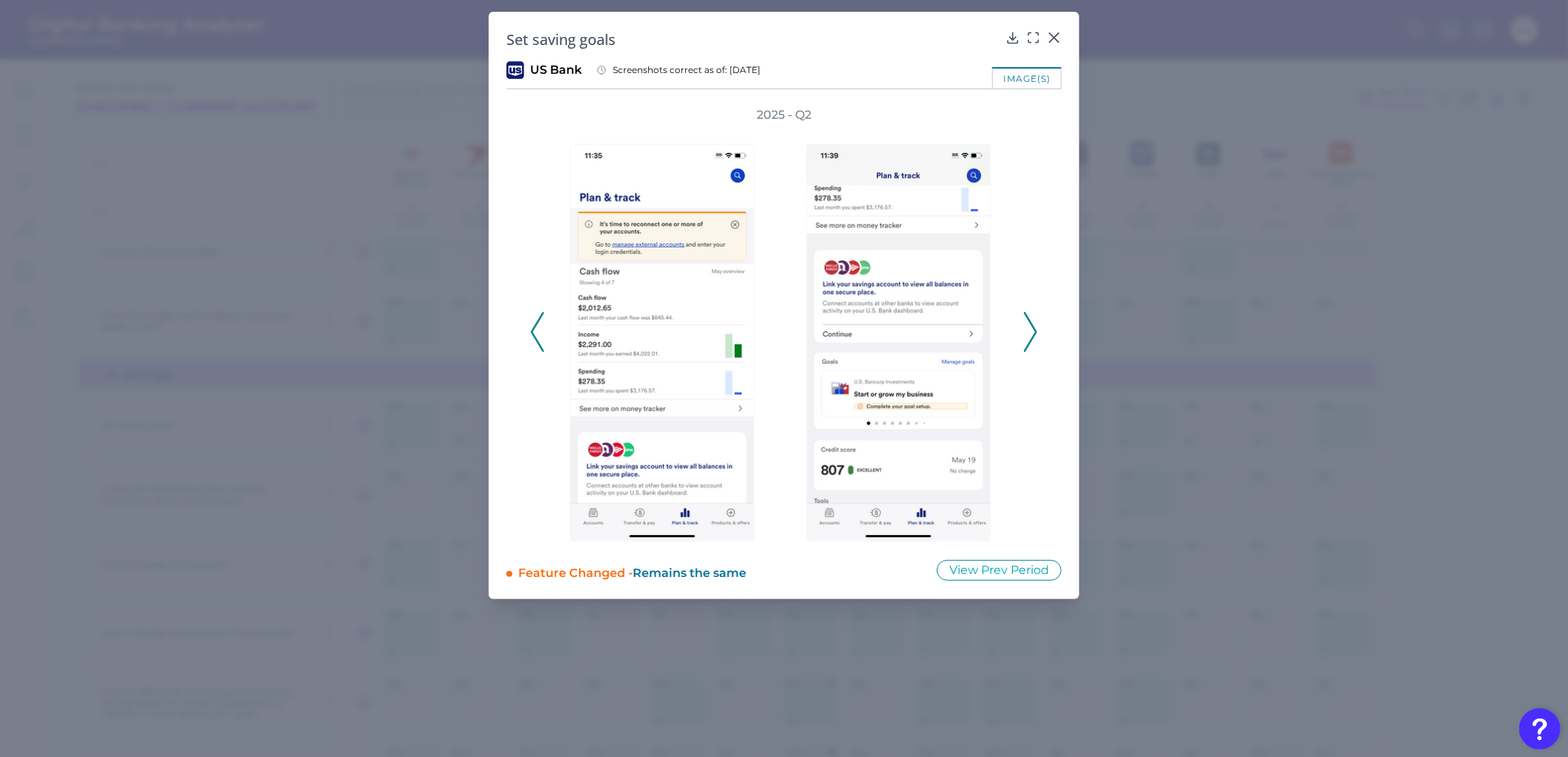
click at [1034, 325] on icon at bounding box center [1030, 332] width 13 height 40
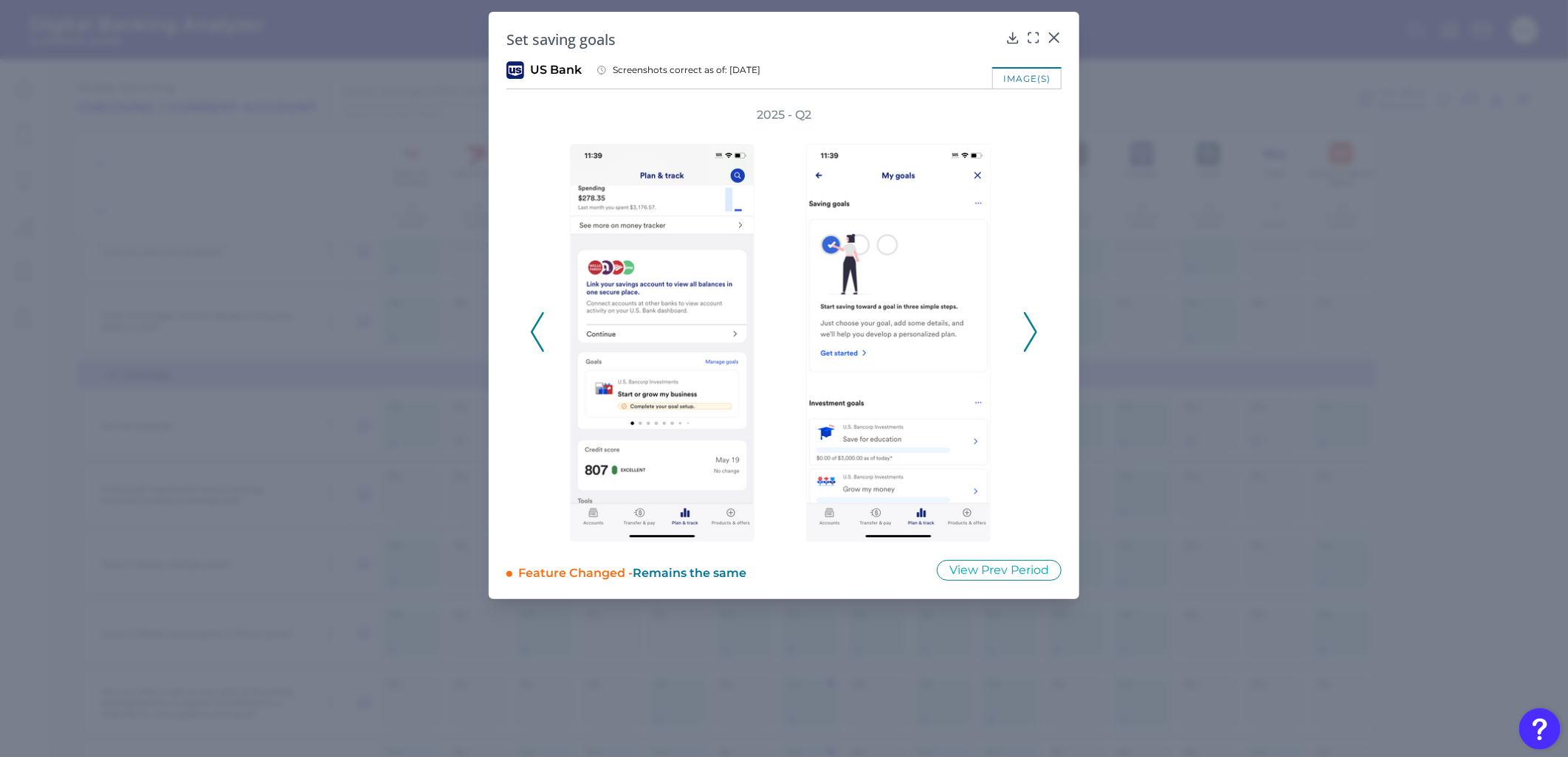
click at [1034, 325] on icon at bounding box center [1030, 332] width 13 height 40
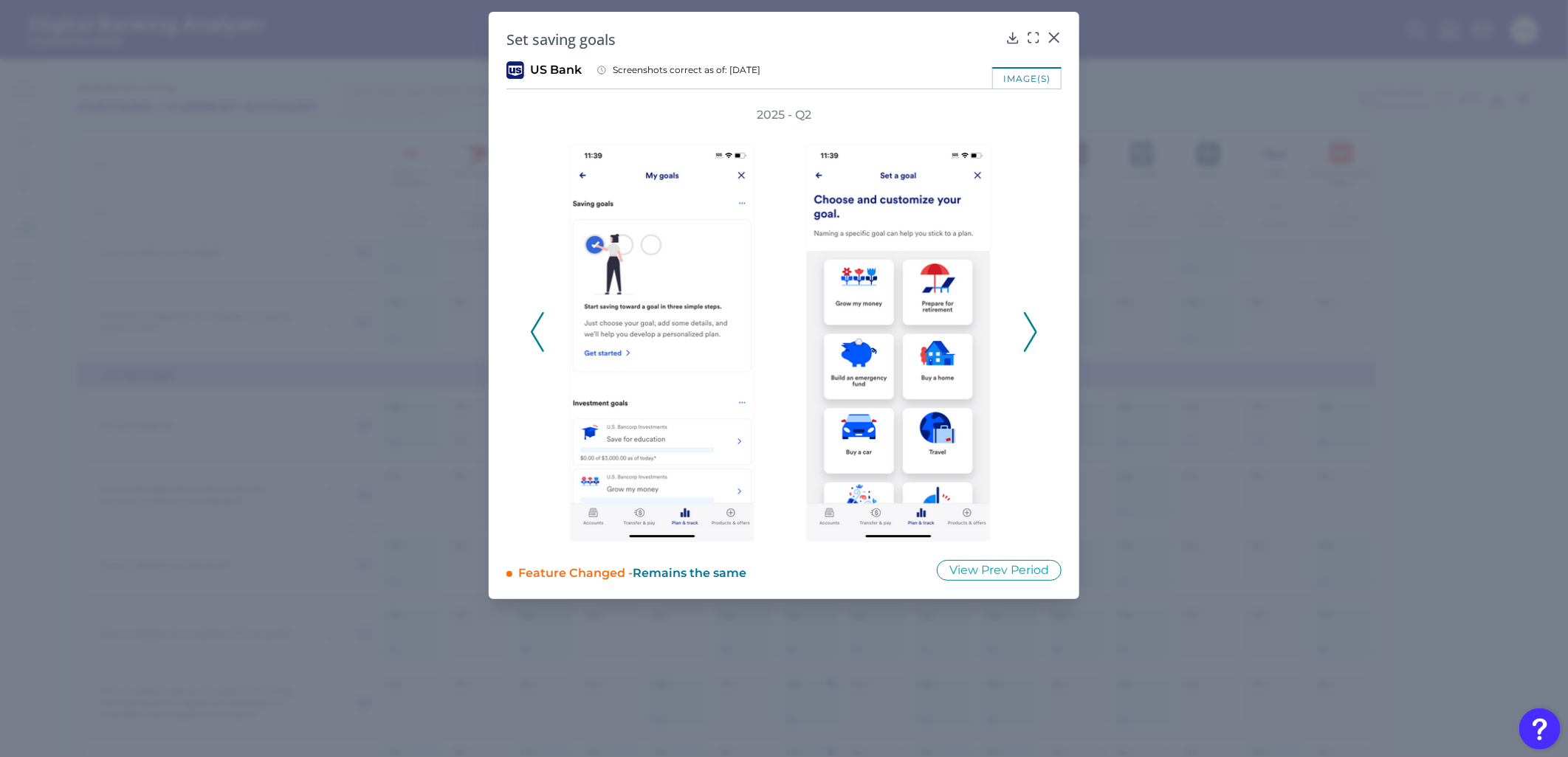
click at [1034, 325] on icon at bounding box center [1030, 332] width 13 height 40
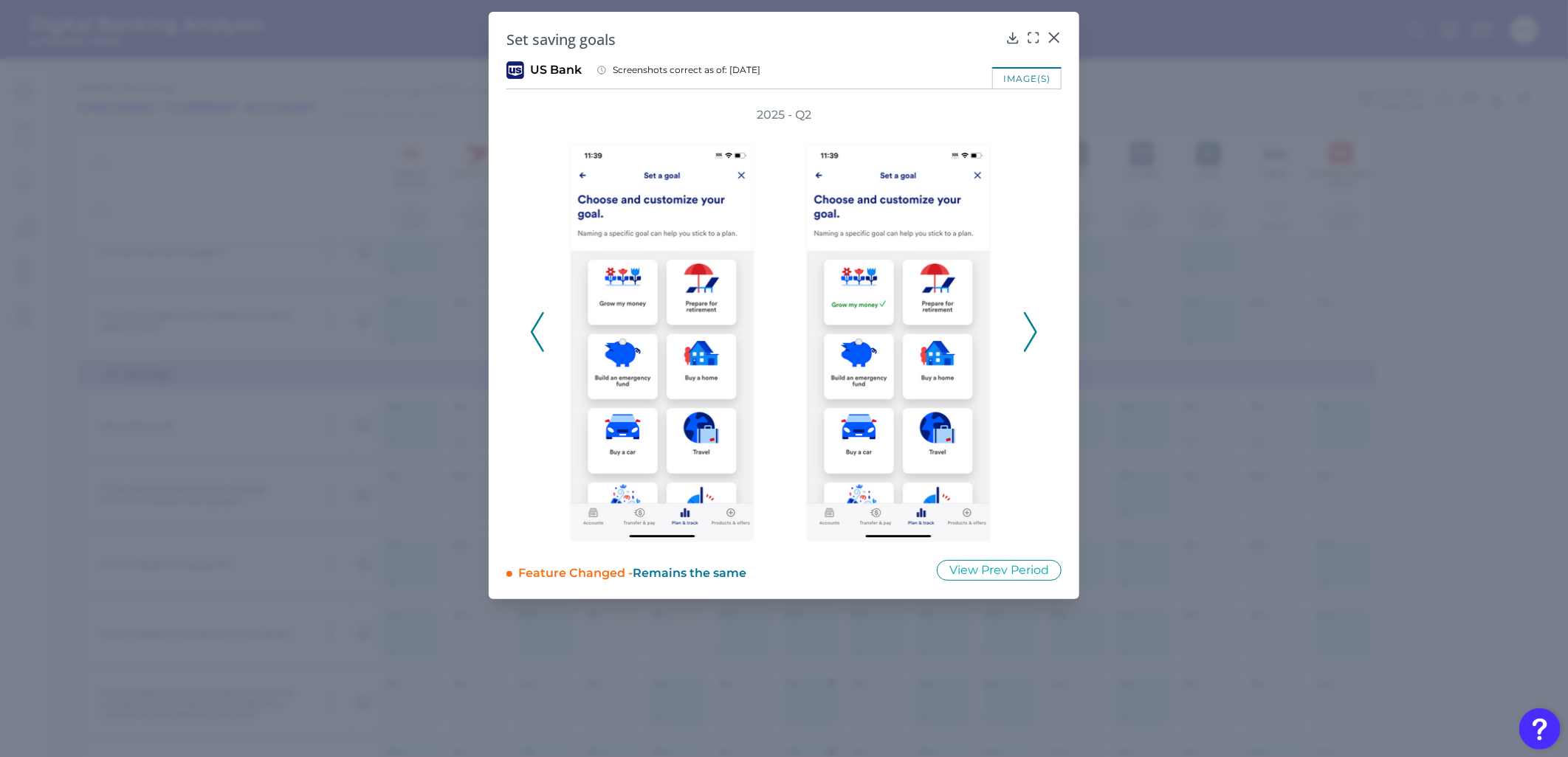
click at [1034, 325] on icon at bounding box center [1030, 332] width 13 height 40
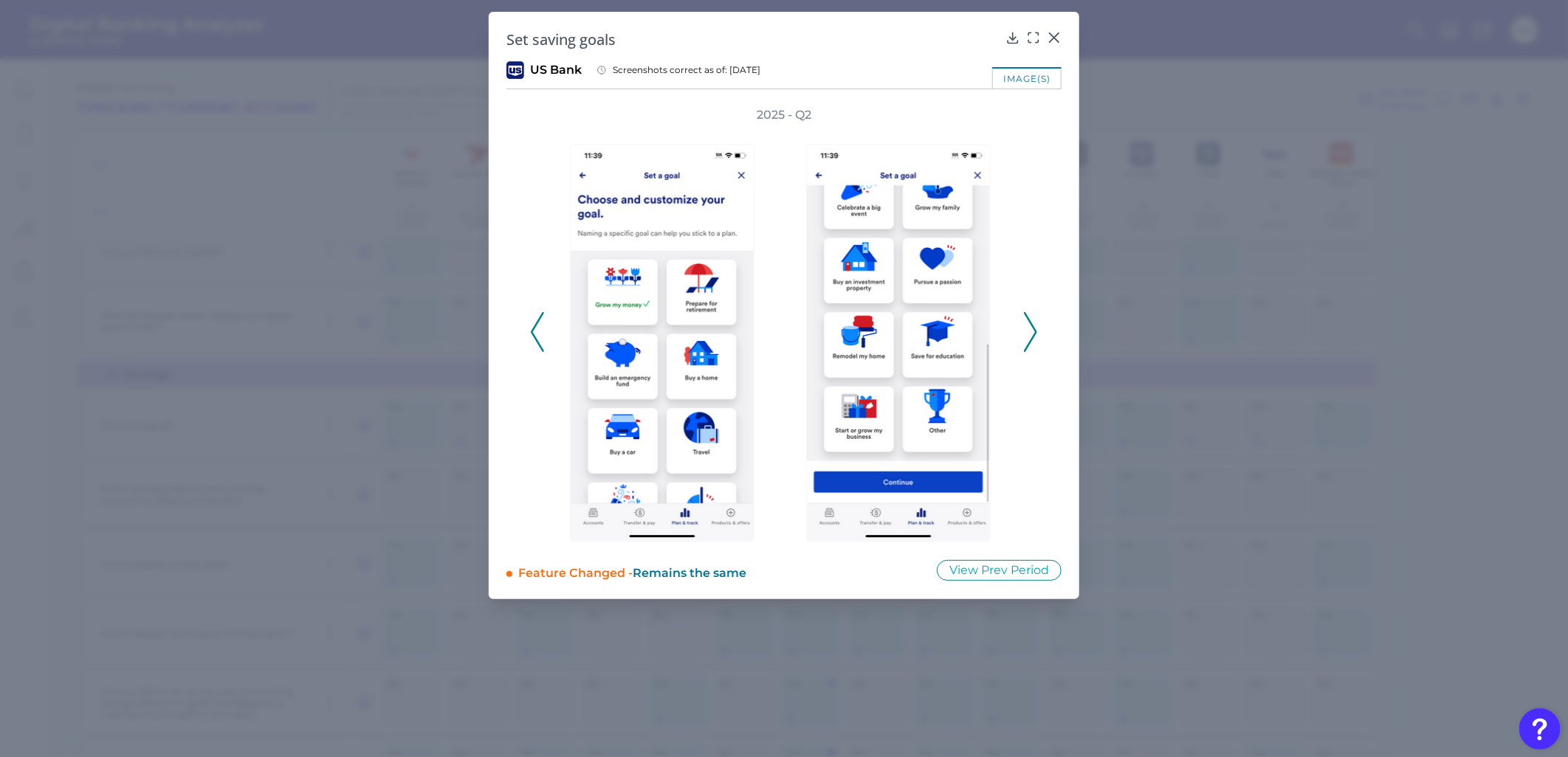
click at [1034, 325] on icon at bounding box center [1030, 332] width 13 height 40
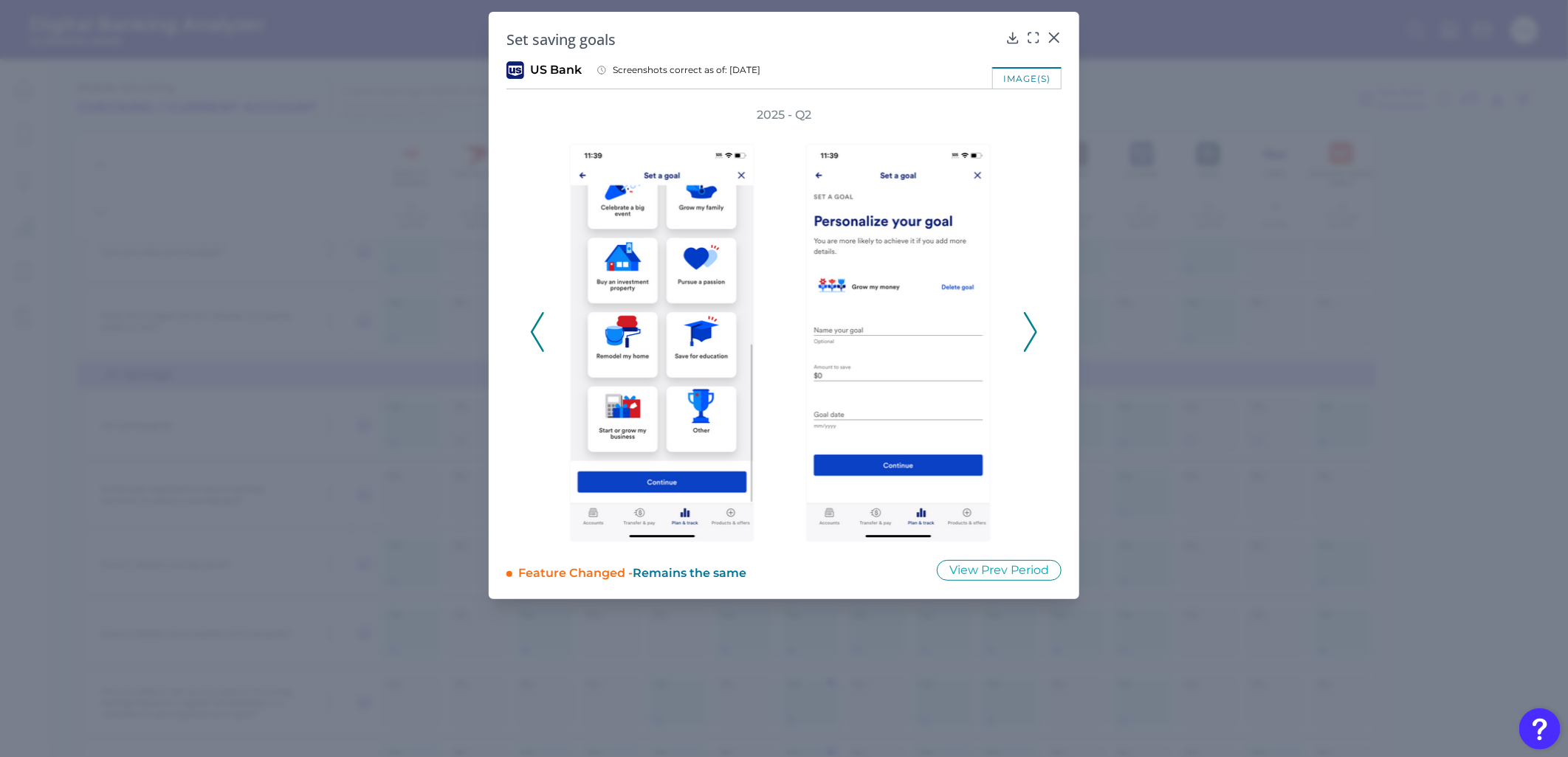
click at [1034, 325] on icon at bounding box center [1030, 332] width 13 height 40
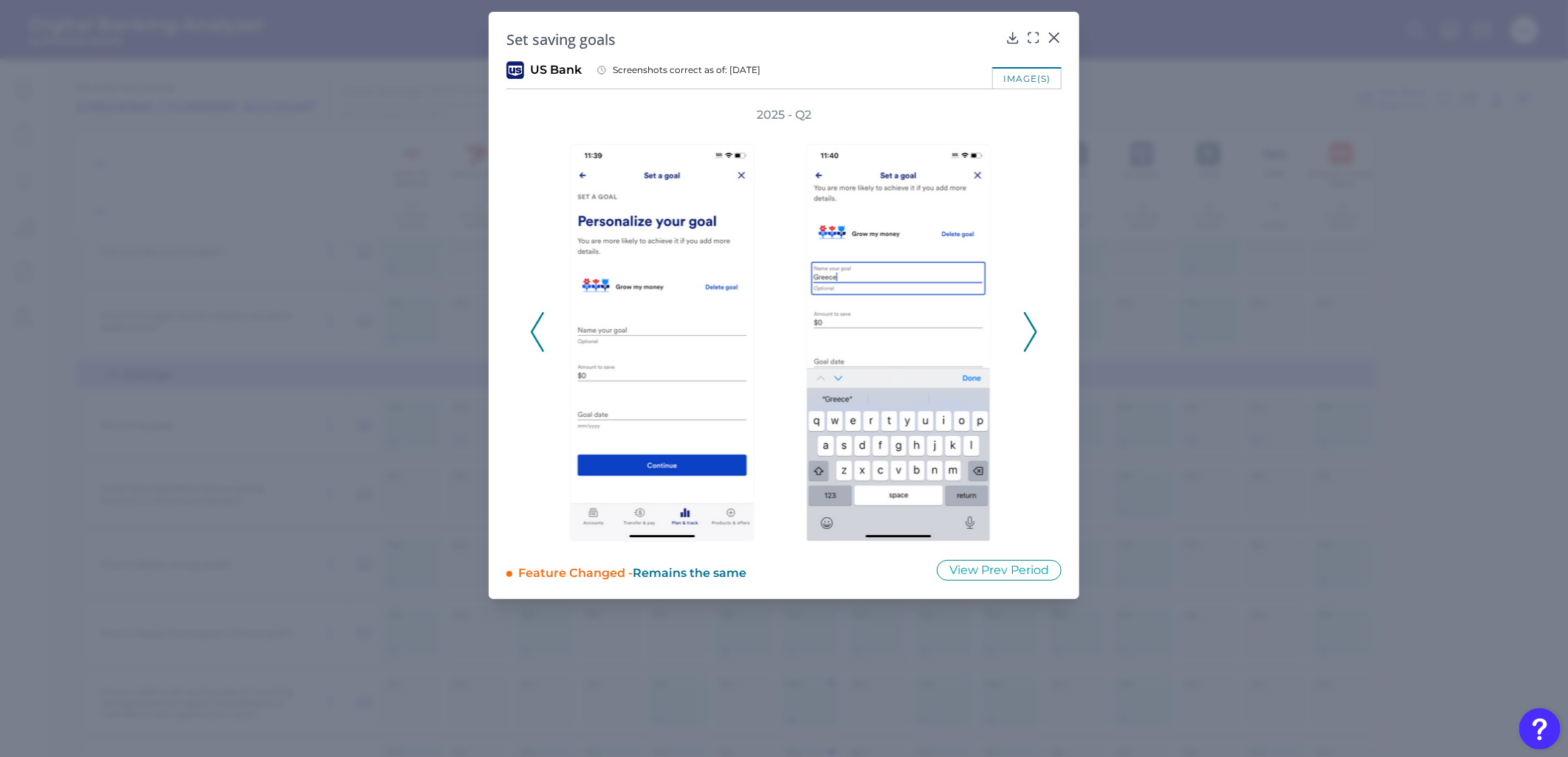
click at [1034, 325] on icon at bounding box center [1030, 332] width 13 height 40
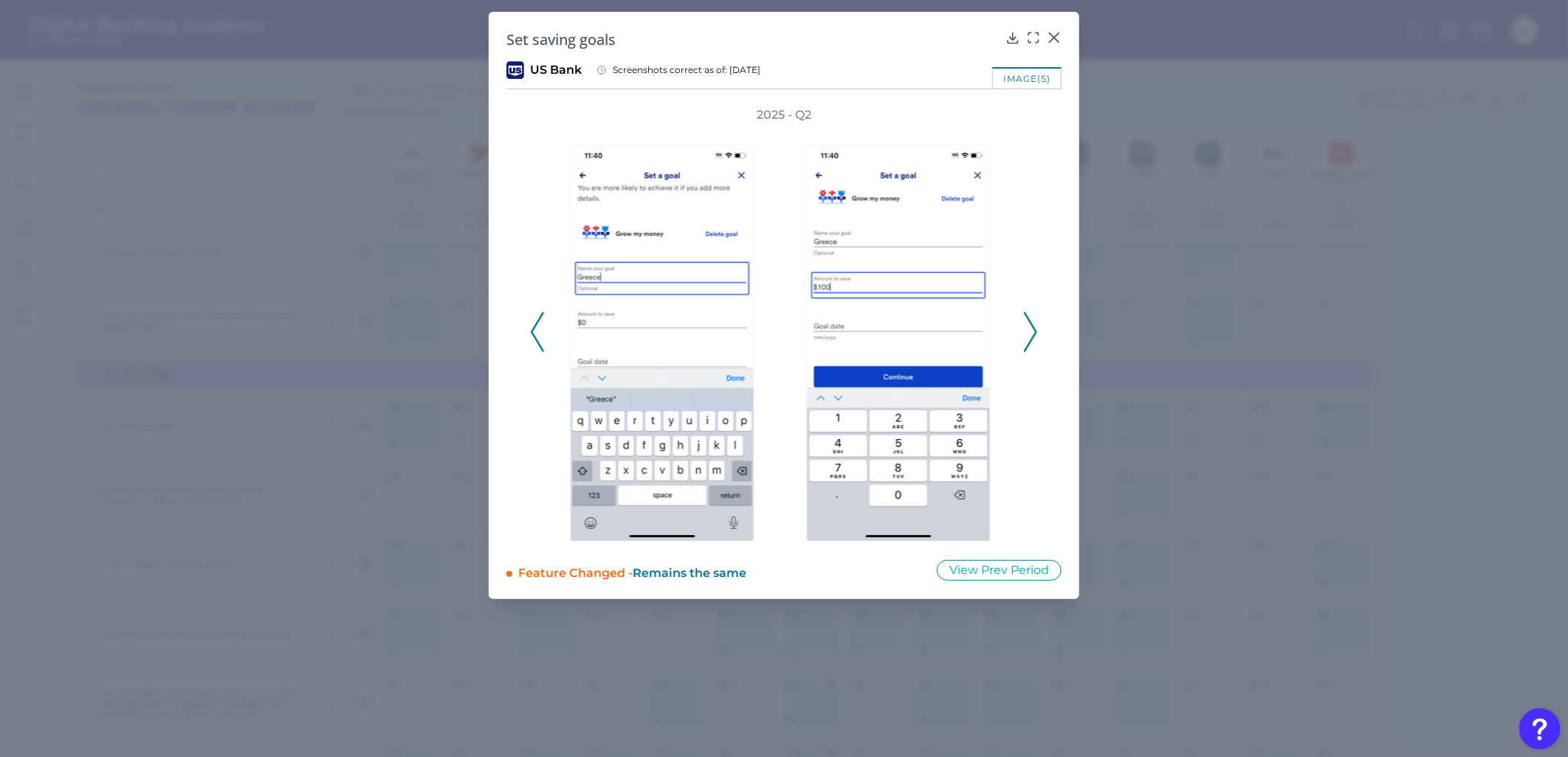
click at [1034, 325] on icon at bounding box center [1030, 332] width 13 height 40
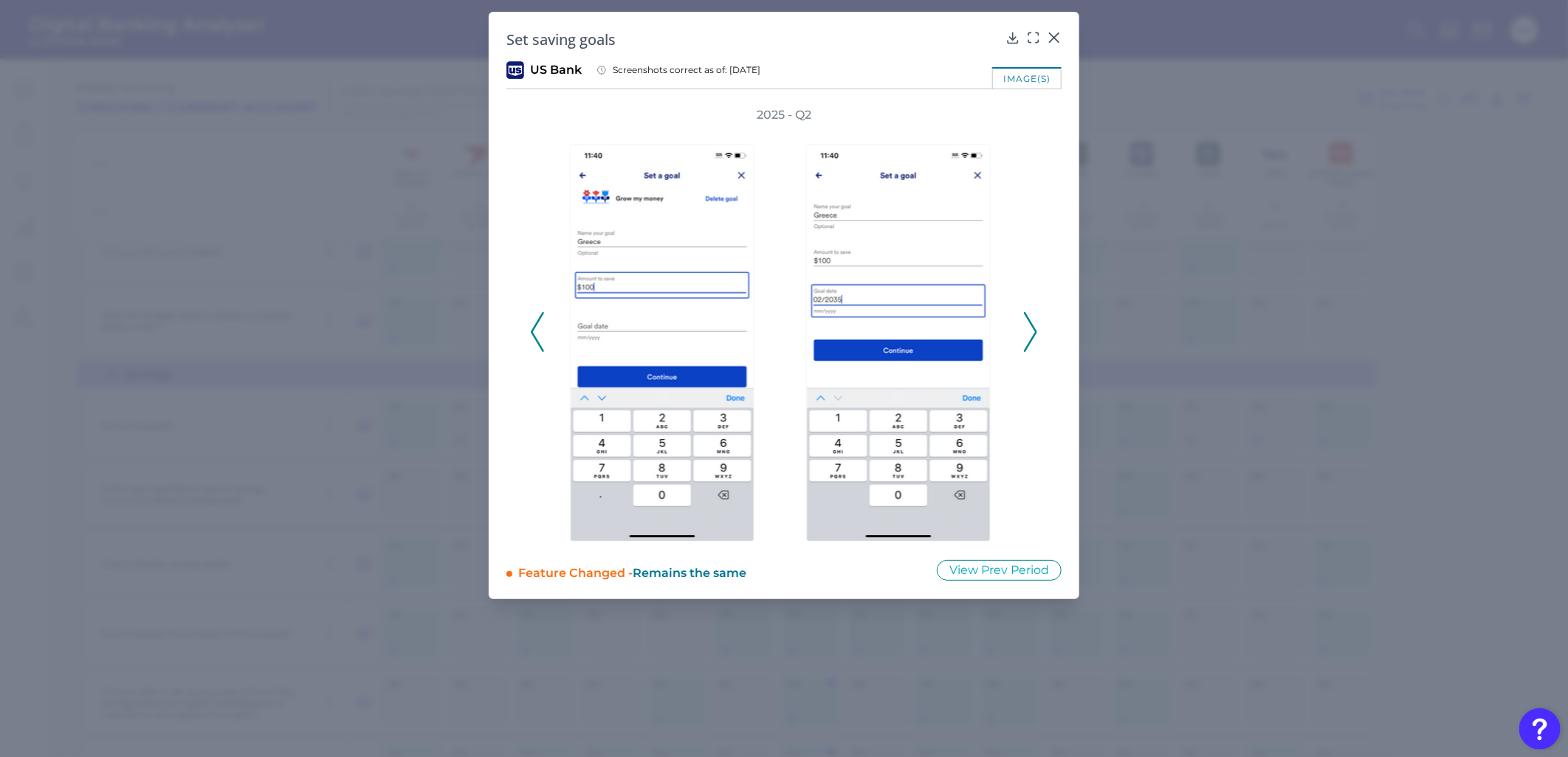
click at [1039, 325] on div "2025 - Q2" at bounding box center [784, 324] width 555 height 435
click at [1040, 325] on div "2025 - Q2" at bounding box center [784, 324] width 555 height 435
click at [1026, 333] on icon at bounding box center [1030, 332] width 13 height 40
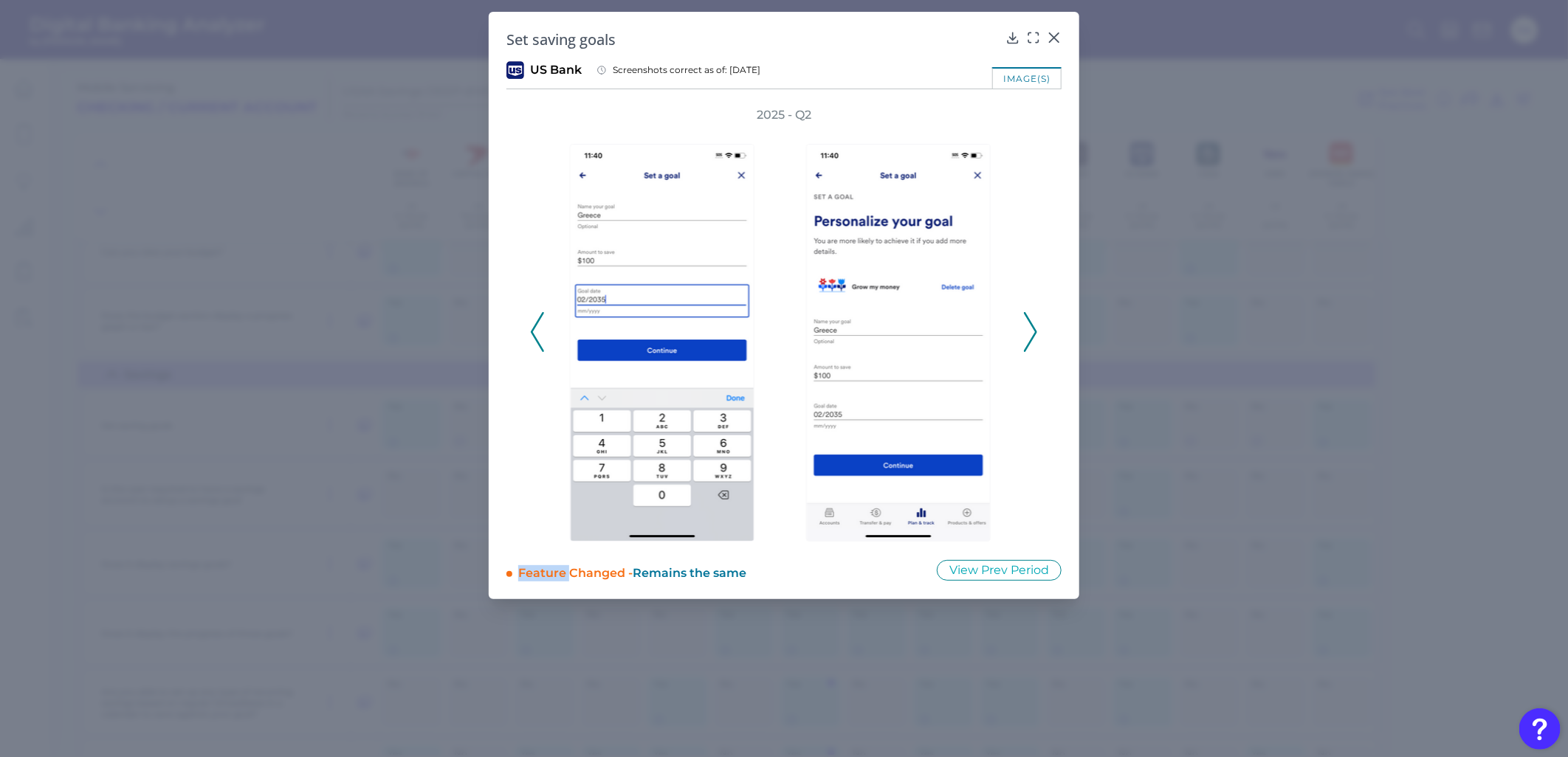
click at [1026, 333] on icon at bounding box center [1030, 332] width 13 height 40
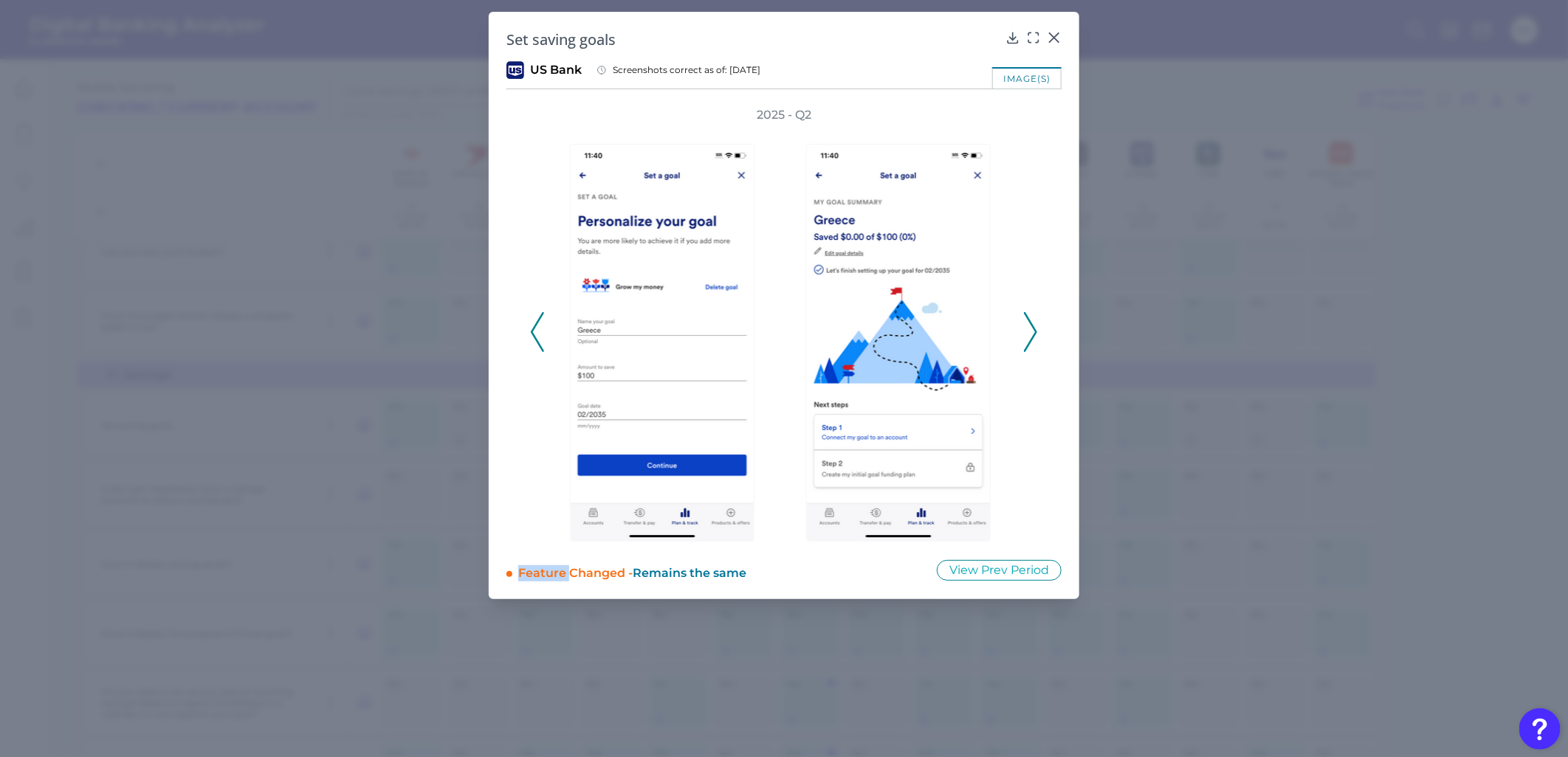
click at [1026, 333] on icon at bounding box center [1030, 332] width 13 height 40
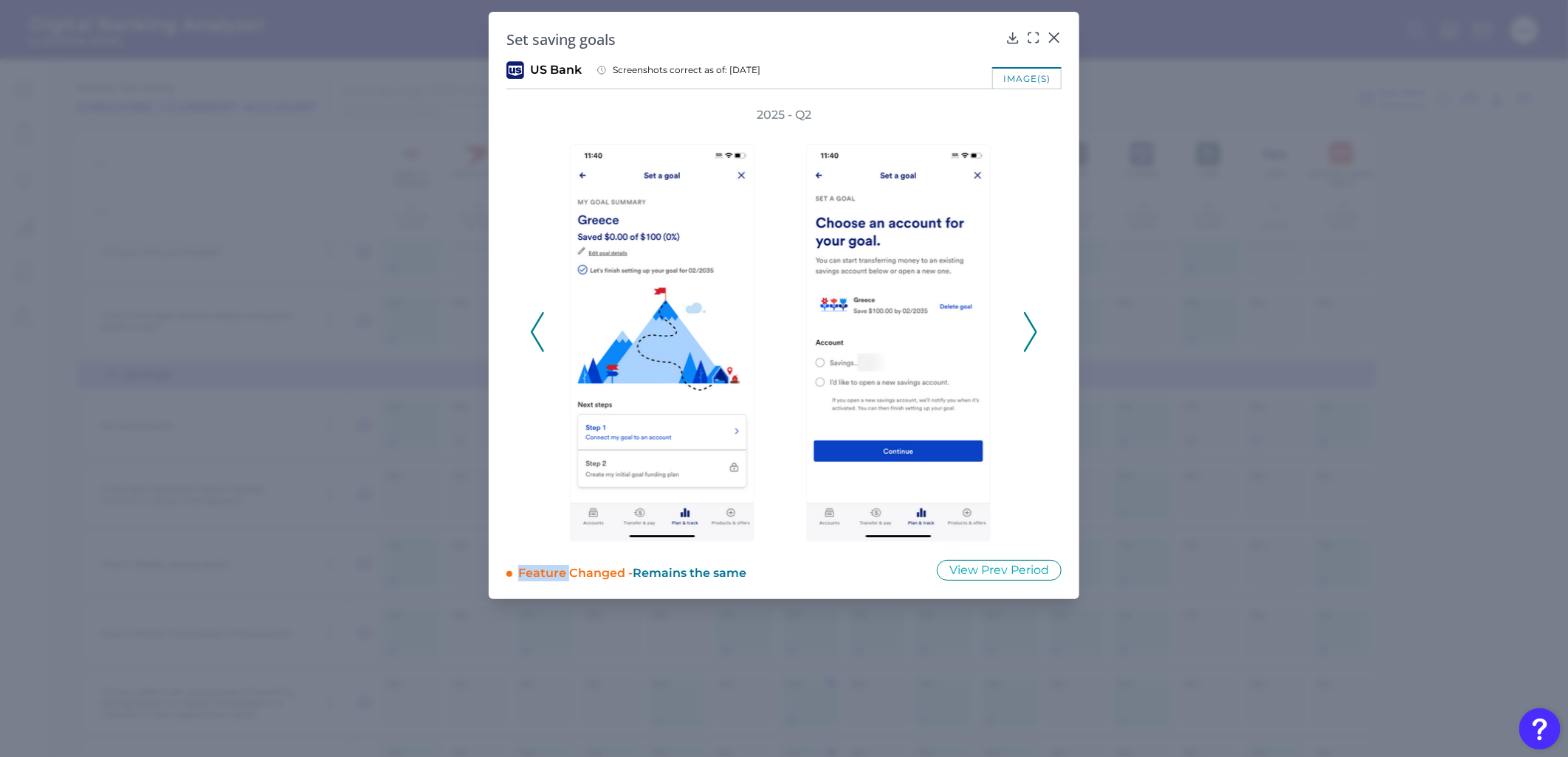
click at [1026, 333] on icon at bounding box center [1030, 332] width 13 height 40
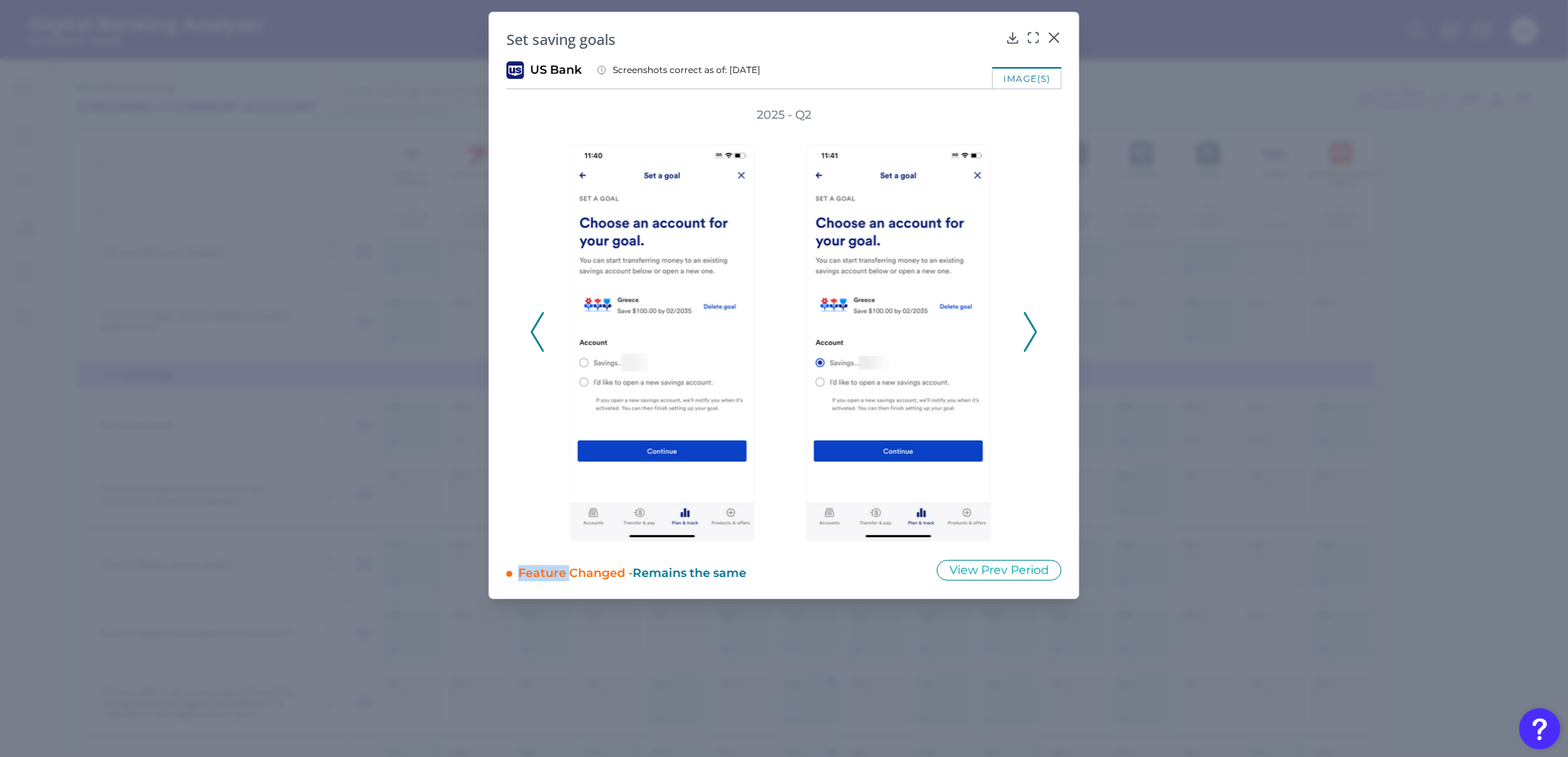
click at [1026, 333] on icon at bounding box center [1030, 332] width 13 height 40
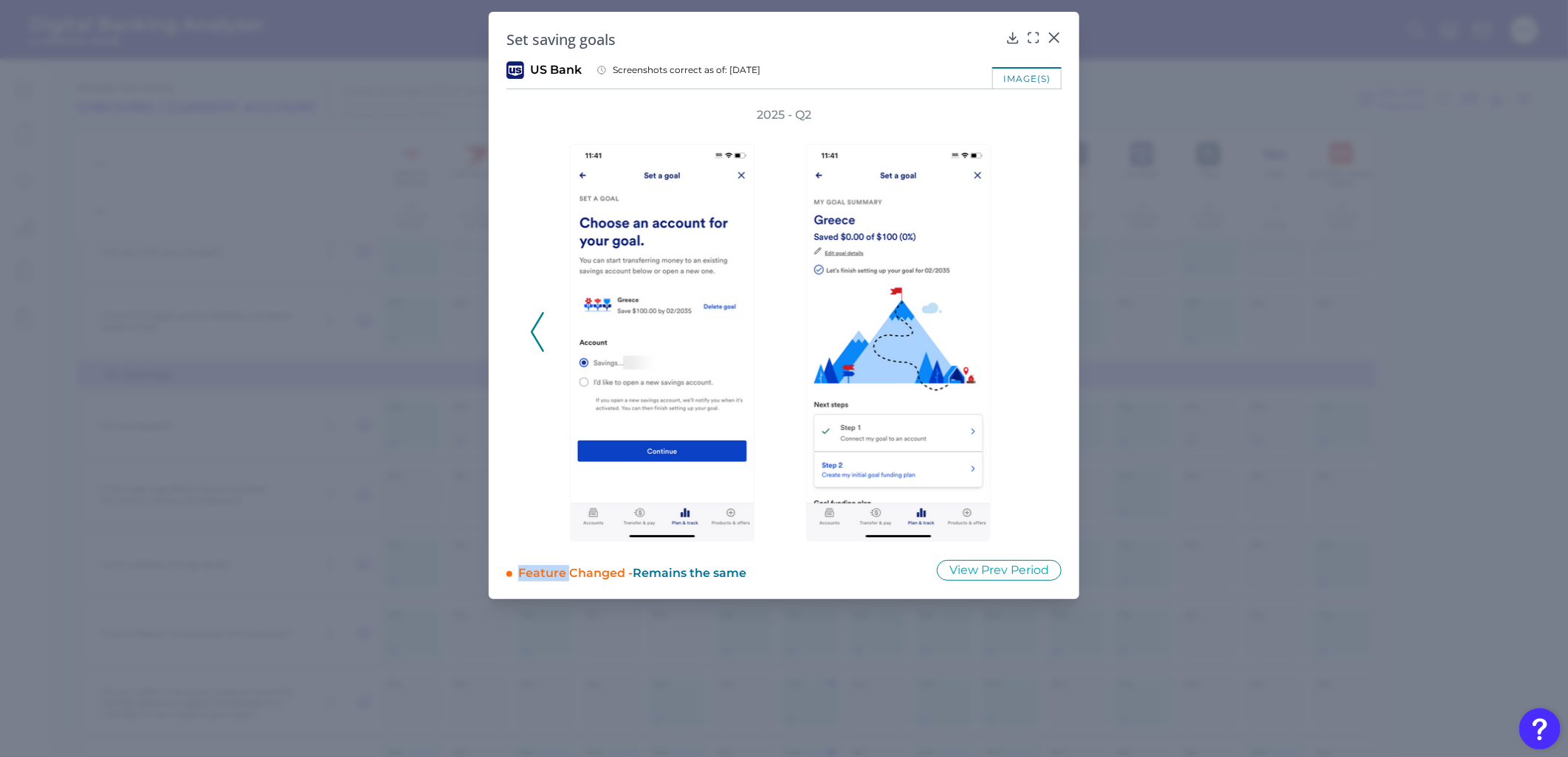
click at [550, 315] on div at bounding box center [666, 333] width 236 height 418
click at [541, 325] on icon at bounding box center [537, 332] width 13 height 40
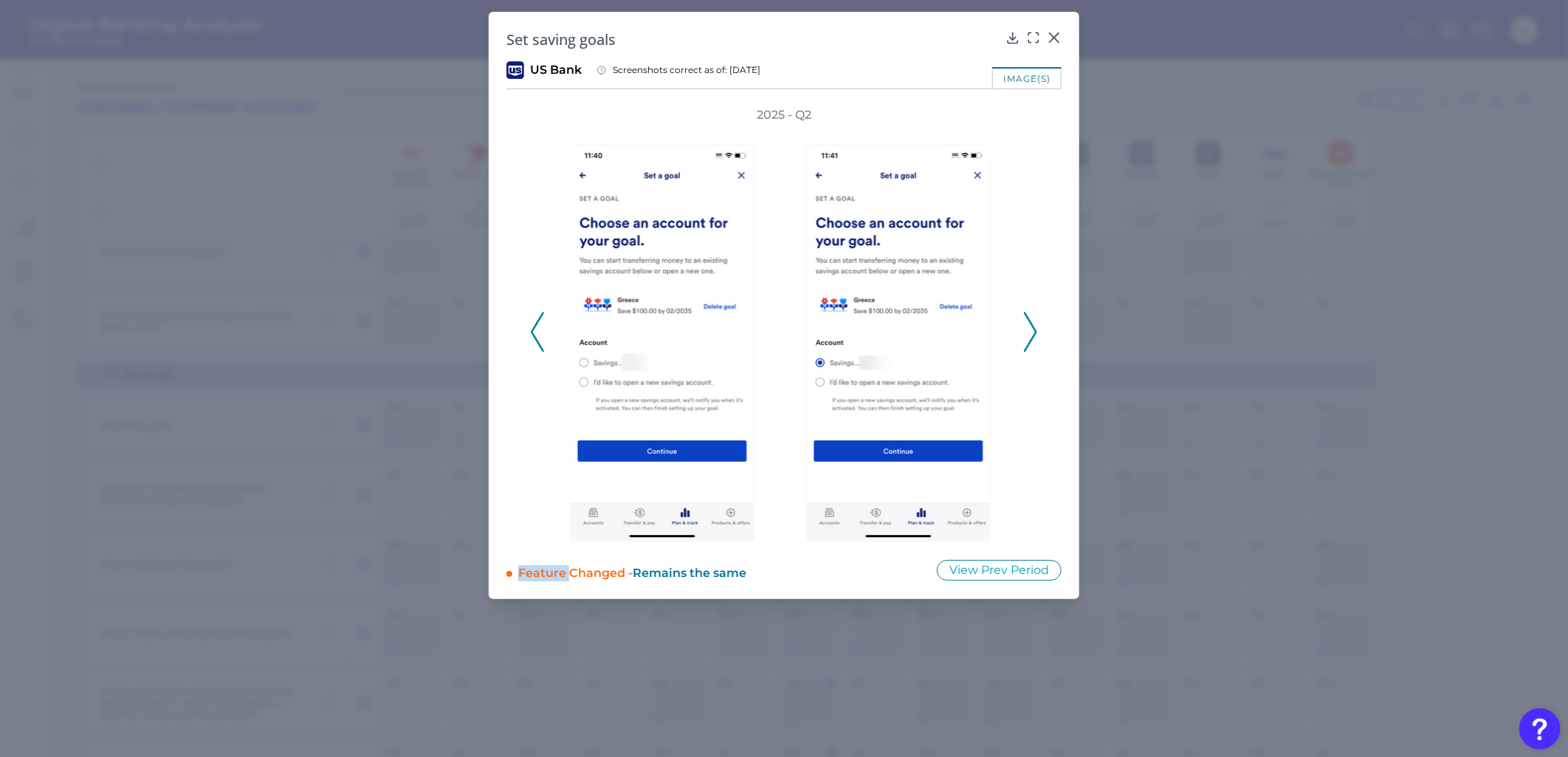
click at [541, 325] on icon at bounding box center [537, 332] width 13 height 40
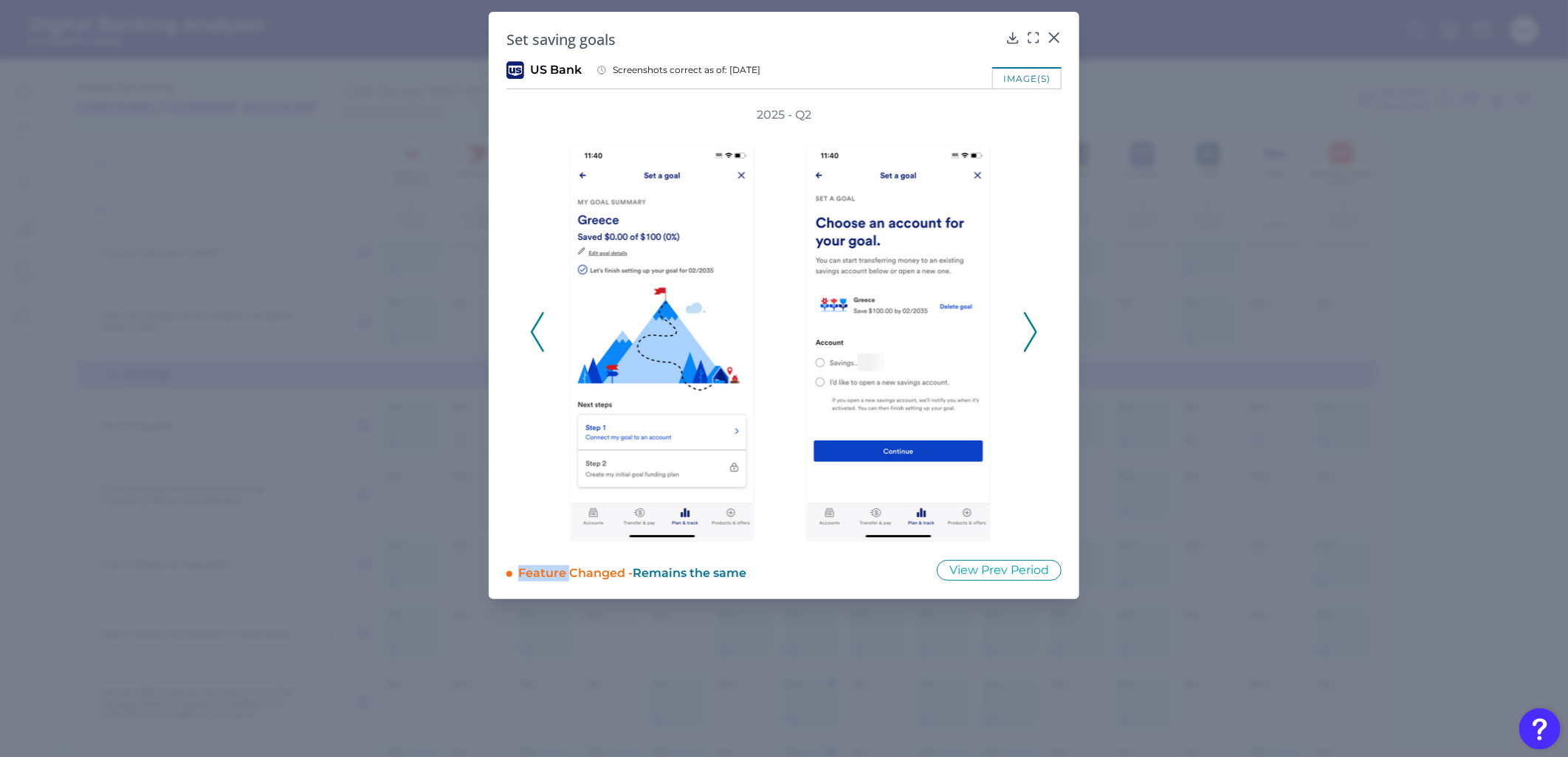
click at [541, 325] on icon at bounding box center [537, 332] width 13 height 40
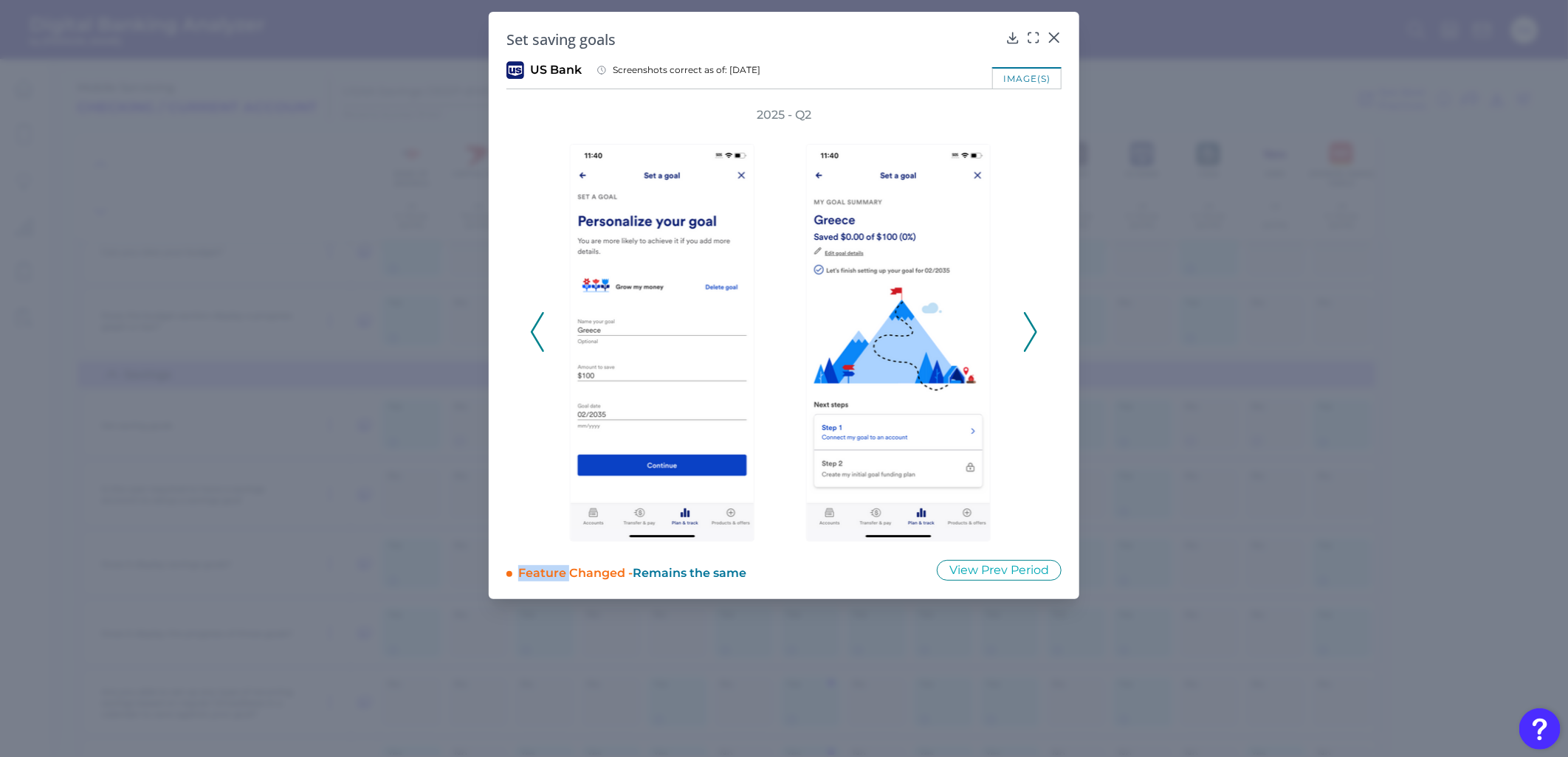
click at [541, 325] on icon at bounding box center [537, 332] width 13 height 40
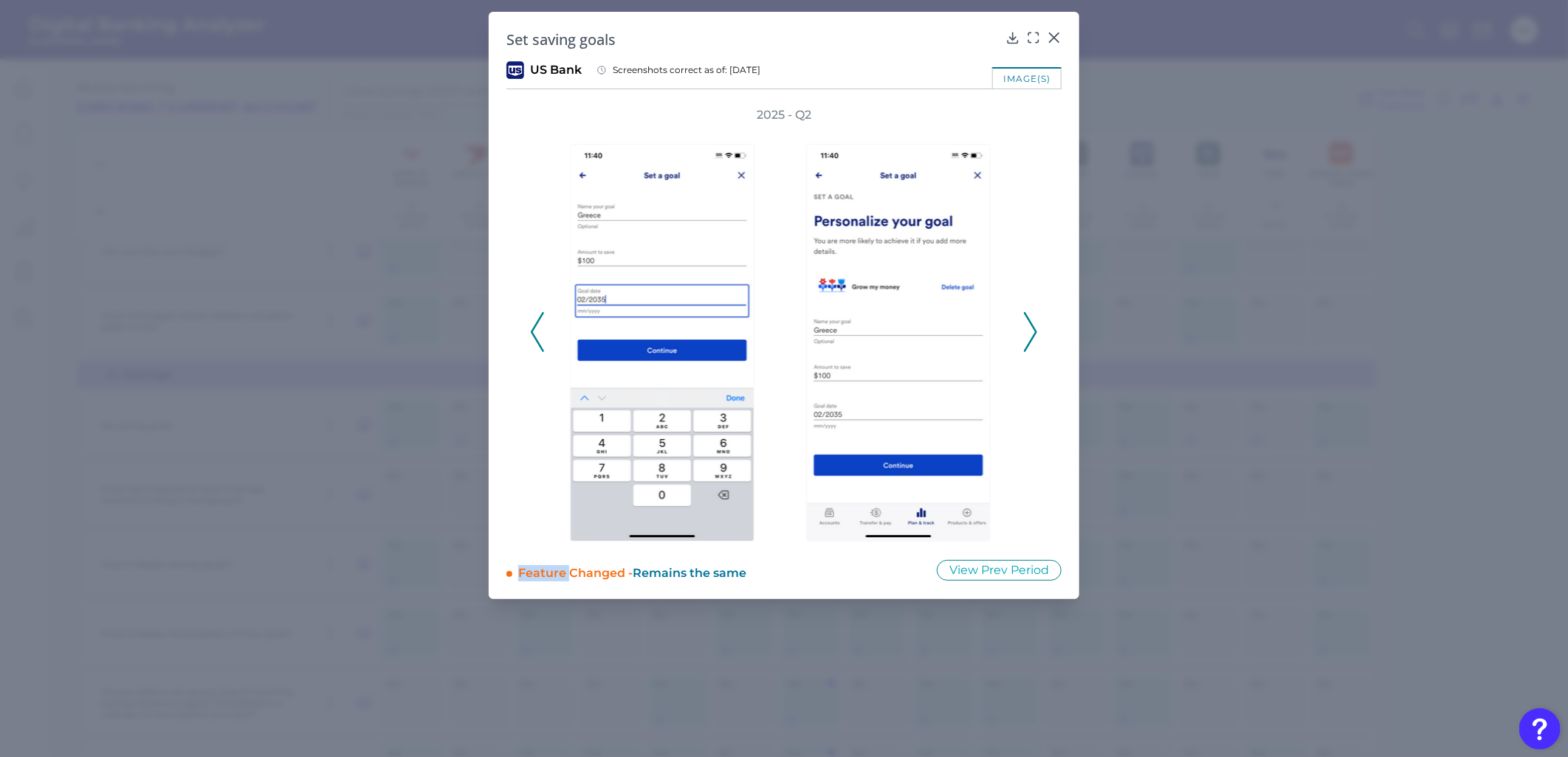
click at [541, 325] on icon at bounding box center [537, 332] width 13 height 40
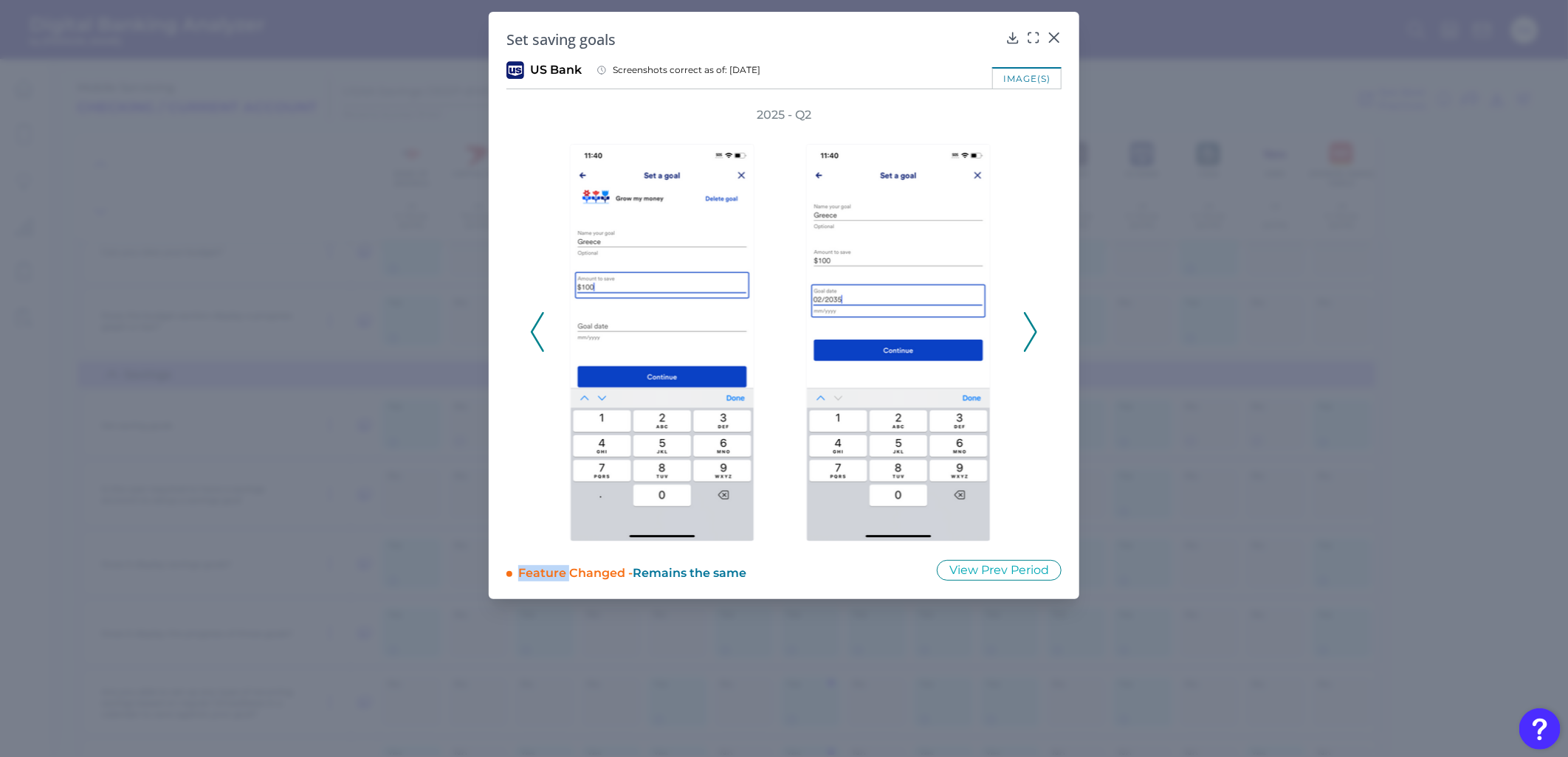
click at [541, 325] on icon at bounding box center [537, 332] width 13 height 40
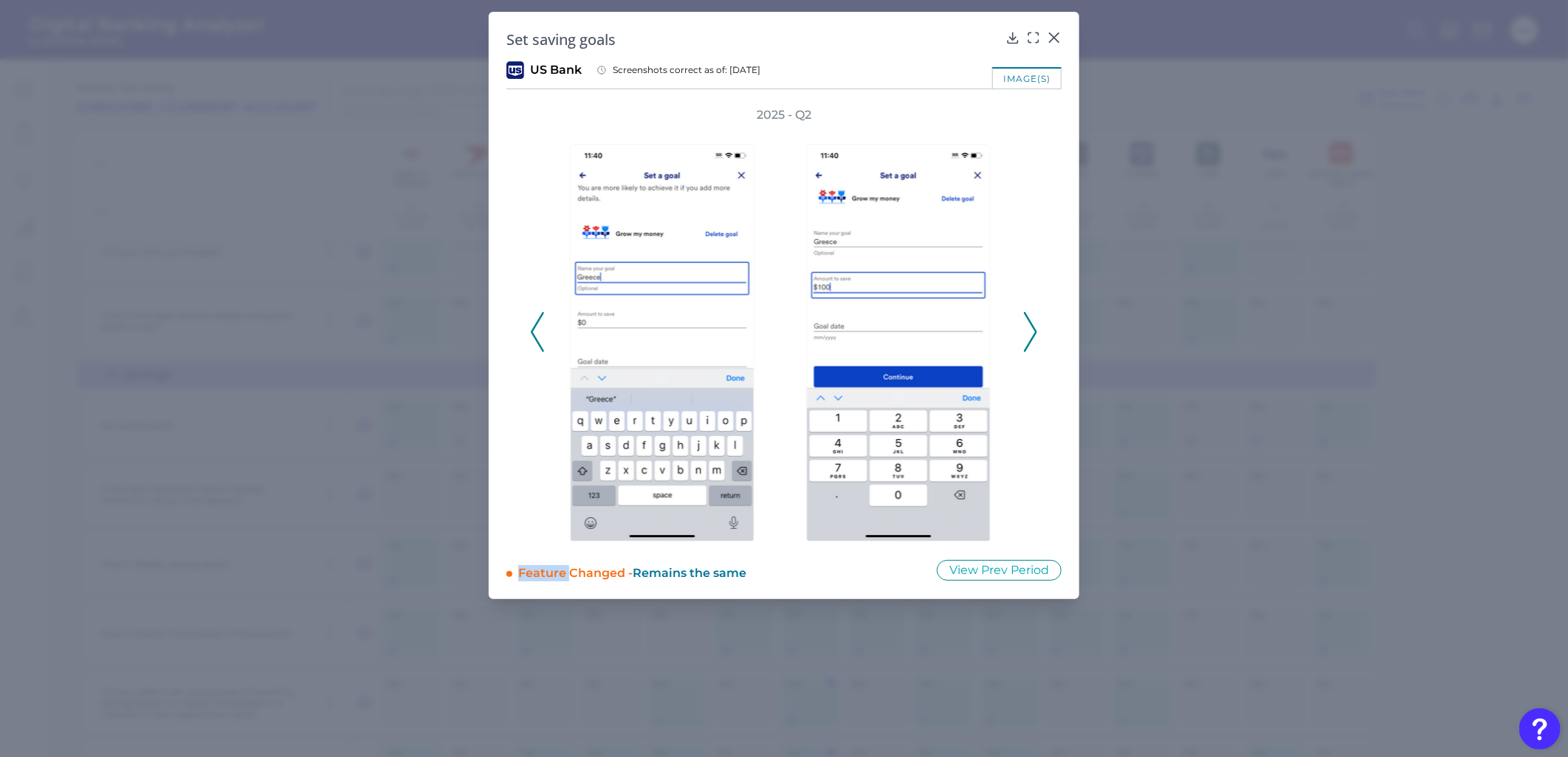
click at [541, 325] on icon at bounding box center [537, 332] width 13 height 40
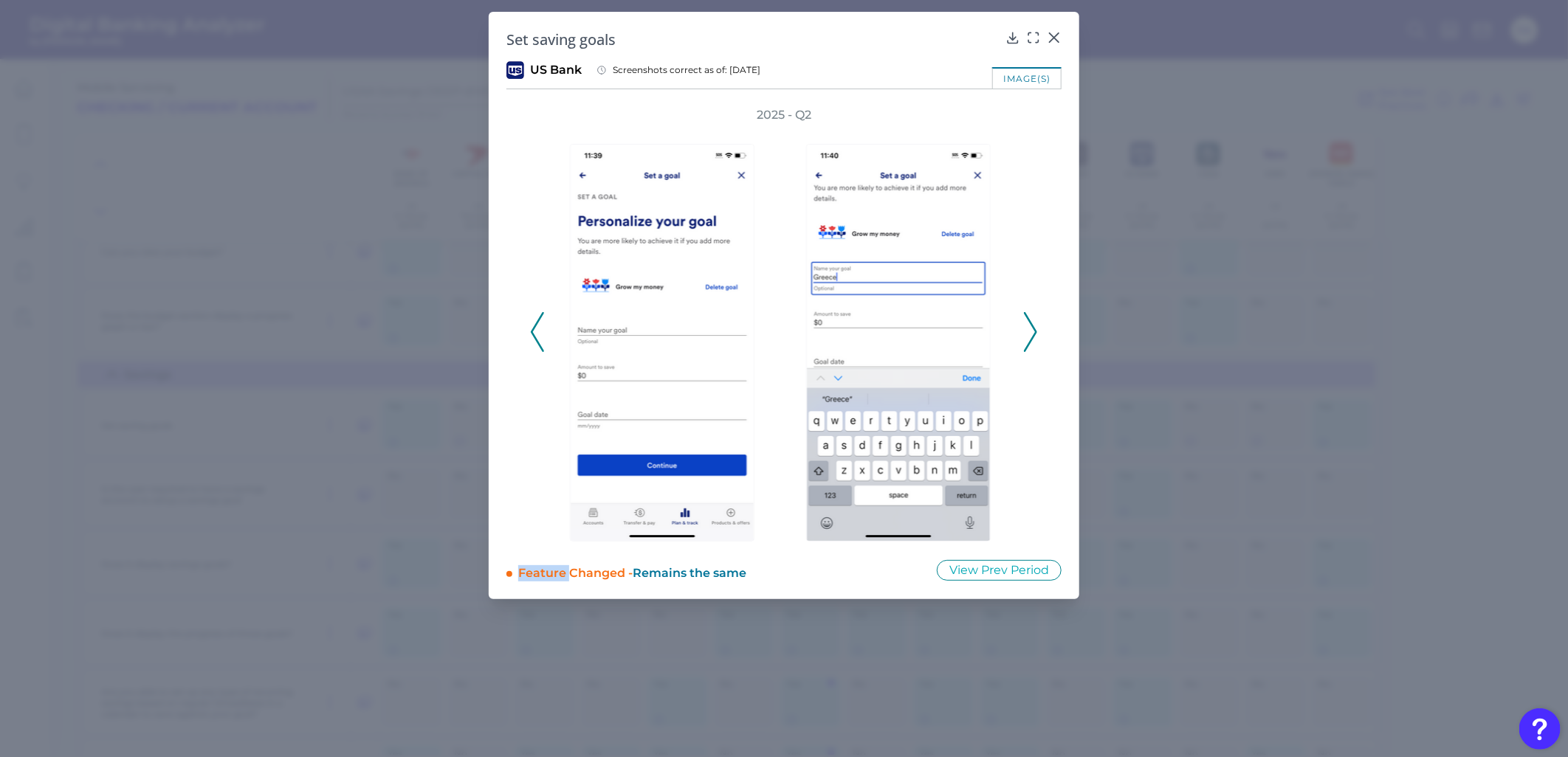
click at [541, 325] on icon at bounding box center [537, 332] width 13 height 40
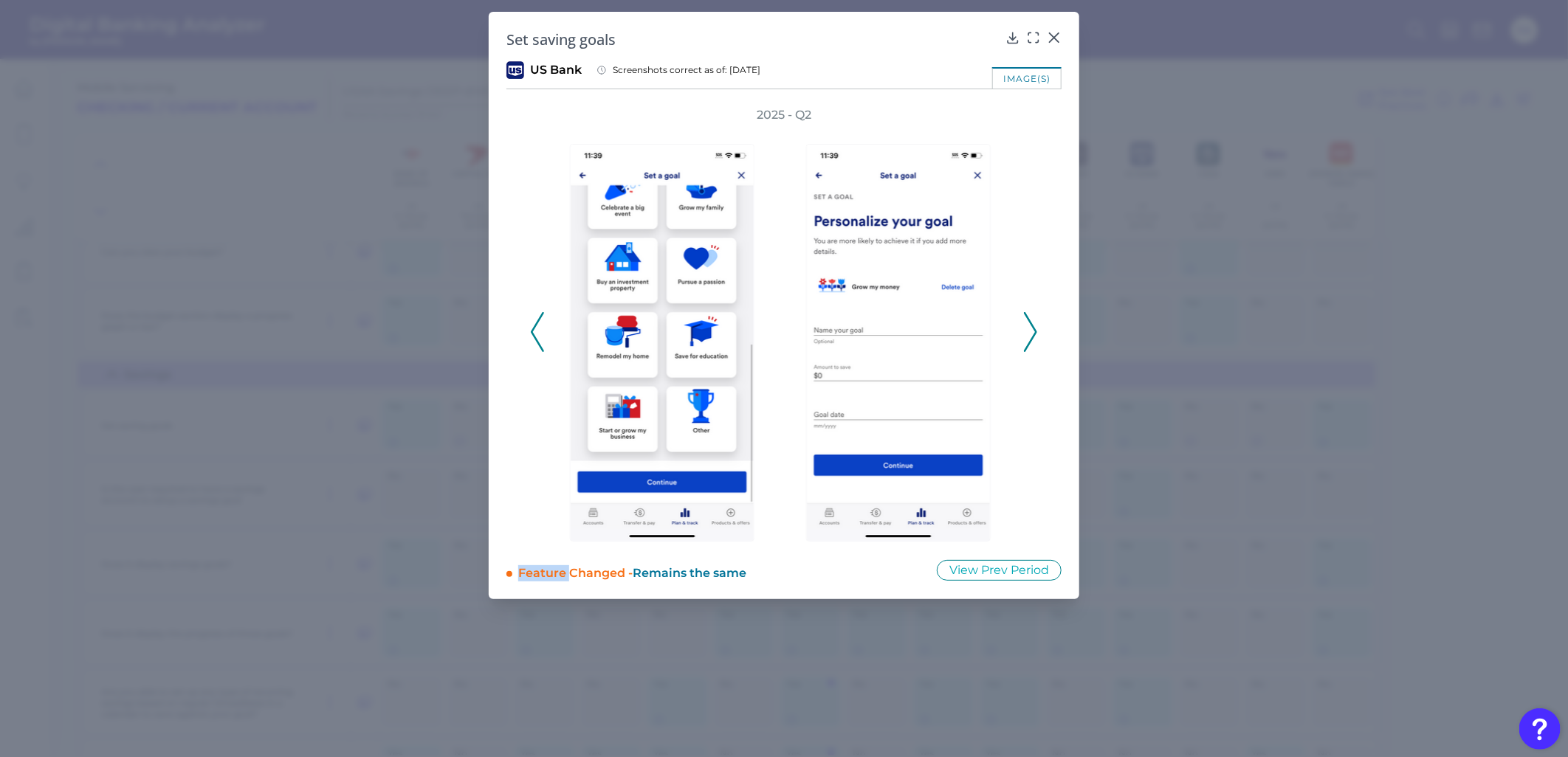
click at [540, 329] on icon at bounding box center [537, 332] width 13 height 40
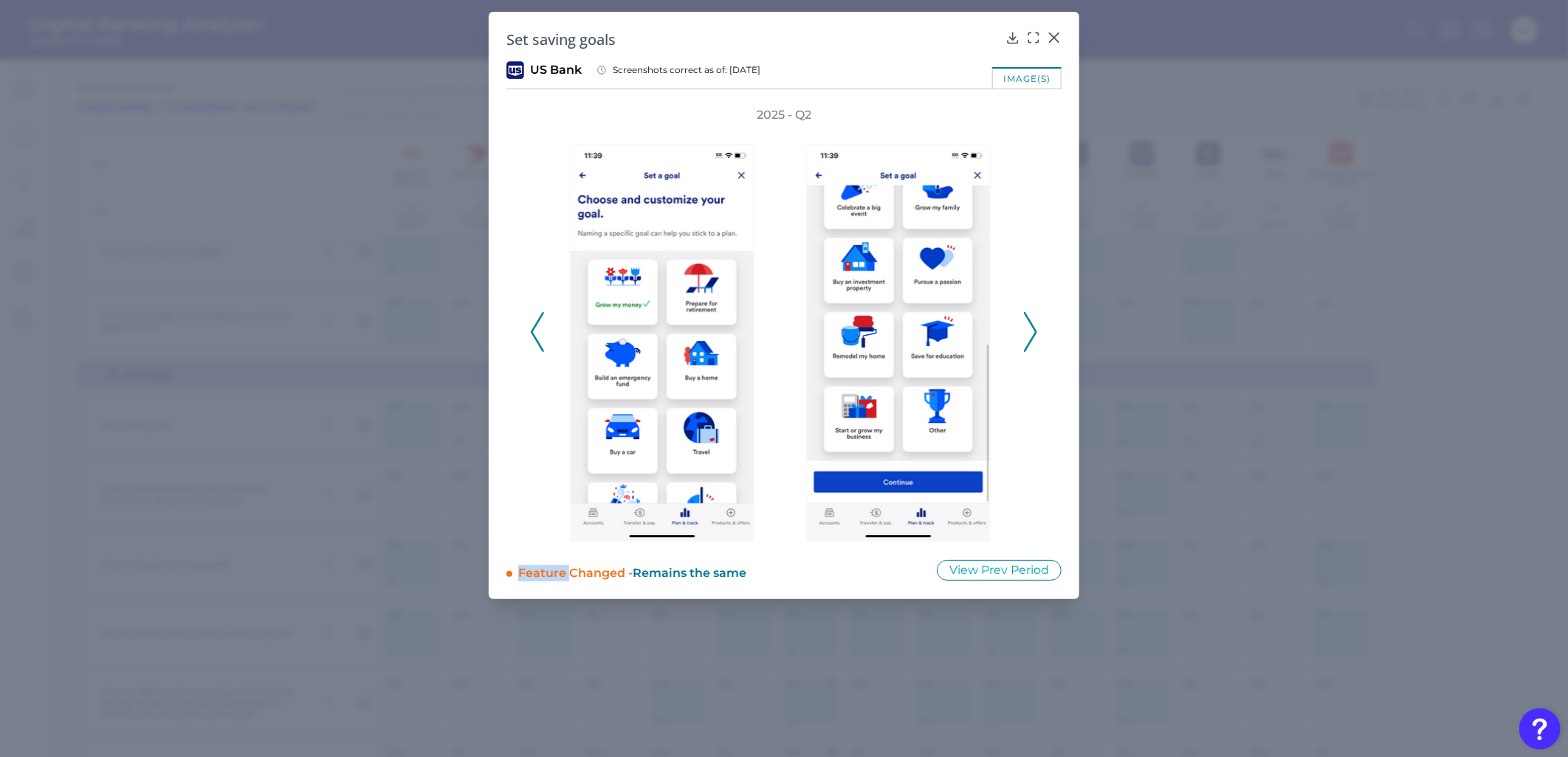
click at [536, 329] on icon at bounding box center [537, 332] width 13 height 40
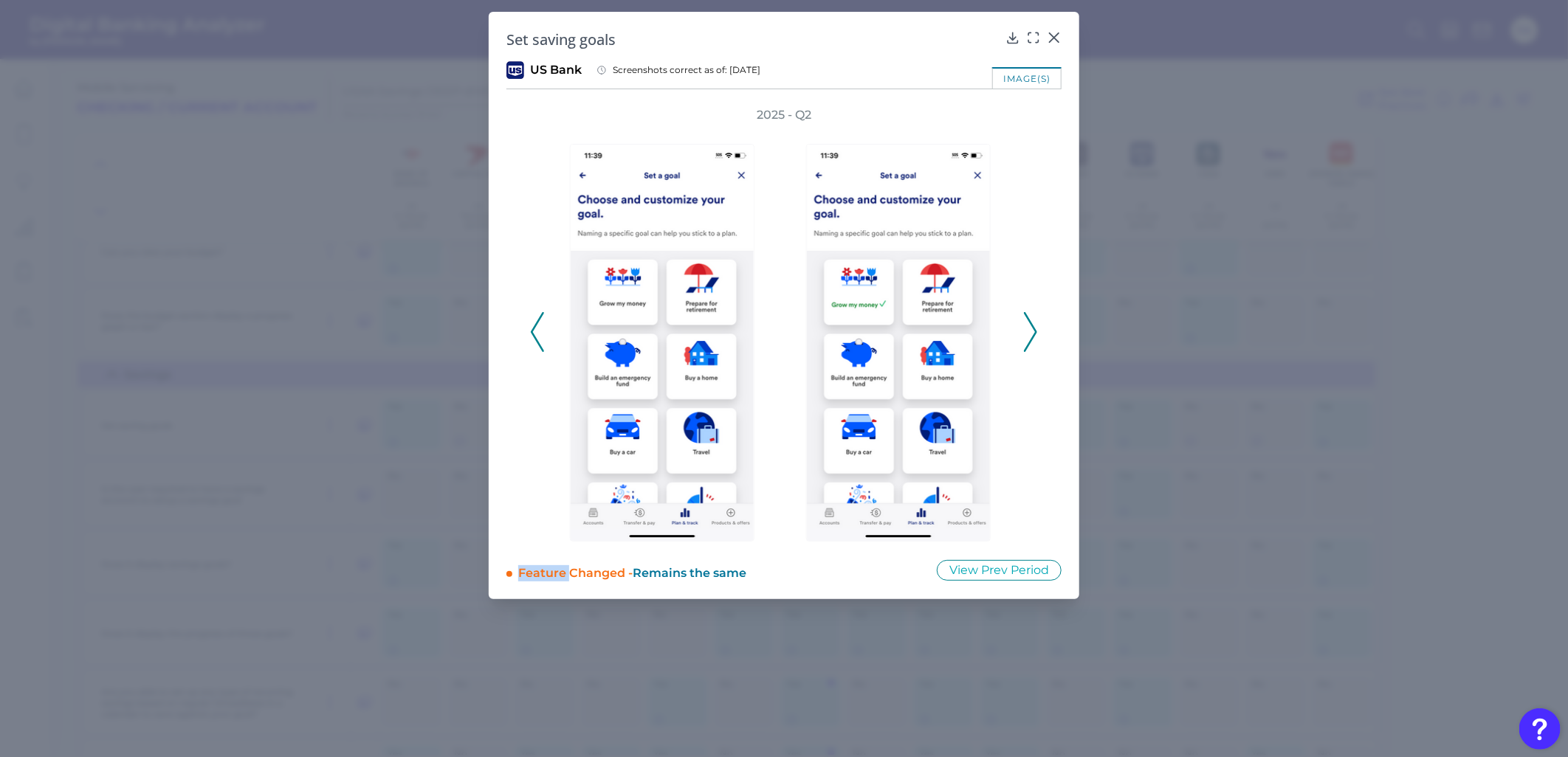
click at [536, 329] on icon at bounding box center [537, 332] width 13 height 40
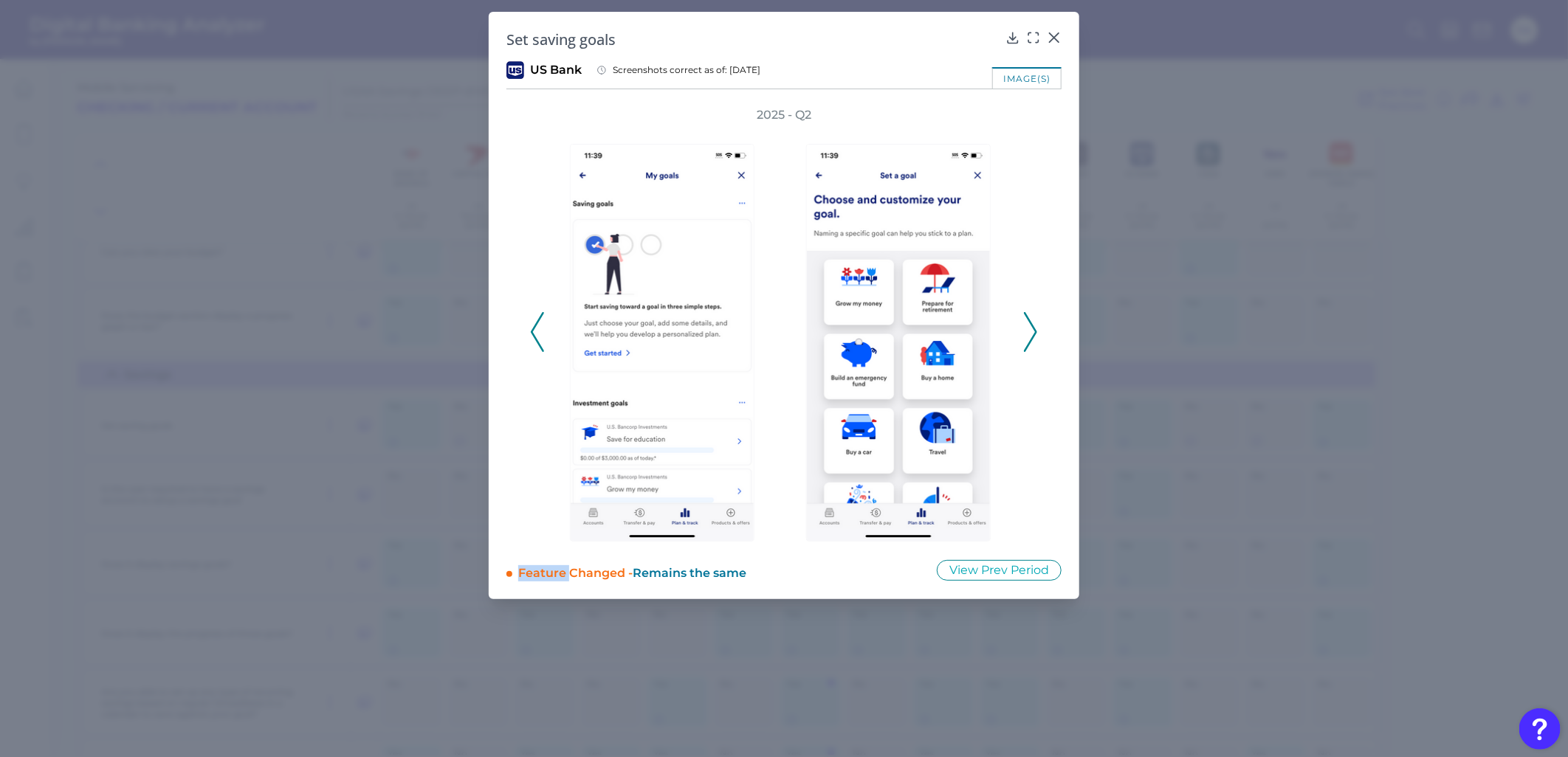
click at [536, 329] on icon at bounding box center [537, 332] width 13 height 40
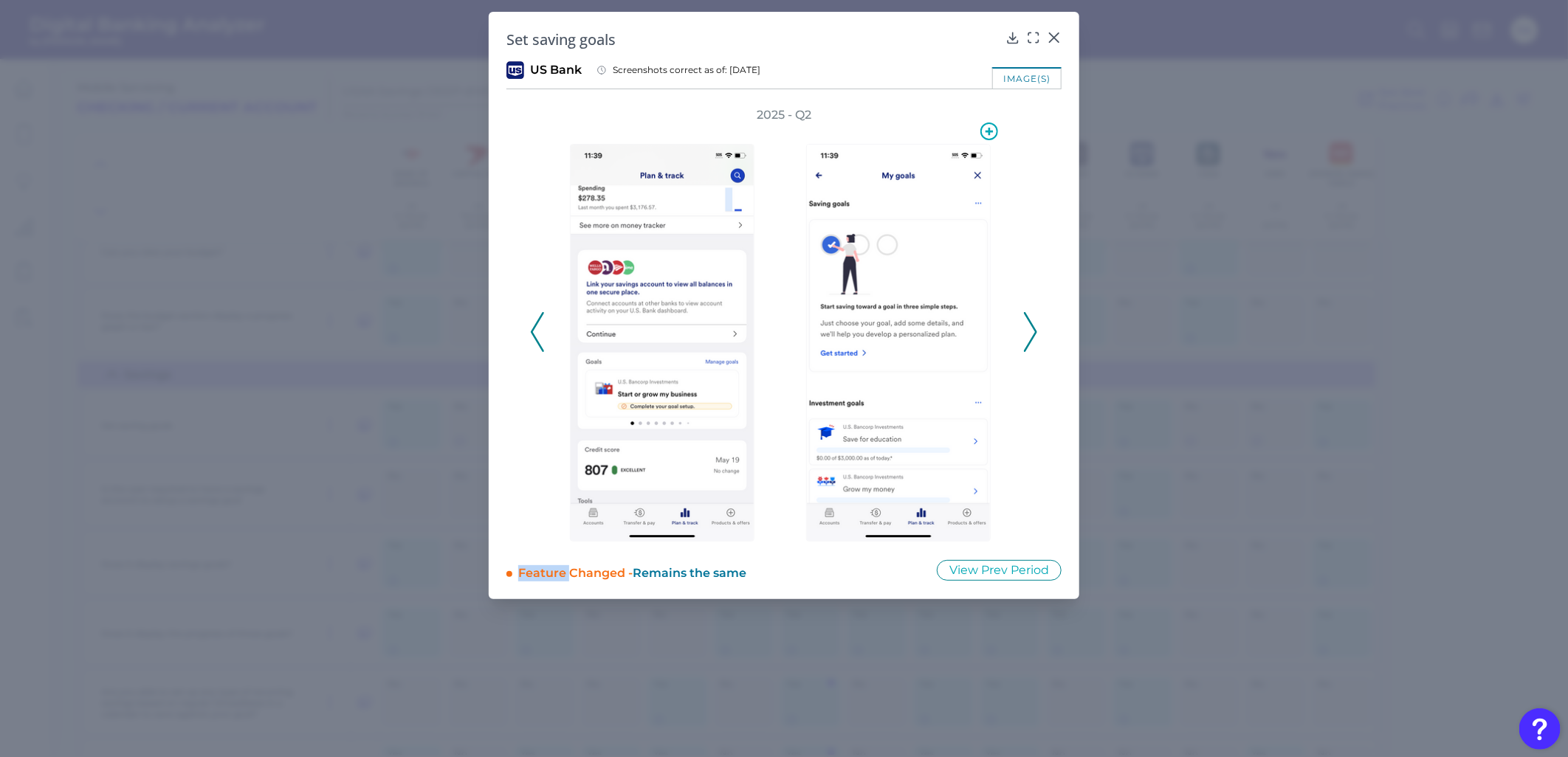
click at [950, 329] on img at bounding box center [898, 343] width 185 height 398
click at [1024, 329] on icon at bounding box center [1030, 332] width 13 height 40
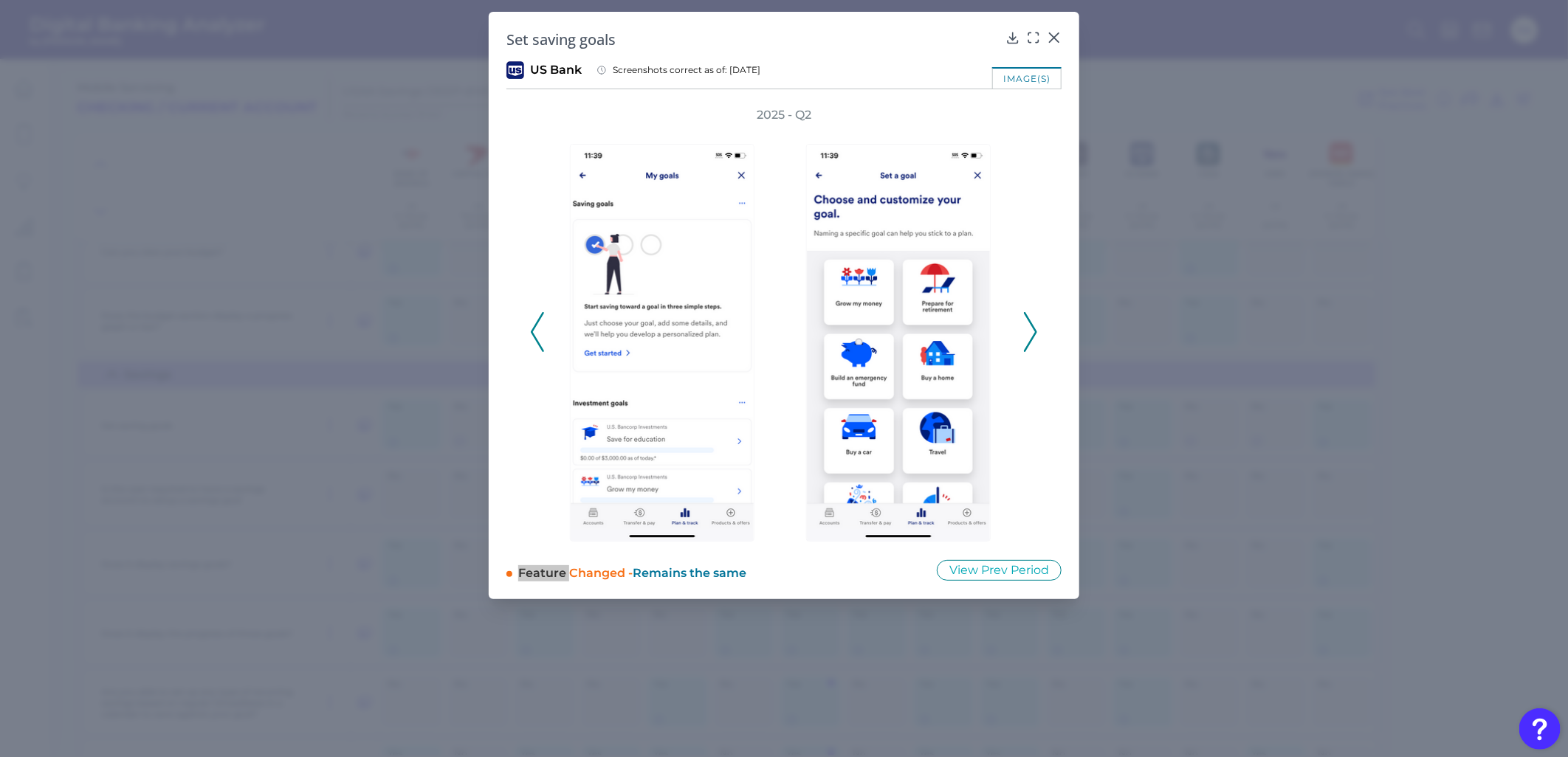
click at [1030, 343] on icon at bounding box center [1030, 332] width 13 height 40
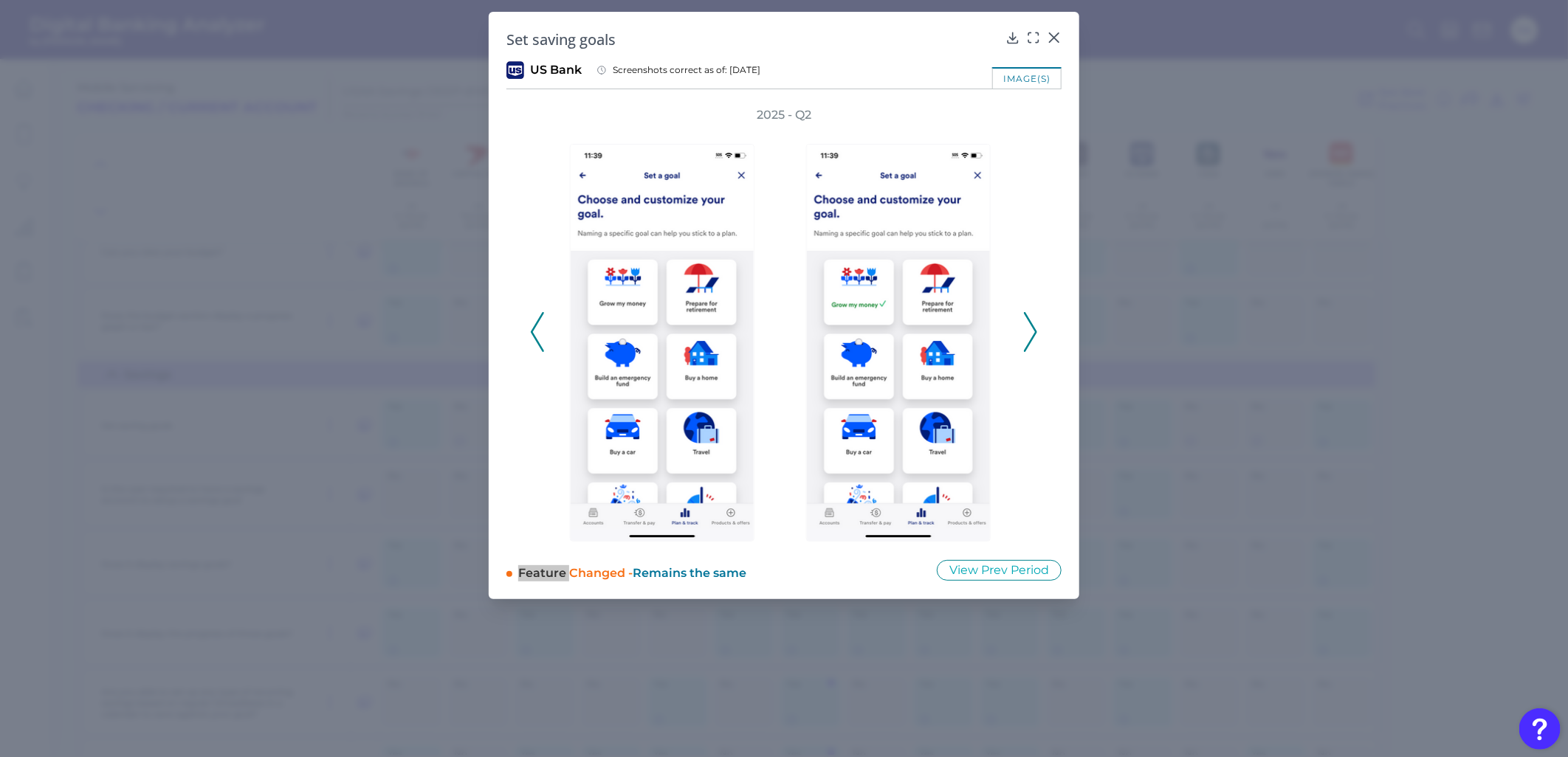
click at [1030, 343] on icon at bounding box center [1030, 332] width 13 height 40
click at [1031, 343] on icon at bounding box center [1030, 332] width 13 height 40
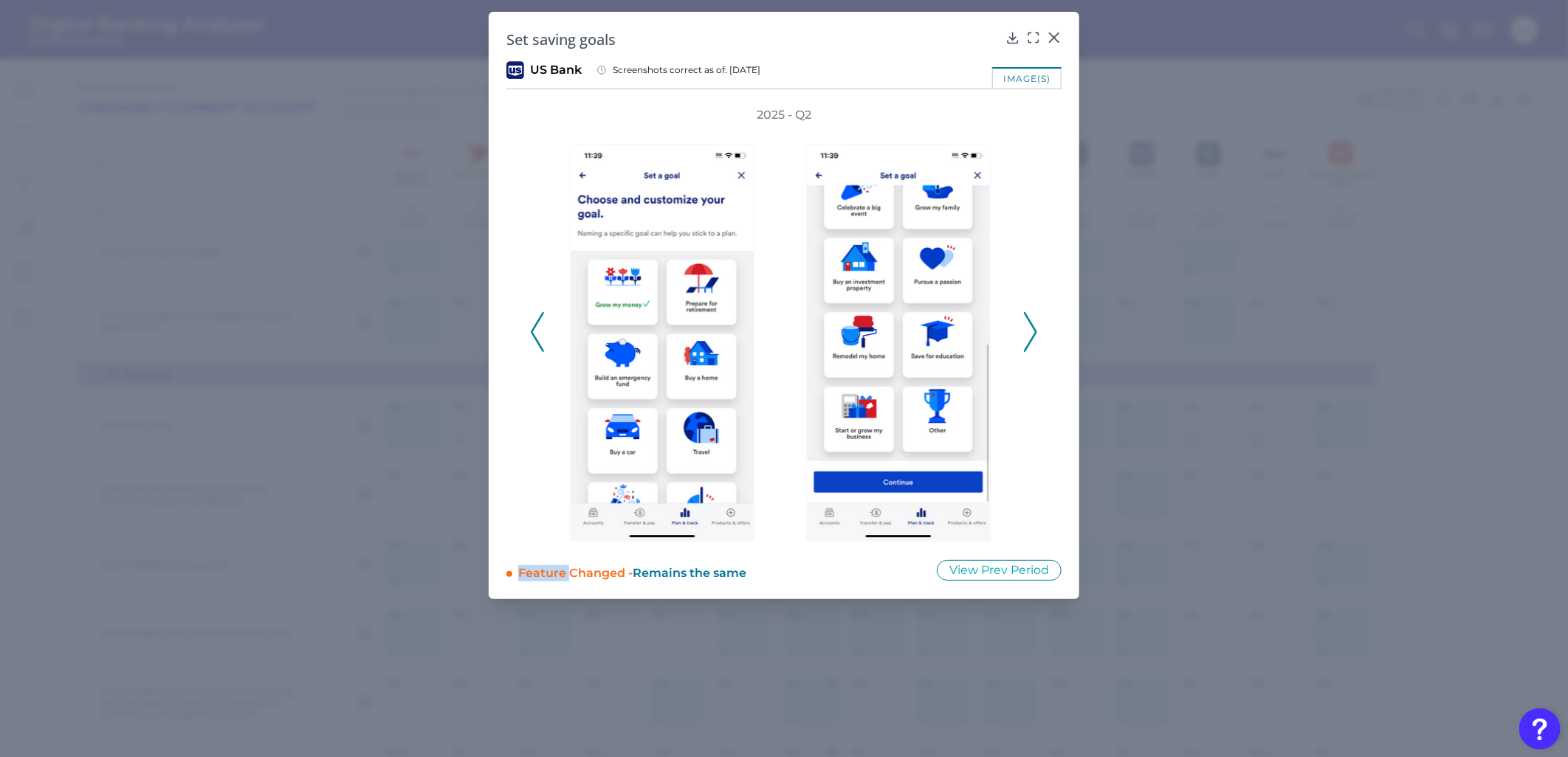
click at [1034, 340] on icon at bounding box center [1030, 332] width 13 height 40
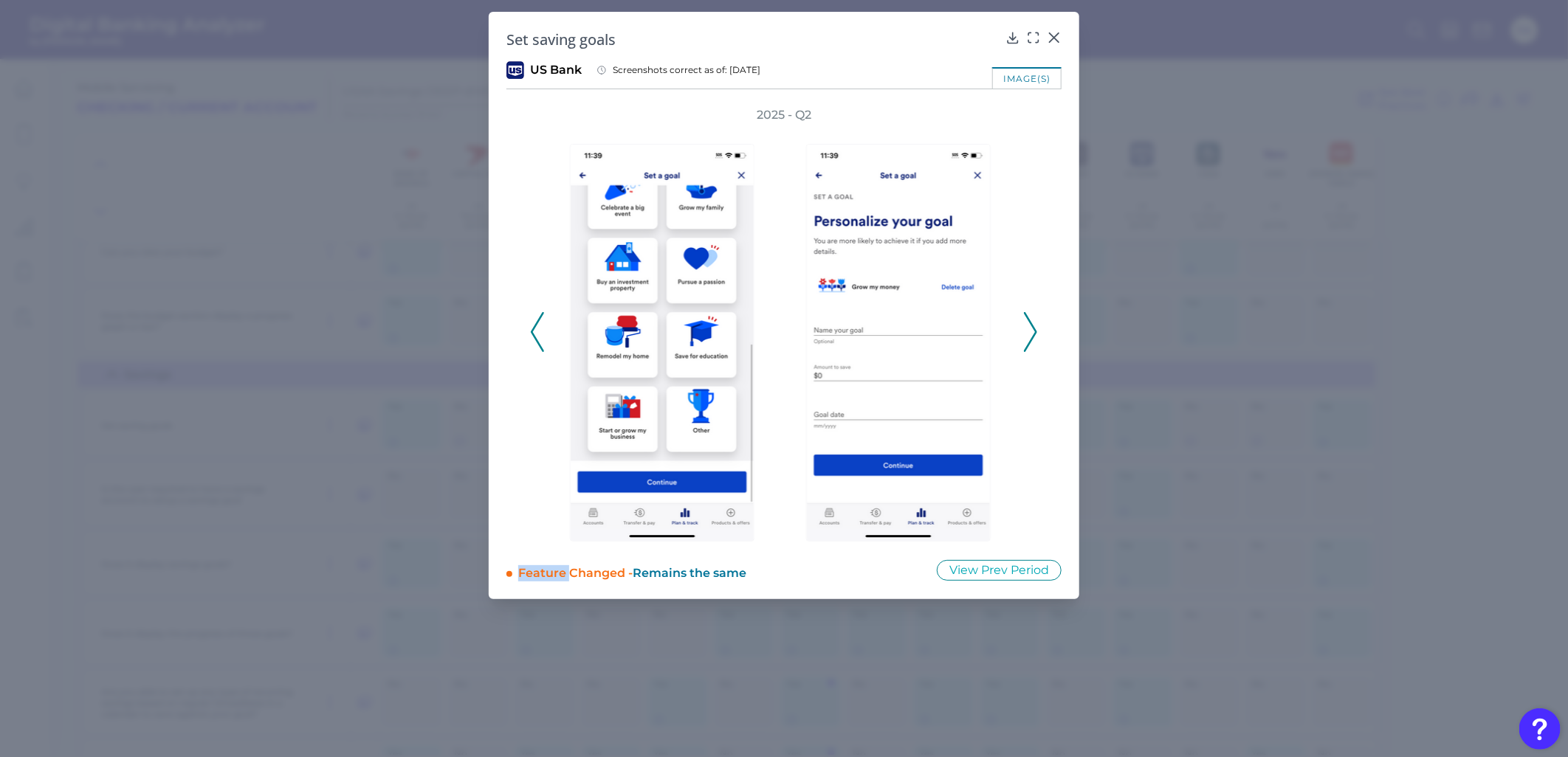
click at [1041, 333] on div "2025 - Q2" at bounding box center [784, 324] width 555 height 435
click at [1036, 318] on icon at bounding box center [1030, 332] width 13 height 40
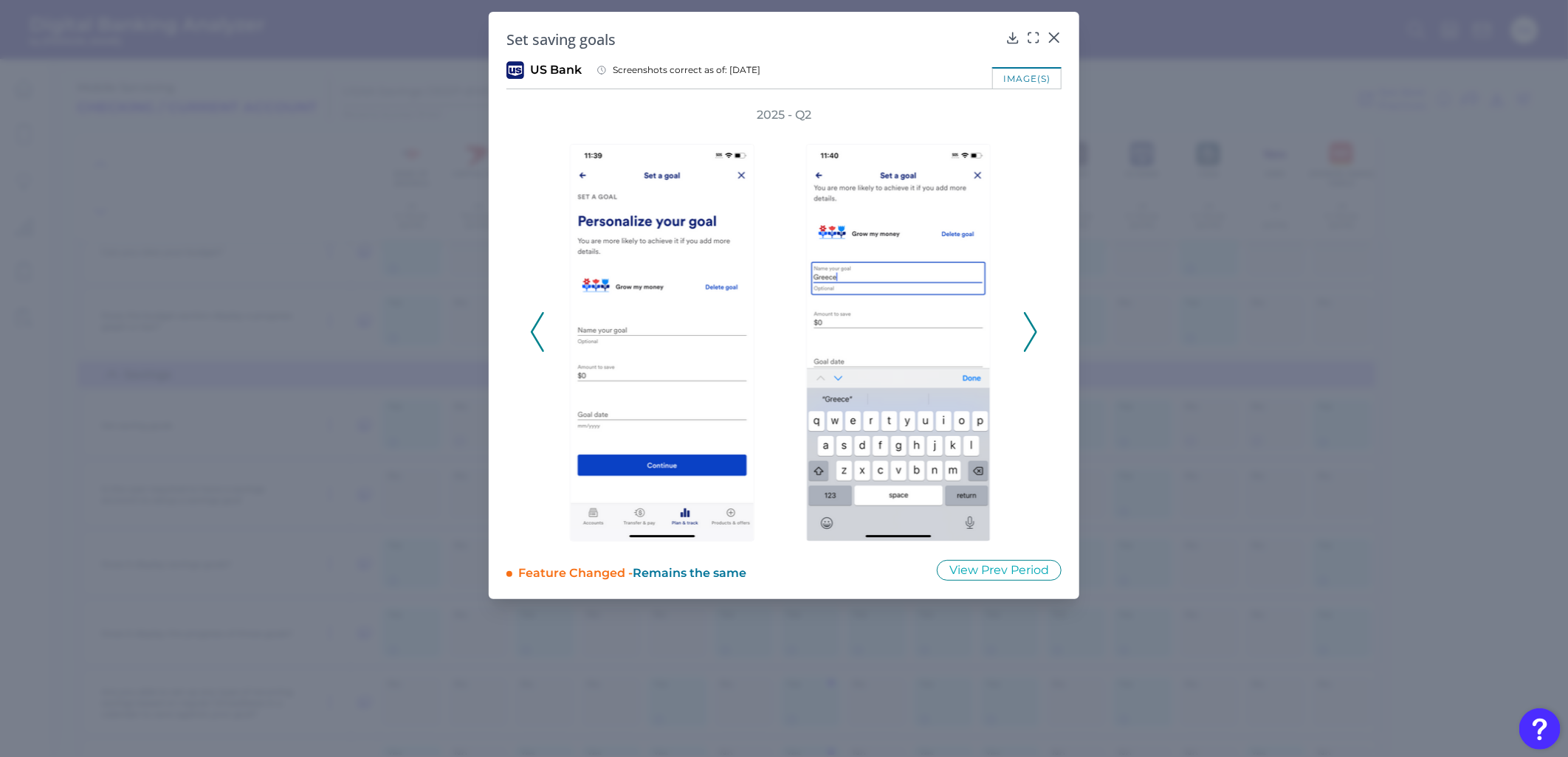
click at [1036, 318] on icon at bounding box center [1030, 332] width 13 height 40
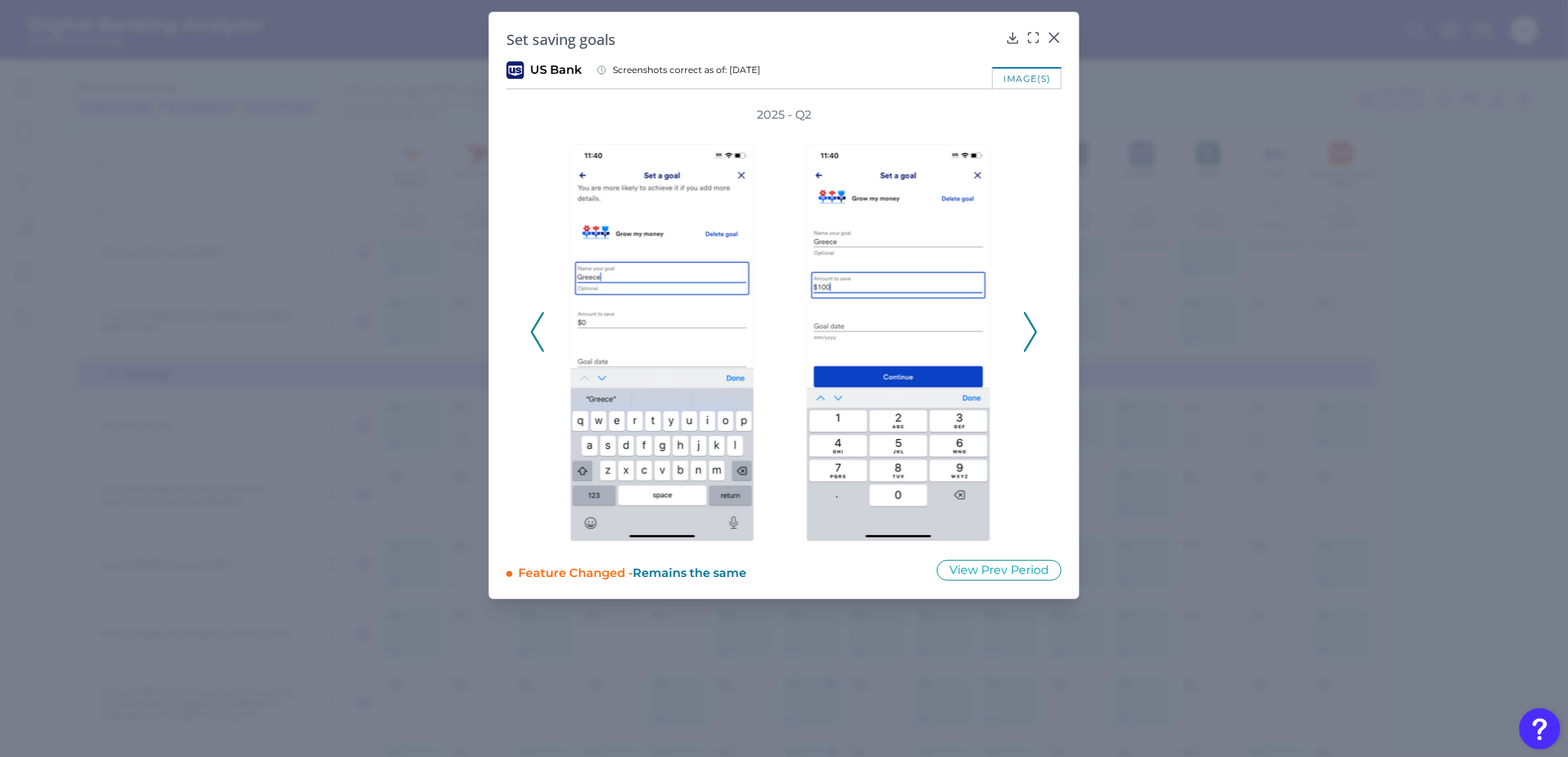
click at [551, 330] on div at bounding box center [666, 333] width 236 height 418
click at [544, 332] on div "2025 - Q2" at bounding box center [784, 324] width 508 height 435
click at [542, 329] on icon at bounding box center [537, 332] width 13 height 40
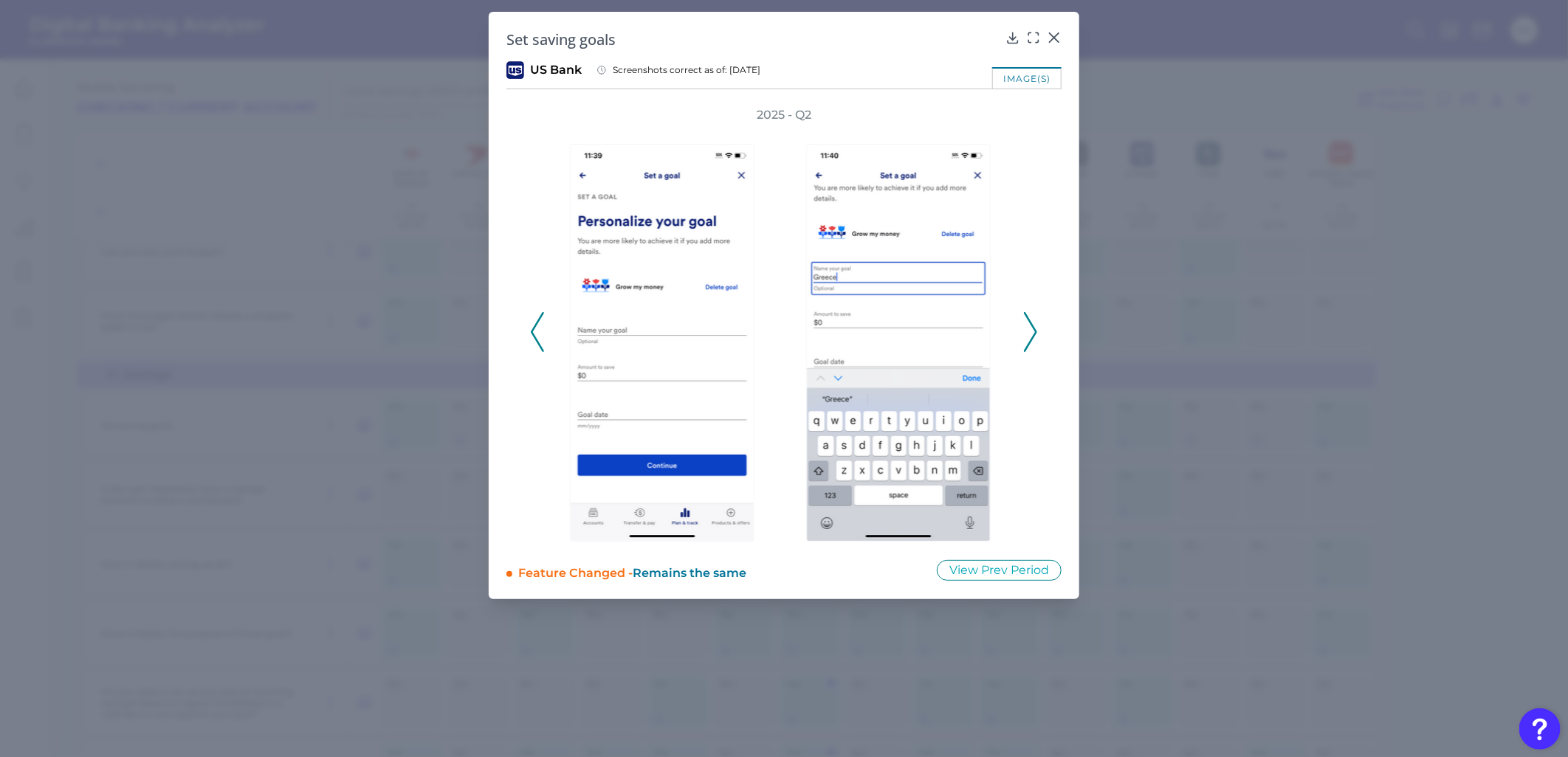
drag, startPoint x: 761, startPoint y: 299, endPoint x: 616, endPoint y: 297, distance: 145.0
click at [1029, 333] on icon at bounding box center [1030, 332] width 13 height 40
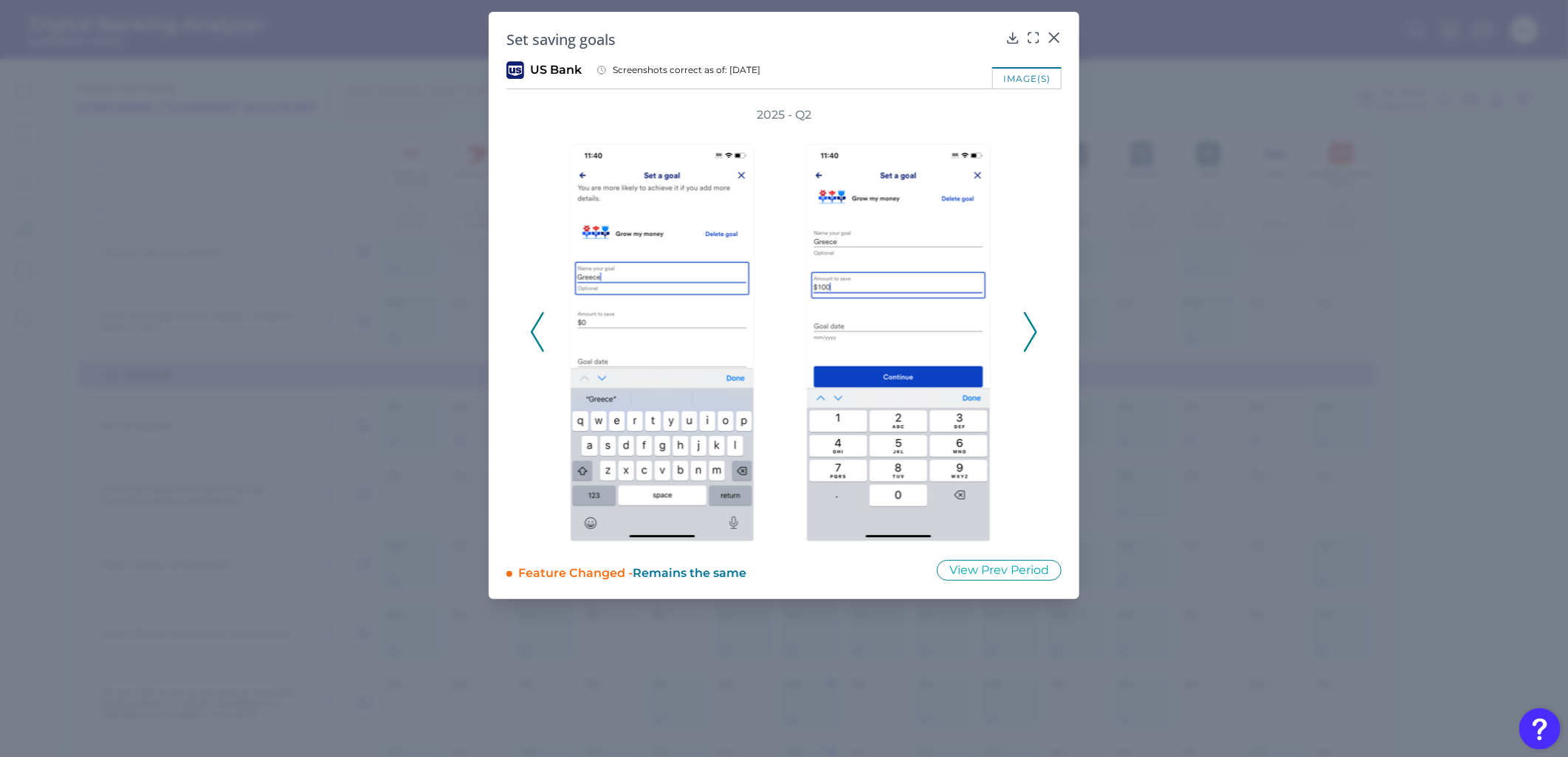
click at [1029, 333] on icon at bounding box center [1030, 332] width 13 height 40
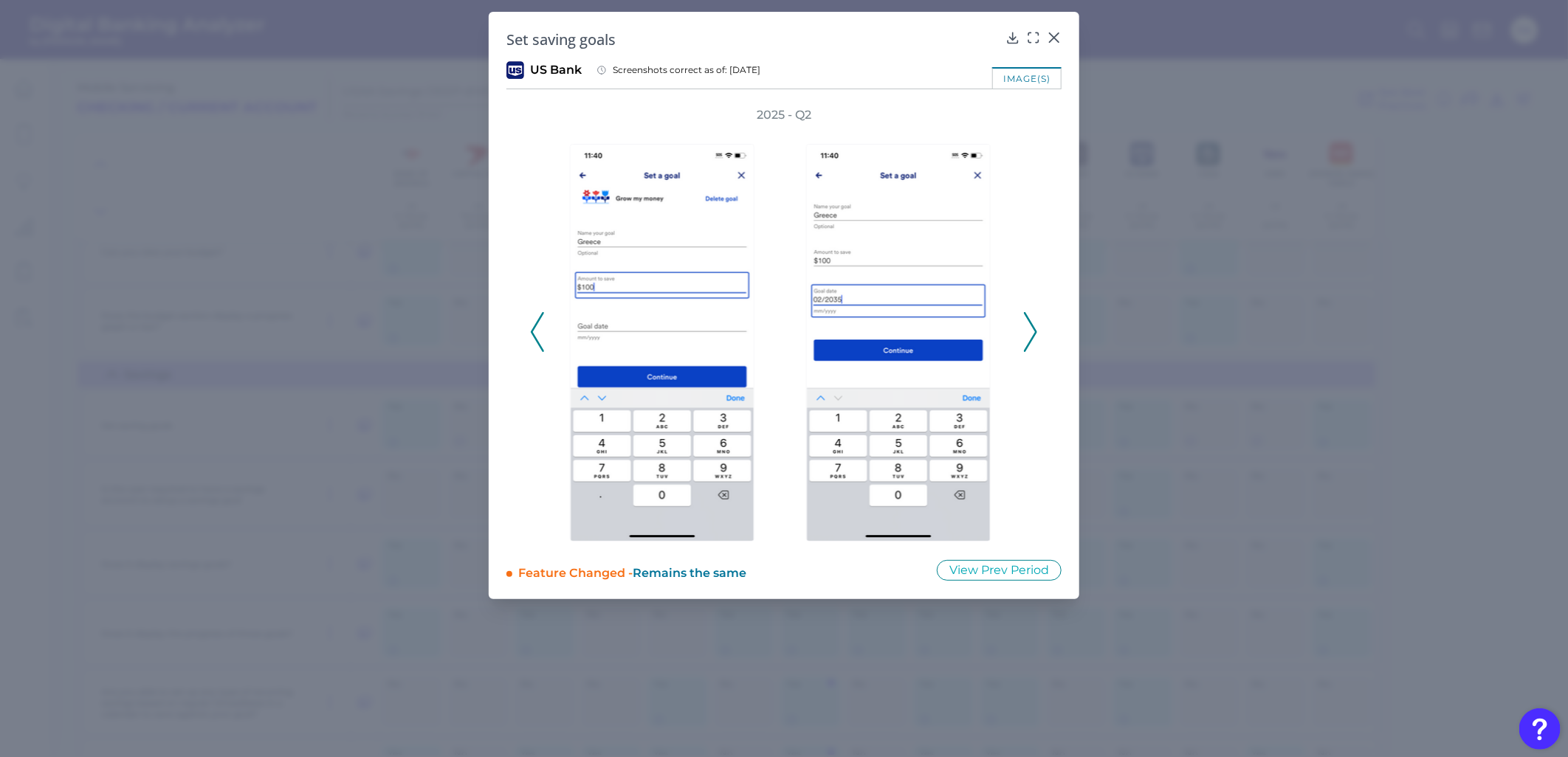
click at [1030, 333] on icon at bounding box center [1030, 332] width 13 height 40
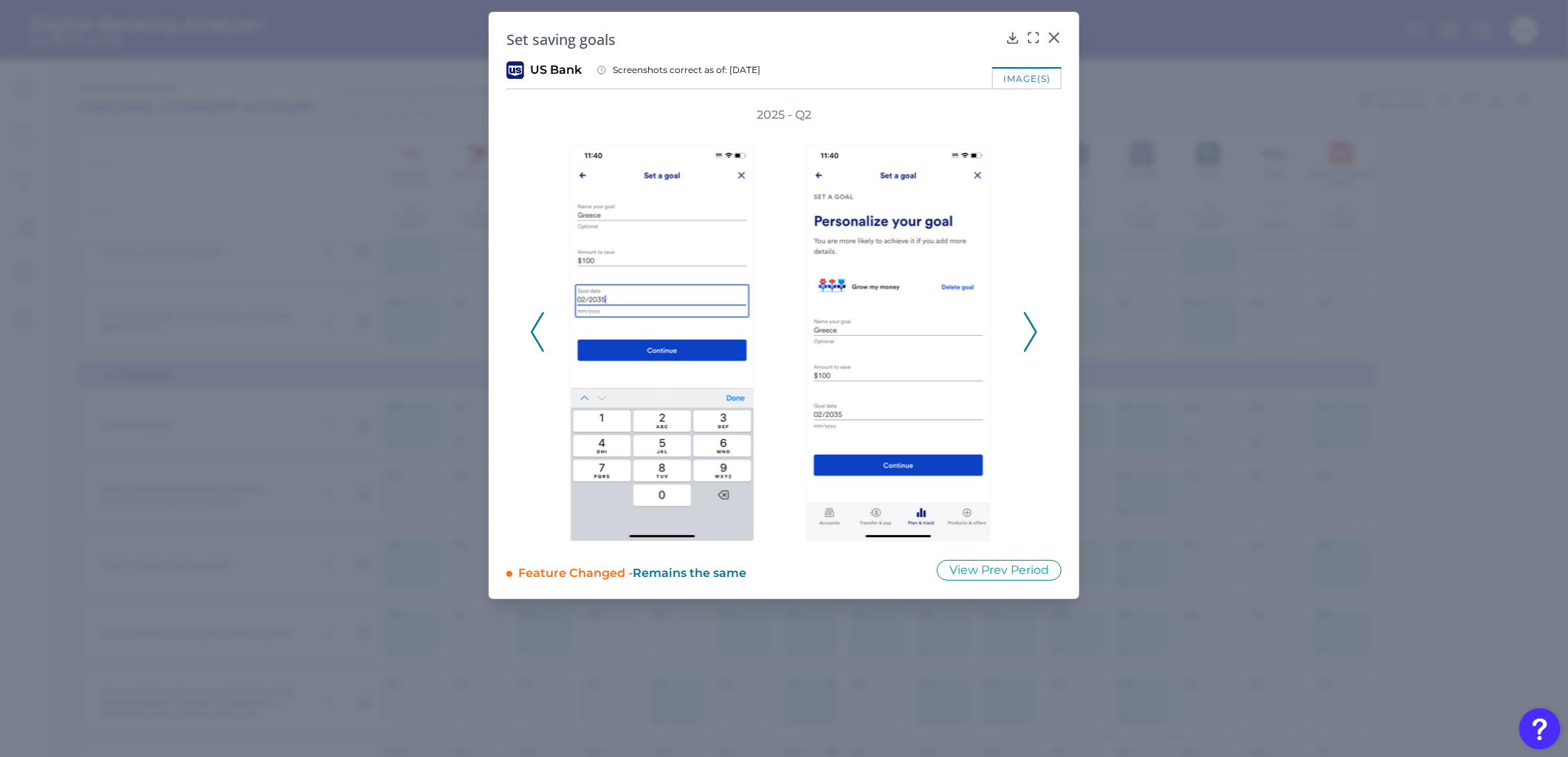
click at [1030, 333] on icon at bounding box center [1030, 332] width 13 height 40
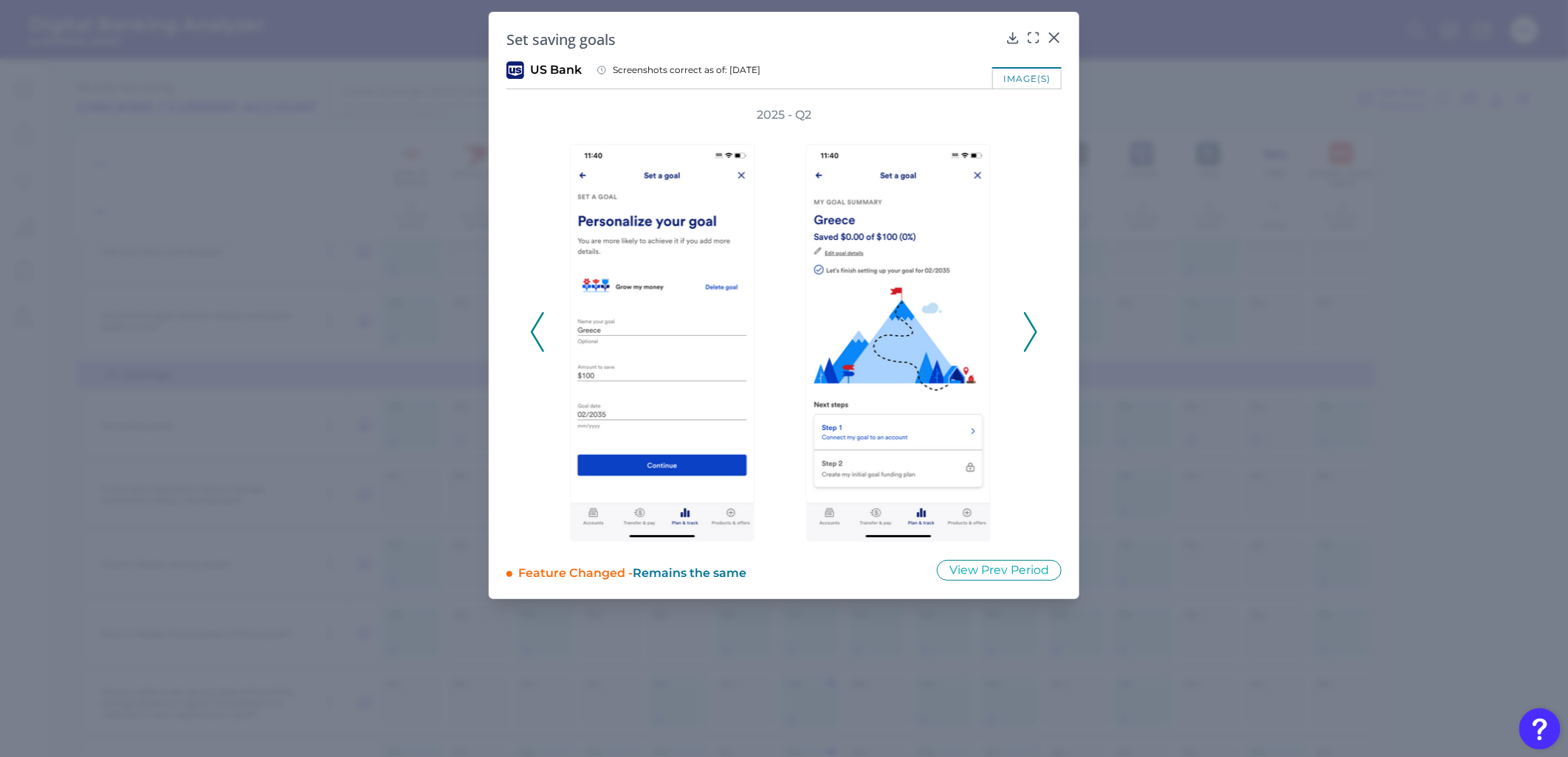
click at [1043, 320] on div "2025 - Q2" at bounding box center [784, 324] width 555 height 435
click at [1038, 322] on div "2025 - Q2" at bounding box center [784, 324] width 555 height 435
click at [1036, 321] on icon at bounding box center [1030, 332] width 13 height 40
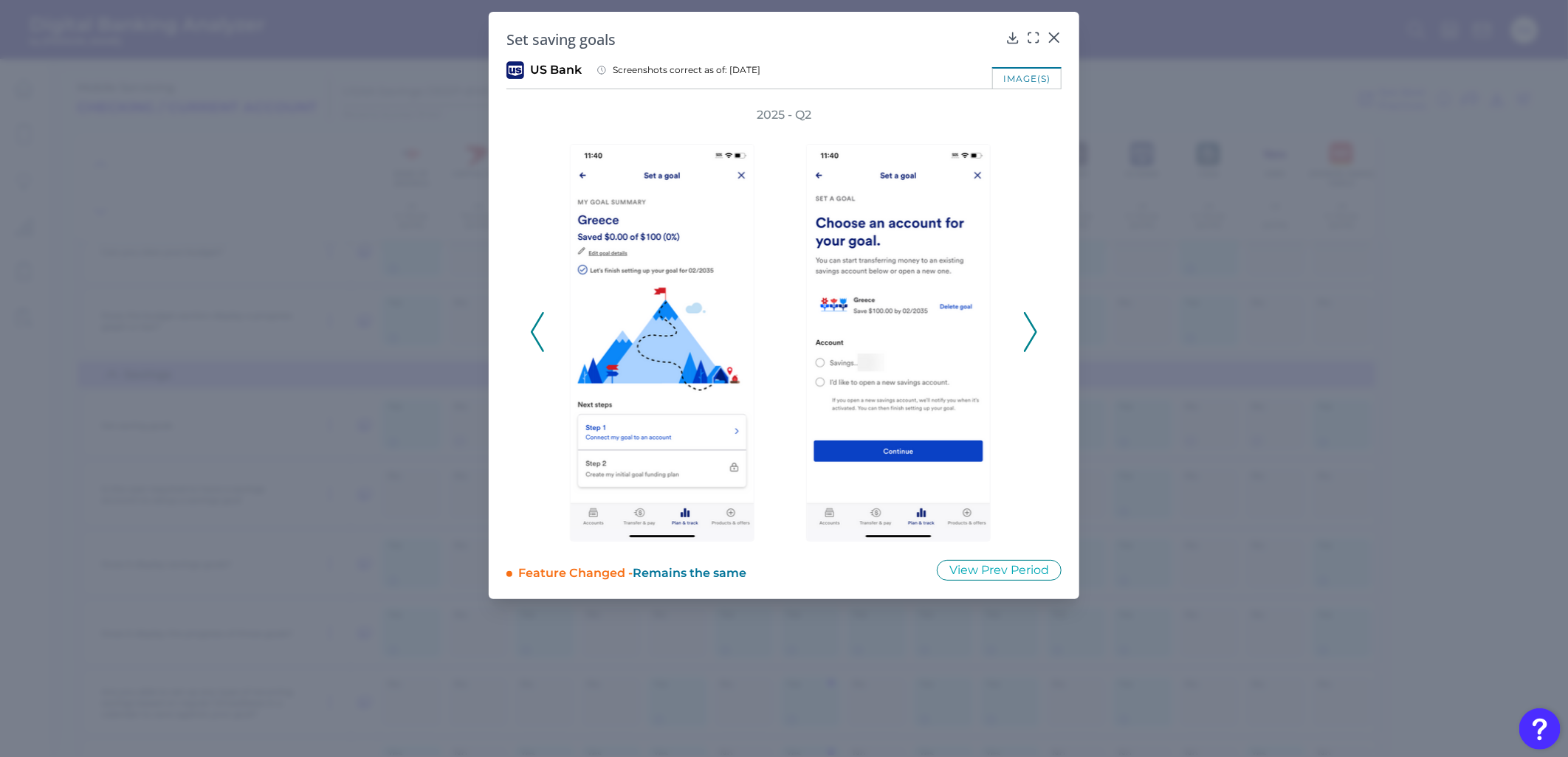
click at [1038, 338] on div "2025 - Q2" at bounding box center [784, 324] width 555 height 435
click at [1033, 337] on polyline at bounding box center [1030, 333] width 11 height 38
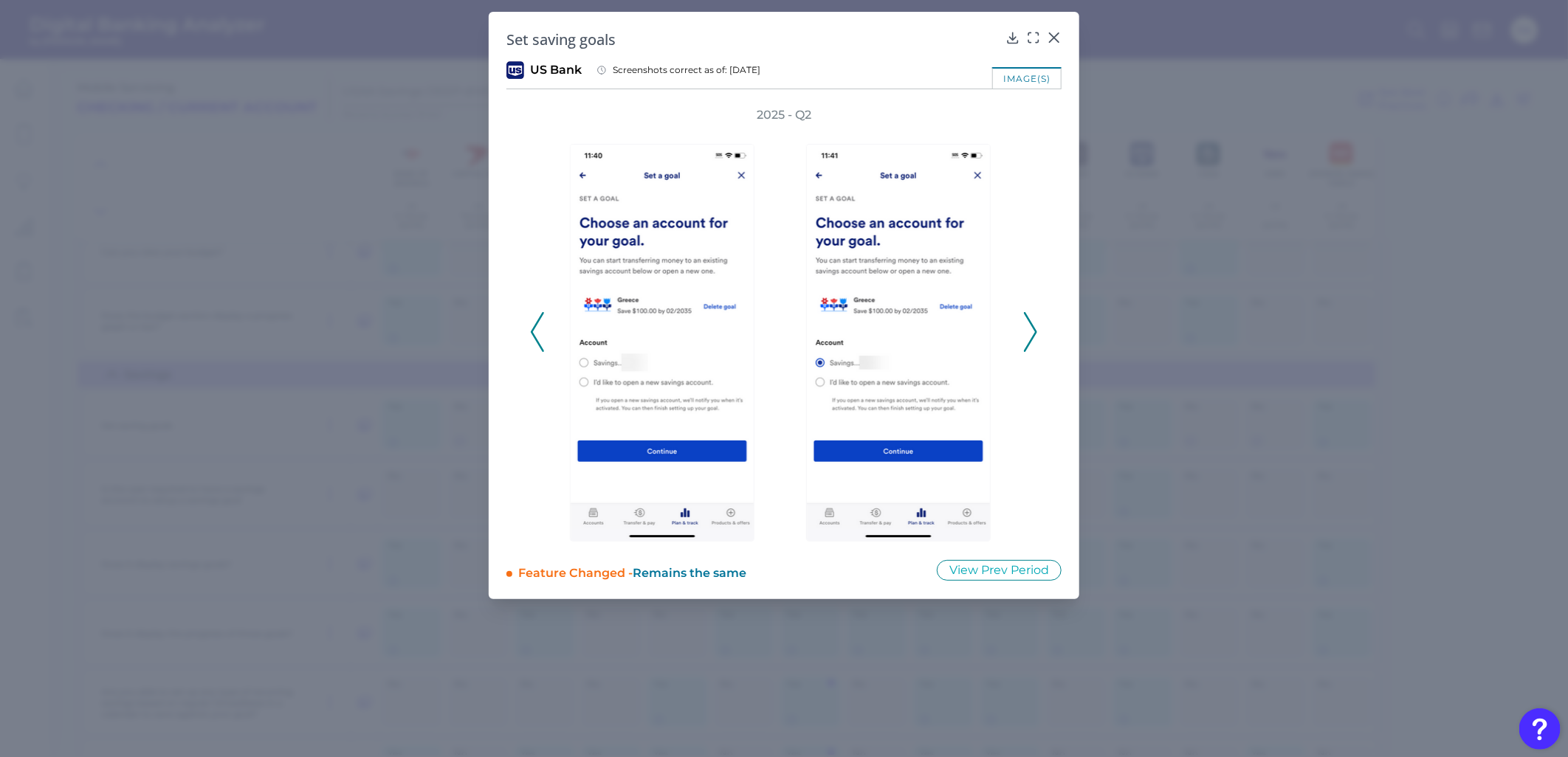
click at [1031, 338] on polyline at bounding box center [1030, 333] width 11 height 38
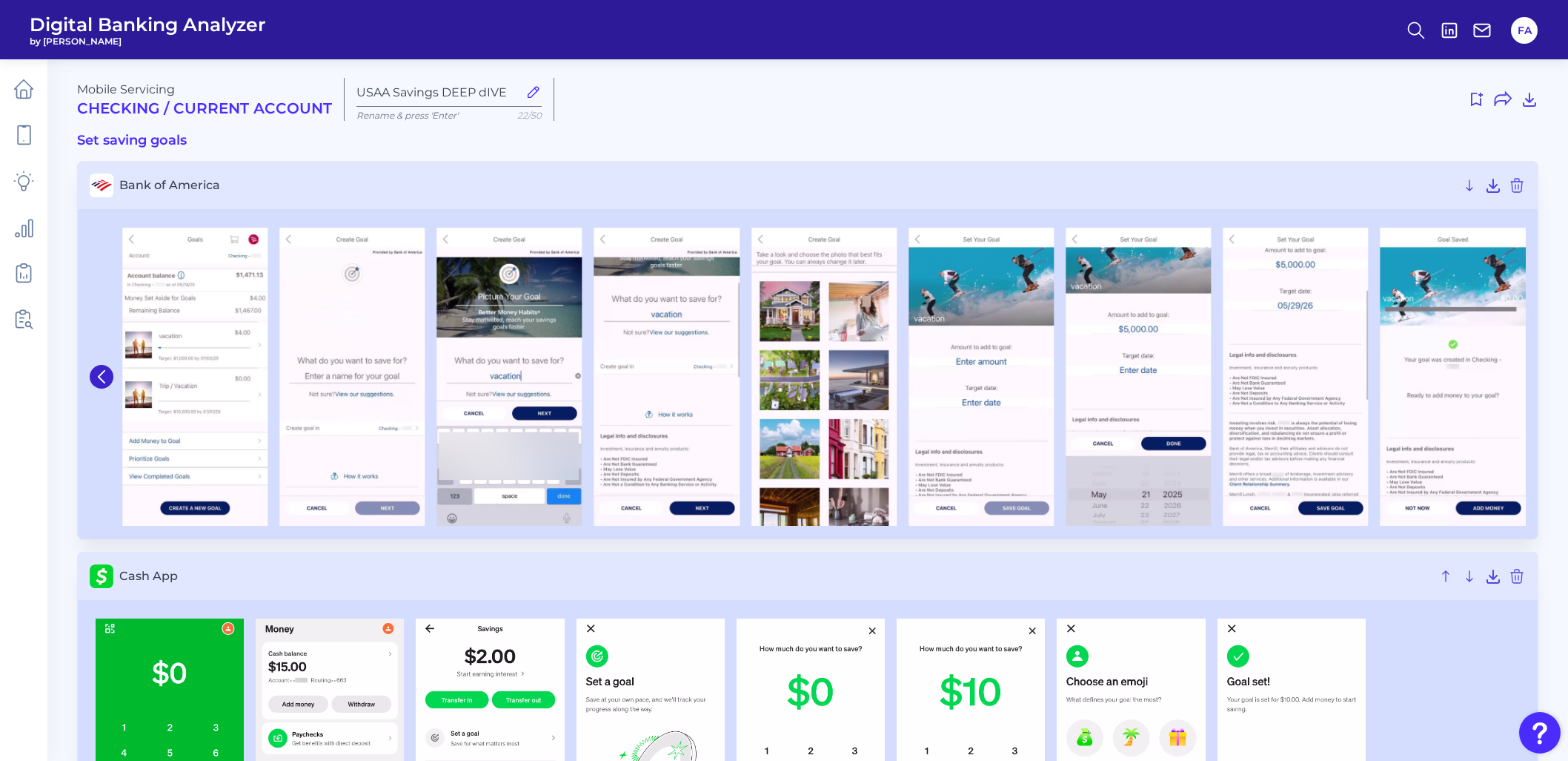
scroll to position [1897, 0]
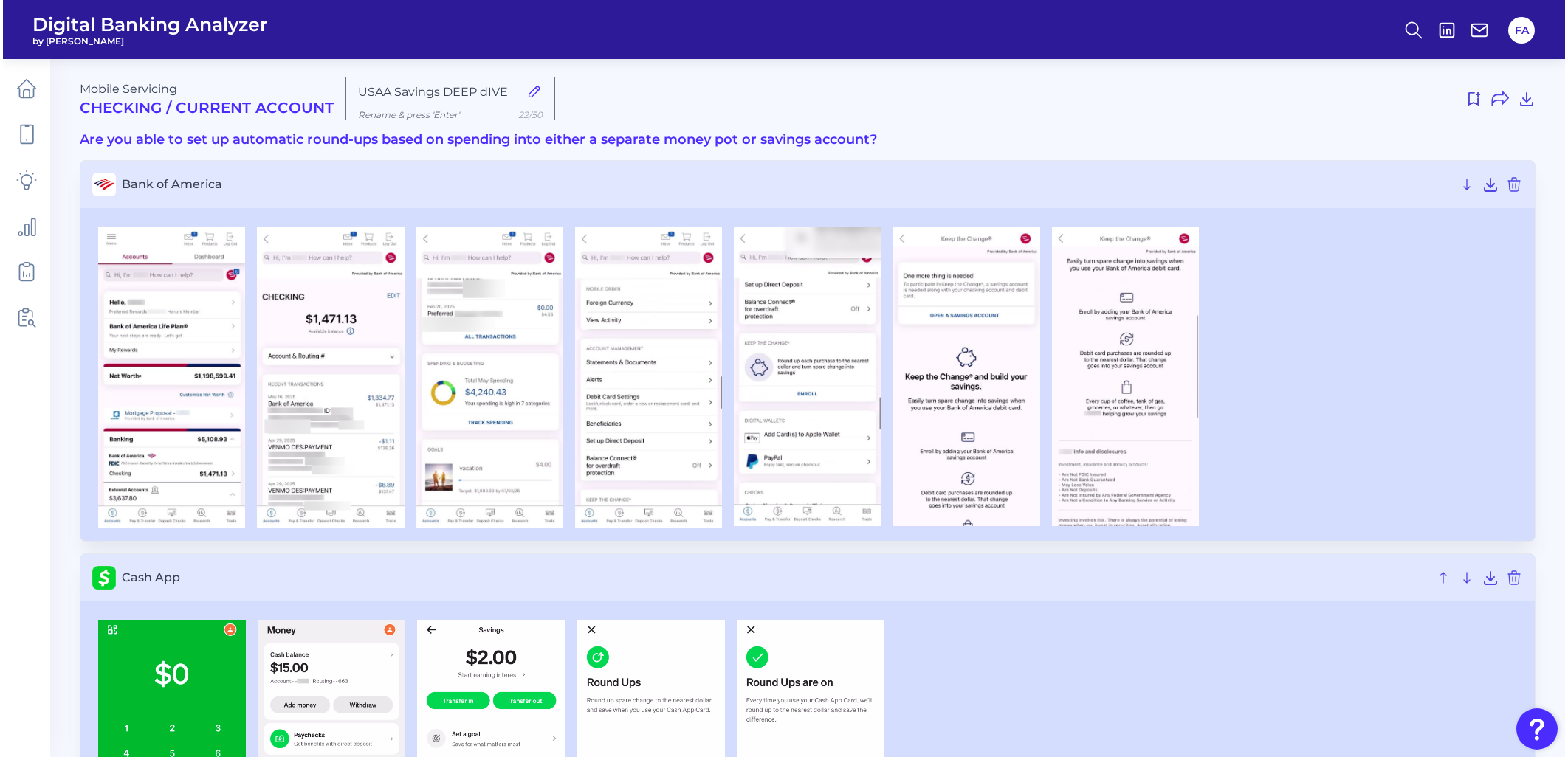
scroll to position [2416, 0]
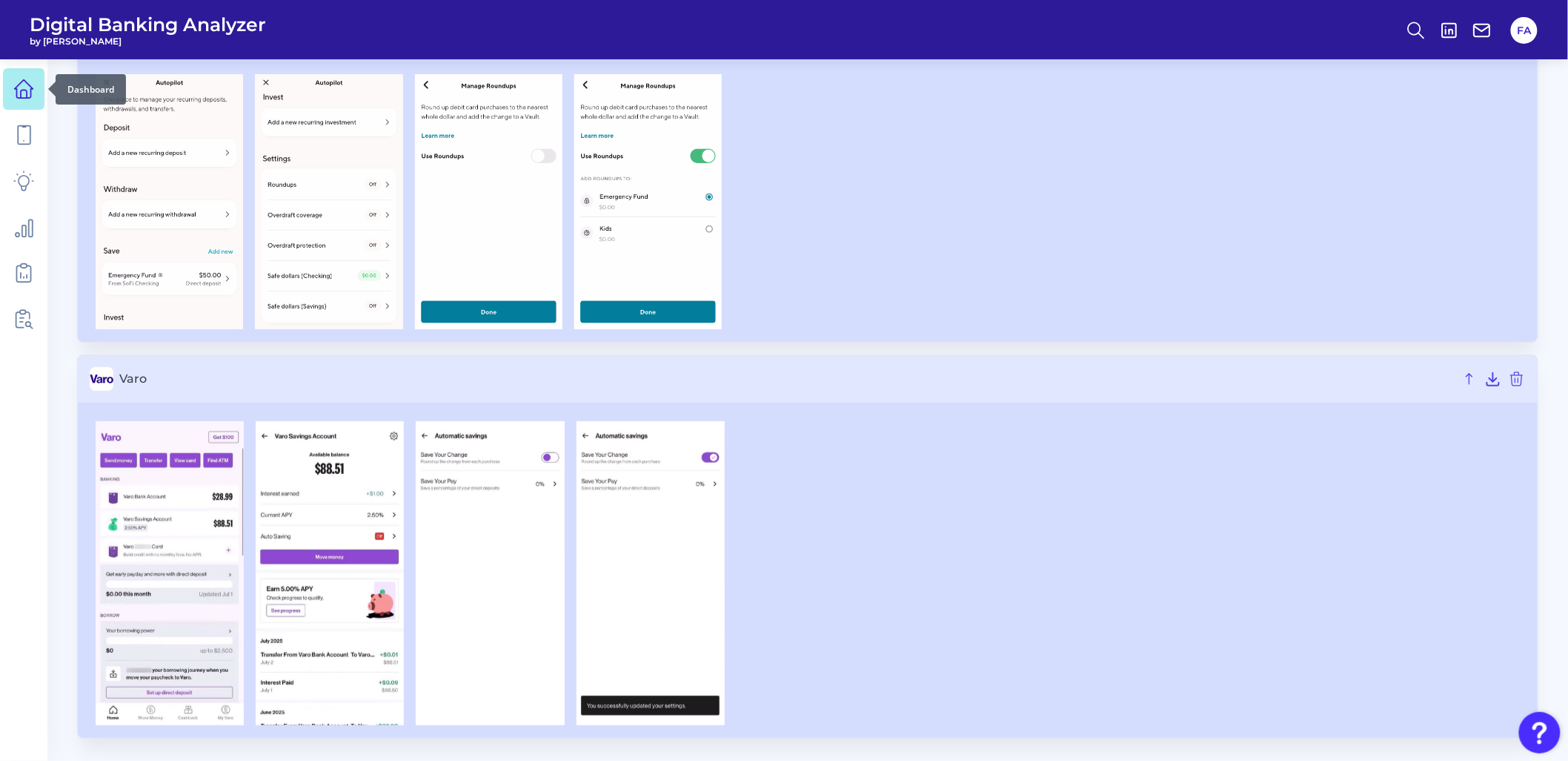
click at [20, 89] on icon at bounding box center [24, 89] width 21 height 21
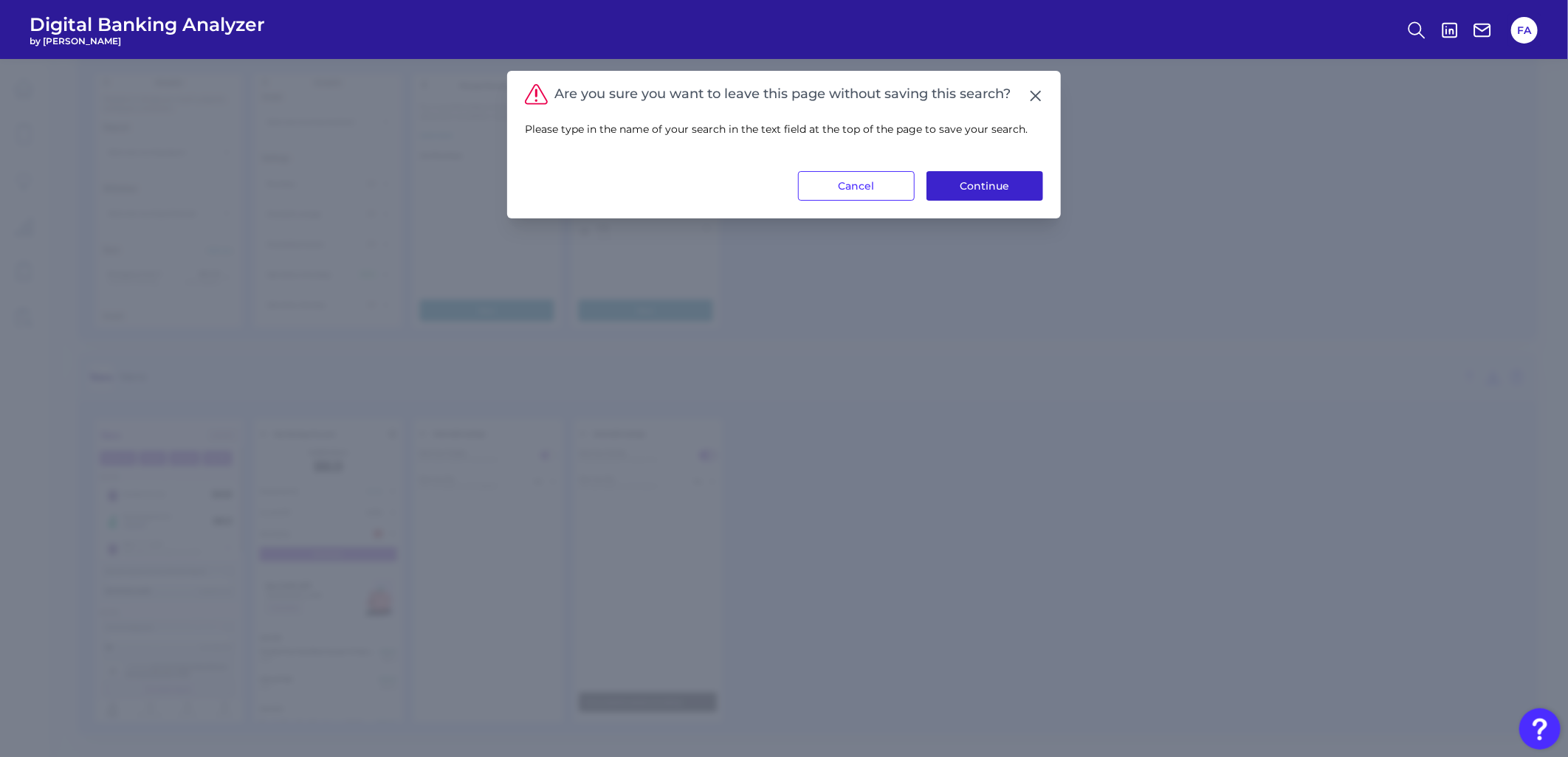
click at [1014, 178] on button "Continue" at bounding box center [984, 185] width 116 height 29
